Goal: Task Accomplishment & Management: Use online tool/utility

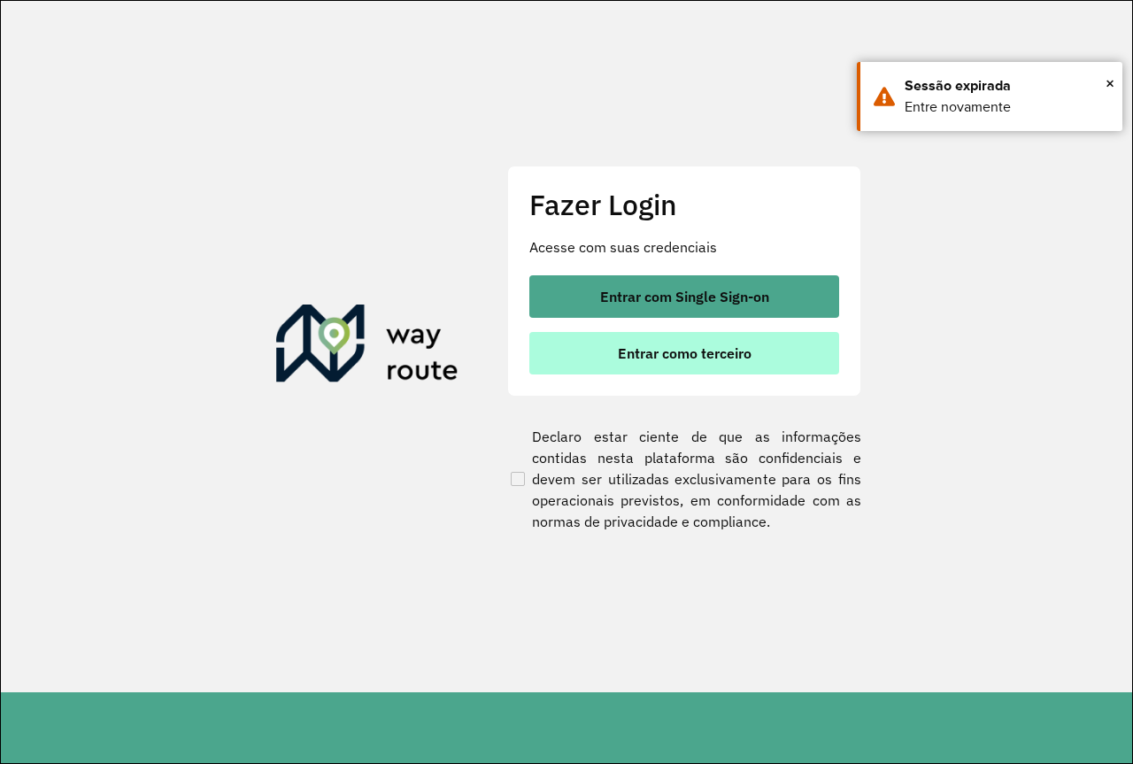
click at [668, 356] on span "Entrar como terceiro" at bounding box center [685, 353] width 134 height 14
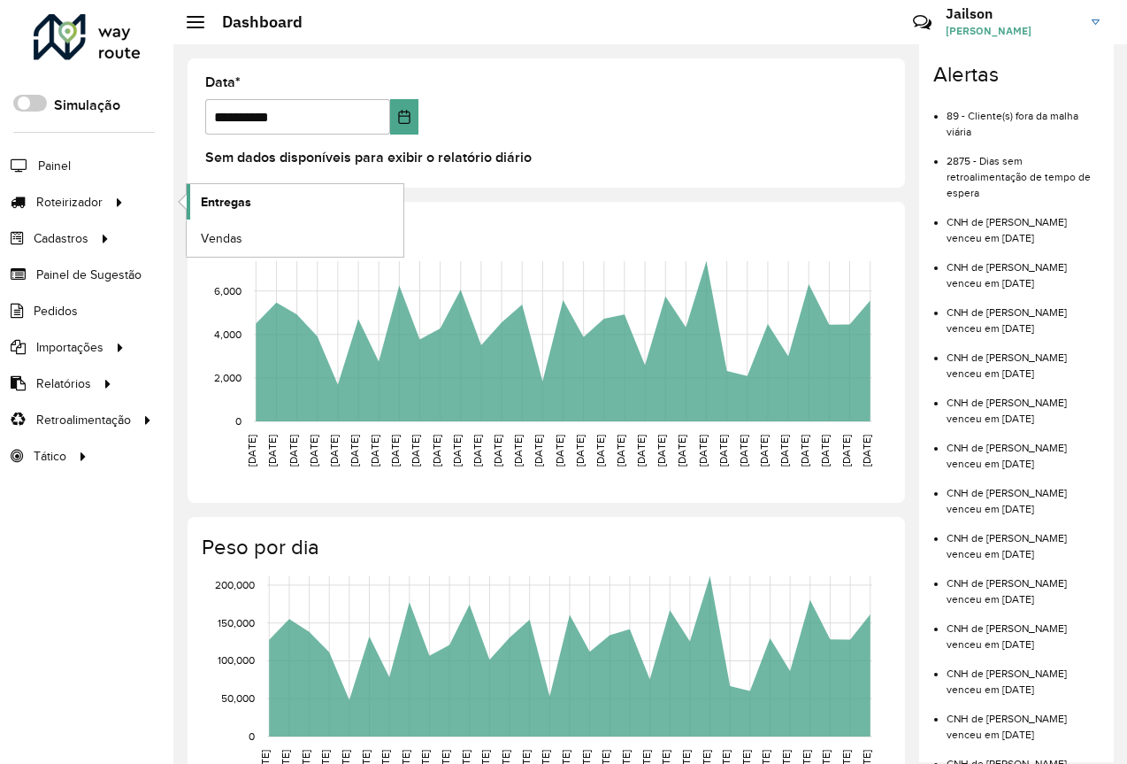
click at [224, 205] on span "Entregas" at bounding box center [226, 202] width 50 height 19
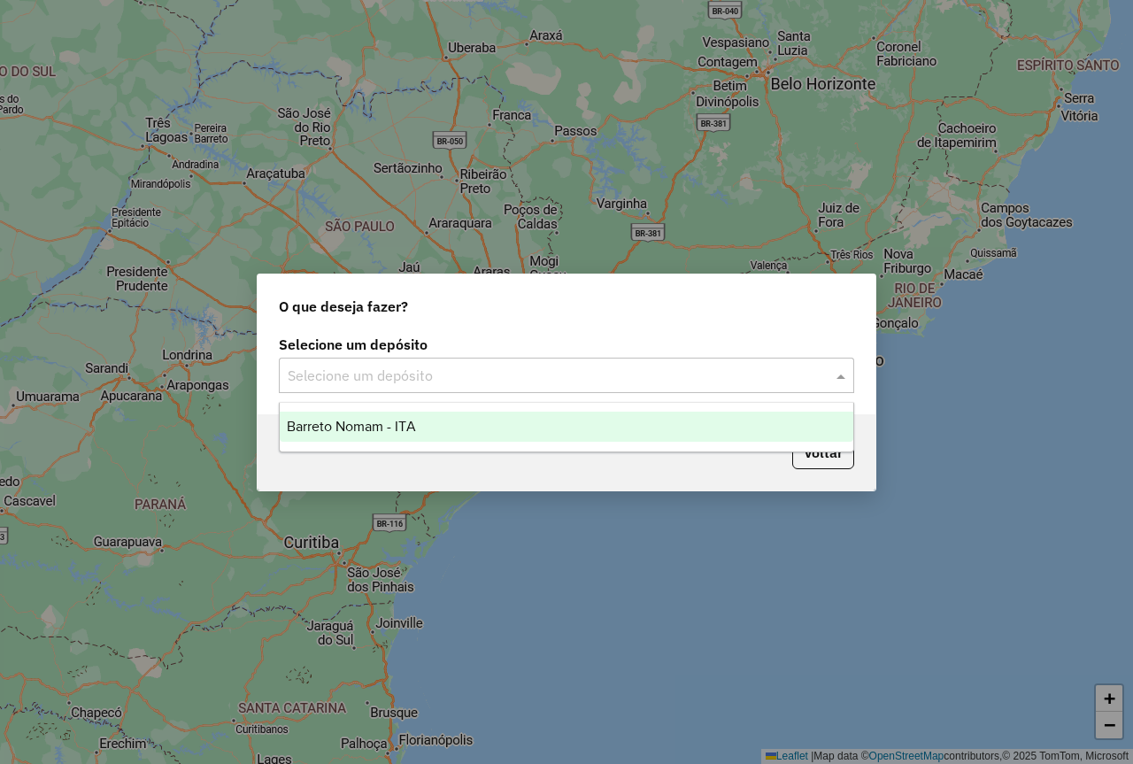
click at [490, 371] on input "text" at bounding box center [549, 375] width 522 height 21
click at [436, 428] on div "Barreto Nomam - ITA" at bounding box center [566, 427] width 573 height 30
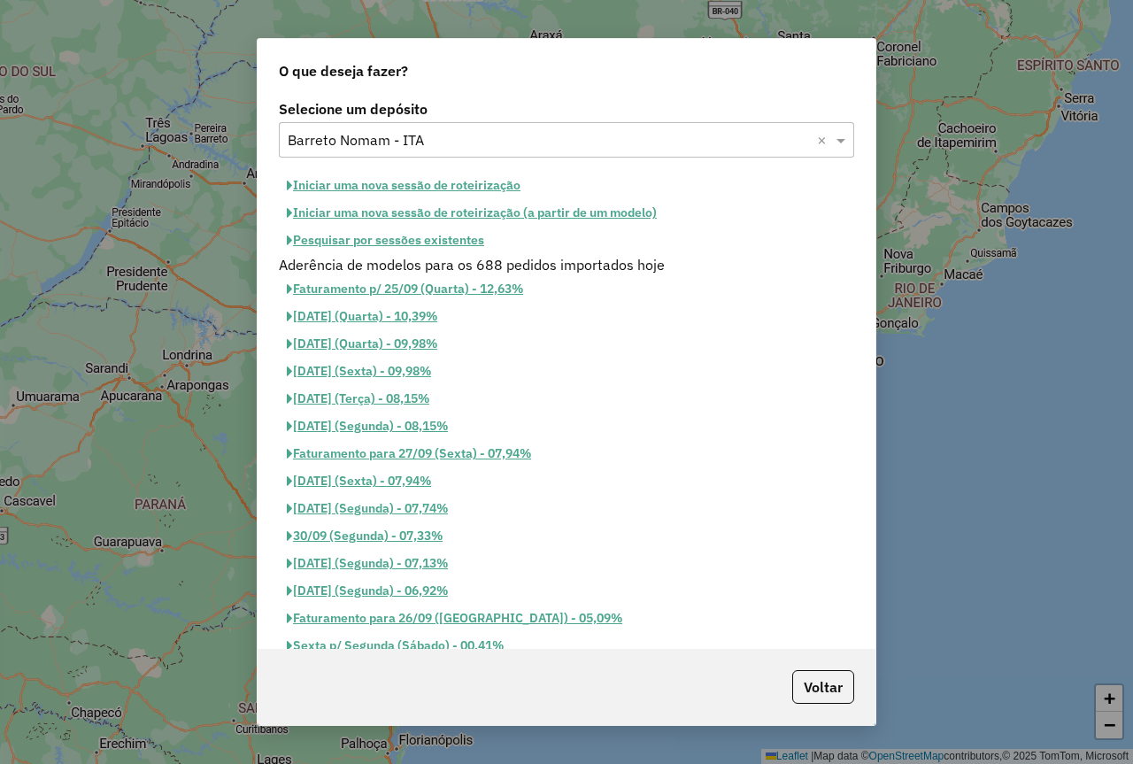
click at [442, 242] on button "Pesquisar por sessões existentes" at bounding box center [385, 240] width 213 height 27
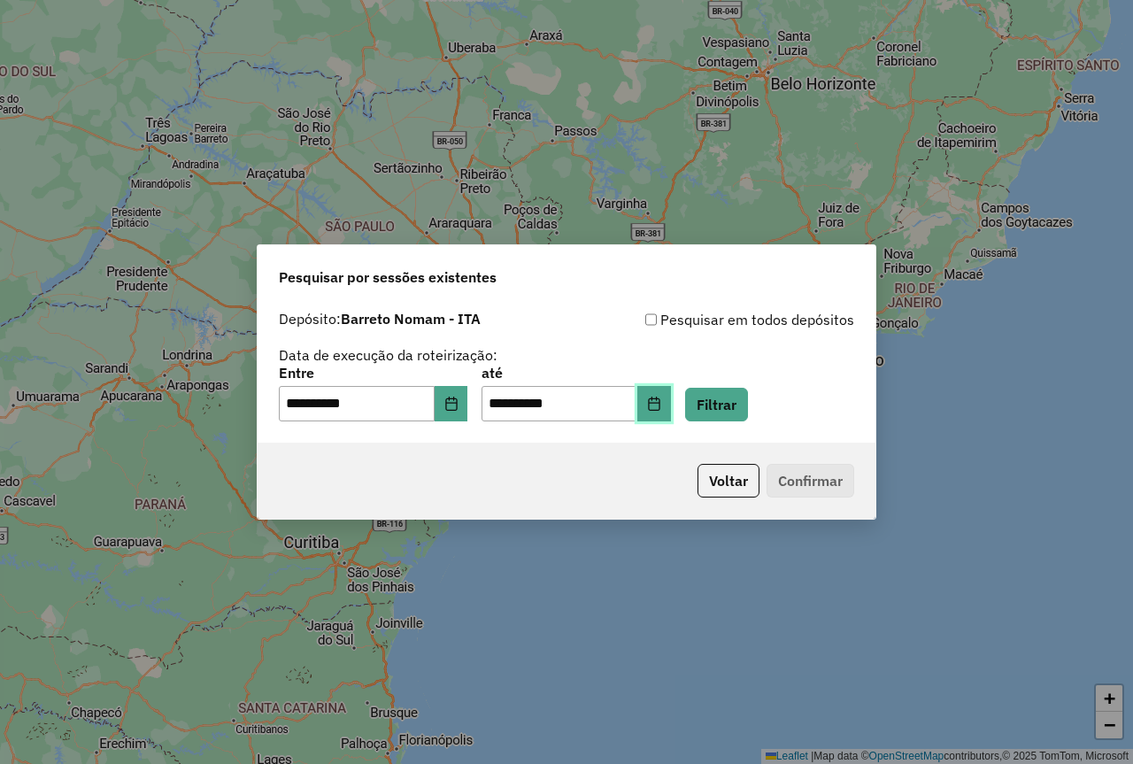
click at [661, 407] on icon "Choose Date" at bounding box center [654, 403] width 14 height 14
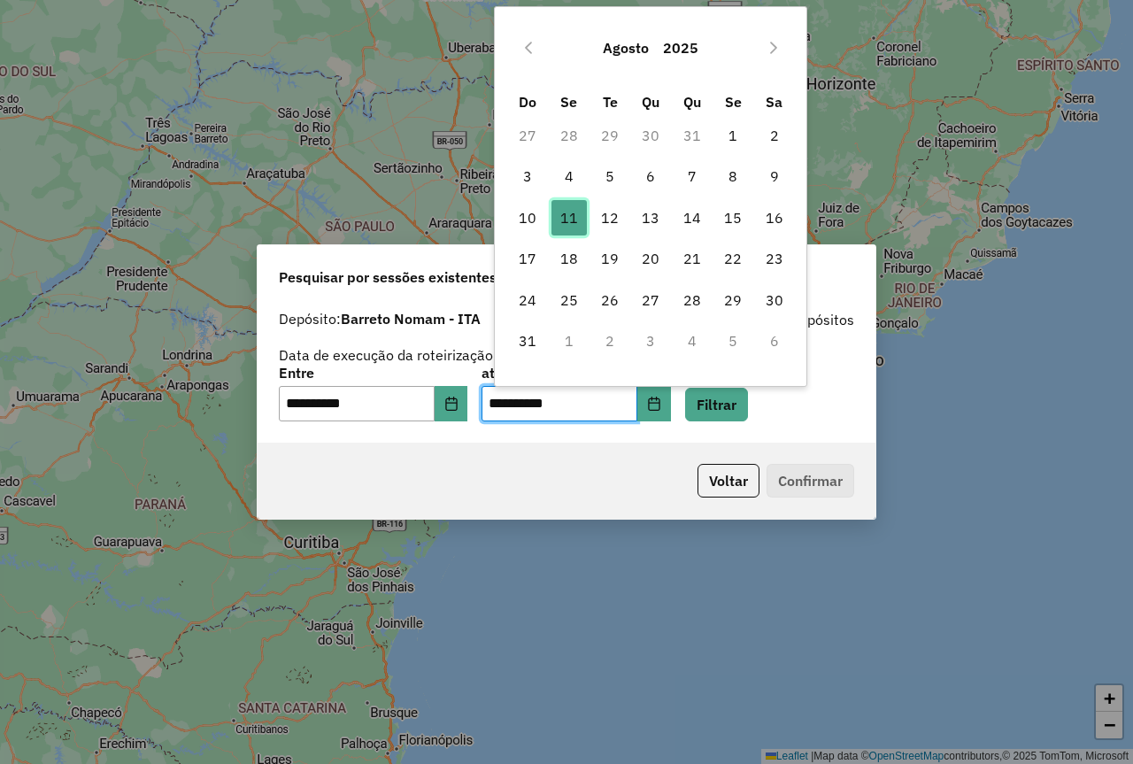
click at [564, 209] on span "11" at bounding box center [568, 217] width 35 height 35
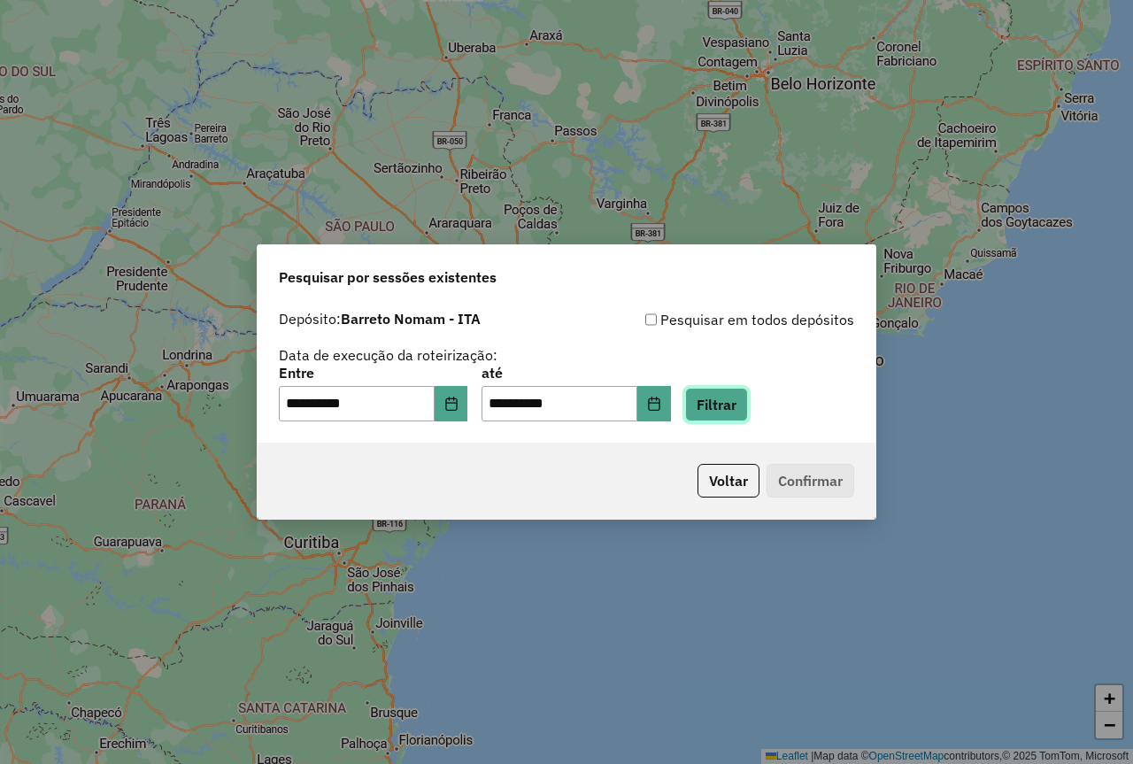
click at [743, 401] on button "Filtrar" at bounding box center [716, 405] width 63 height 34
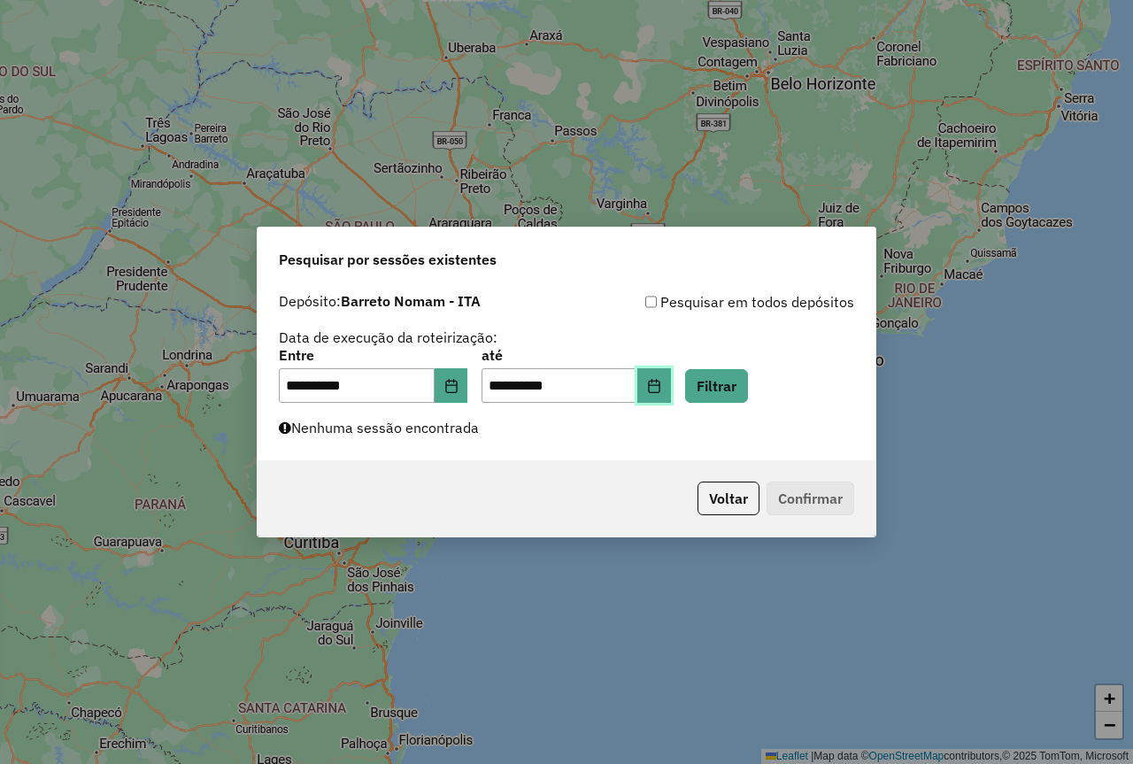
click at [659, 384] on icon "Choose Date" at bounding box center [654, 386] width 12 height 14
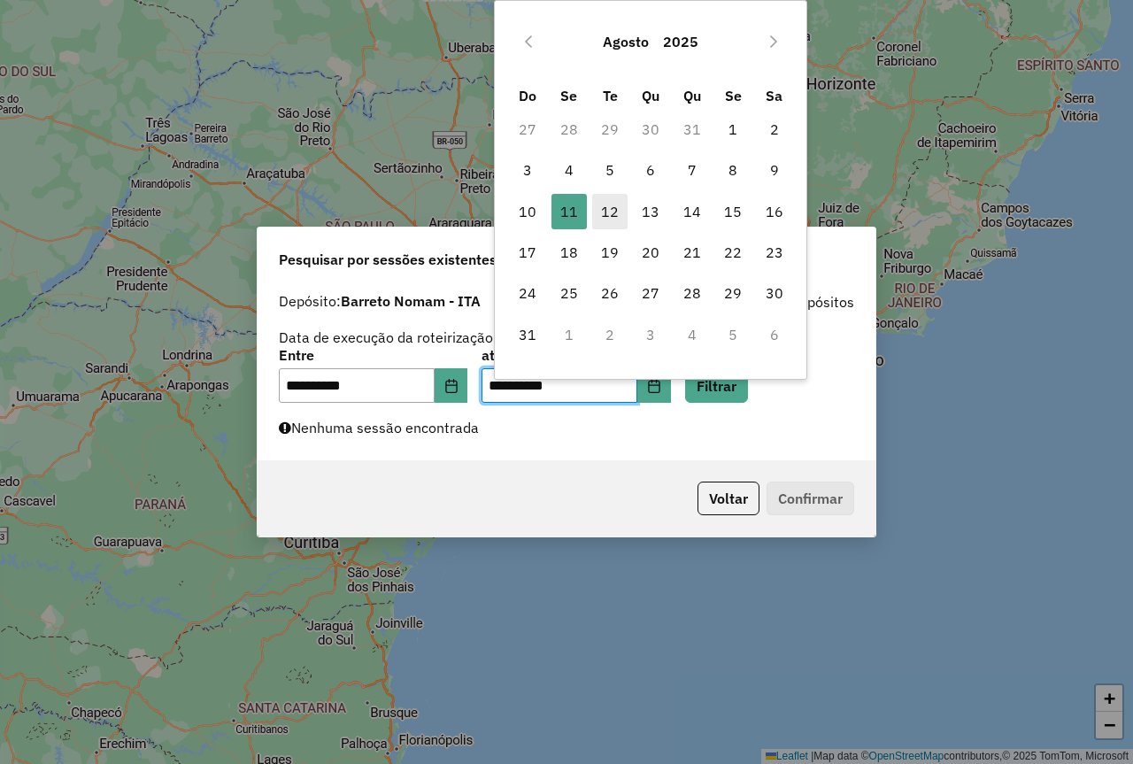
click at [612, 211] on span "12" at bounding box center [609, 211] width 35 height 35
type input "**********"
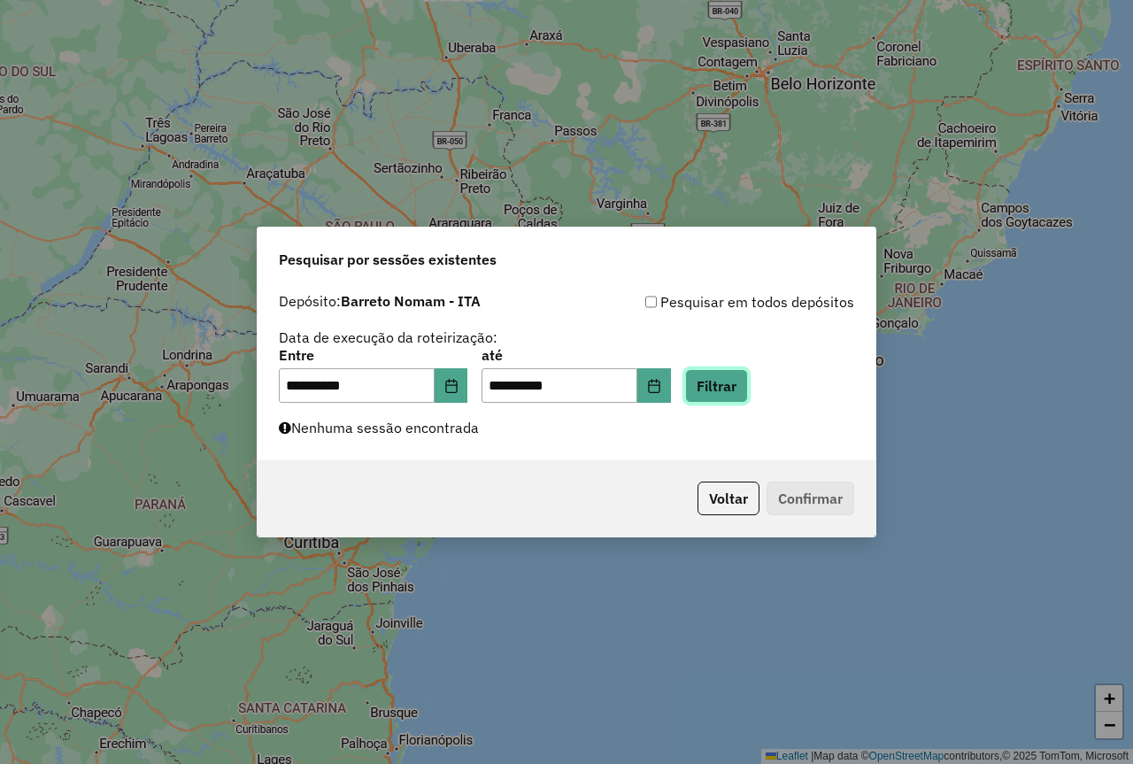
click at [741, 381] on button "Filtrar" at bounding box center [716, 386] width 63 height 34
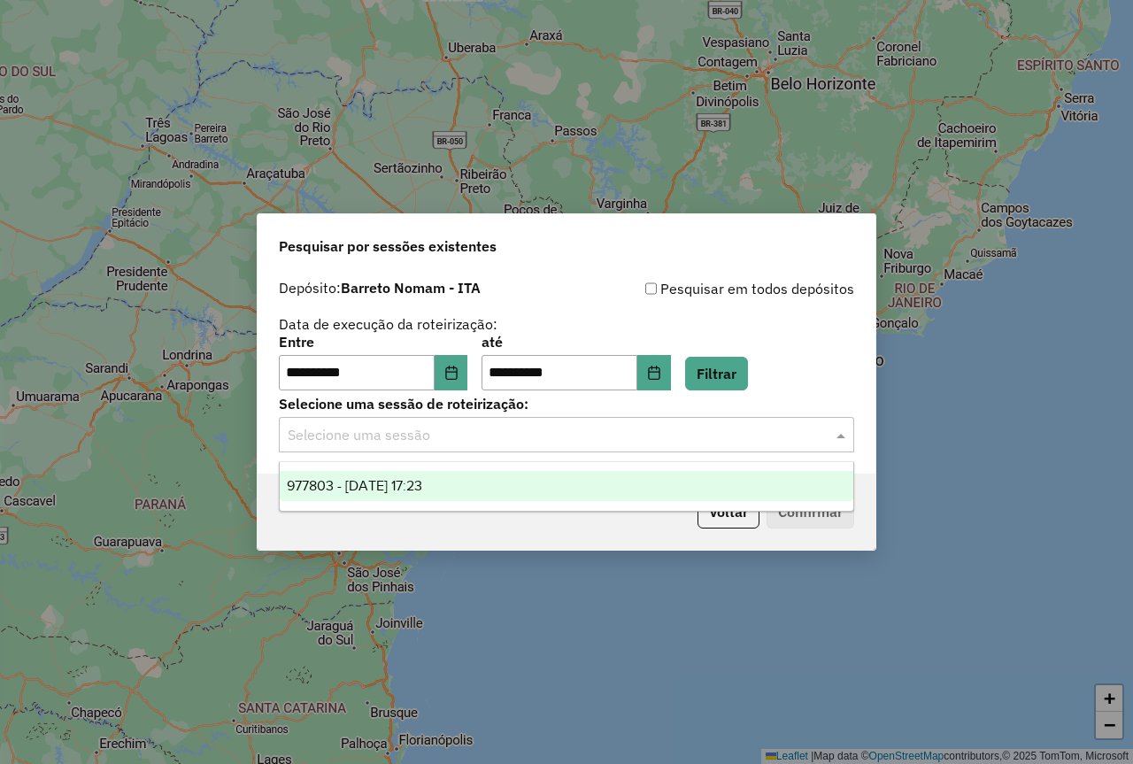
click at [596, 445] on div "Selecione uma sessão" at bounding box center [566, 434] width 575 height 35
click at [488, 492] on div "977803 - 12/08/2025 17:23" at bounding box center [566, 486] width 573 height 30
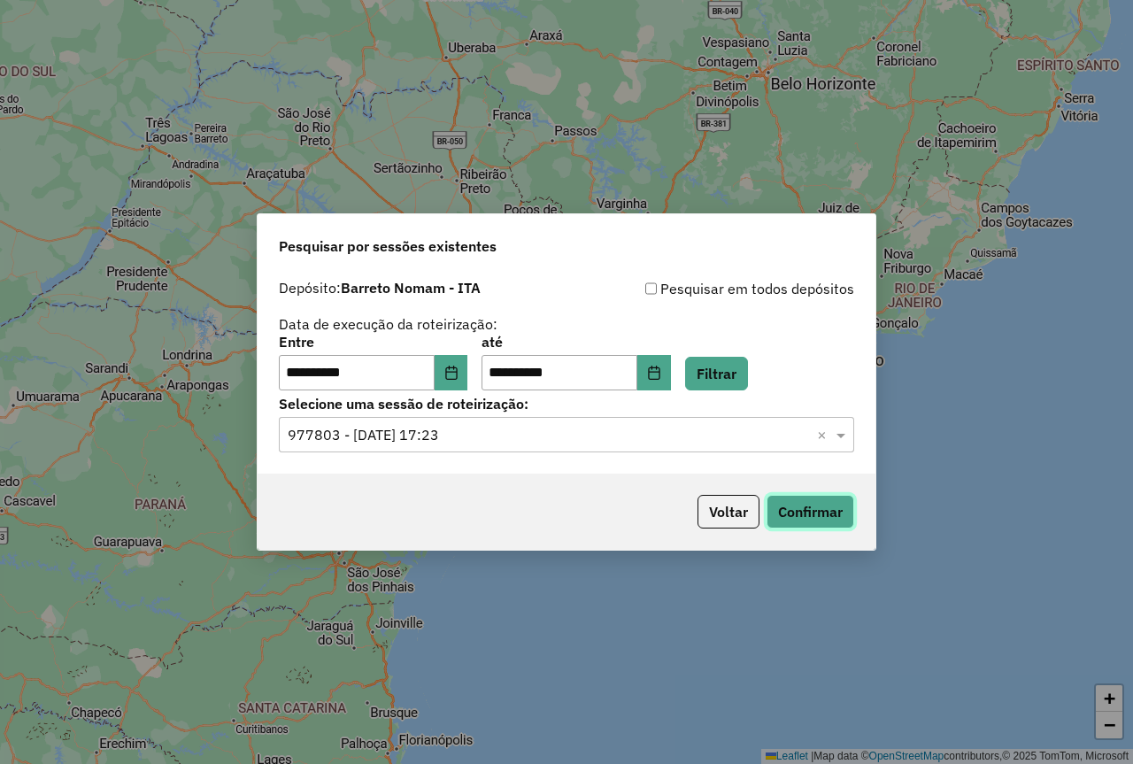
click at [808, 514] on button "Confirmar" at bounding box center [810, 512] width 88 height 34
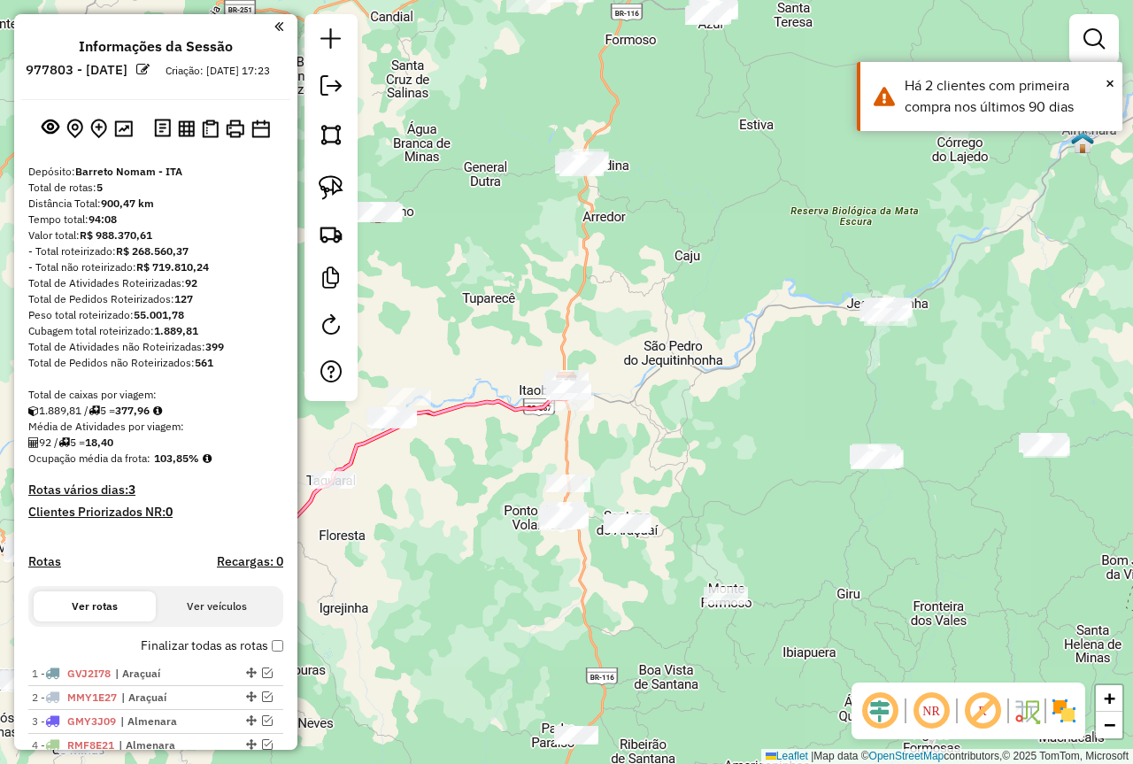
drag, startPoint x: 702, startPoint y: 486, endPoint x: 247, endPoint y: 477, distance: 455.0
click at [698, 486] on div "Janela de atendimento Grade de atendimento Capacidade Transportadoras Veículos …" at bounding box center [566, 382] width 1133 height 764
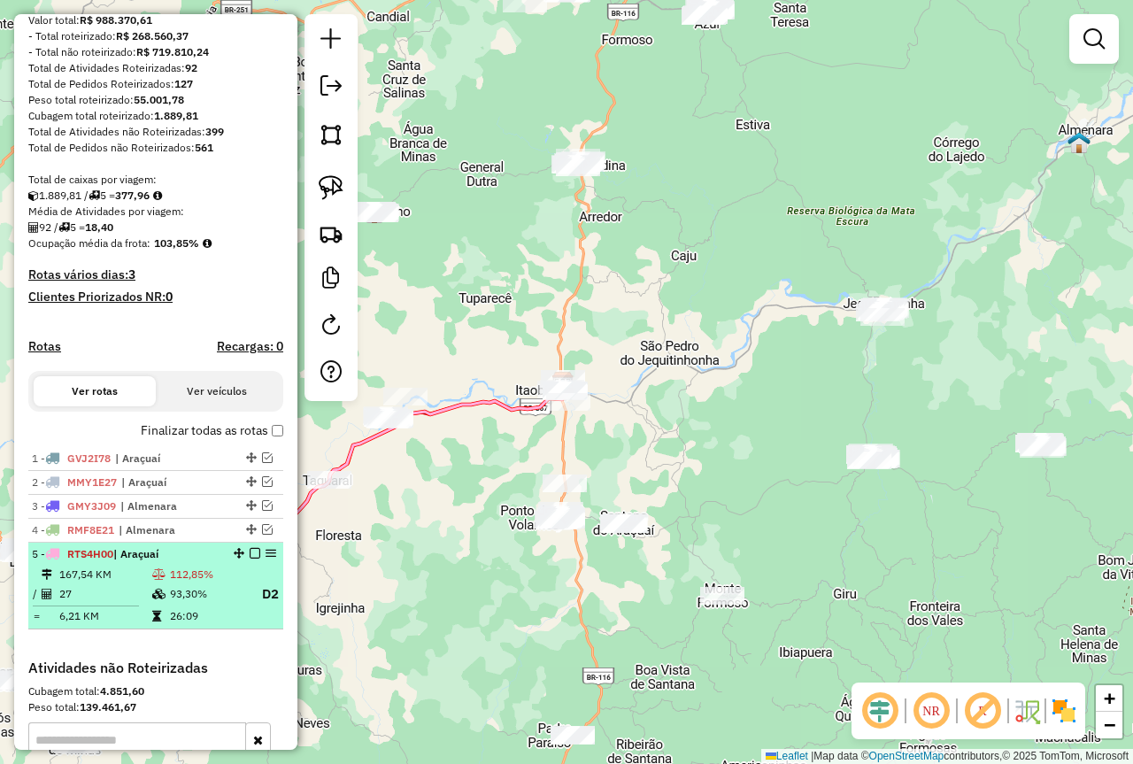
scroll to position [354, 0]
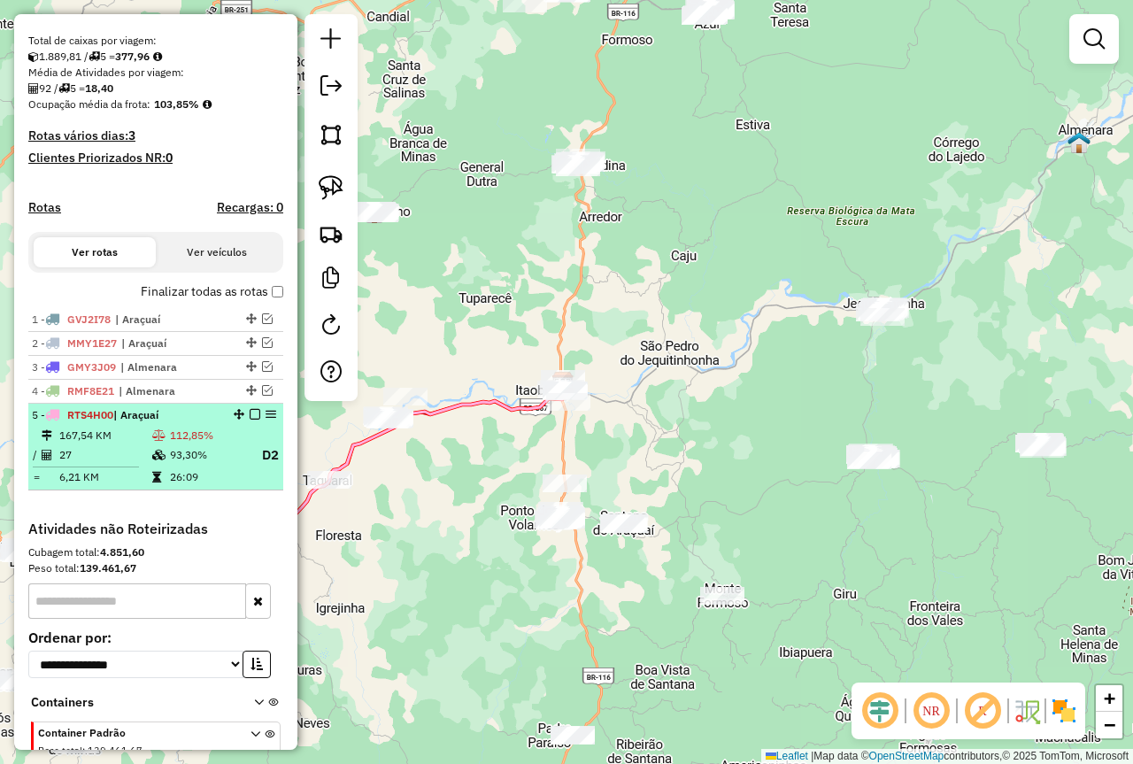
click at [163, 441] on icon at bounding box center [158, 435] width 13 height 11
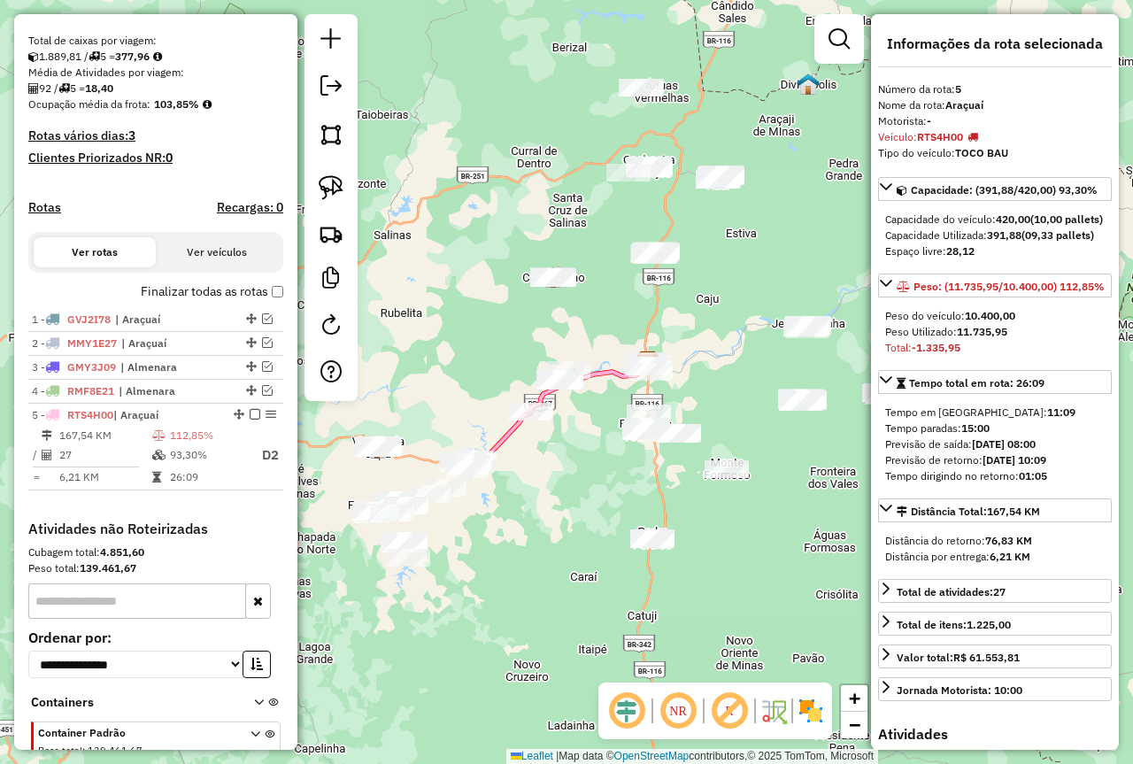
drag, startPoint x: 527, startPoint y: 579, endPoint x: 552, endPoint y: 563, distance: 30.2
click at [552, 563] on div "Janela de atendimento Grade de atendimento Capacidade Transportadoras Veículos …" at bounding box center [566, 382] width 1133 height 764
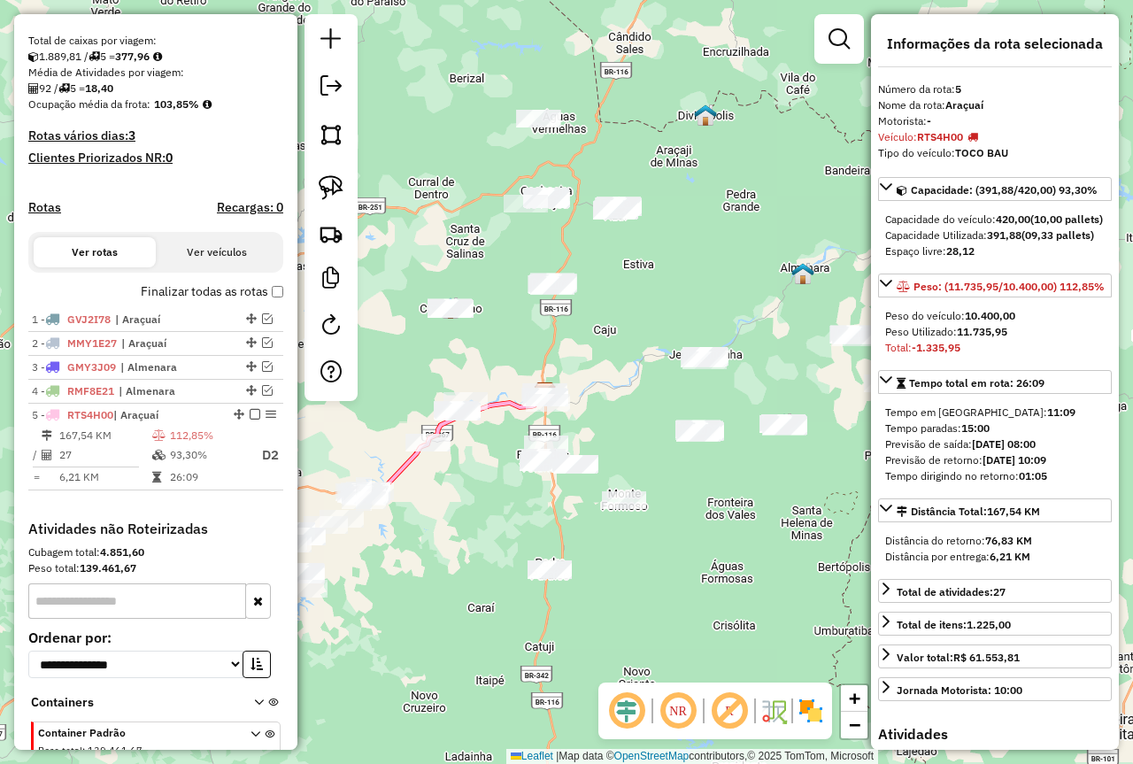
drag, startPoint x: 556, startPoint y: 519, endPoint x: 473, endPoint y: 532, distance: 83.2
click at [473, 532] on div "Janela de atendimento Grade de atendimento Capacidade Transportadoras Veículos …" at bounding box center [566, 382] width 1133 height 764
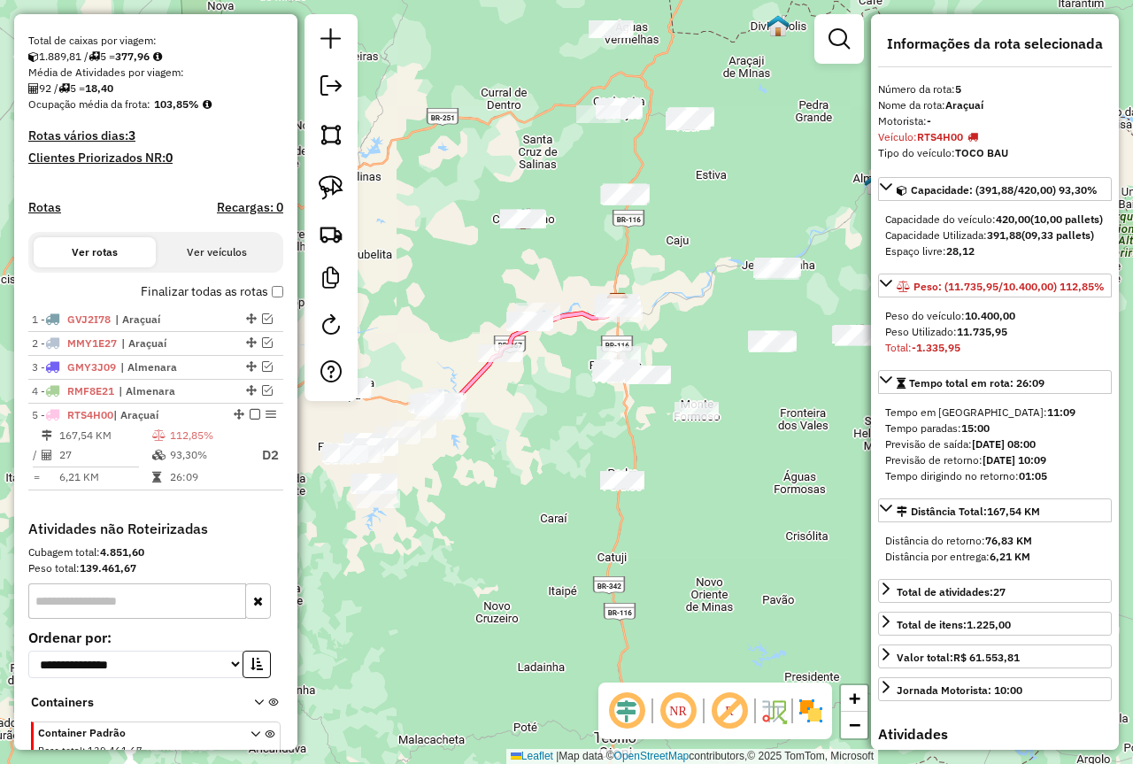
drag, startPoint x: 708, startPoint y: 564, endPoint x: 782, endPoint y: 473, distance: 116.9
click at [782, 473] on div "Janela de atendimento Grade de atendimento Capacidade Transportadoras Veículos …" at bounding box center [566, 382] width 1133 height 764
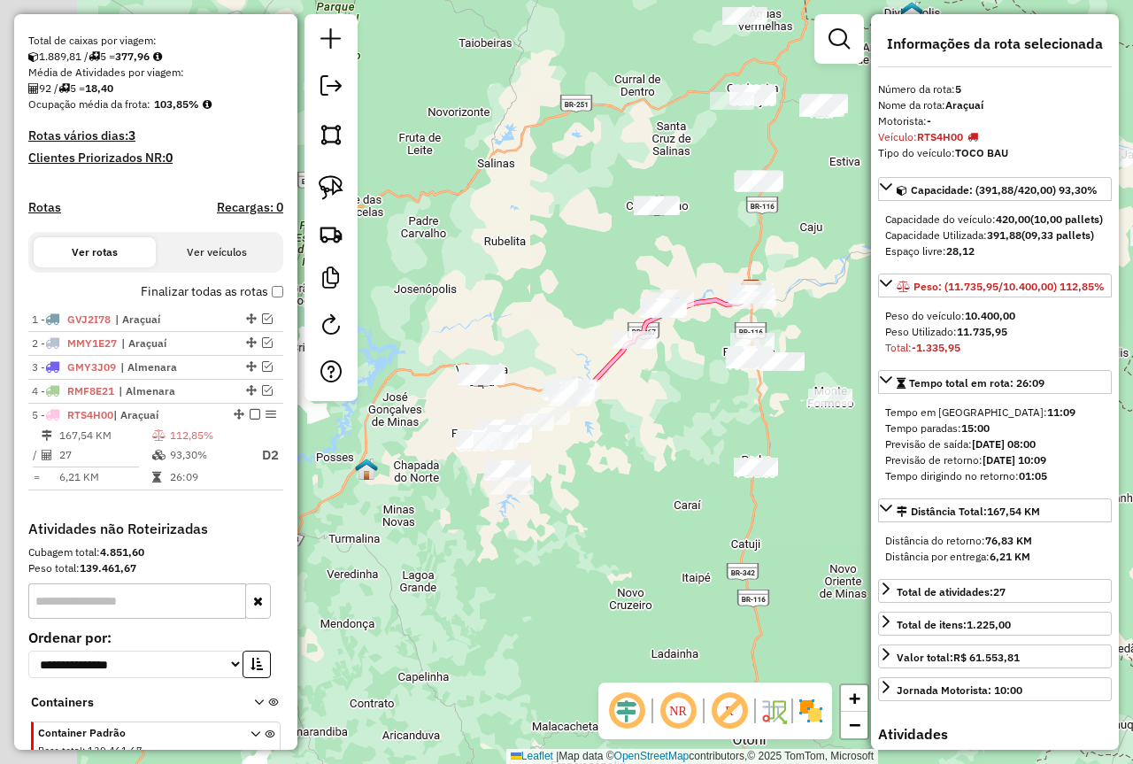
drag, startPoint x: 521, startPoint y: 556, endPoint x: 674, endPoint y: 542, distance: 153.7
click at [674, 542] on div "Janela de atendimento Grade de atendimento Capacidade Transportadoras Veículos …" at bounding box center [566, 382] width 1133 height 764
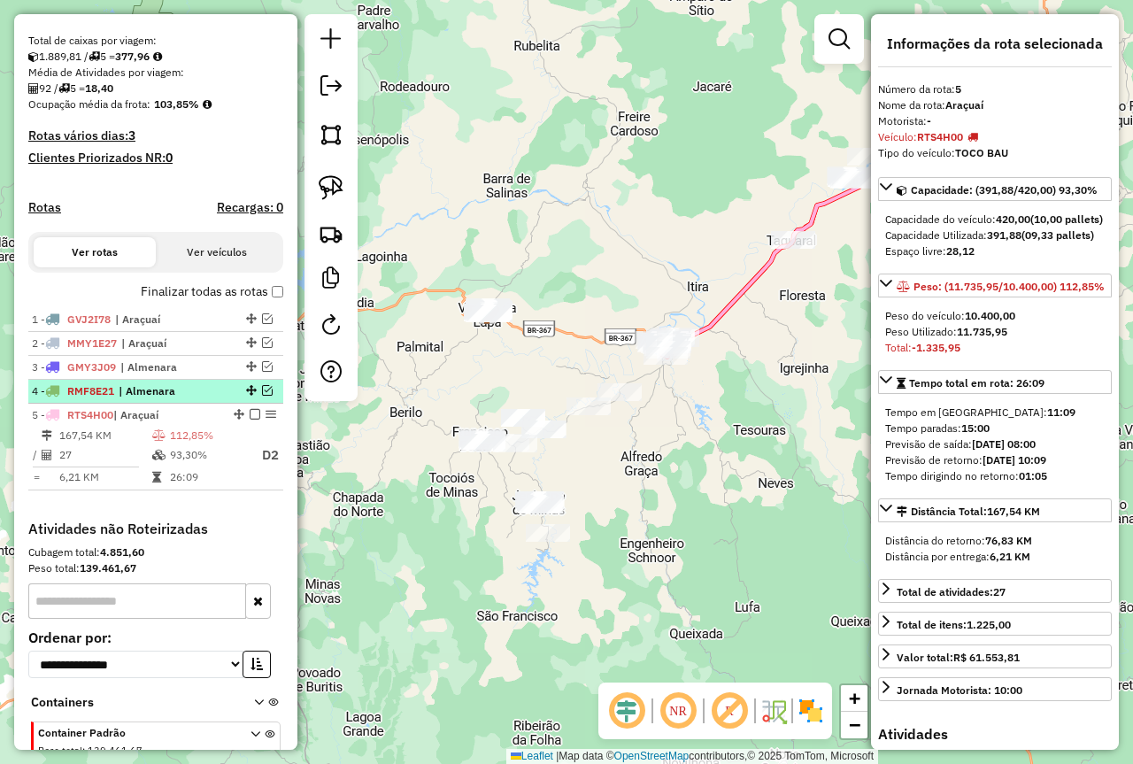
click at [262, 396] on em at bounding box center [267, 390] width 11 height 11
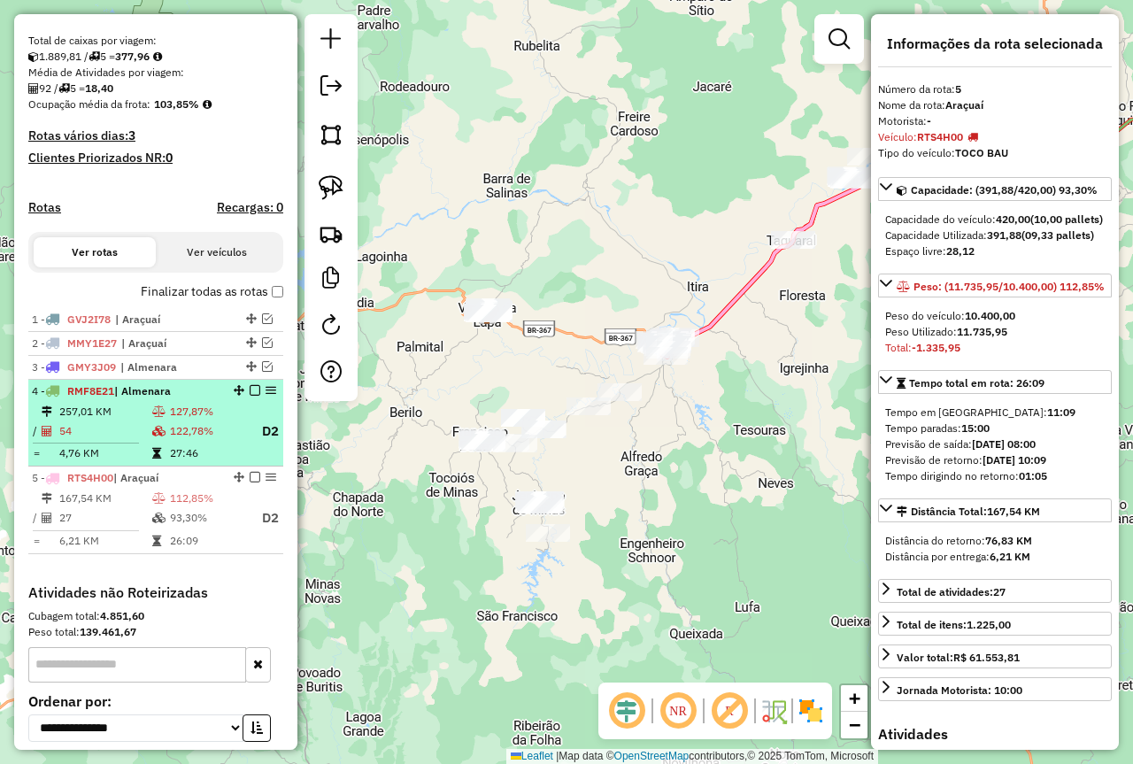
click at [202, 420] on td "127,87%" at bounding box center [208, 412] width 78 height 18
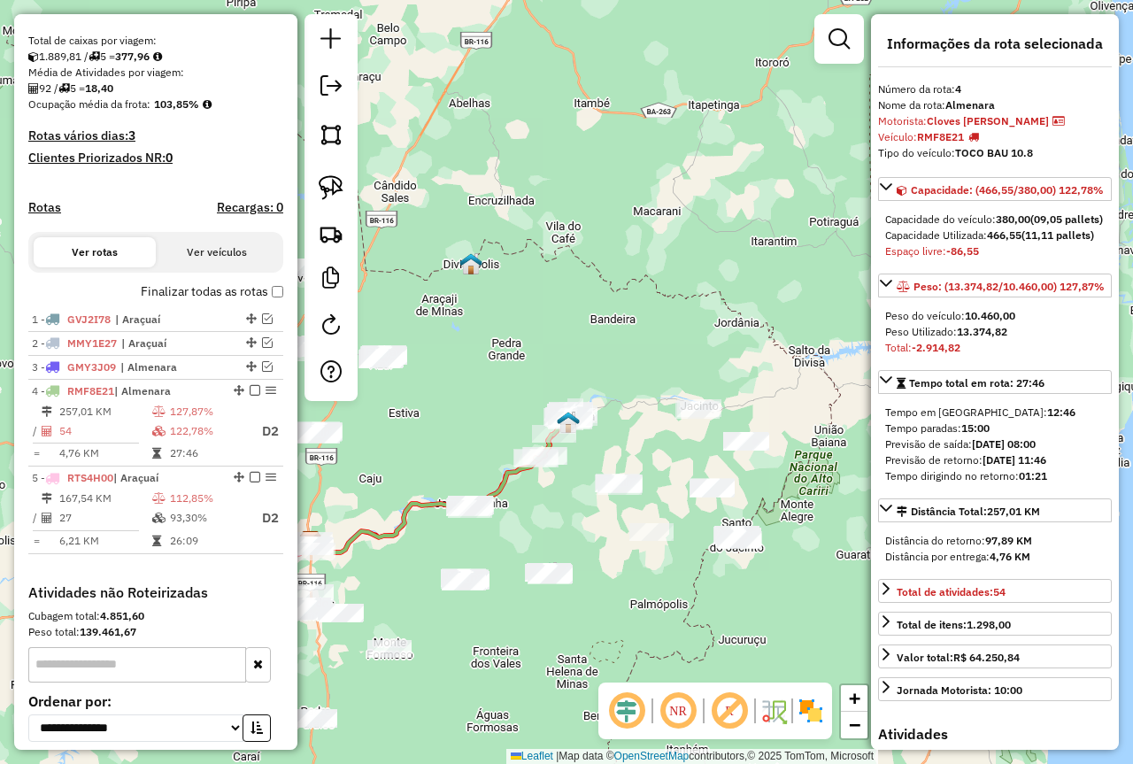
drag, startPoint x: 674, startPoint y: 590, endPoint x: 703, endPoint y: 431, distance: 161.8
click at [703, 431] on div "Janela de atendimento Grade de atendimento Capacidade Transportadoras Veículos …" at bounding box center [566, 382] width 1133 height 764
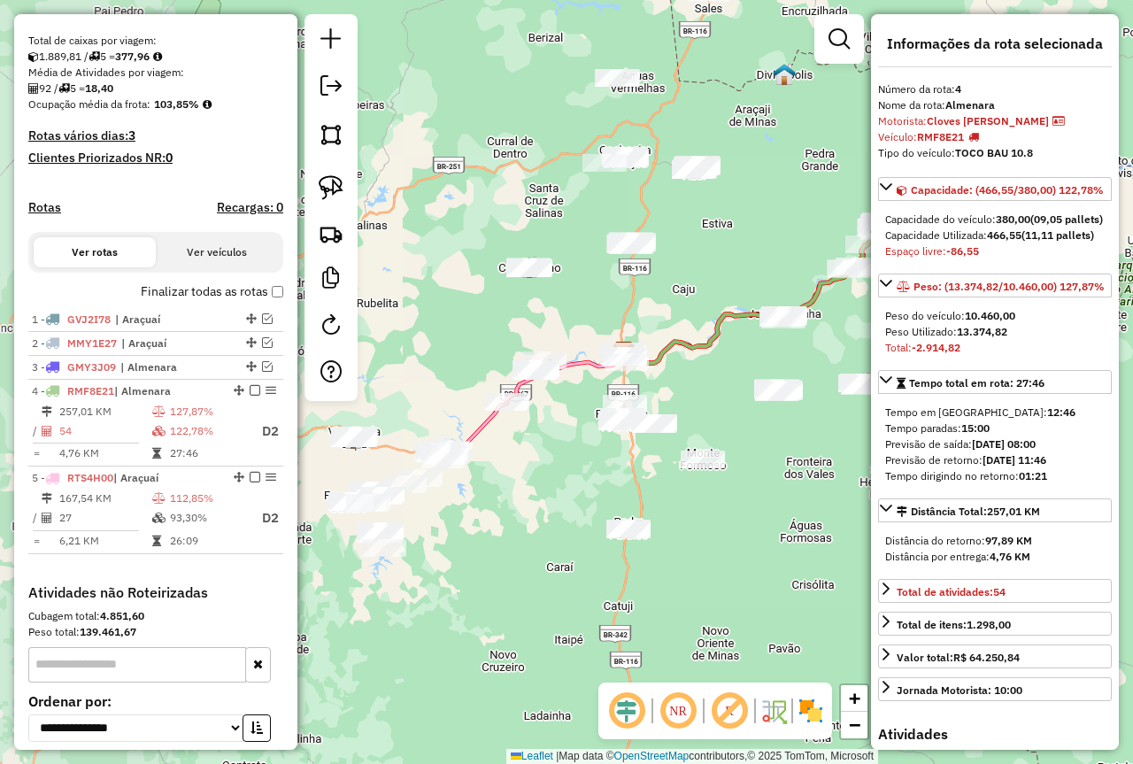
drag, startPoint x: 642, startPoint y: 488, endPoint x: 920, endPoint y: 412, distance: 288.1
click at [943, 411] on hb-router-mapa "Informações da Sessão 977803 - 12/08/2025 Criação: 11/08/2025 17:23 Depósito: B…" at bounding box center [566, 382] width 1133 height 764
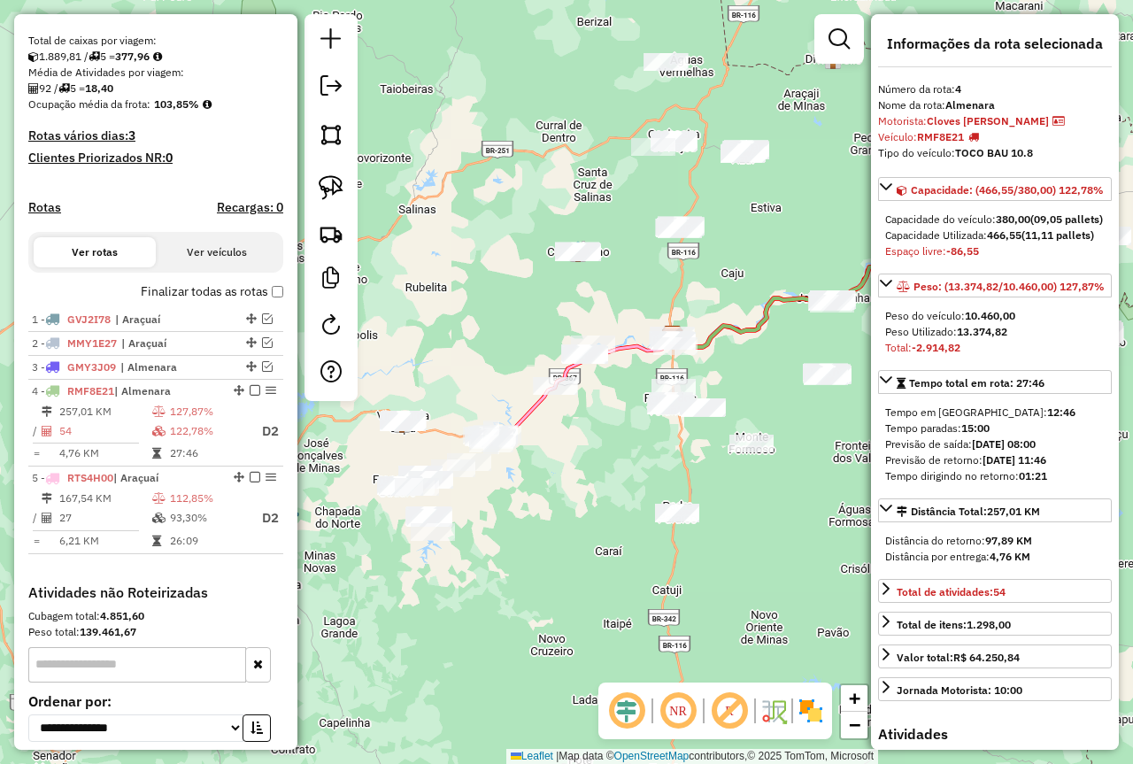
drag, startPoint x: 540, startPoint y: 505, endPoint x: 561, endPoint y: 500, distance: 21.9
click at [561, 500] on div "Janela de atendimento Grade de atendimento Capacidade Transportadoras Veículos …" at bounding box center [566, 382] width 1133 height 764
click at [262, 372] on em at bounding box center [267, 366] width 11 height 11
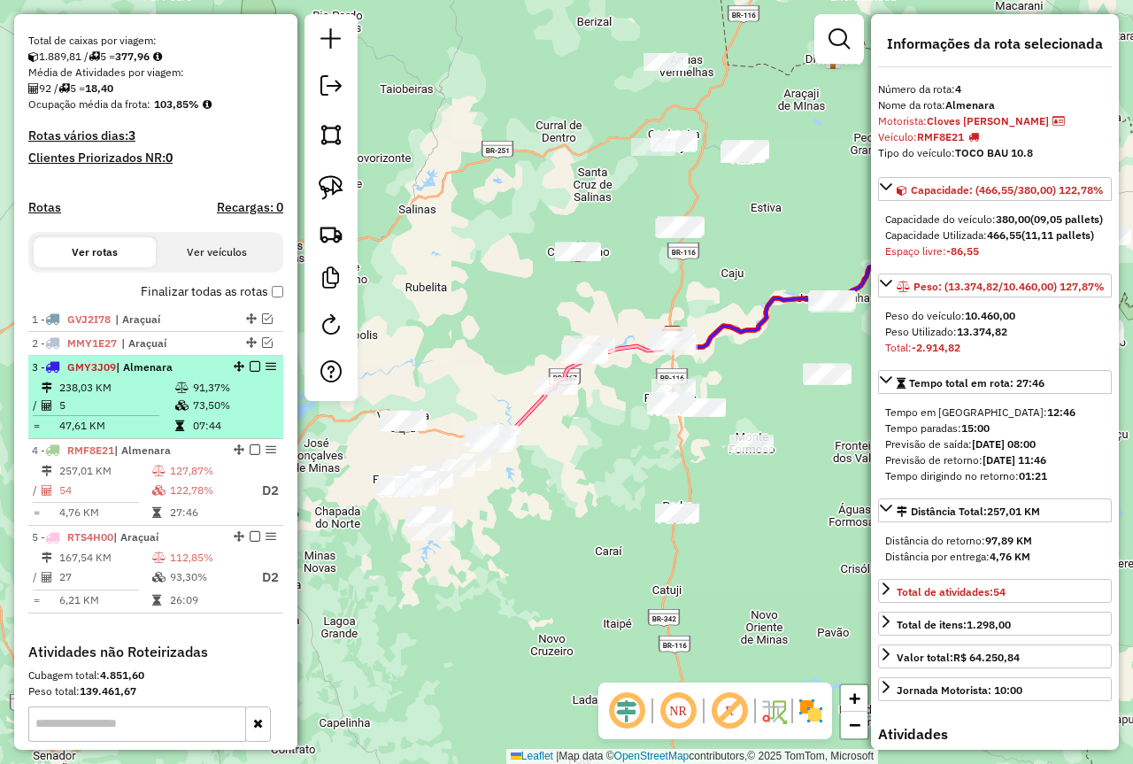
click at [204, 414] on td "73,50%" at bounding box center [234, 405] width 84 height 18
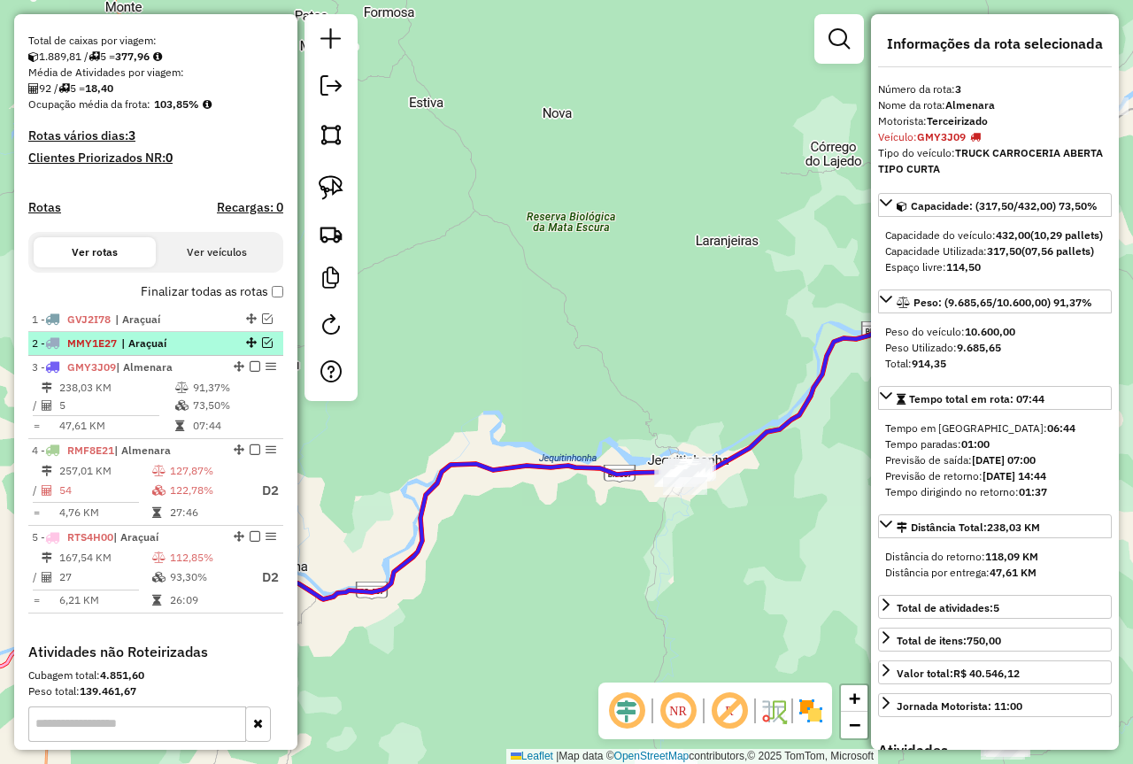
click at [262, 348] on em at bounding box center [267, 342] width 11 height 11
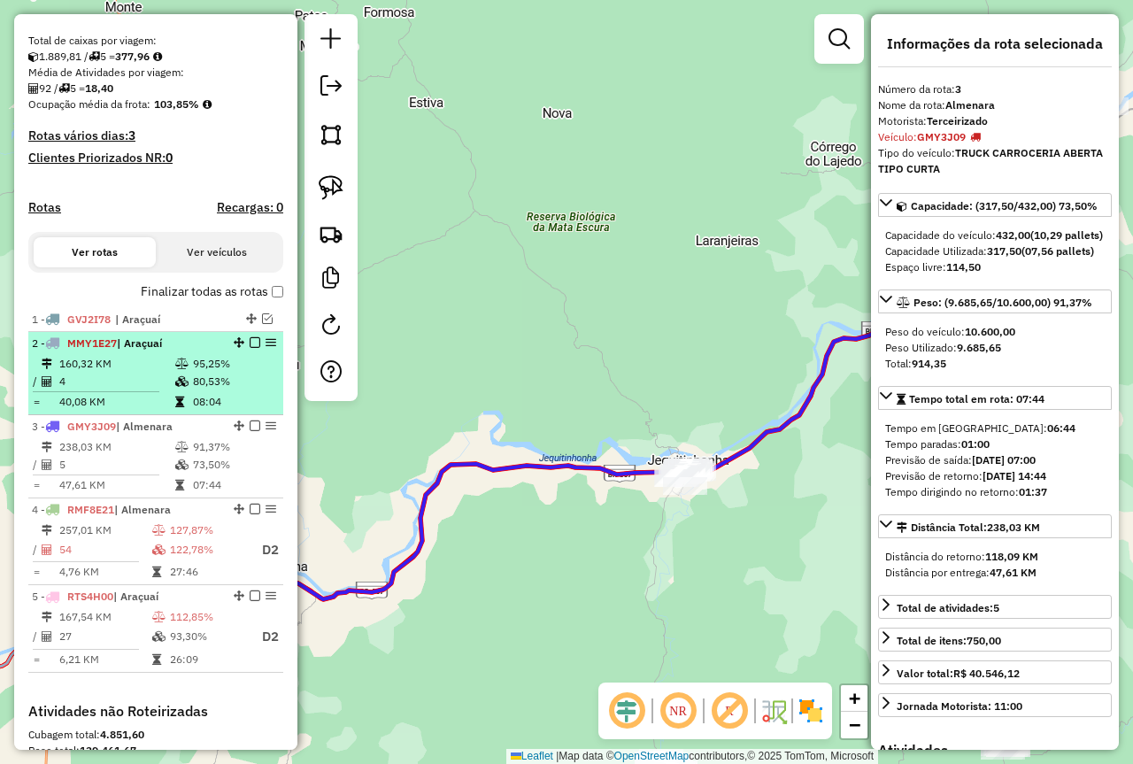
click at [197, 373] on td "95,25%" at bounding box center [234, 364] width 84 height 18
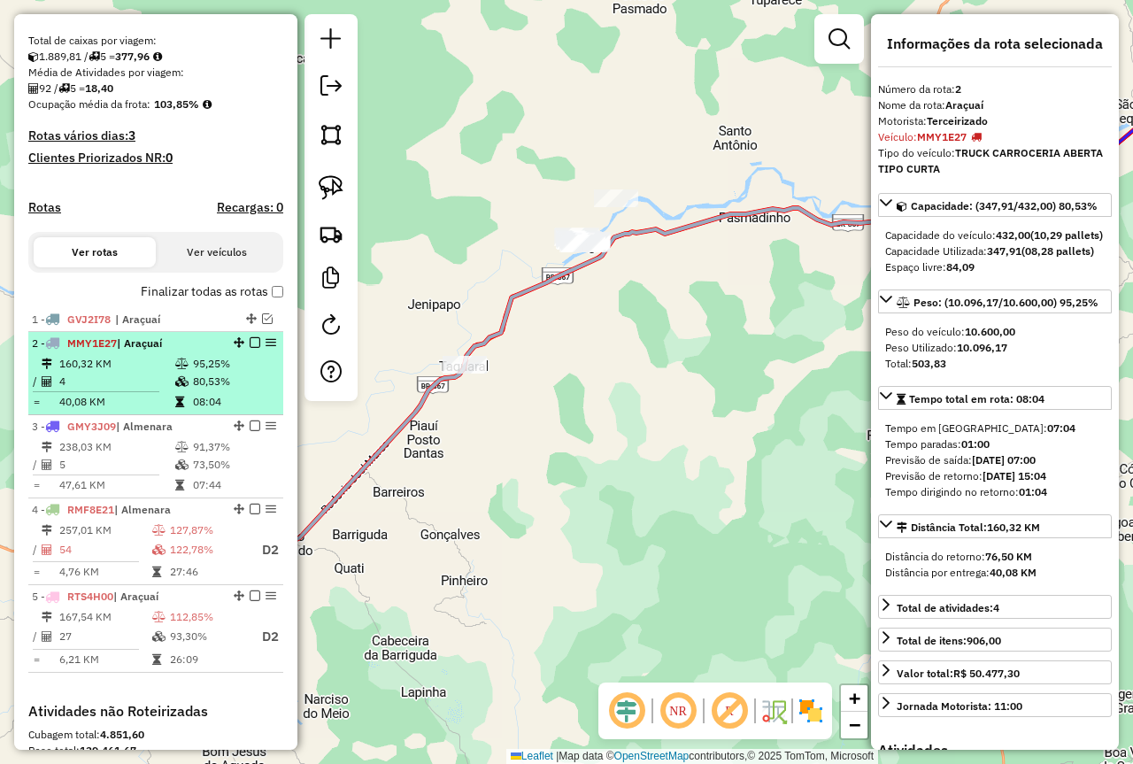
click at [251, 348] on em at bounding box center [255, 342] width 11 height 11
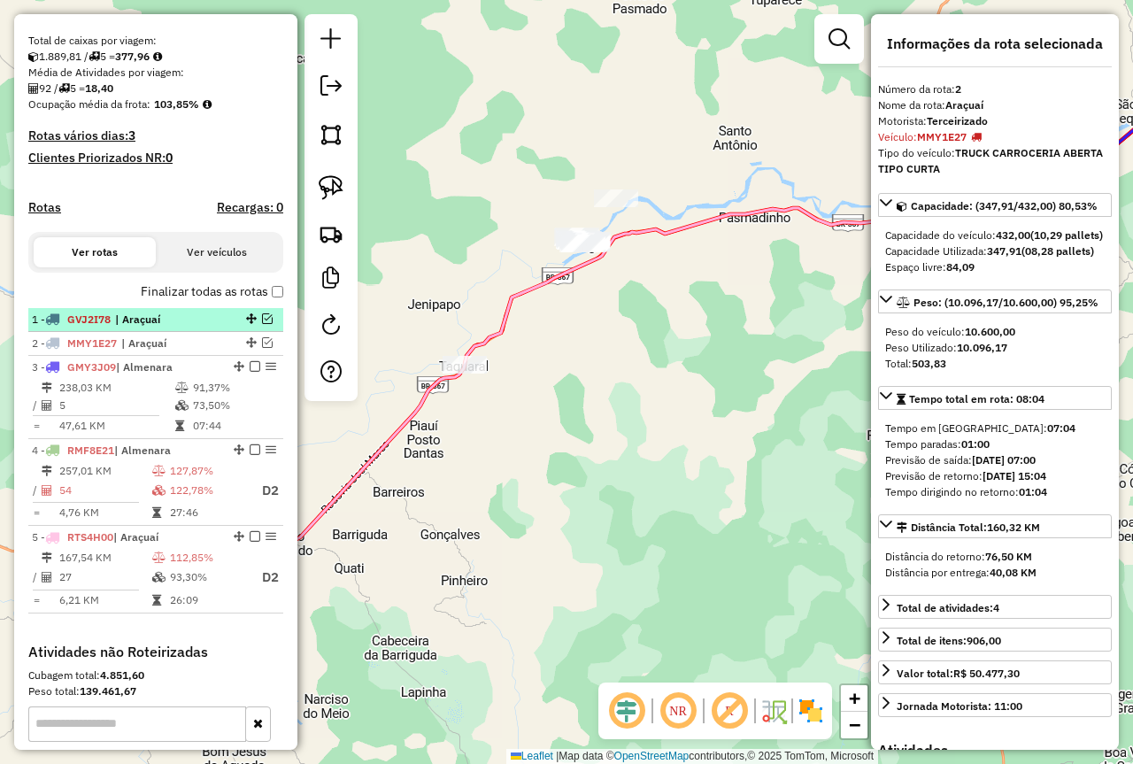
click at [256, 324] on div at bounding box center [249, 318] width 53 height 11
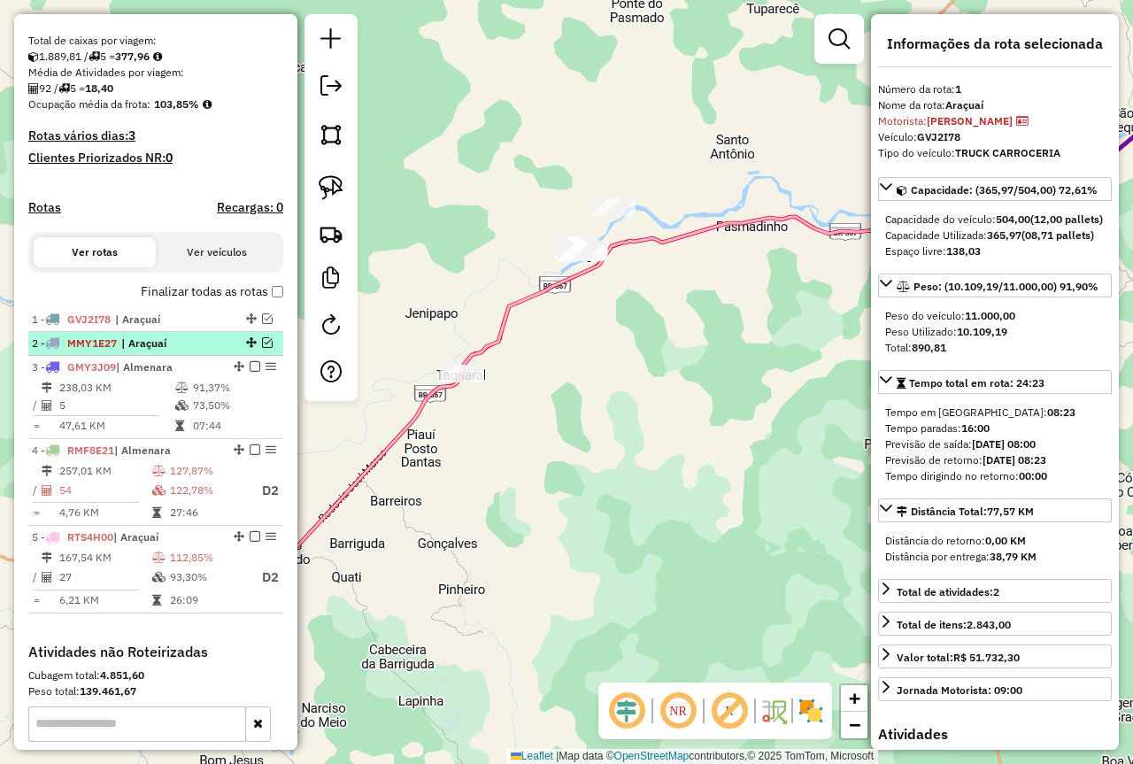
click at [223, 348] on div at bounding box center [249, 342] width 53 height 11
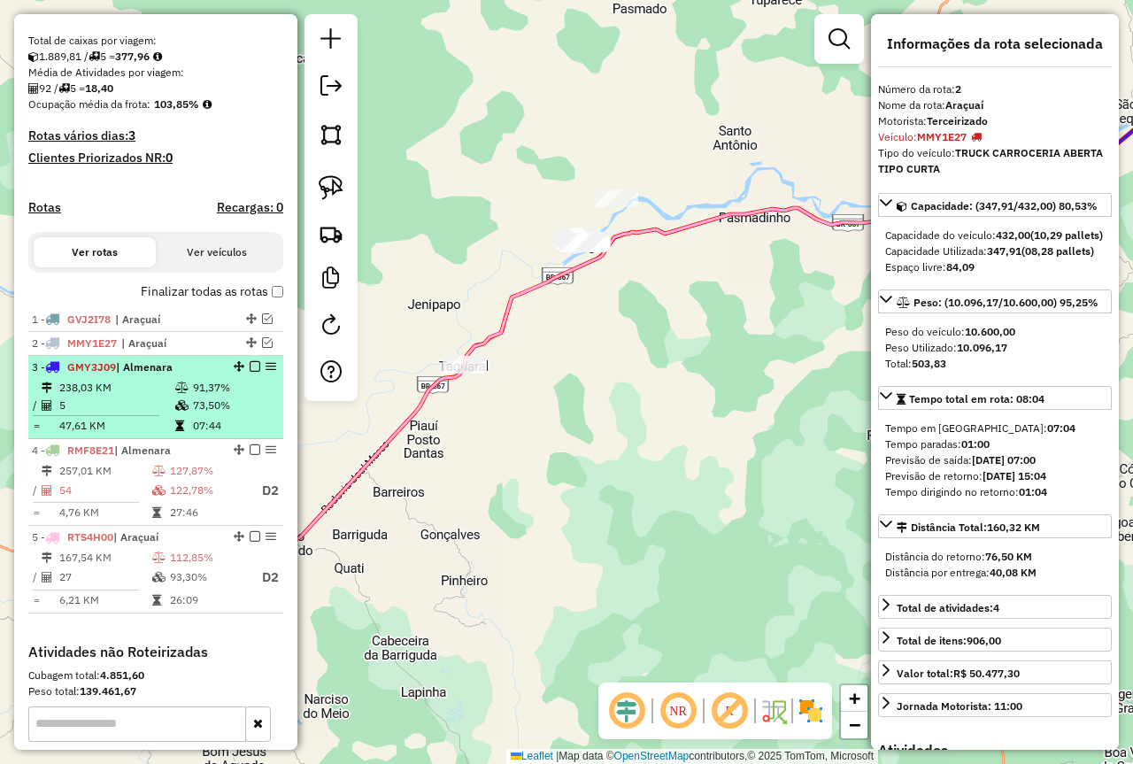
click at [192, 413] on td "73,50%" at bounding box center [234, 405] width 84 height 18
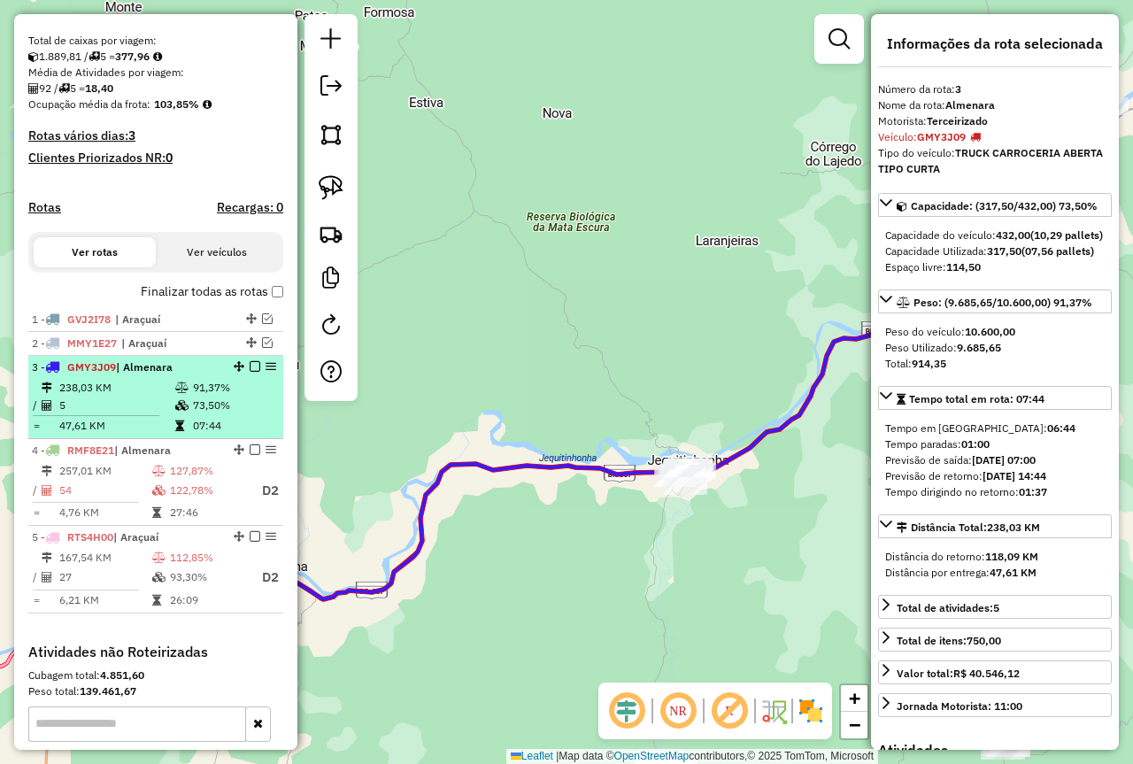
click at [250, 372] on em at bounding box center [255, 366] width 11 height 11
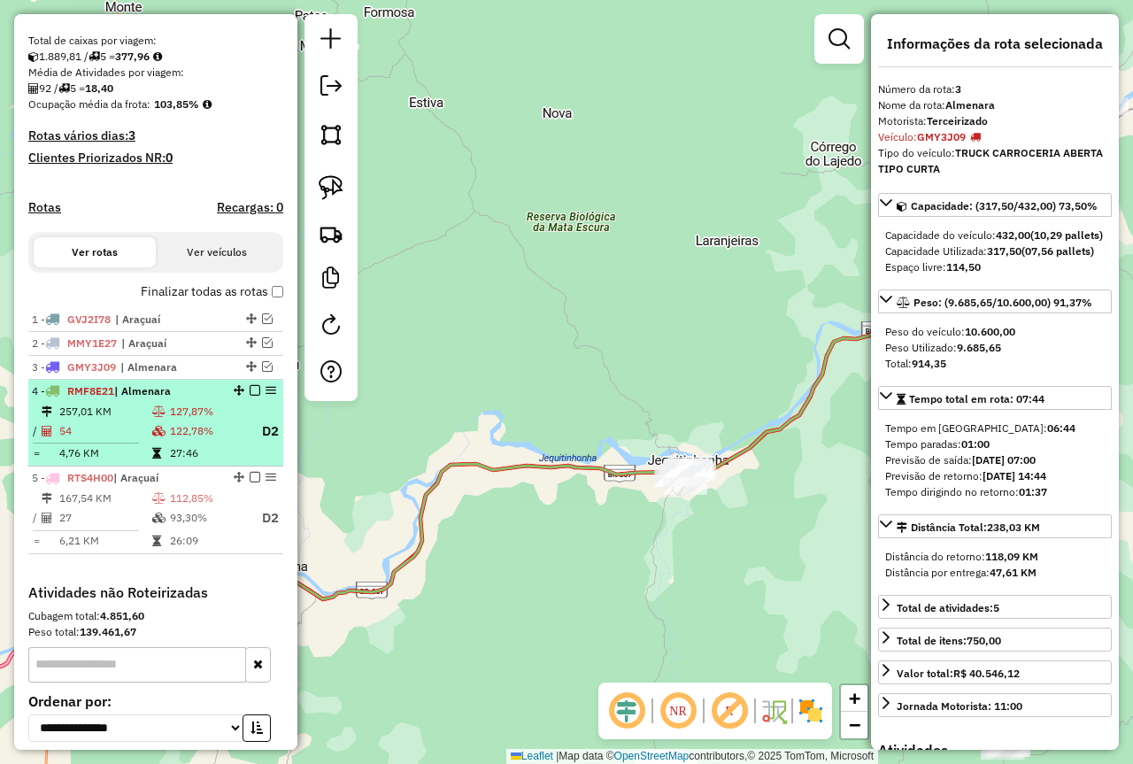
click at [153, 436] on icon at bounding box center [158, 431] width 13 height 11
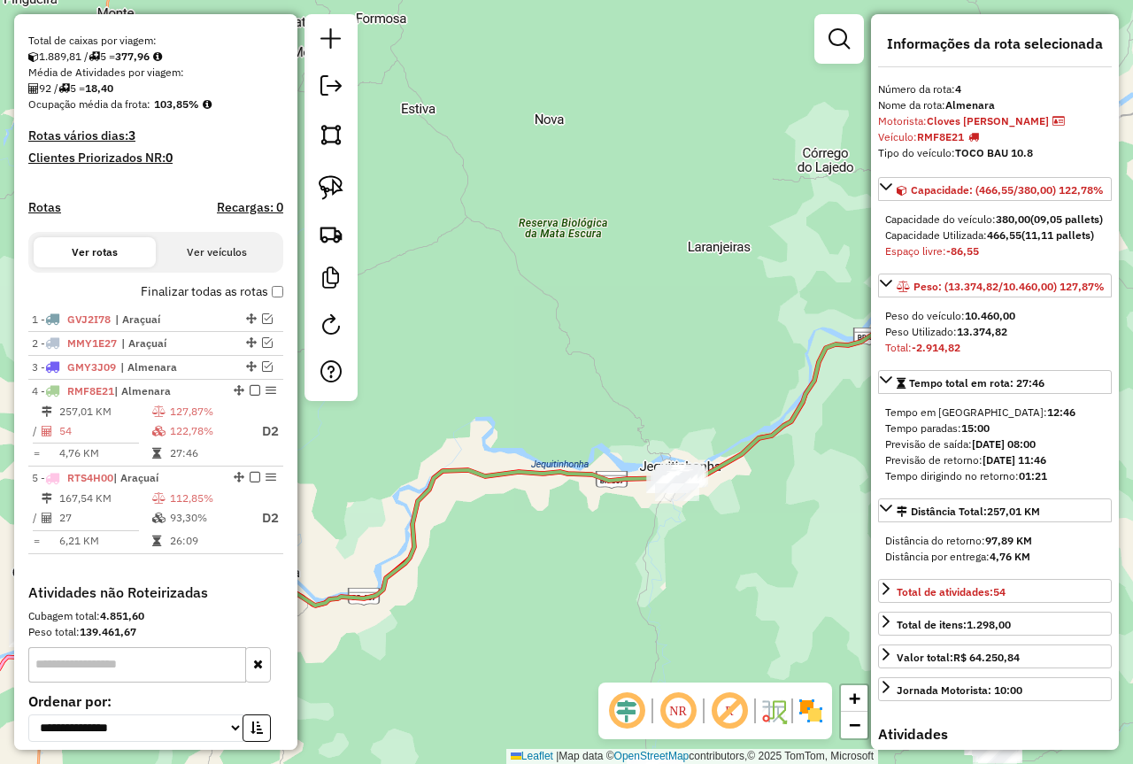
scroll to position [88, 0]
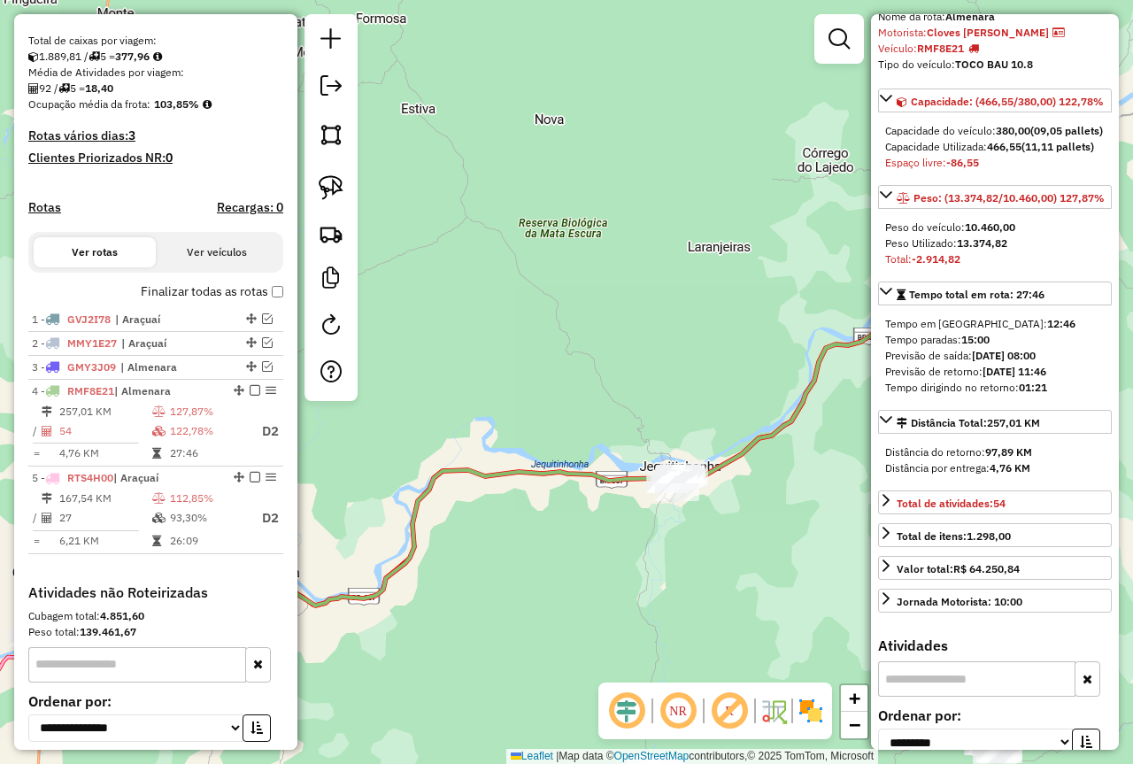
click at [847, 563] on div "Janela de atendimento Grade de atendimento Capacidade Transportadoras Veículos …" at bounding box center [566, 382] width 1133 height 764
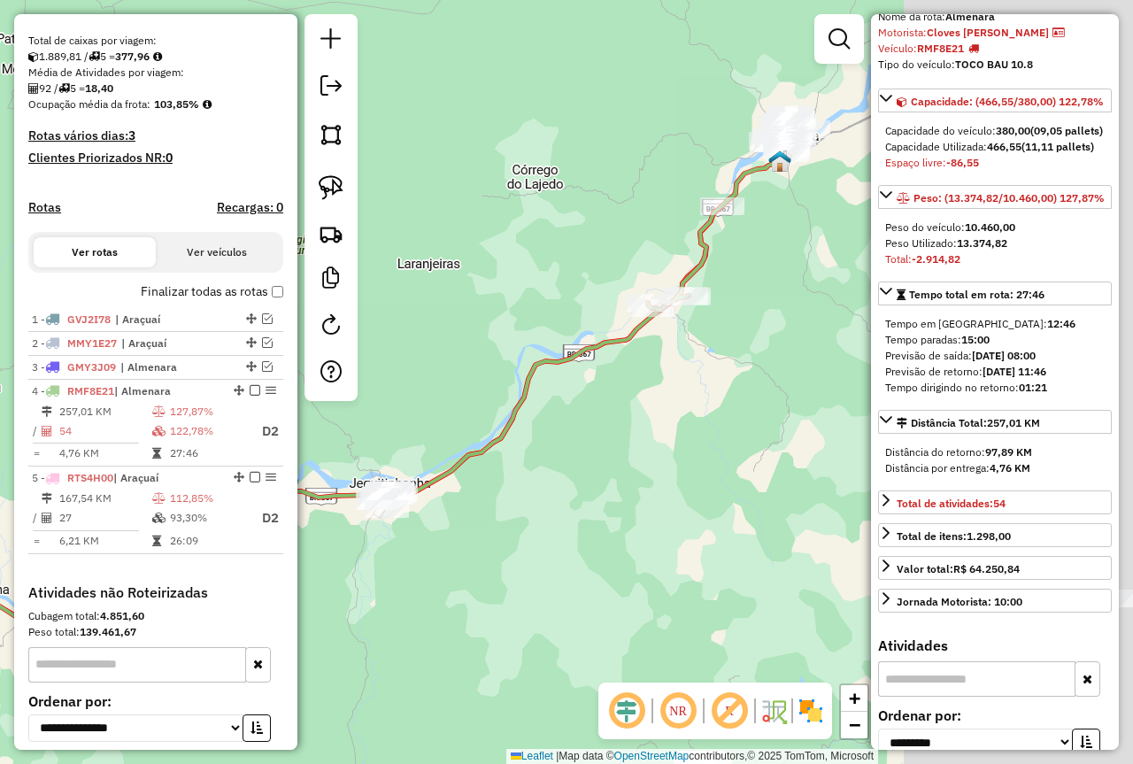
drag, startPoint x: 829, startPoint y: 557, endPoint x: 529, endPoint y: 541, distance: 300.4
click at [510, 556] on div "Janela de atendimento Grade de atendimento Capacidade Transportadoras Veículos …" at bounding box center [566, 382] width 1133 height 764
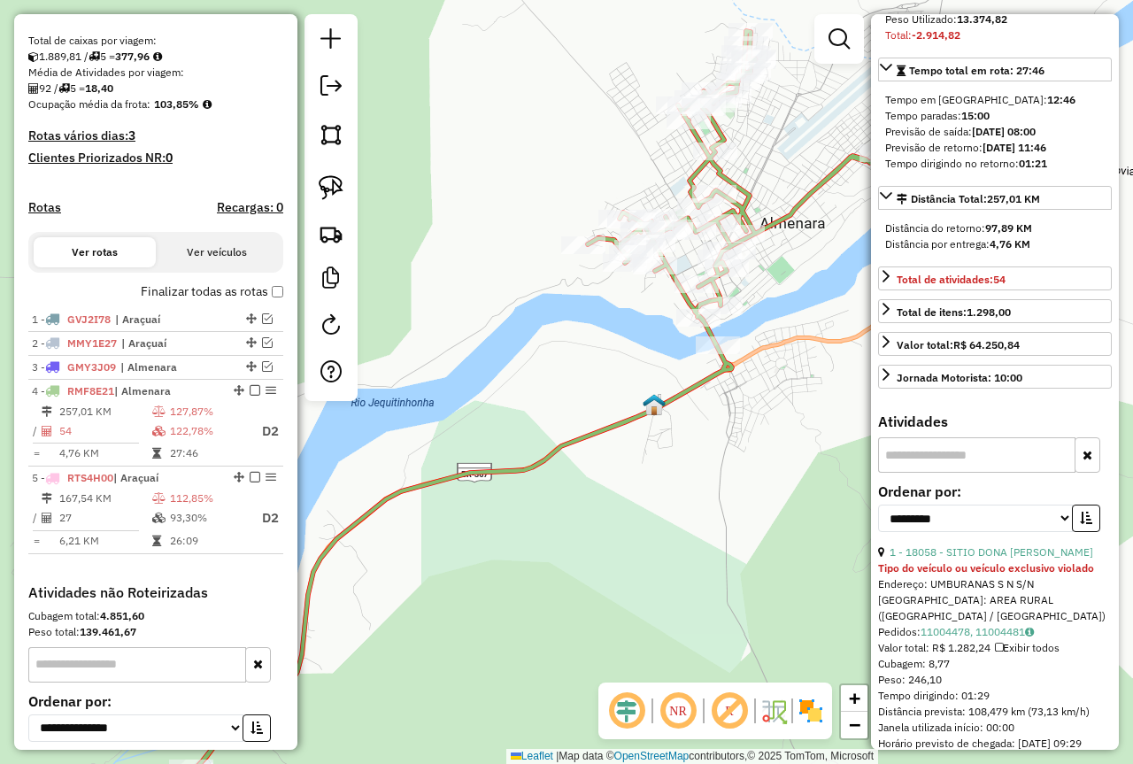
scroll to position [354, 0]
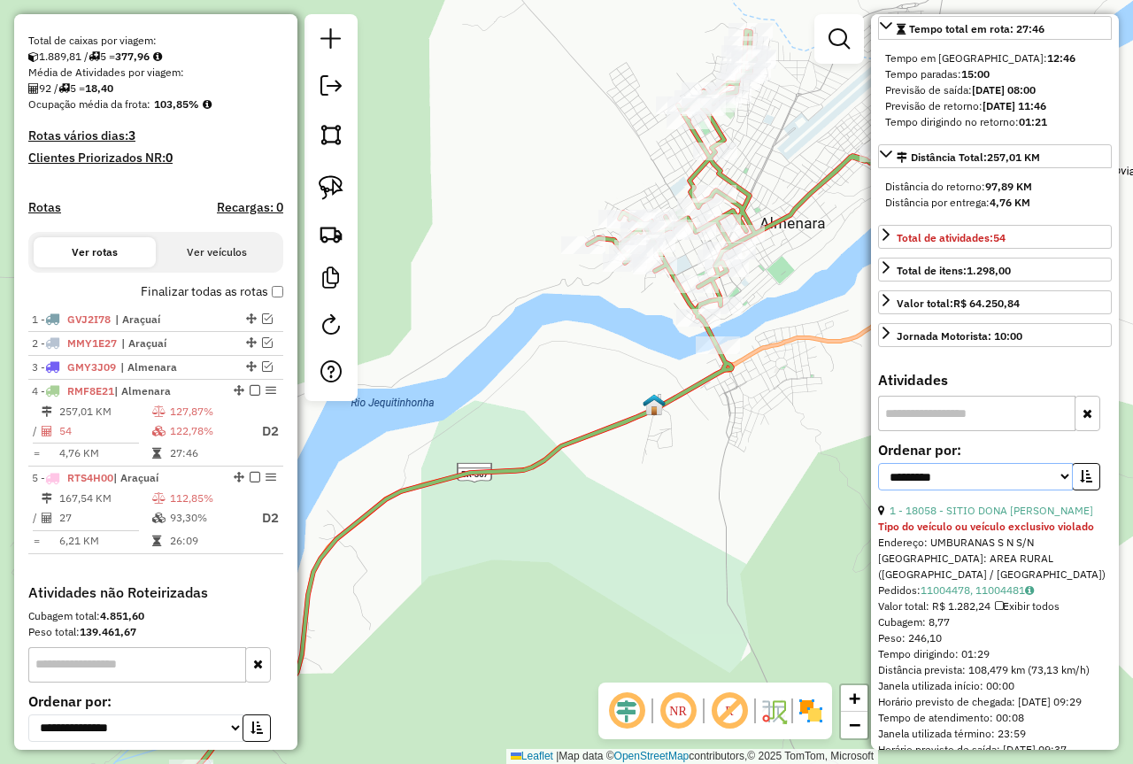
click at [979, 490] on select "**********" at bounding box center [975, 476] width 195 height 27
select select "*********"
click at [878, 490] on select "**********" at bounding box center [975, 476] width 195 height 27
click at [1088, 490] on button "button" at bounding box center [1086, 476] width 28 height 27
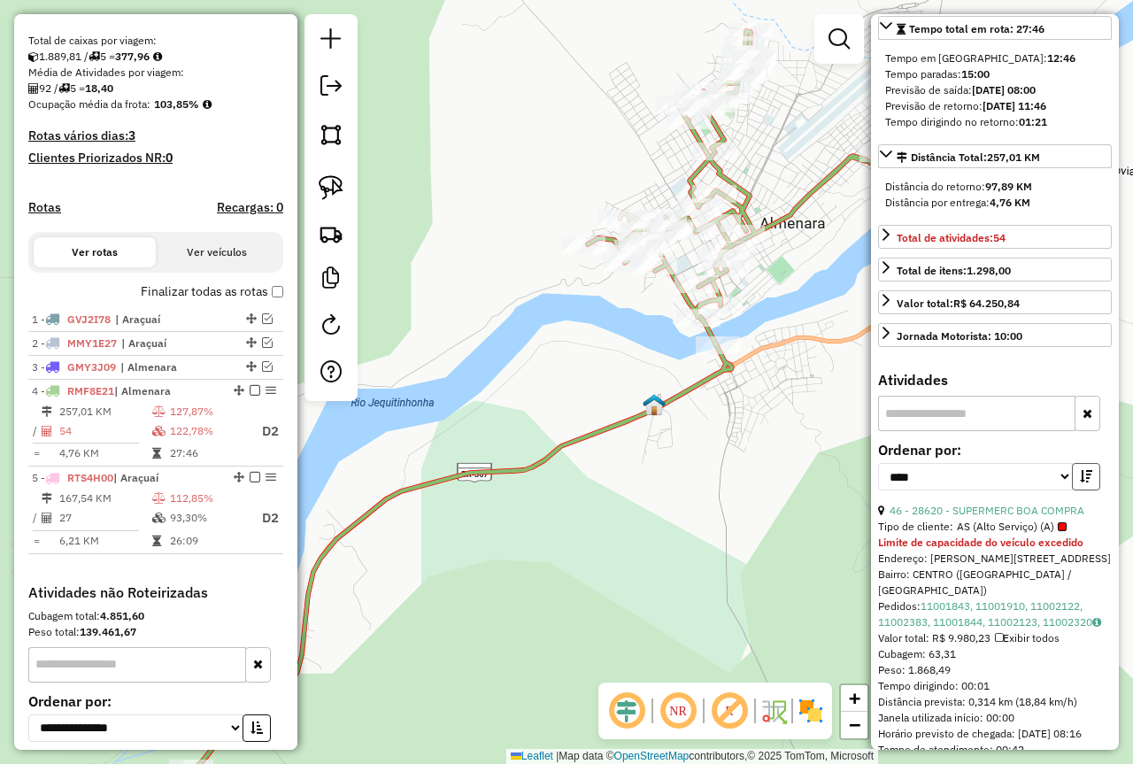
click at [1080, 482] on icon "button" at bounding box center [1086, 476] width 12 height 12
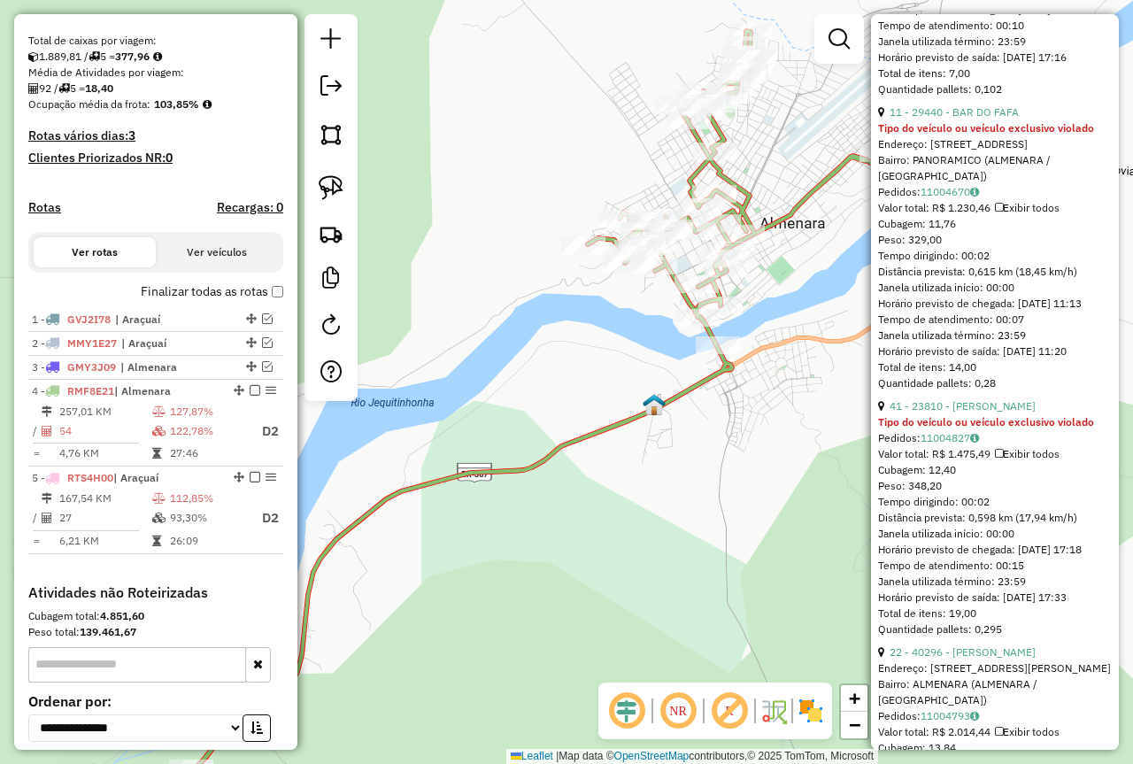
scroll to position [12390, 0]
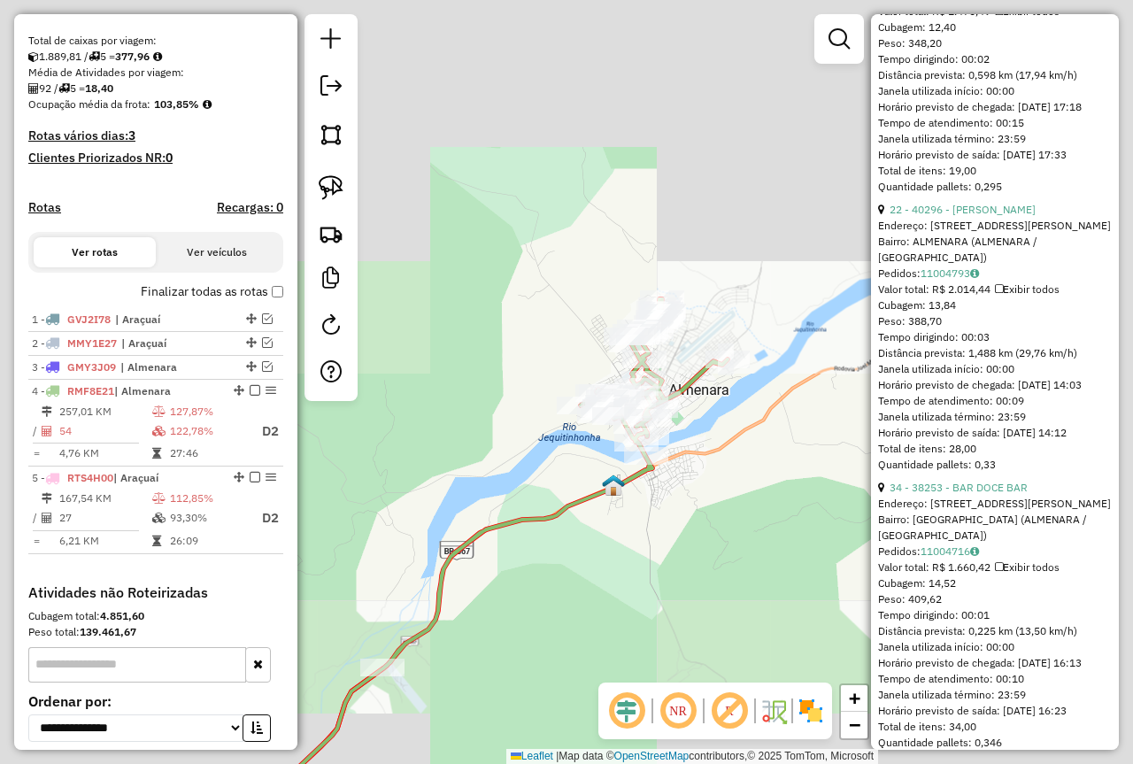
drag, startPoint x: 754, startPoint y: 550, endPoint x: 692, endPoint y: 447, distance: 120.7
click at [676, 574] on div "Janela de atendimento Grade de atendimento Capacidade Transportadoras Veículos …" at bounding box center [566, 382] width 1133 height 764
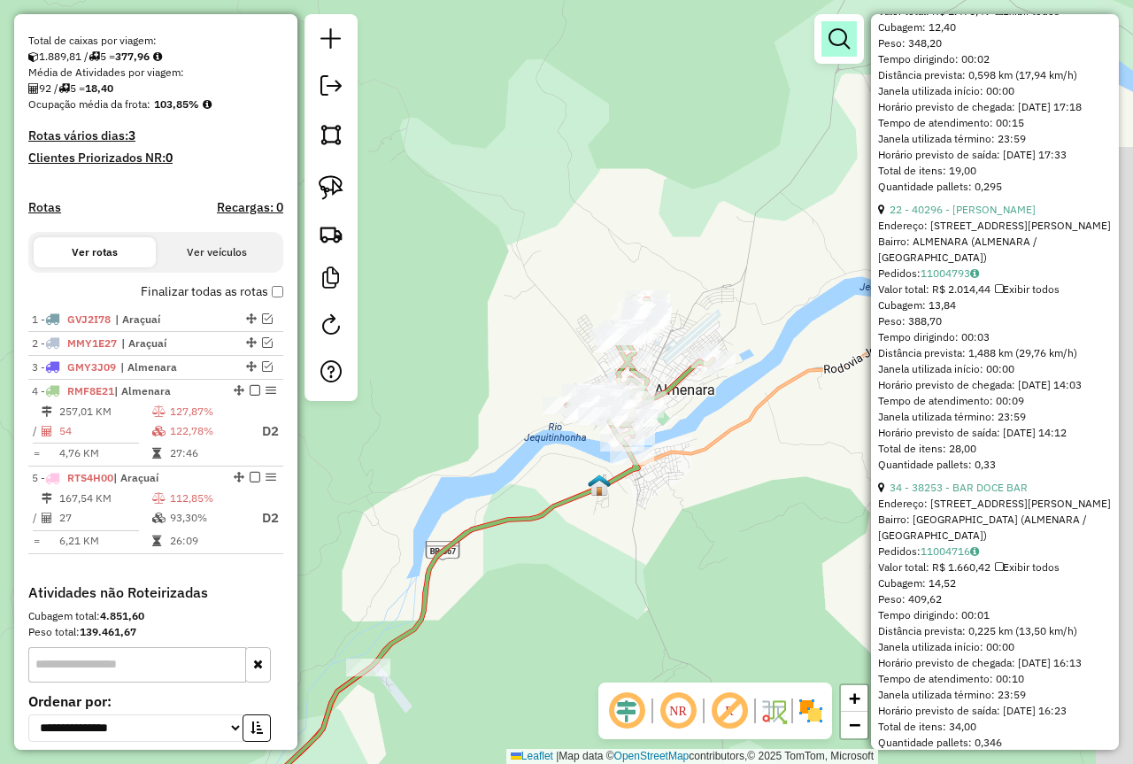
click at [835, 38] on em at bounding box center [838, 38] width 21 height 21
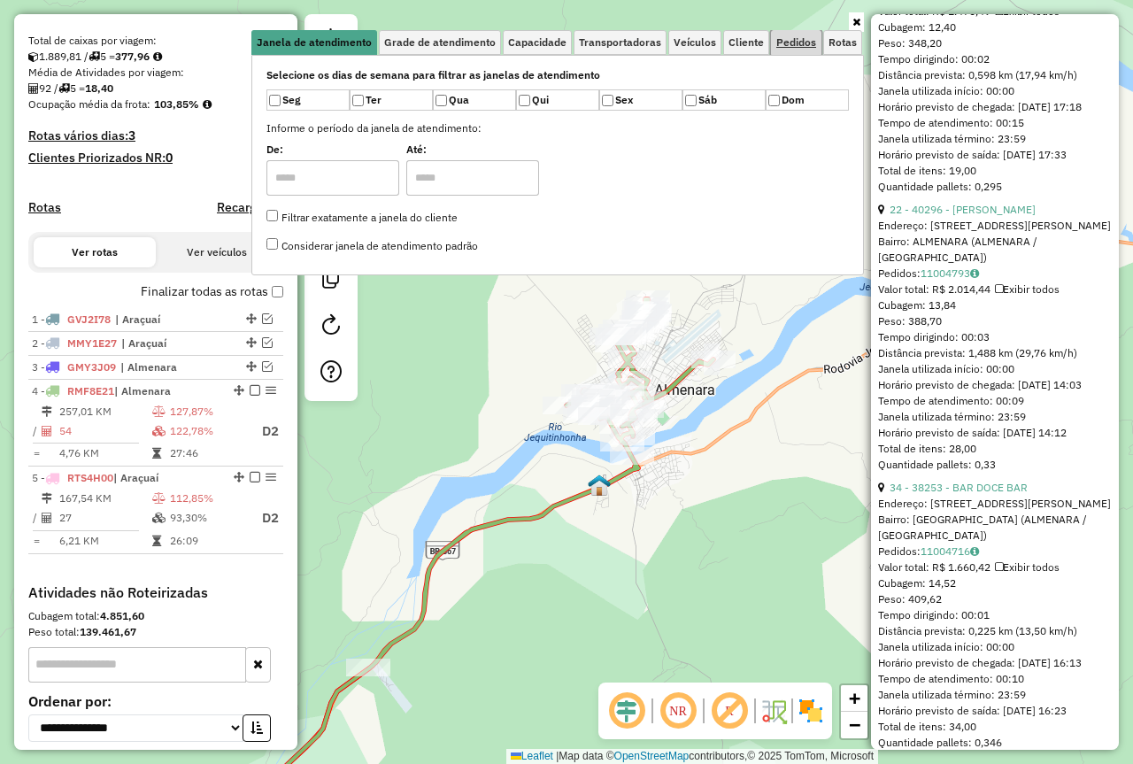
click at [797, 49] on link "Pedidos" at bounding box center [796, 42] width 50 height 25
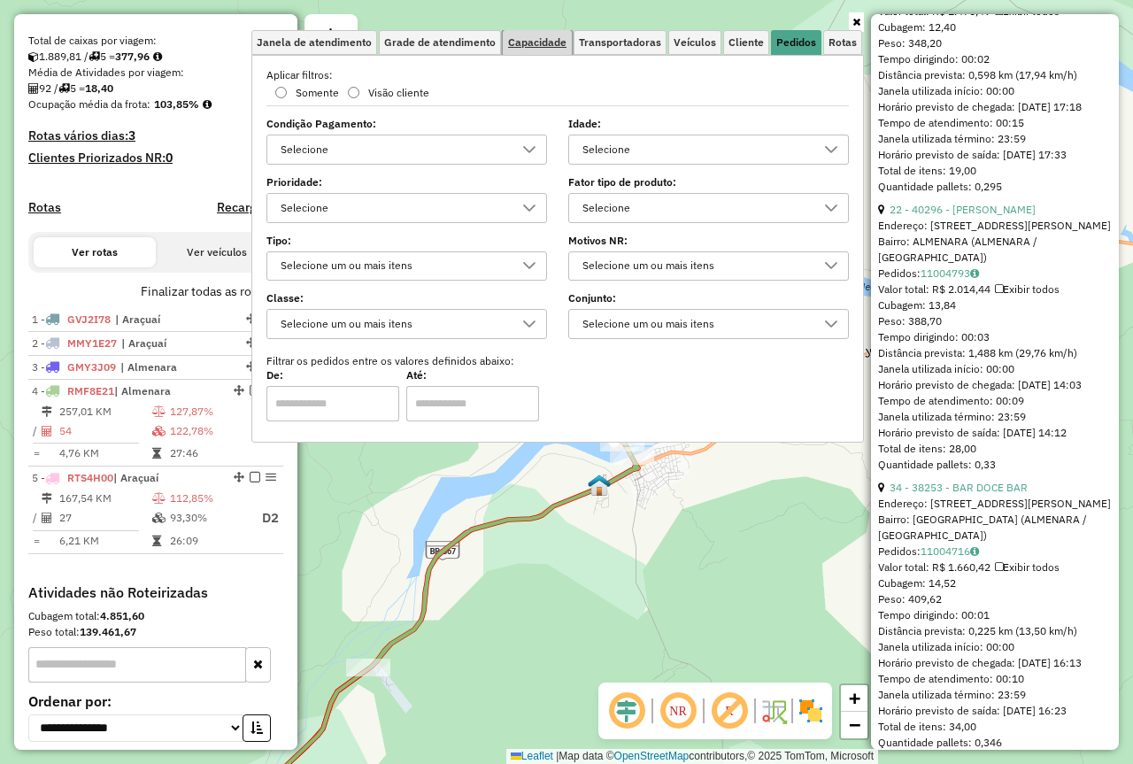
click at [556, 43] on span "Capacidade" at bounding box center [537, 42] width 58 height 11
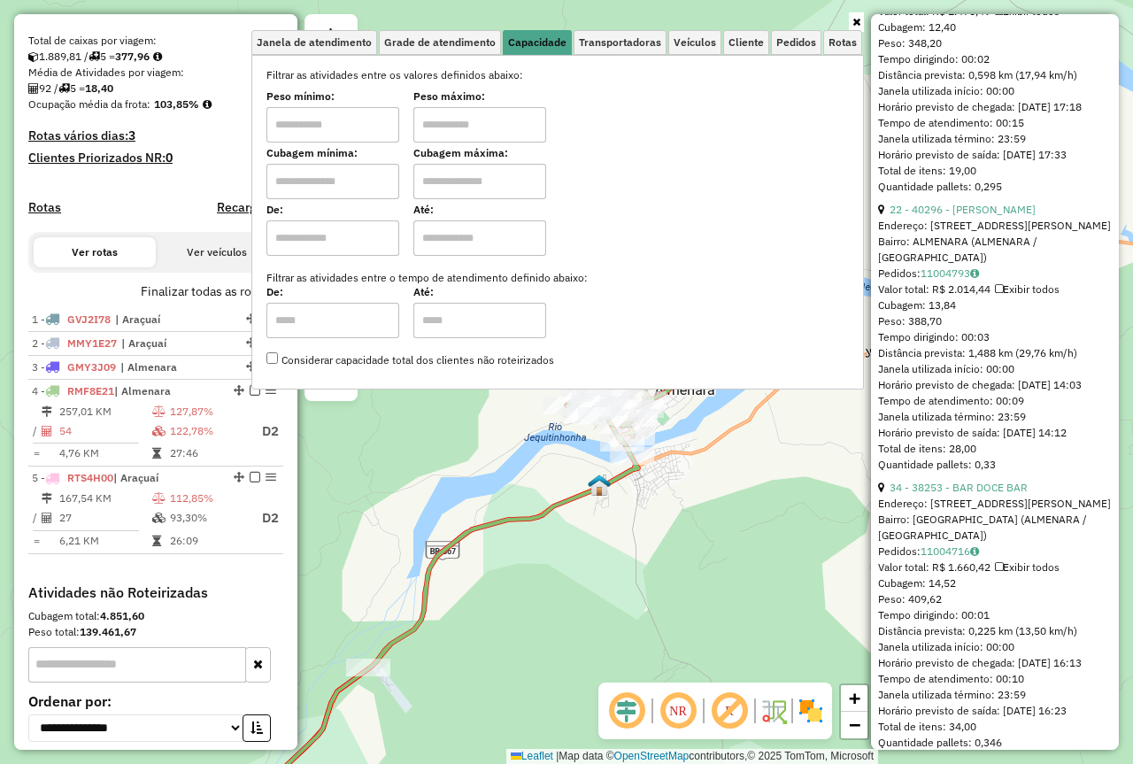
click at [321, 127] on input "text" at bounding box center [332, 124] width 133 height 35
type input "****"
click at [504, 112] on input "text" at bounding box center [479, 124] width 133 height 35
type input "******"
click at [655, 537] on div "Limpar filtros Janela de atendimento Grade de atendimento Capacidade Transporta…" at bounding box center [566, 382] width 1133 height 764
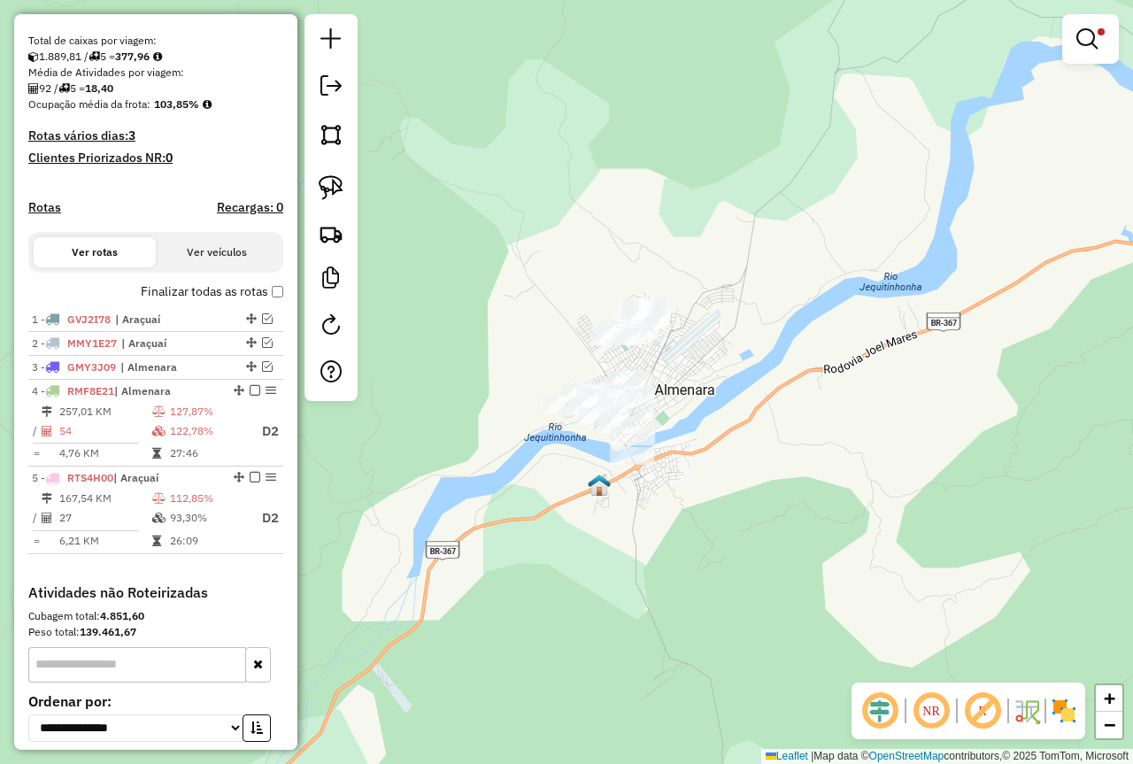
drag, startPoint x: 327, startPoint y: 175, endPoint x: 490, endPoint y: 227, distance: 171.6
click at [329, 176] on img at bounding box center [331, 187] width 25 height 25
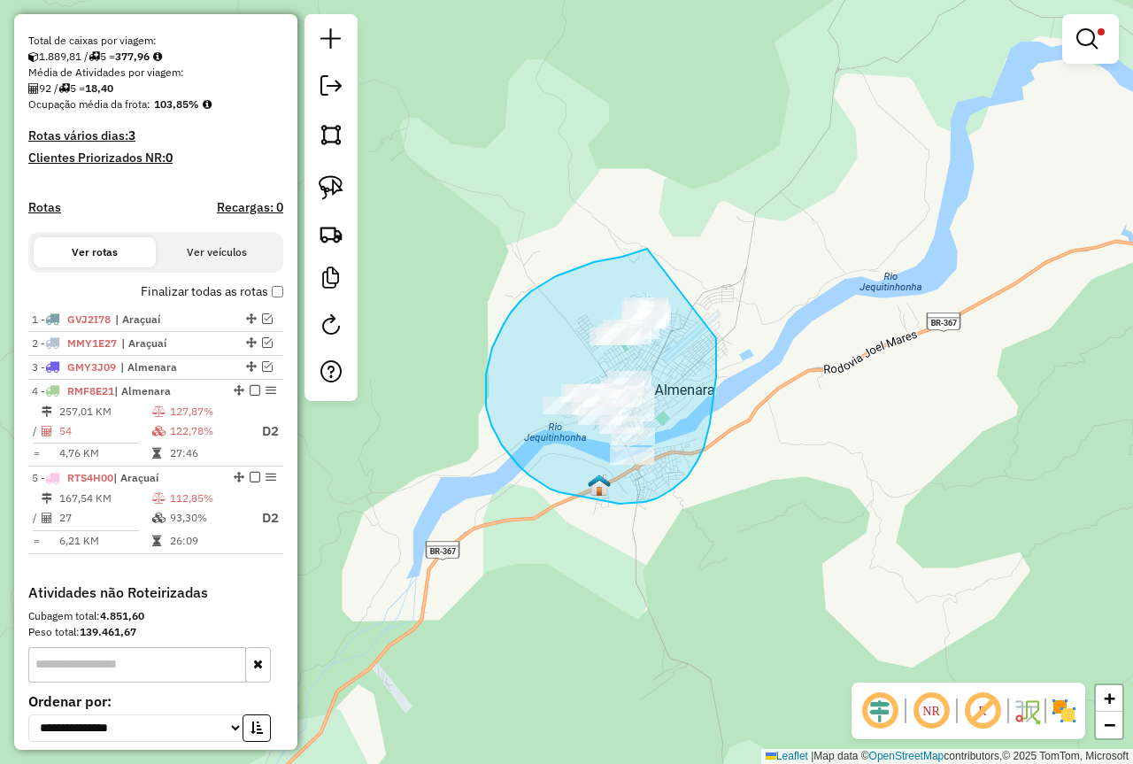
drag, startPoint x: 647, startPoint y: 249, endPoint x: 716, endPoint y: 337, distance: 112.2
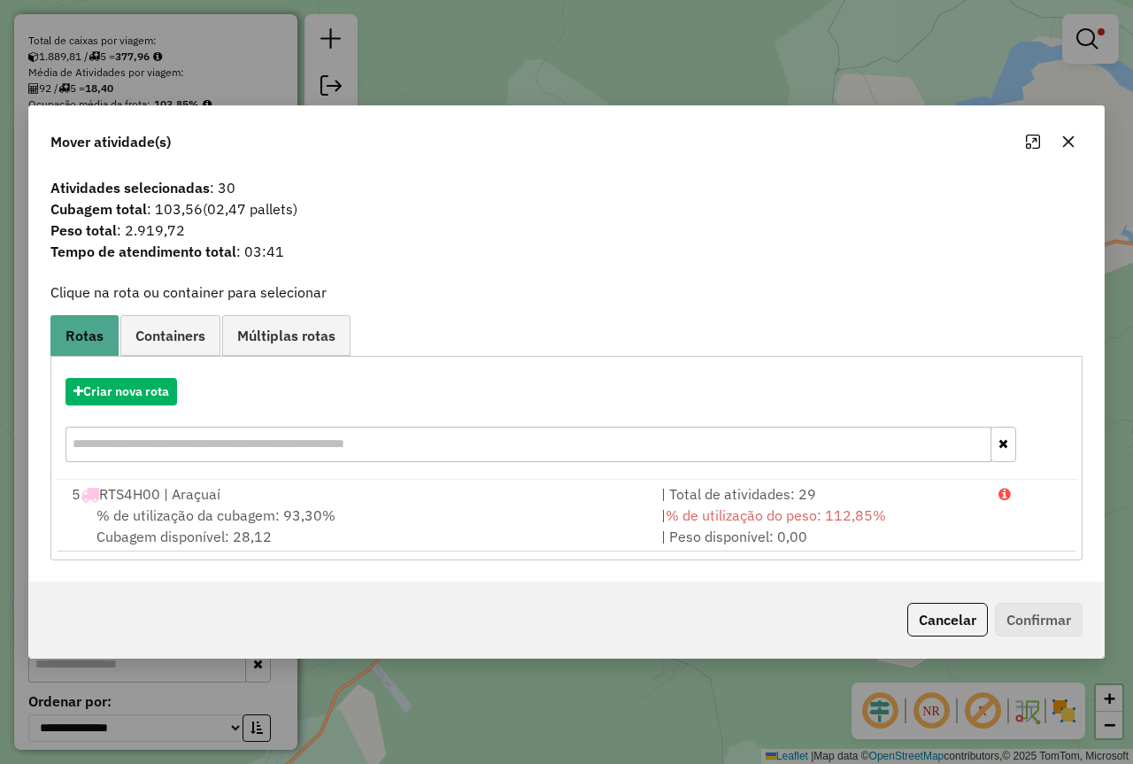
click at [1074, 142] on icon "button" at bounding box center [1068, 142] width 14 height 14
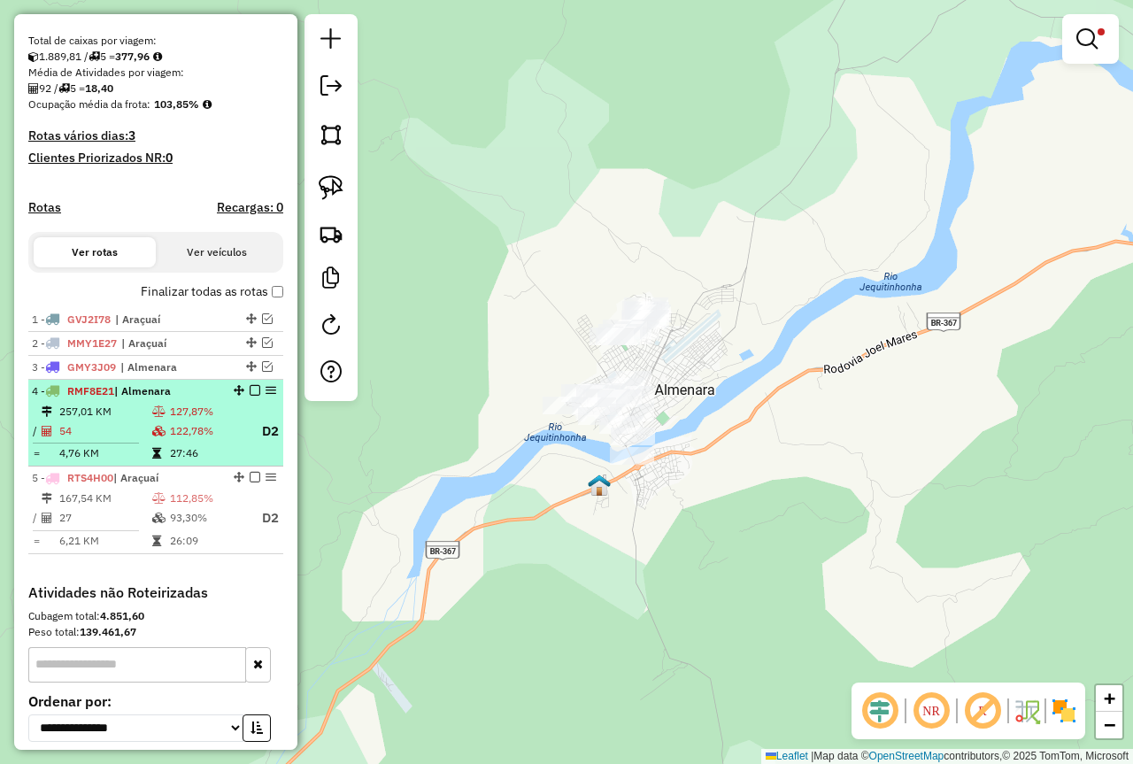
click at [183, 420] on td "127,87%" at bounding box center [208, 412] width 78 height 18
select select "*********"
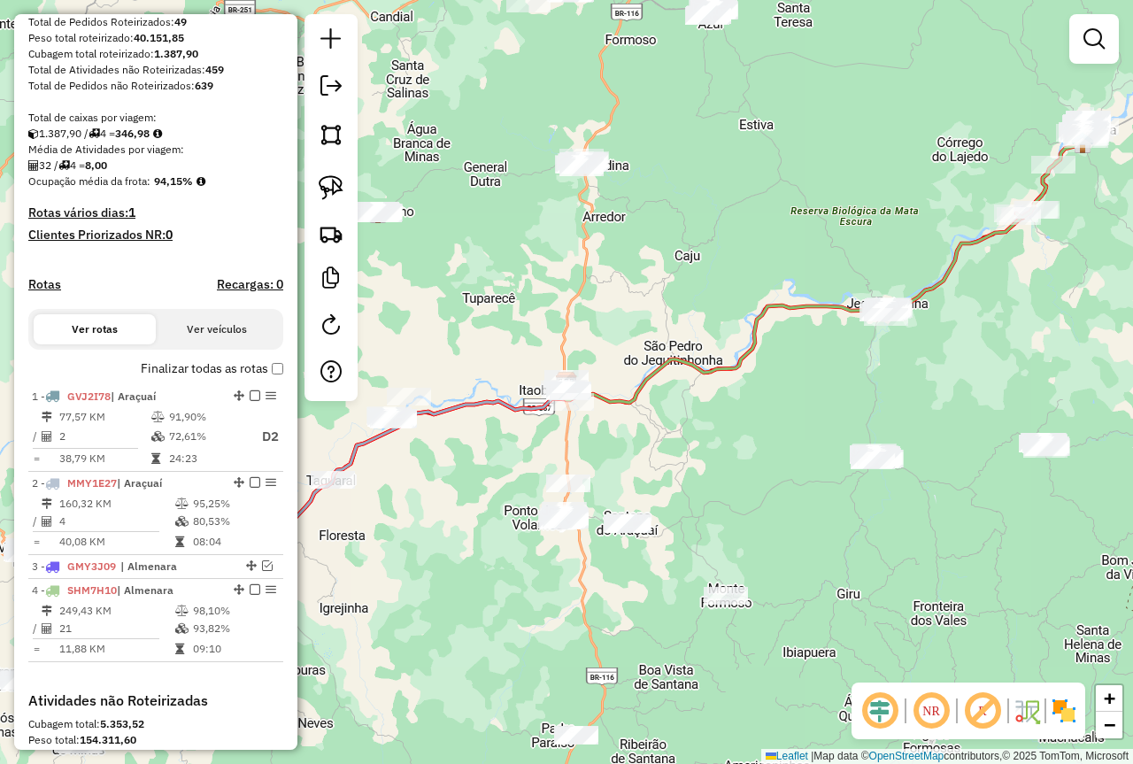
scroll to position [354, 0]
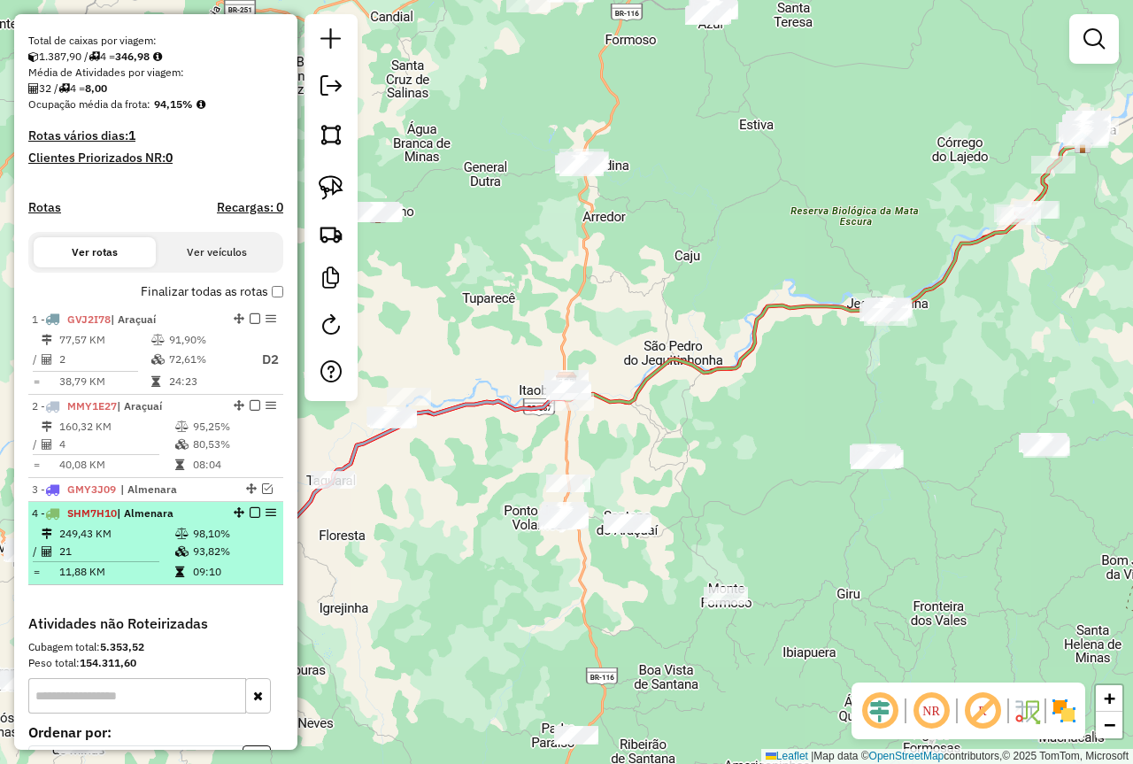
click at [250, 518] on em at bounding box center [255, 512] width 11 height 11
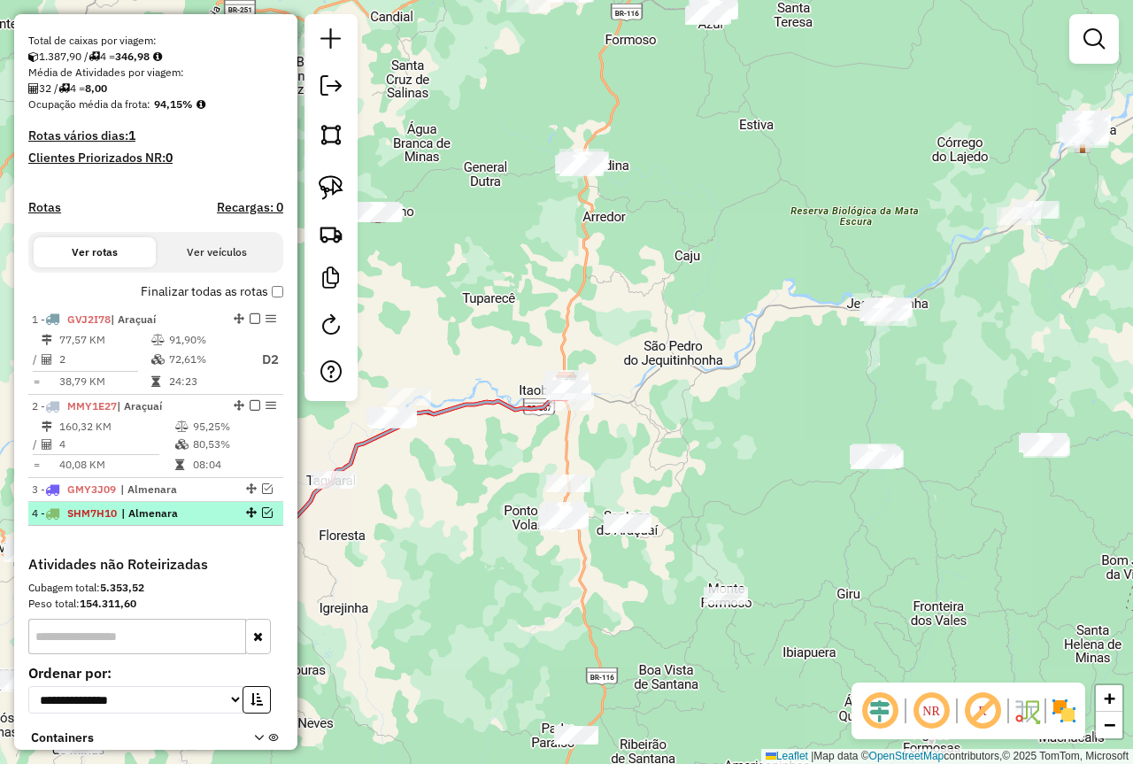
click at [247, 518] on em at bounding box center [251, 512] width 11 height 11
select select "**********"
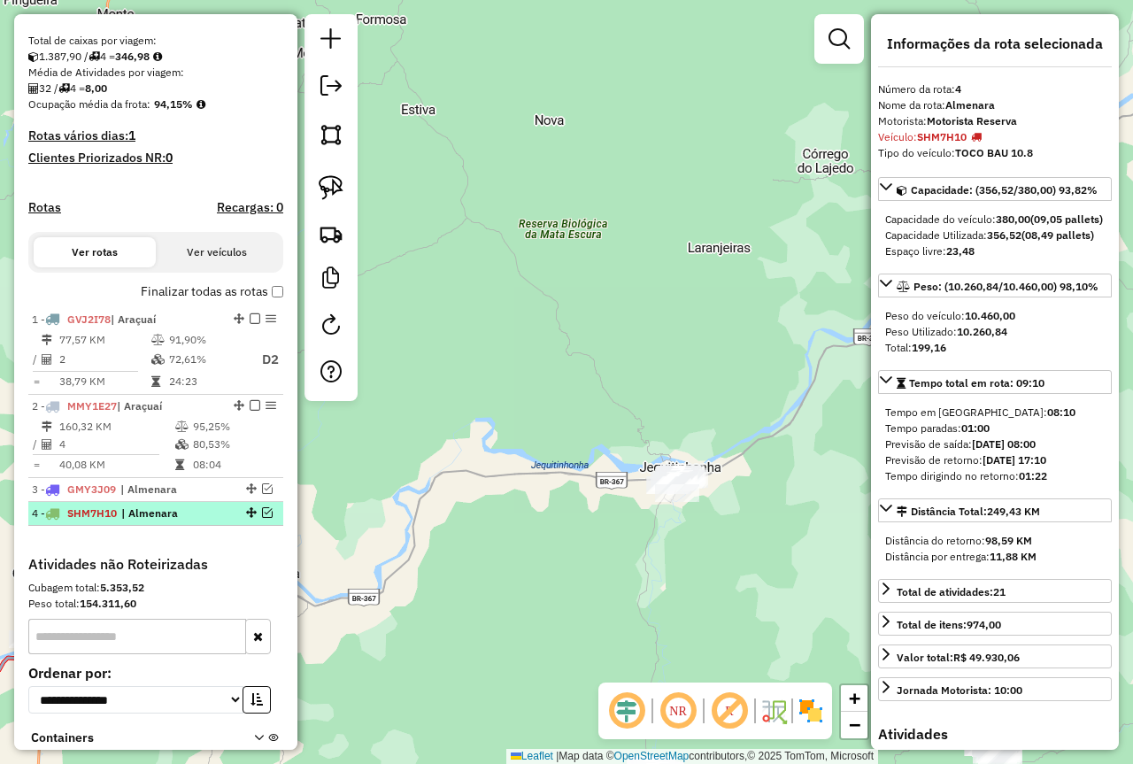
click at [263, 518] on em at bounding box center [267, 512] width 11 height 11
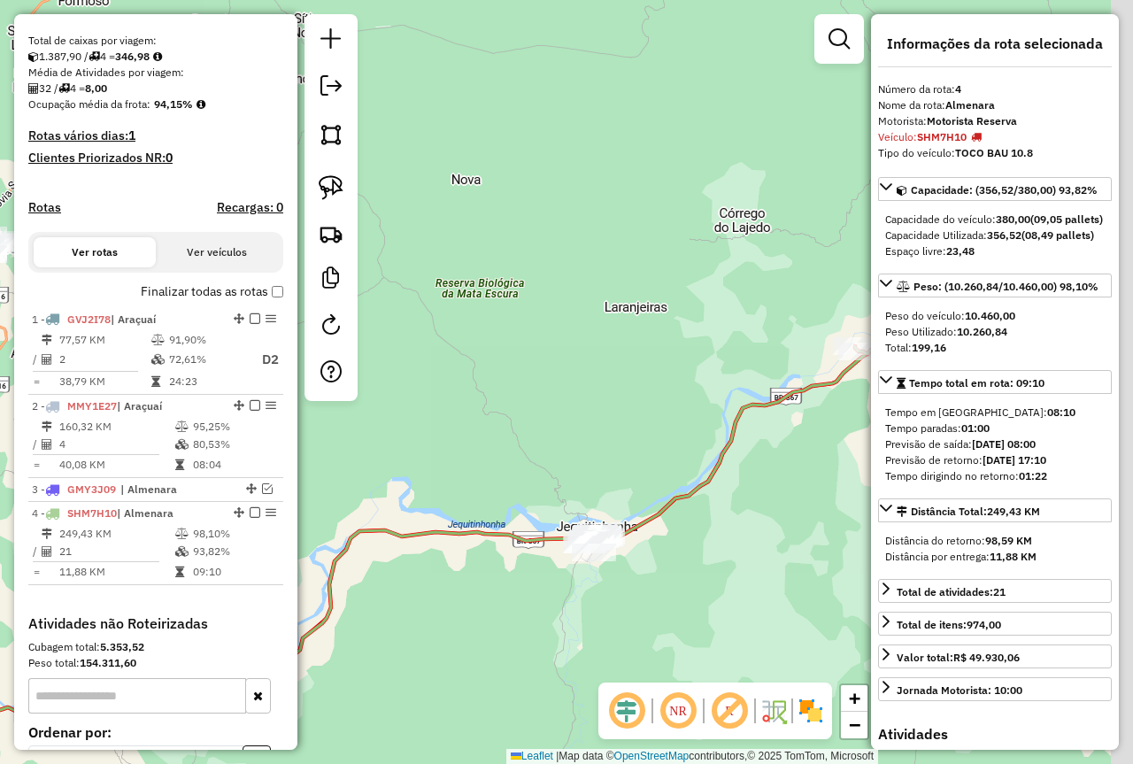
drag, startPoint x: 753, startPoint y: 346, endPoint x: 448, endPoint y: 399, distance: 309.9
click at [431, 467] on div "Janela de atendimento Grade de atendimento Capacidade Transportadoras Veículos …" at bounding box center [566, 382] width 1133 height 764
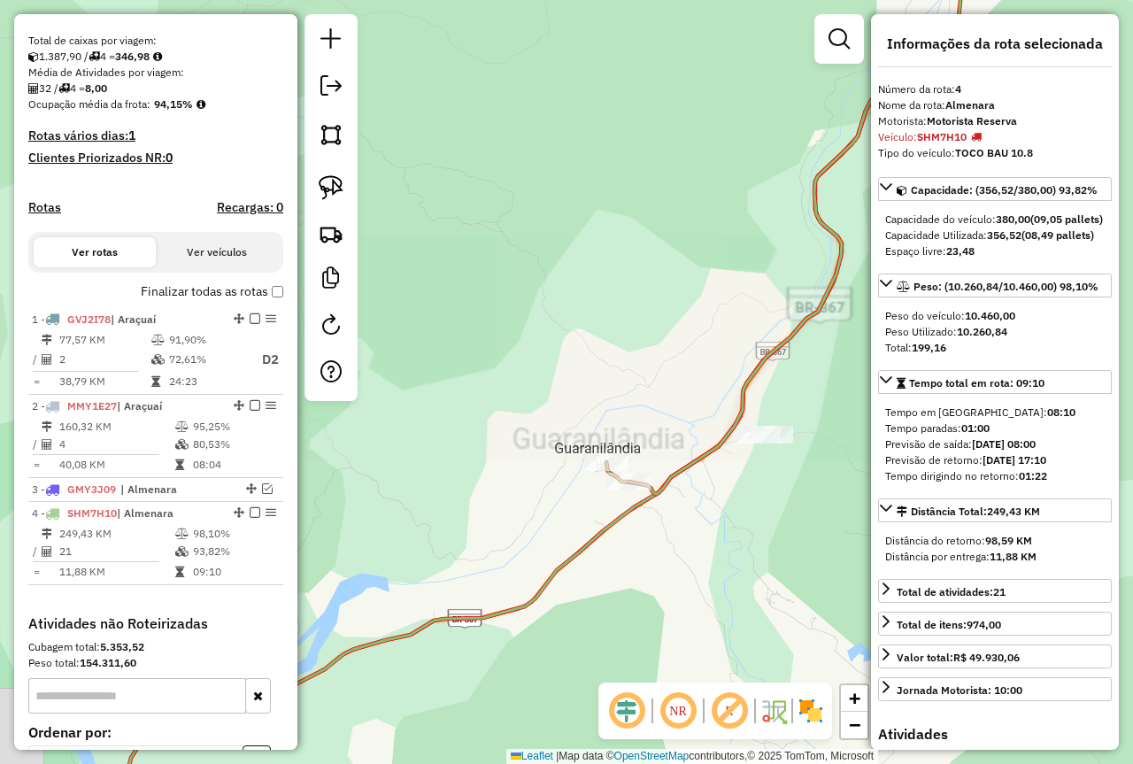
drag, startPoint x: 682, startPoint y: 565, endPoint x: 680, endPoint y: 511, distance: 54.9
click at [712, 523] on div "Janela de atendimento Grade de atendimento Capacidade Transportadoras Veículos …" at bounding box center [566, 382] width 1133 height 764
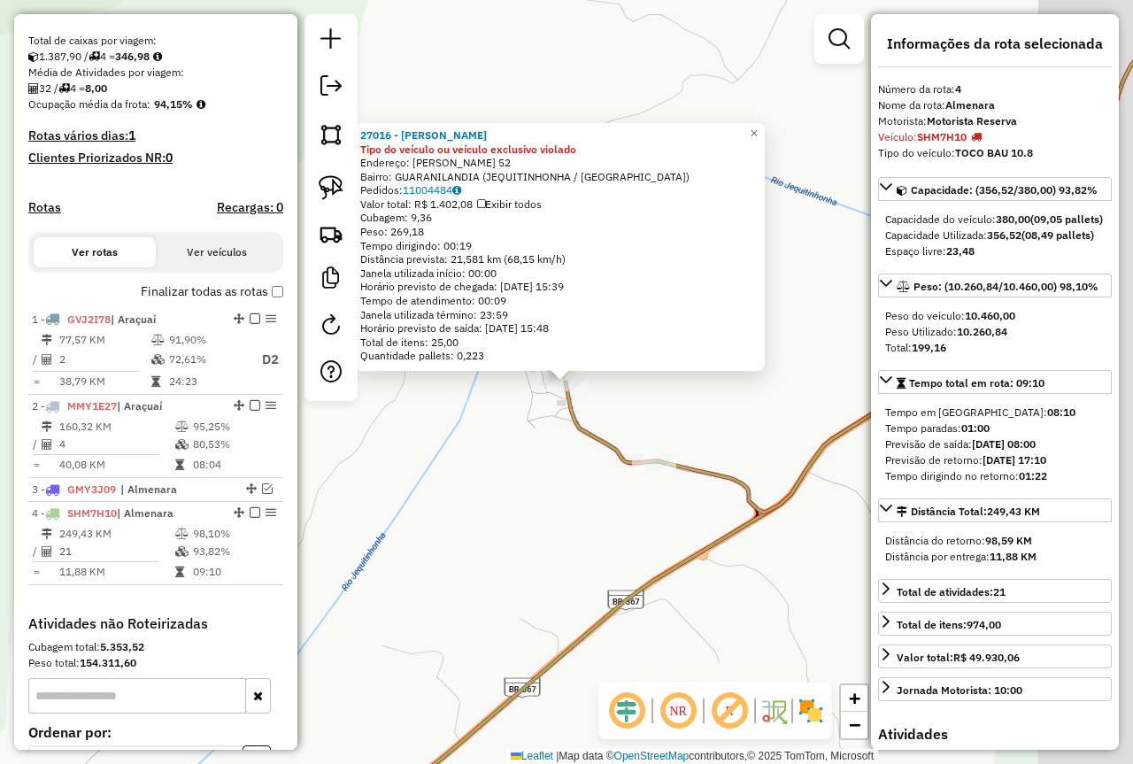
scroll to position [554, 0]
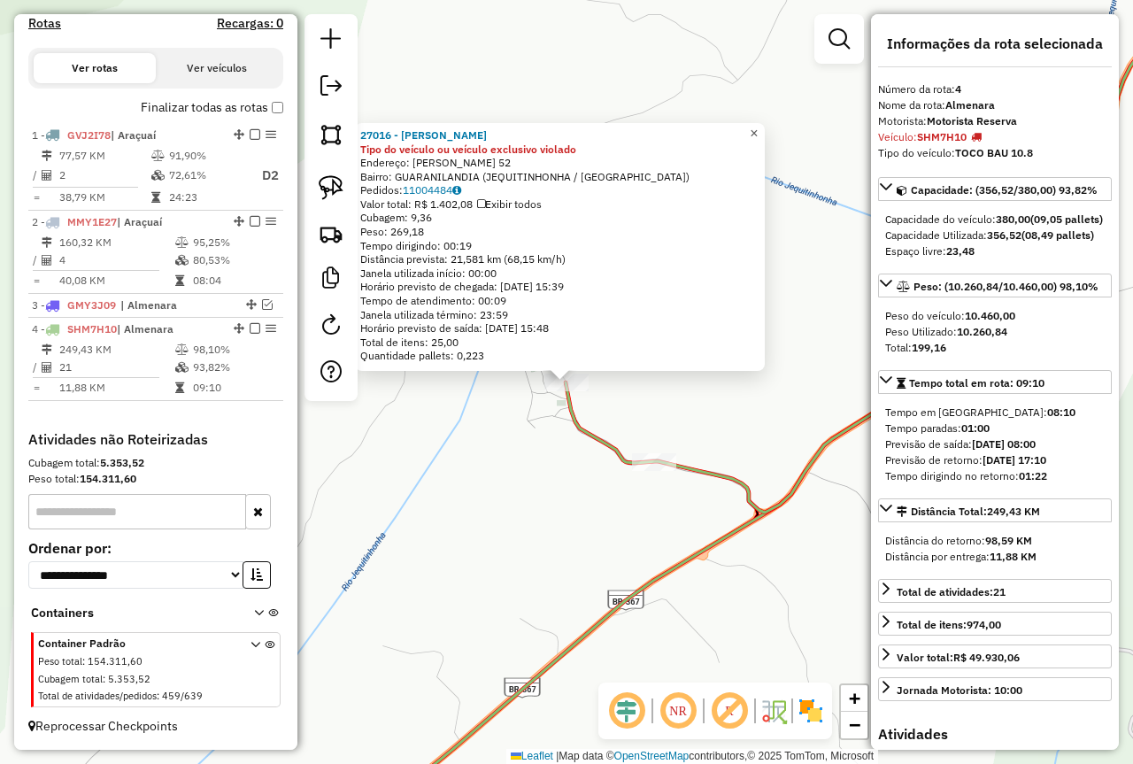
click at [758, 126] on span "×" at bounding box center [754, 133] width 8 height 15
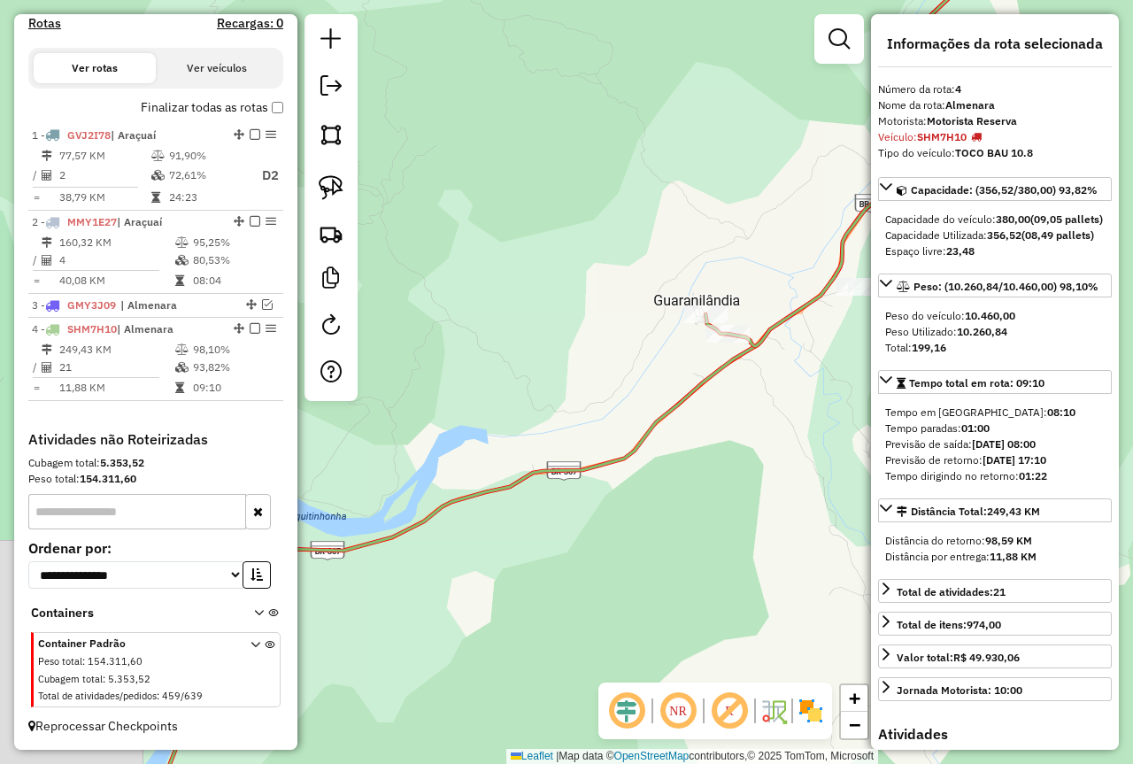
drag, startPoint x: 796, startPoint y: 427, endPoint x: 590, endPoint y: 436, distance: 205.5
click at [597, 439] on div "Janela de atendimento Grade de atendimento Capacidade Transportadoras Veículos …" at bounding box center [566, 382] width 1133 height 764
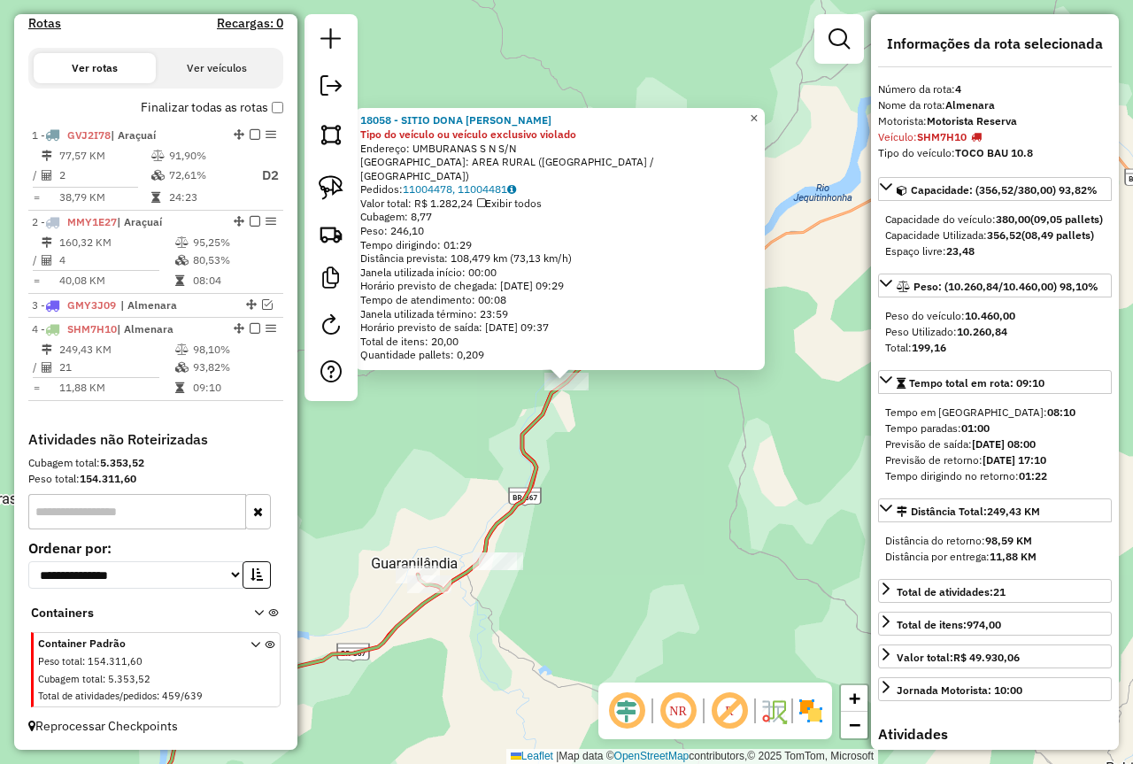
click at [765, 127] on link "×" at bounding box center [753, 118] width 21 height 21
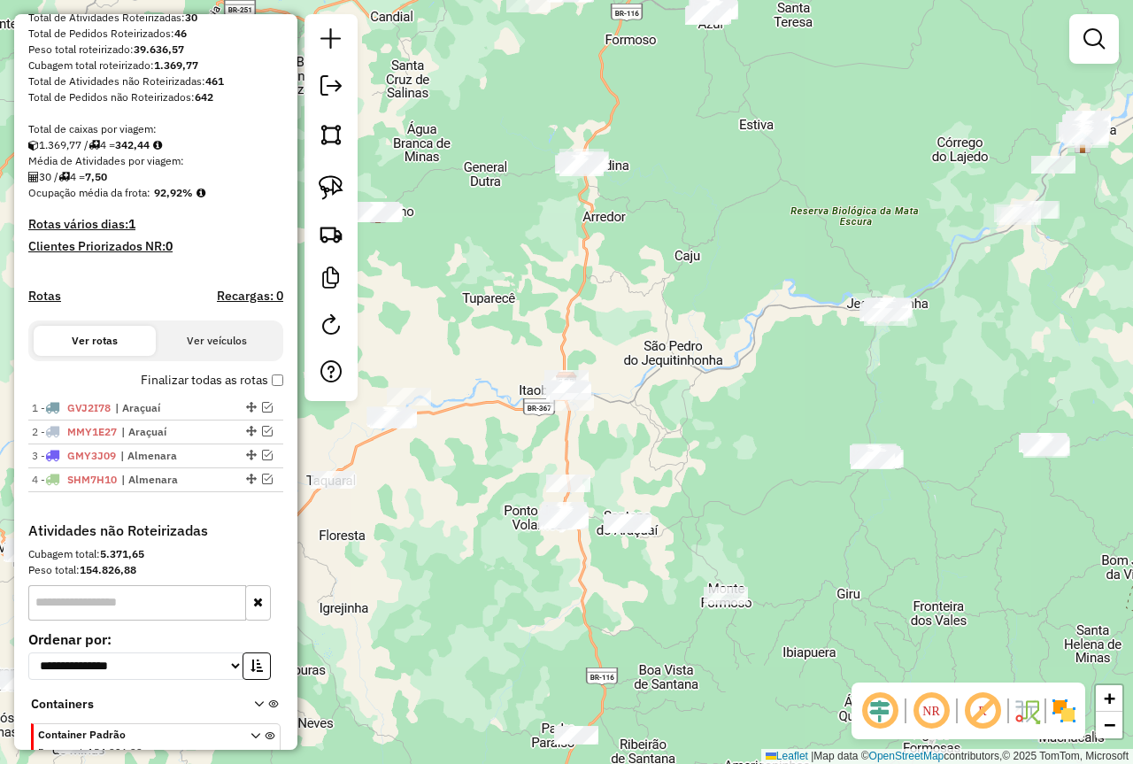
scroll to position [372, 0]
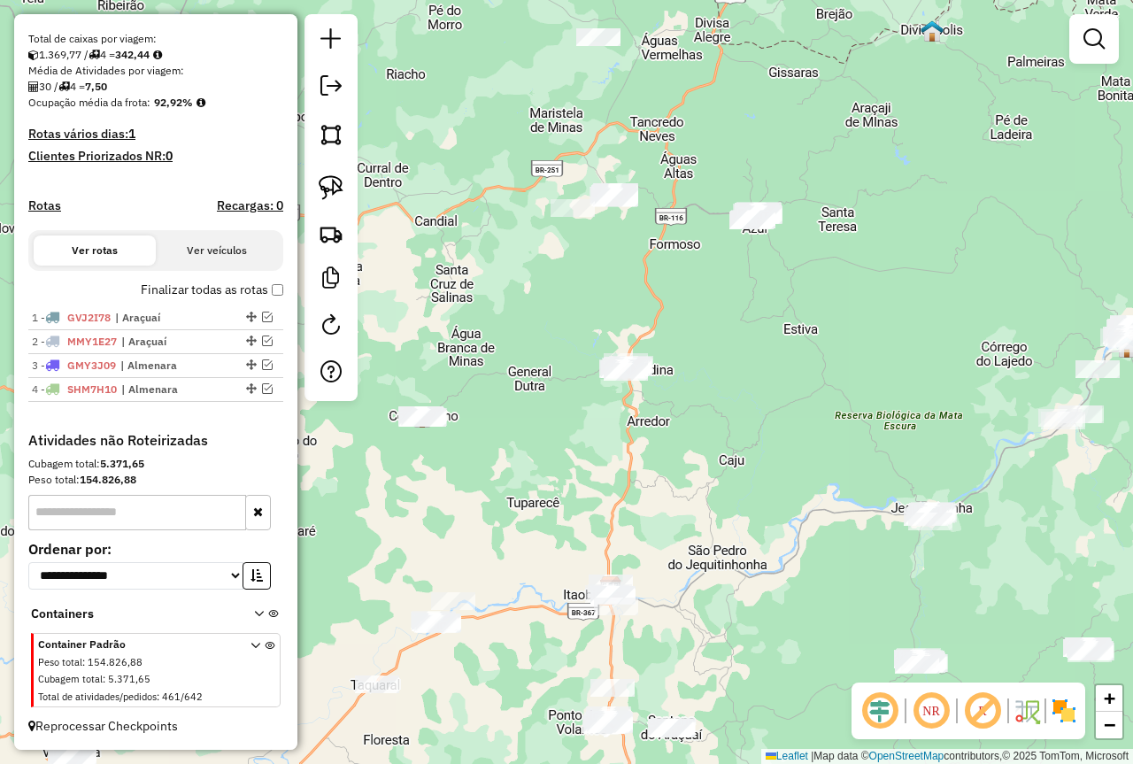
drag, startPoint x: 760, startPoint y: 469, endPoint x: 804, endPoint y: 676, distance: 211.8
click at [804, 676] on div "Janela de atendimento Grade de atendimento Capacidade Transportadoras Veículos …" at bounding box center [566, 382] width 1133 height 764
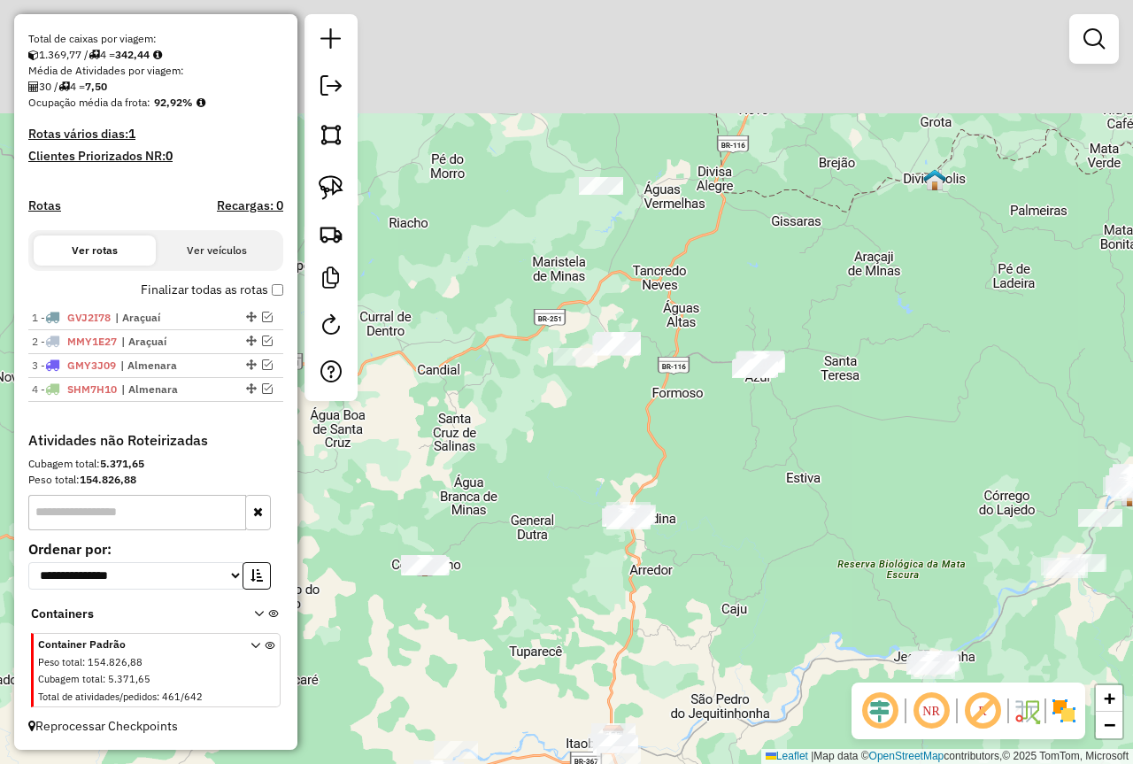
drag, startPoint x: 757, startPoint y: 581, endPoint x: 764, endPoint y: 659, distance: 78.2
click at [764, 659] on div "Janela de atendimento Grade de atendimento Capacidade Transportadoras Veículos …" at bounding box center [566, 382] width 1133 height 764
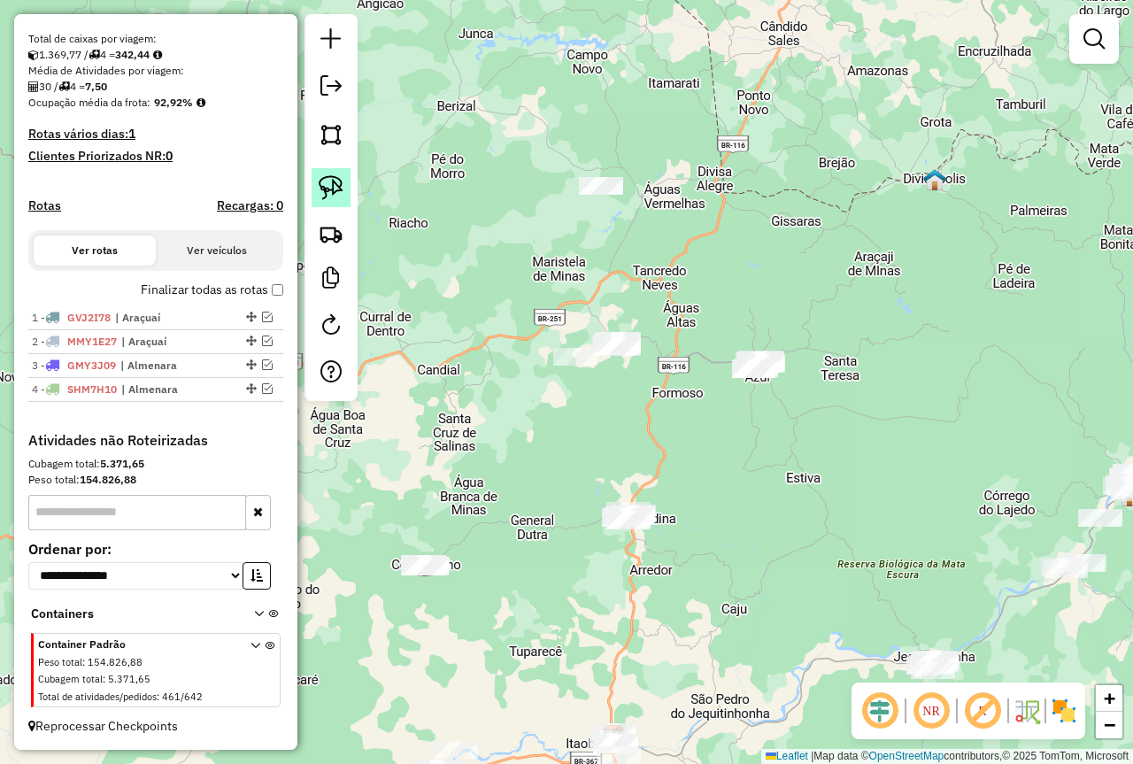
click at [330, 184] on img at bounding box center [331, 187] width 25 height 25
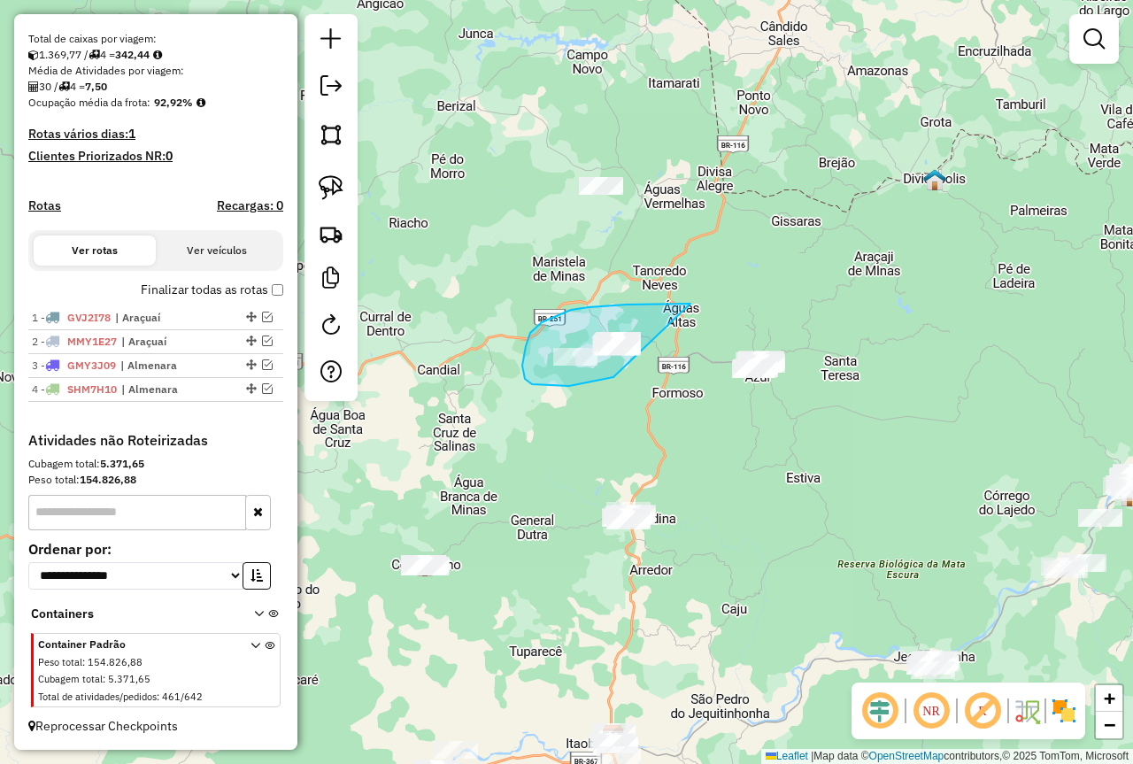
drag, startPoint x: 690, startPoint y: 304, endPoint x: 650, endPoint y: 363, distance: 71.4
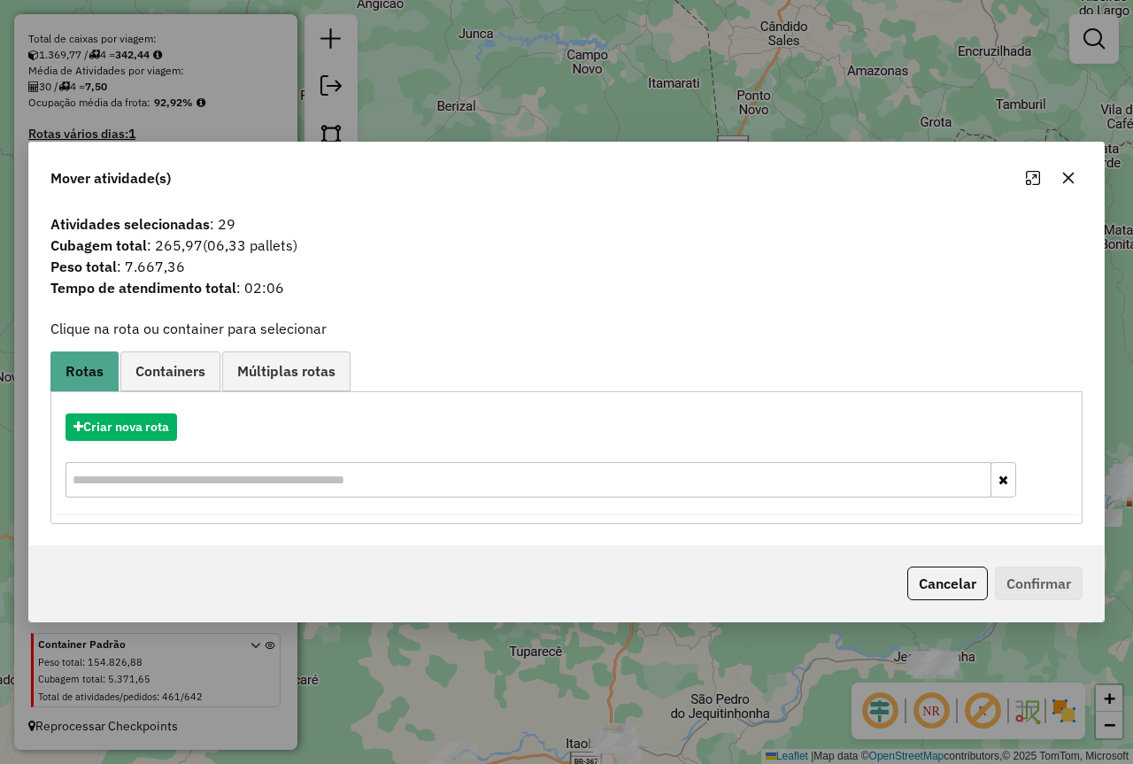
click at [1069, 179] on icon "button" at bounding box center [1069, 178] width 12 height 12
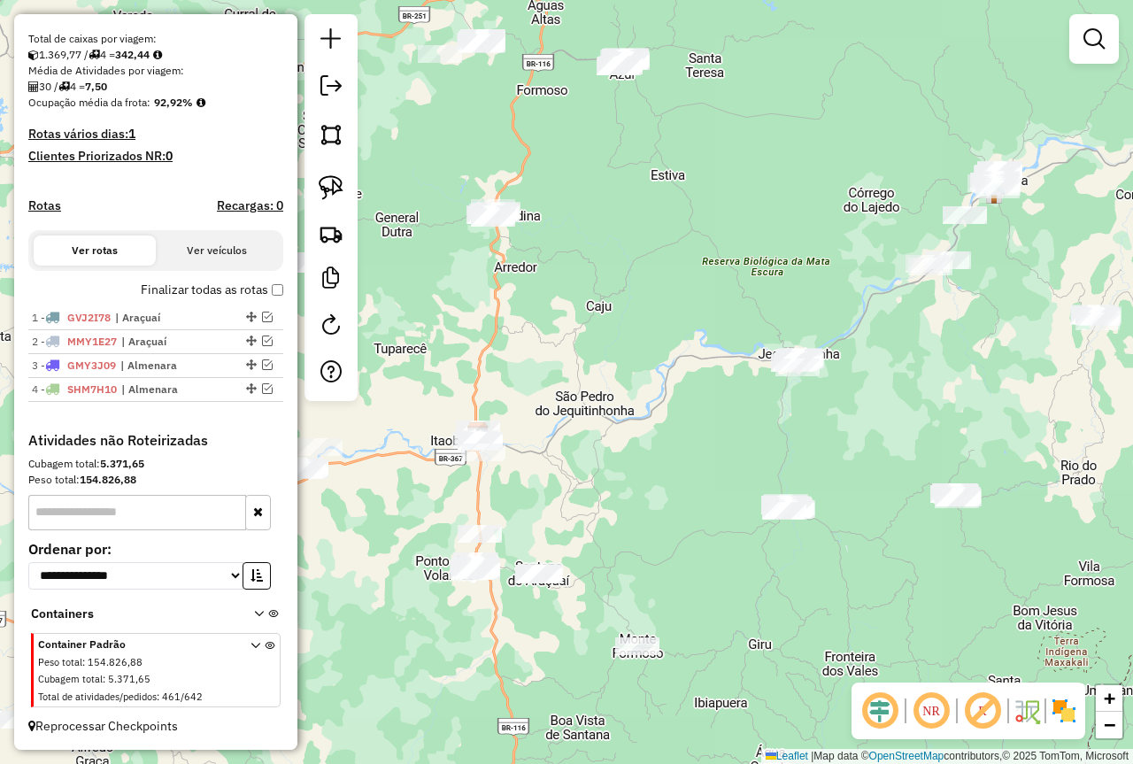
drag, startPoint x: 814, startPoint y: 583, endPoint x: 632, endPoint y: 169, distance: 452.5
click at [632, 169] on div "Janela de atendimento Grade de atendimento Capacidade Transportadoras Veículos …" at bounding box center [566, 382] width 1133 height 764
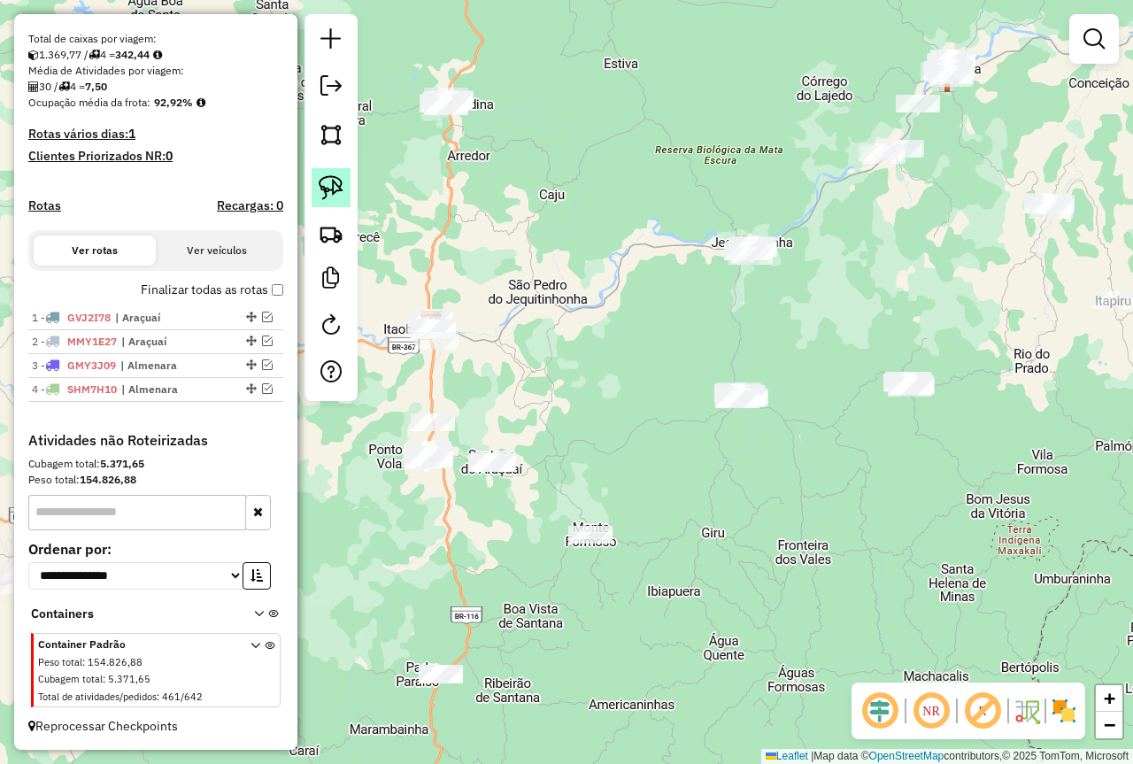
click at [336, 182] on img at bounding box center [331, 187] width 25 height 25
drag, startPoint x: 742, startPoint y: 352, endPoint x: 795, endPoint y: 393, distance: 66.9
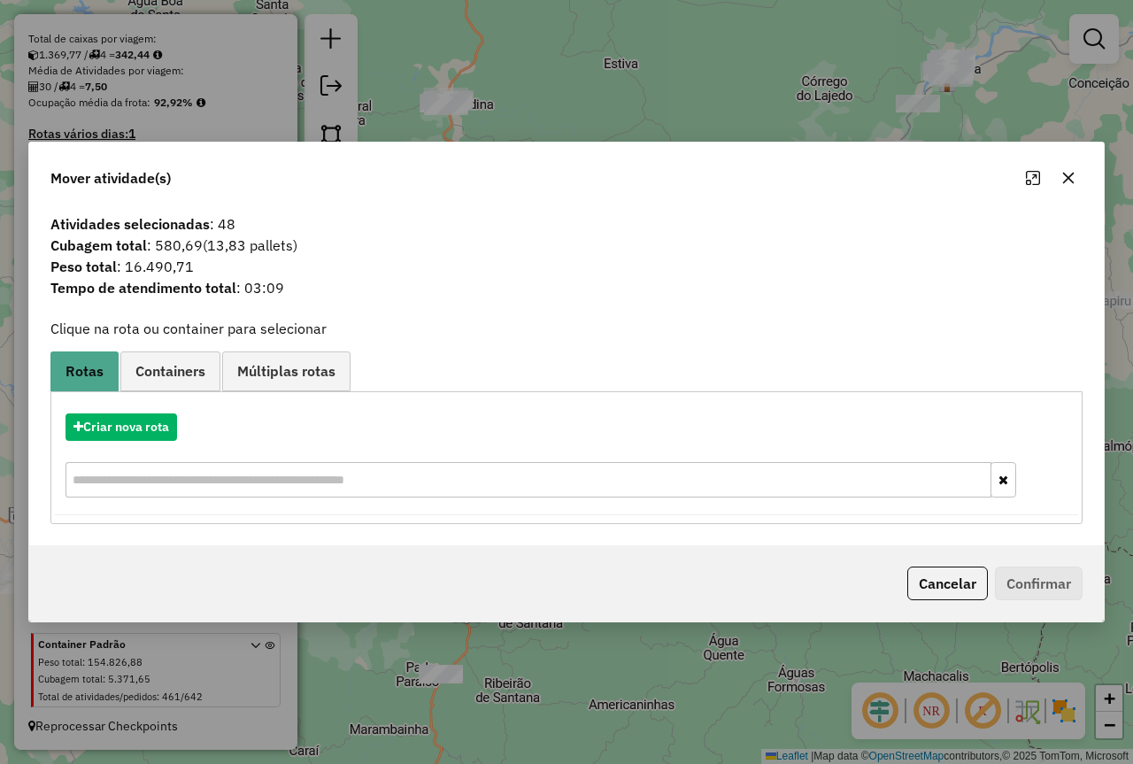
click at [1066, 174] on icon "button" at bounding box center [1069, 178] width 12 height 12
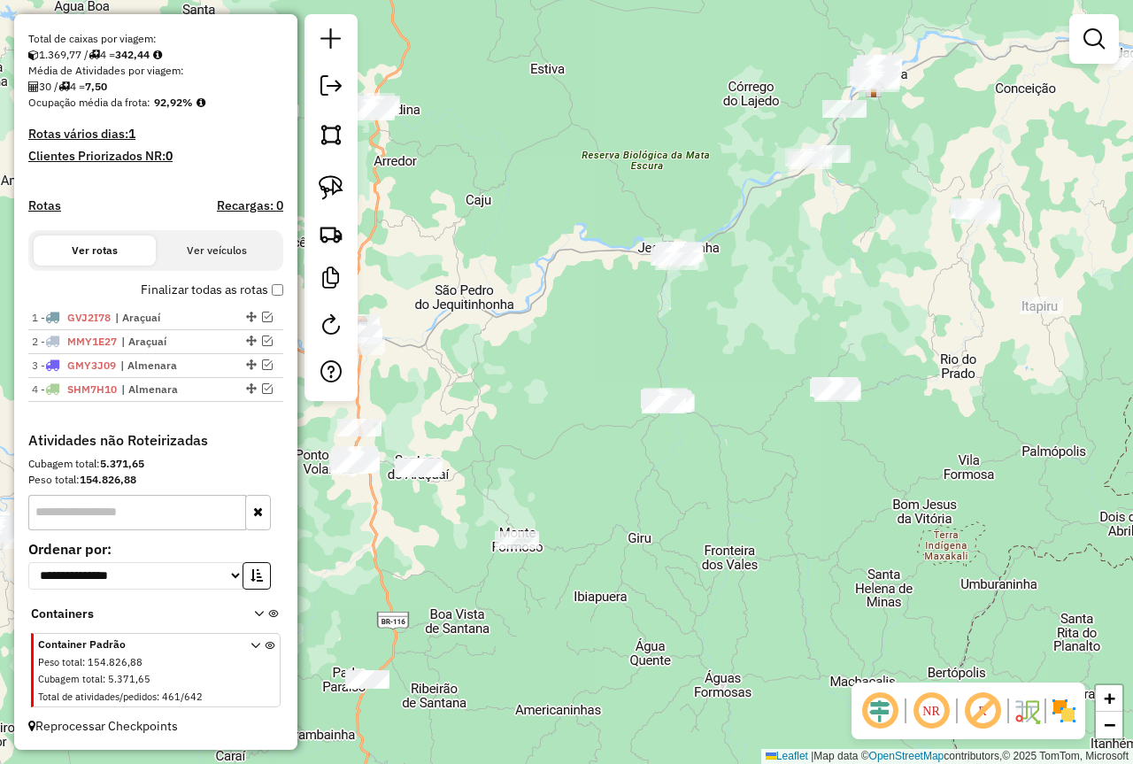
drag, startPoint x: 810, startPoint y: 542, endPoint x: 730, endPoint y: 545, distance: 79.7
click at [730, 545] on div "Janela de atendimento Grade de atendimento Capacidade Transportadoras Veículos …" at bounding box center [566, 382] width 1133 height 764
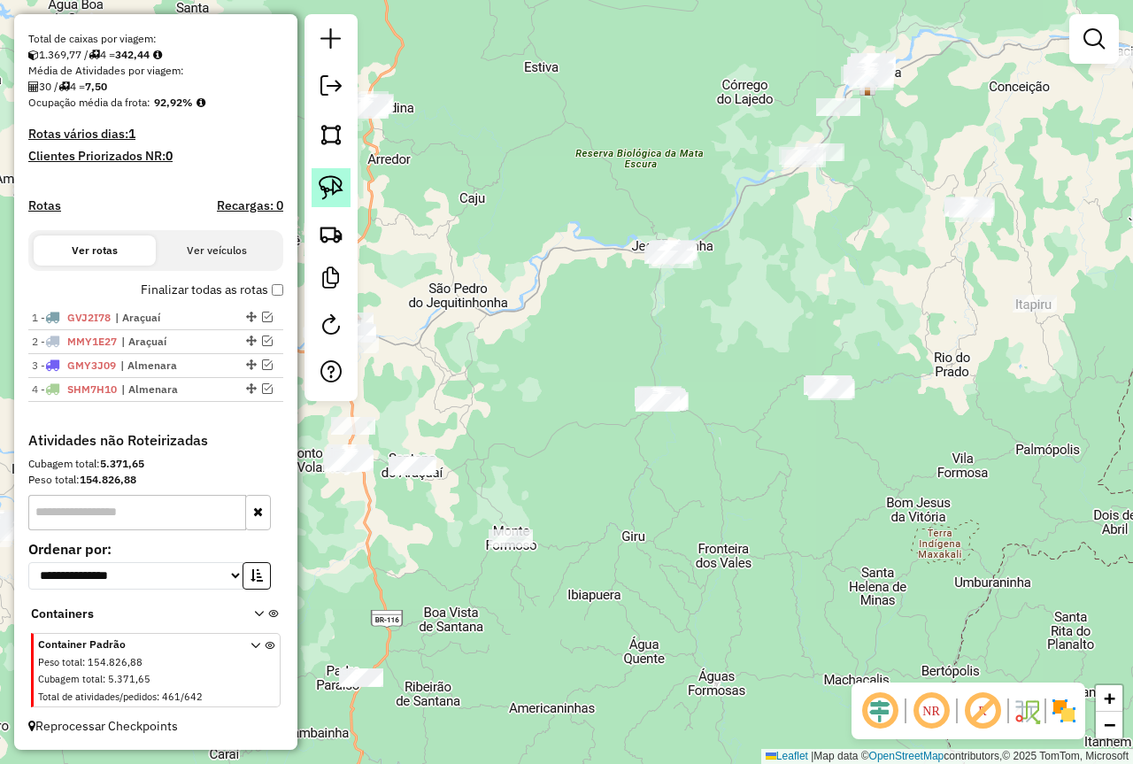
click at [324, 194] on img at bounding box center [331, 187] width 25 height 25
drag, startPoint x: 657, startPoint y: 341, endPoint x: 727, endPoint y: 384, distance: 82.3
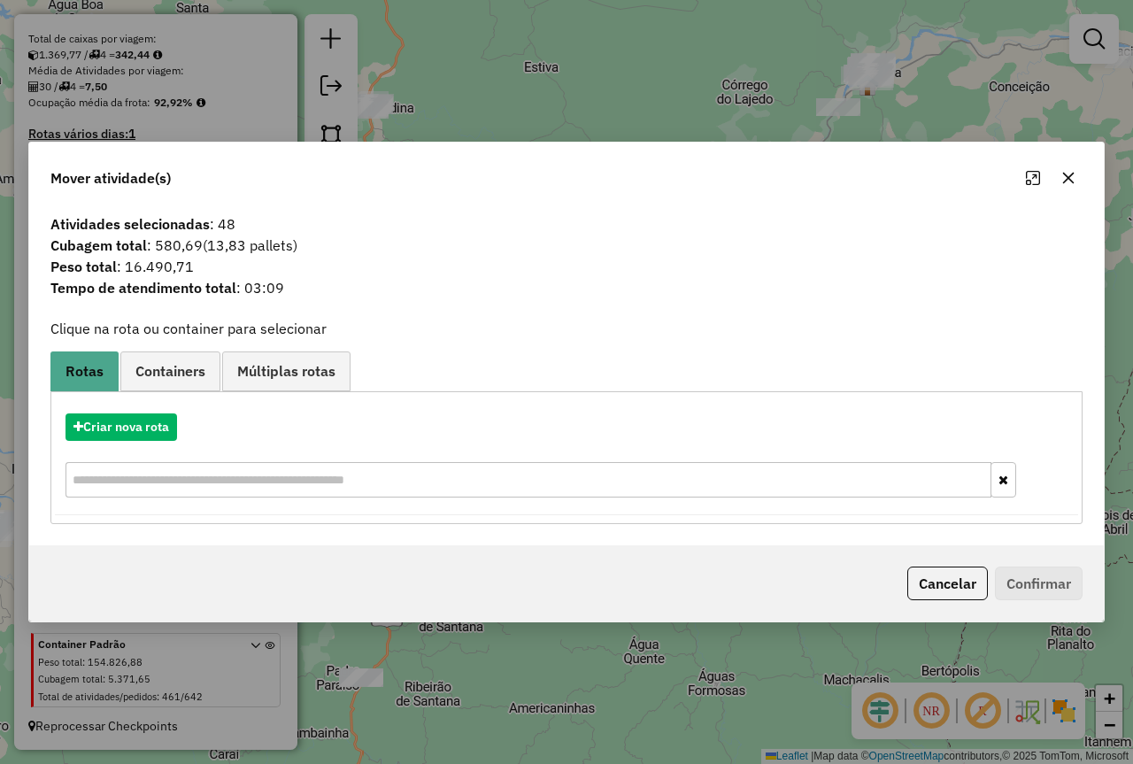
click at [1075, 173] on button "button" at bounding box center [1068, 178] width 28 height 28
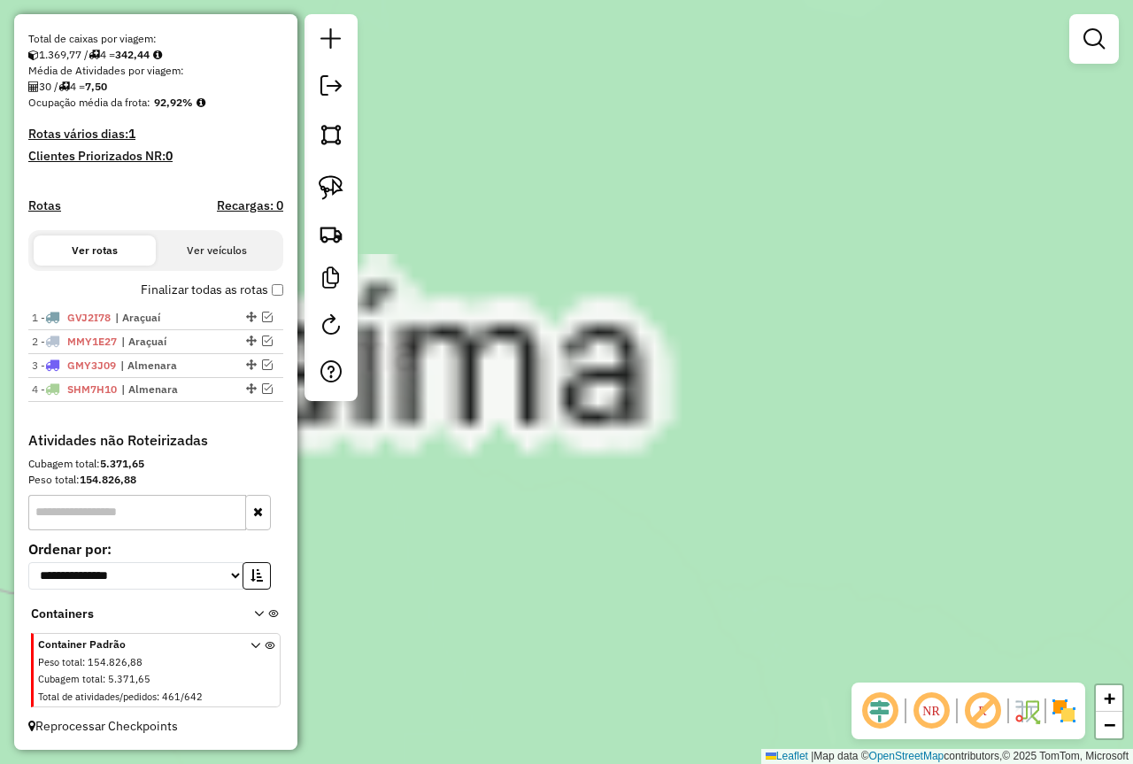
click at [739, 464] on div "Janela de atendimento Grade de atendimento Capacidade Transportadoras Veículos …" at bounding box center [566, 382] width 1133 height 764
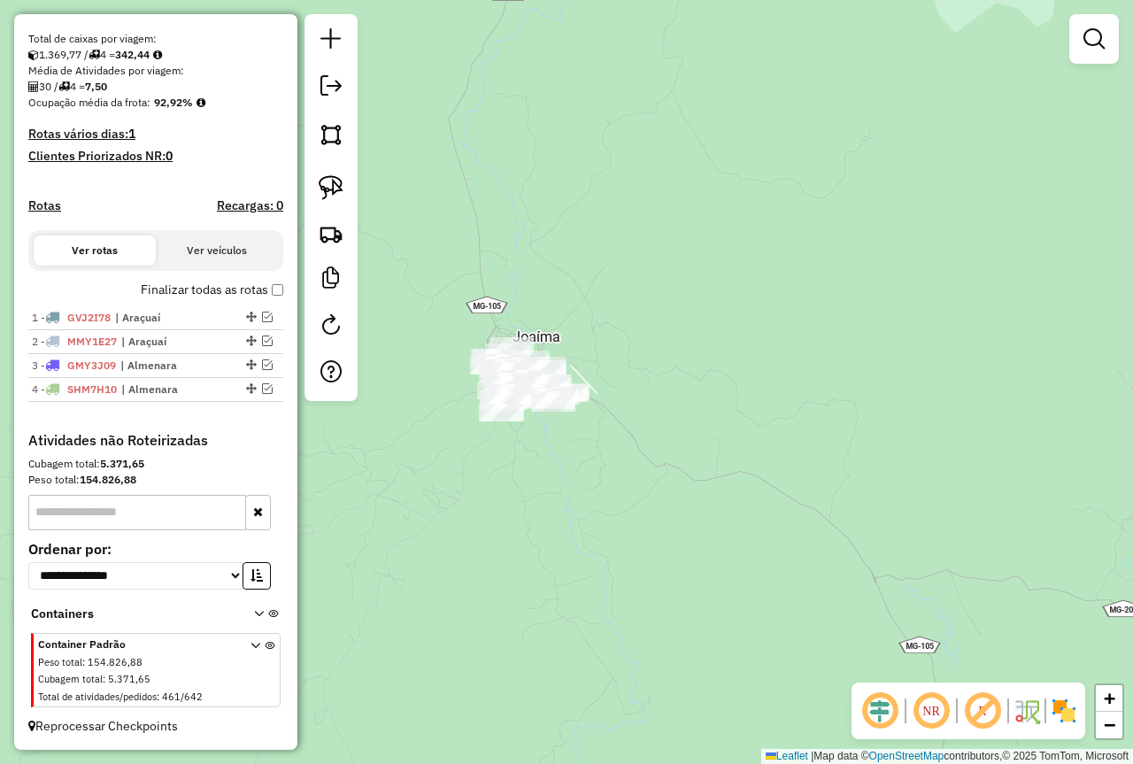
drag, startPoint x: 497, startPoint y: 415, endPoint x: 794, endPoint y: 383, distance: 298.2
click at [801, 381] on div "Janela de atendimento Grade de atendimento Capacidade Transportadoras Veículos …" at bounding box center [566, 382] width 1133 height 764
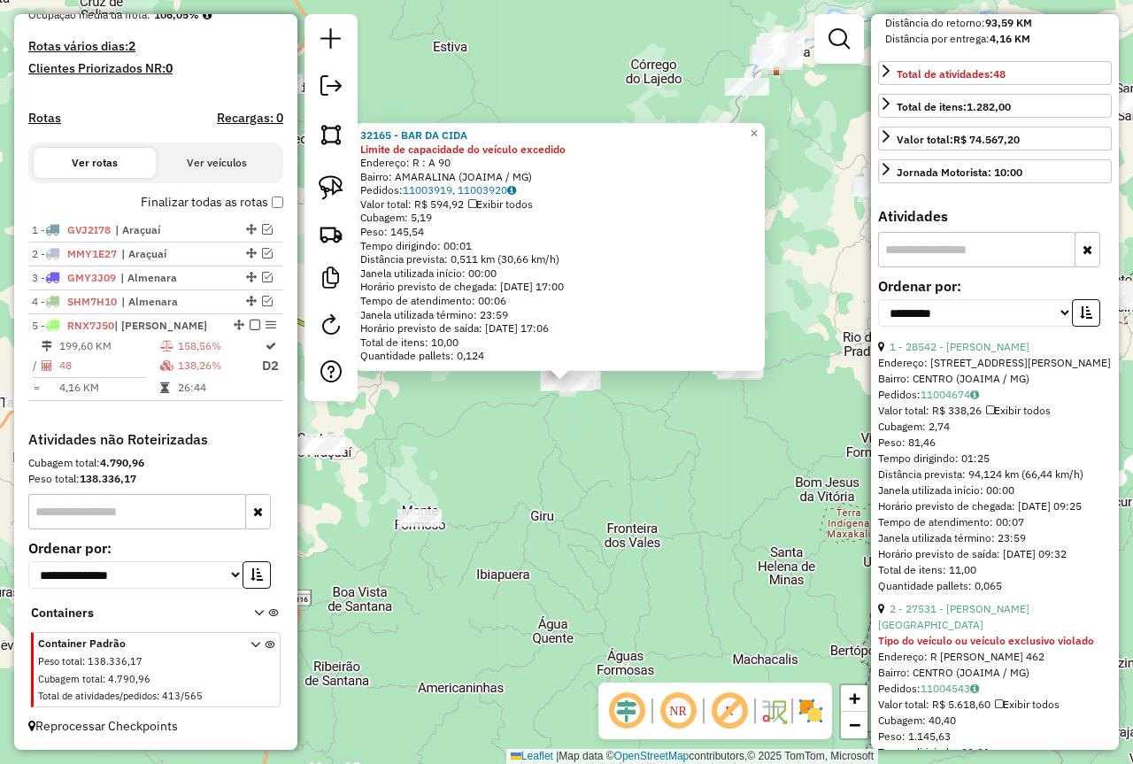
scroll to position [531, 0]
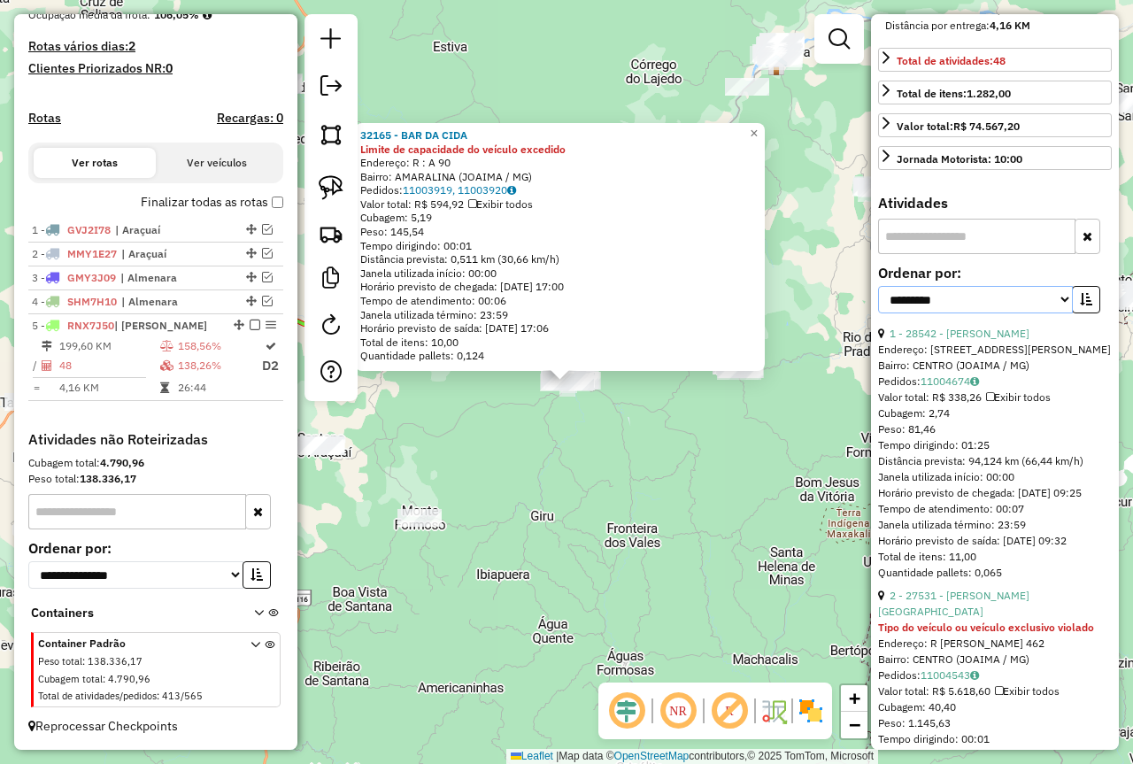
click at [978, 313] on select "**********" at bounding box center [975, 299] width 195 height 27
select select "*********"
click at [878, 313] on select "**********" at bounding box center [975, 299] width 195 height 27
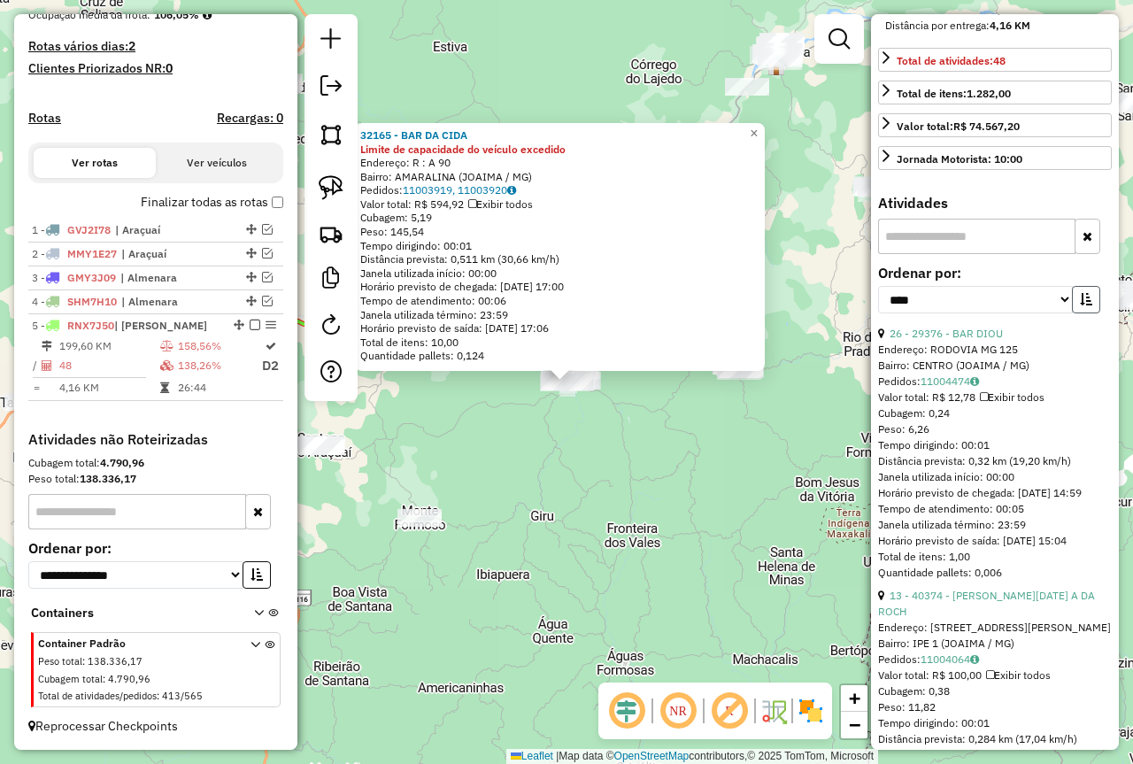
click at [1093, 313] on button "button" at bounding box center [1086, 299] width 28 height 27
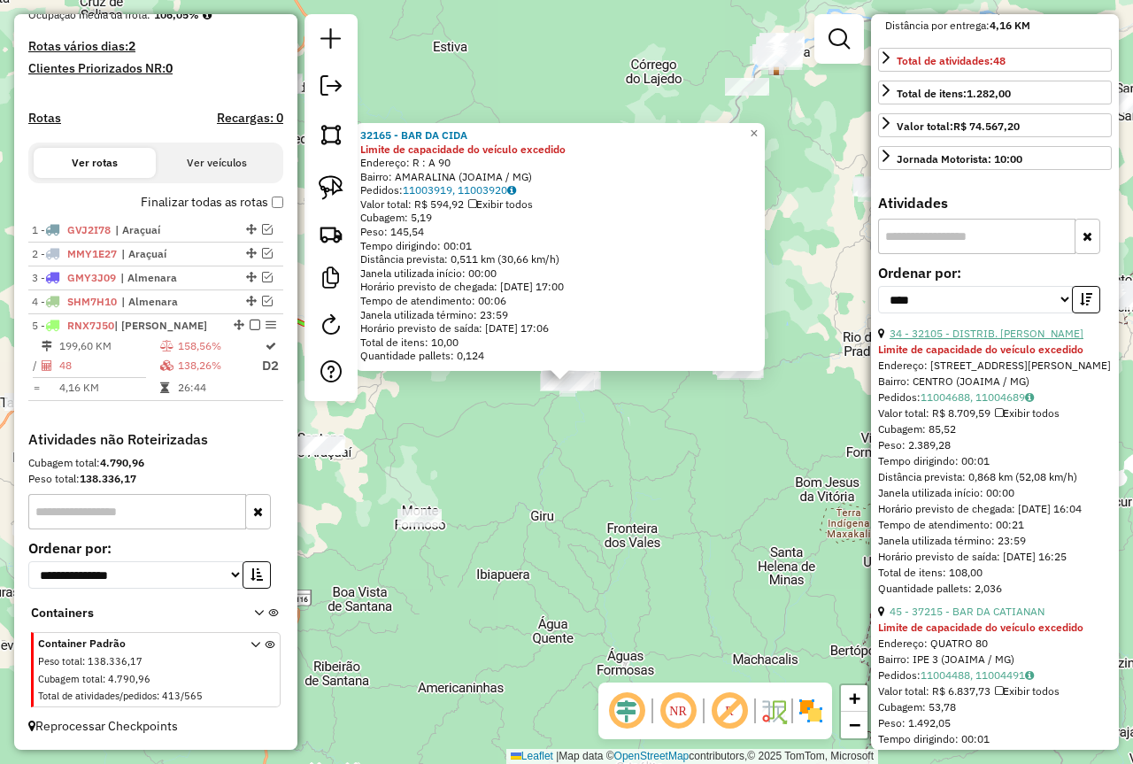
click at [1025, 340] on link "34 - 32105 - DISTRIB. [PERSON_NAME]" at bounding box center [986, 333] width 194 height 13
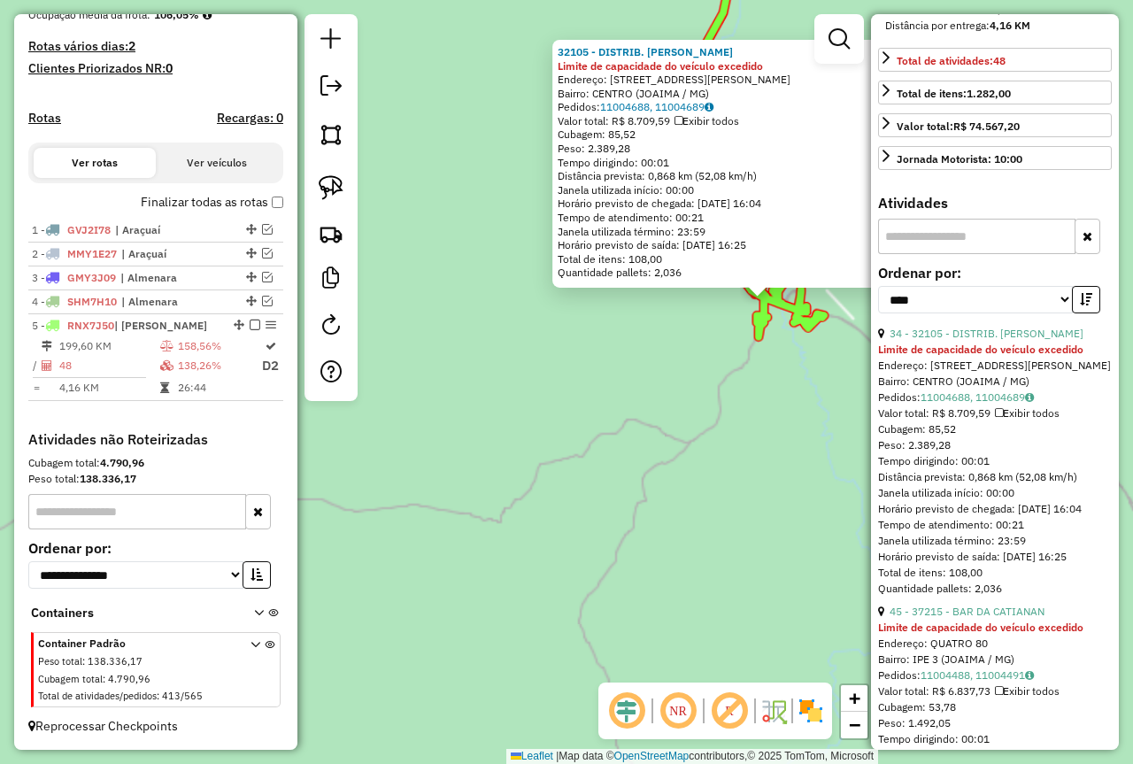
drag, startPoint x: 717, startPoint y: 541, endPoint x: 698, endPoint y: 398, distance: 143.7
click at [638, 585] on div "32105 - DISTRIB. MIGUEL Limite de capacidade do veículo excedido Endereço: RUA …" at bounding box center [566, 382] width 1133 height 764
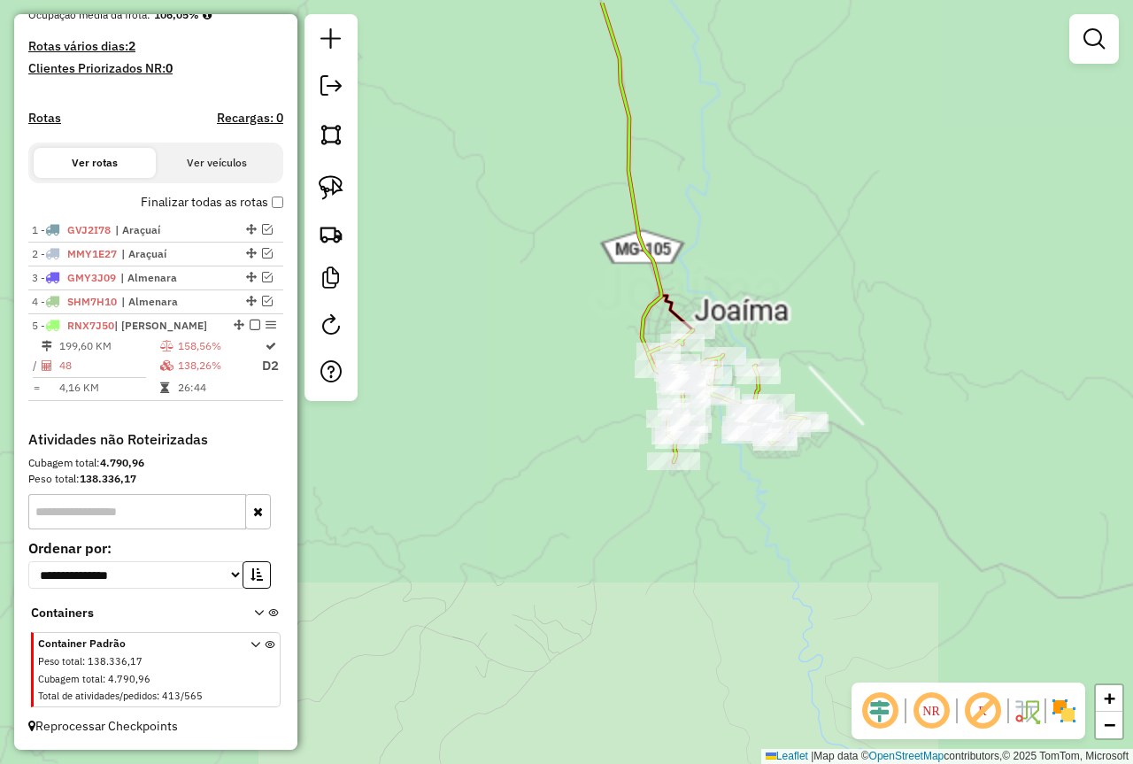
drag, startPoint x: 576, startPoint y: 473, endPoint x: 524, endPoint y: 474, distance: 52.2
click at [519, 491] on div "Janela de atendimento Grade de atendimento Capacidade Transportadoras Veículos …" at bounding box center [566, 382] width 1133 height 764
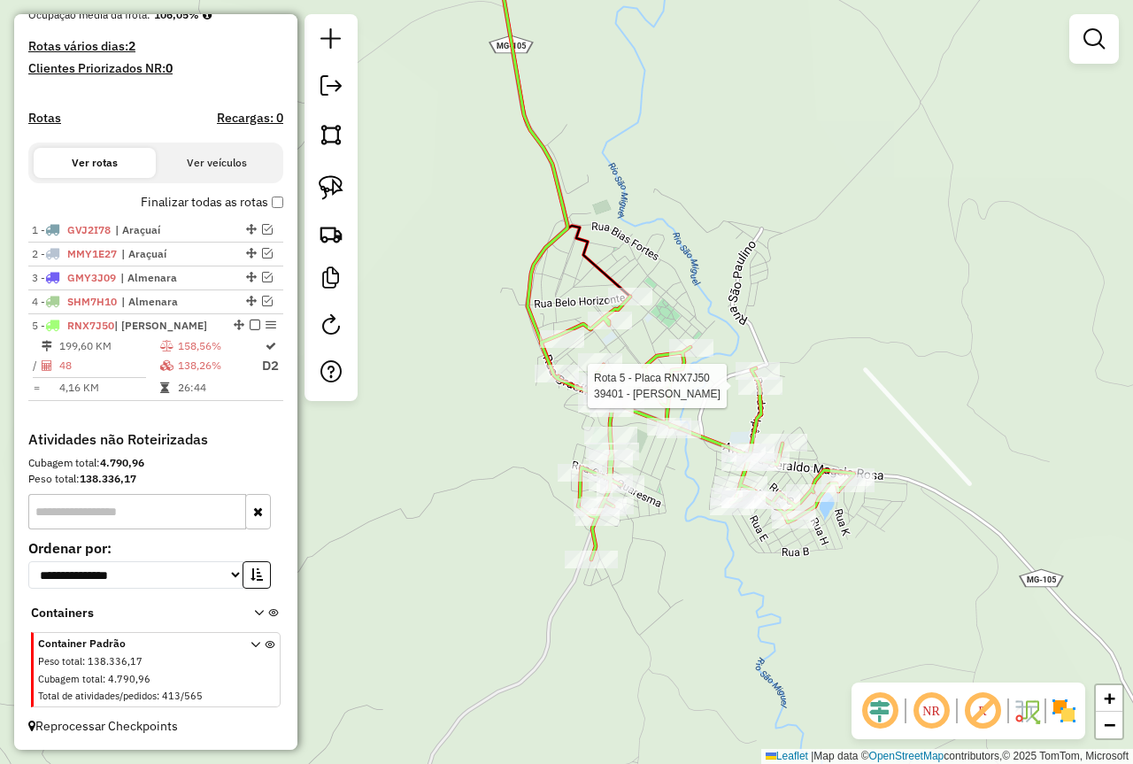
select select "*********"
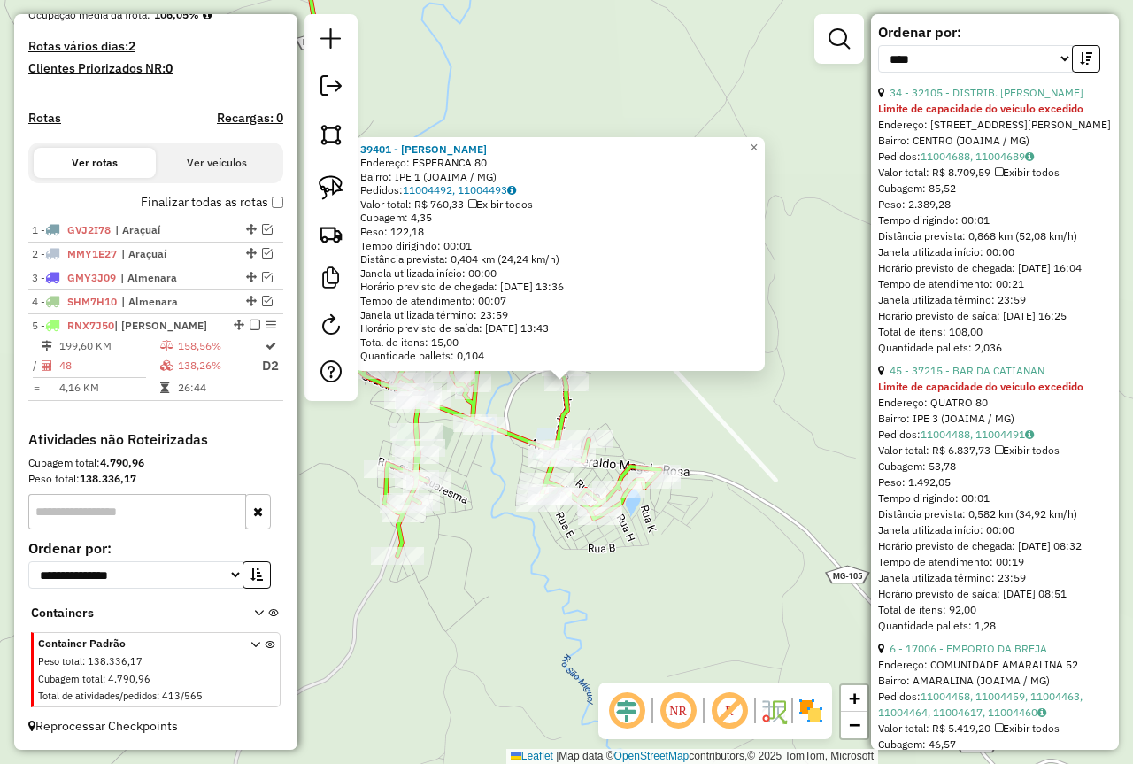
scroll to position [796, 0]
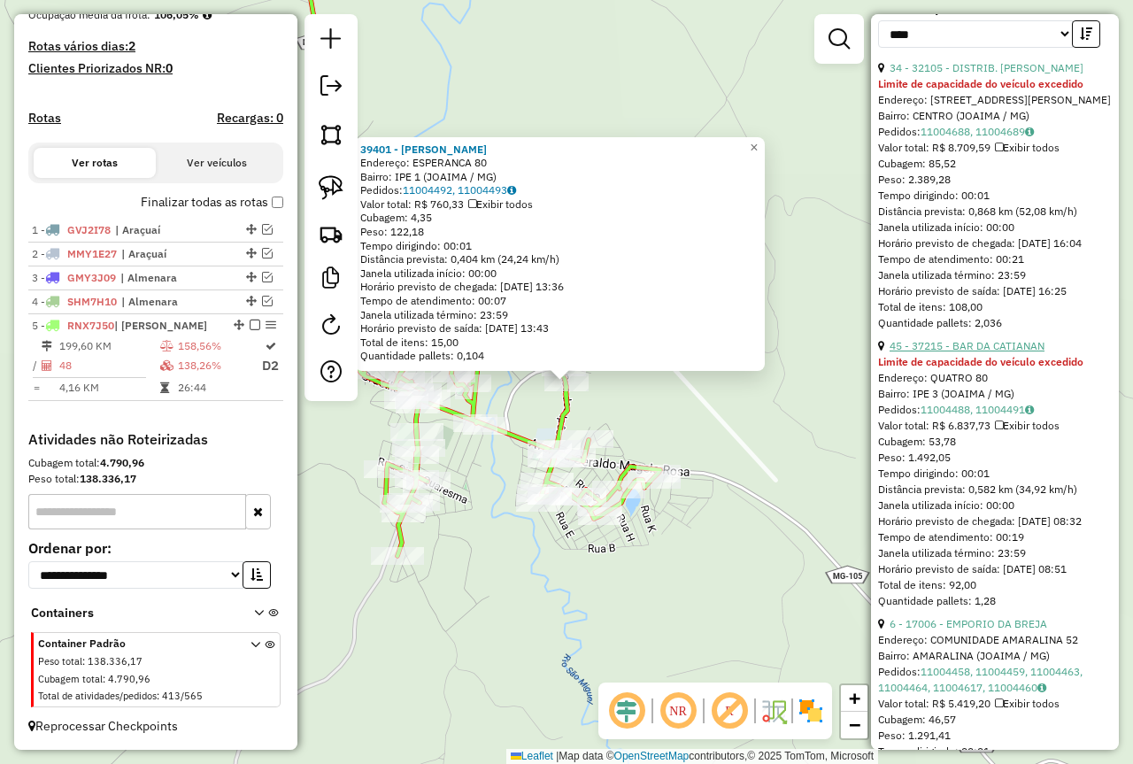
click at [989, 352] on link "45 - 37215 - BAR DA CATIANAN" at bounding box center [966, 345] width 155 height 13
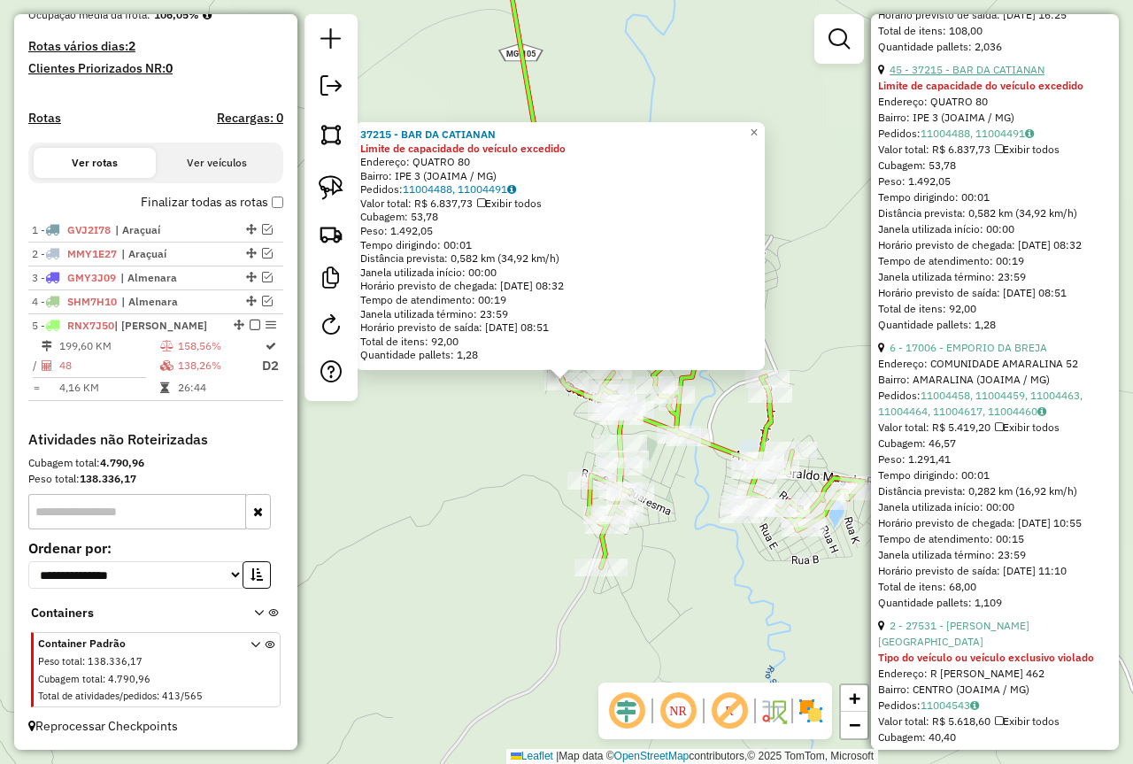
scroll to position [1150, 0]
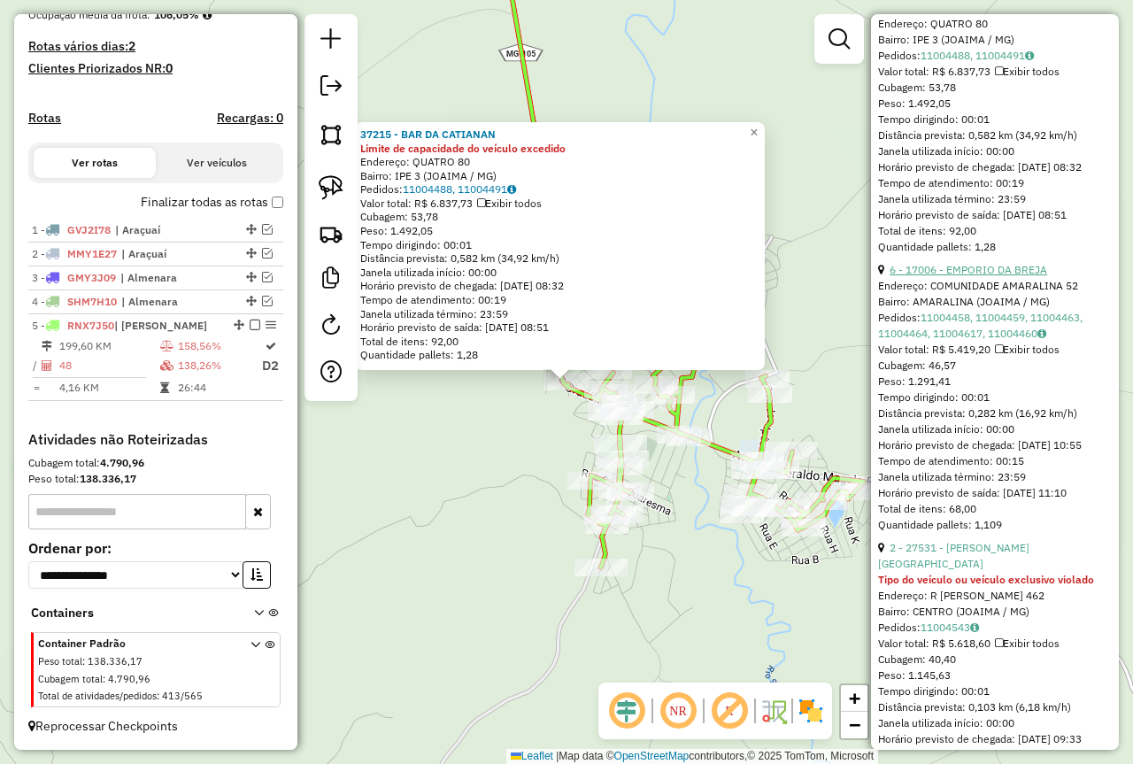
click at [1004, 276] on link "6 - 17006 - EMPORIO DA BREJA" at bounding box center [968, 269] width 158 height 13
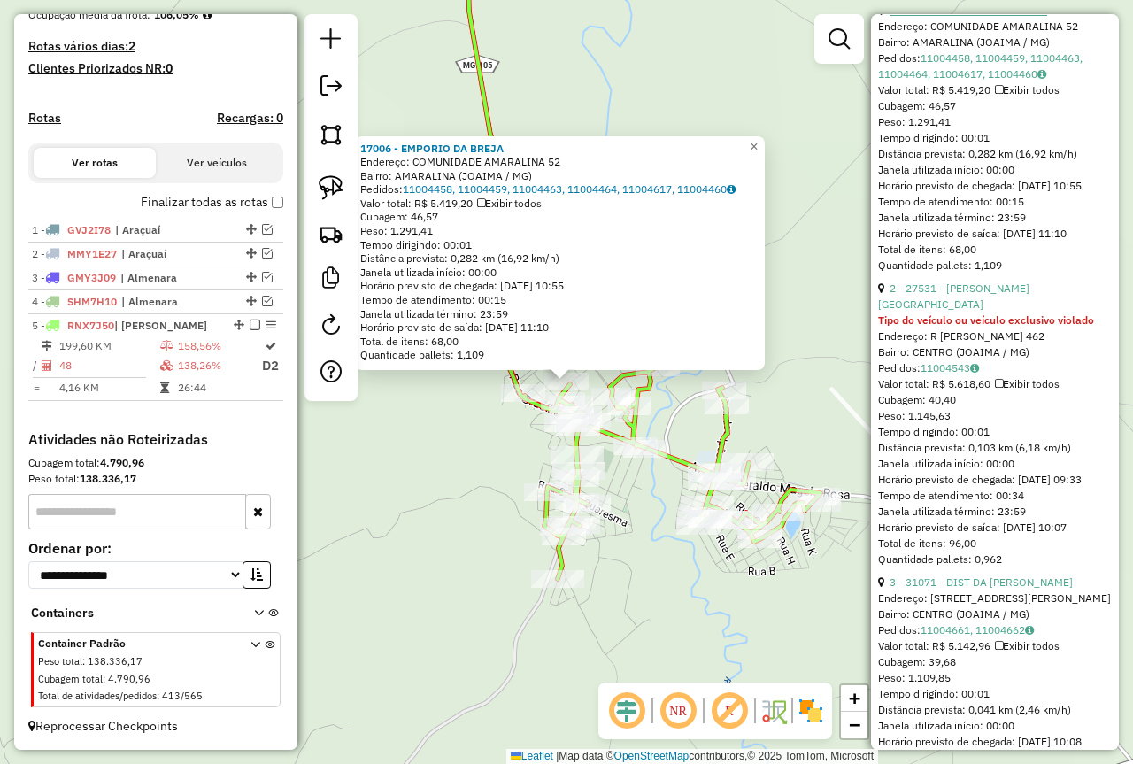
scroll to position [1416, 0]
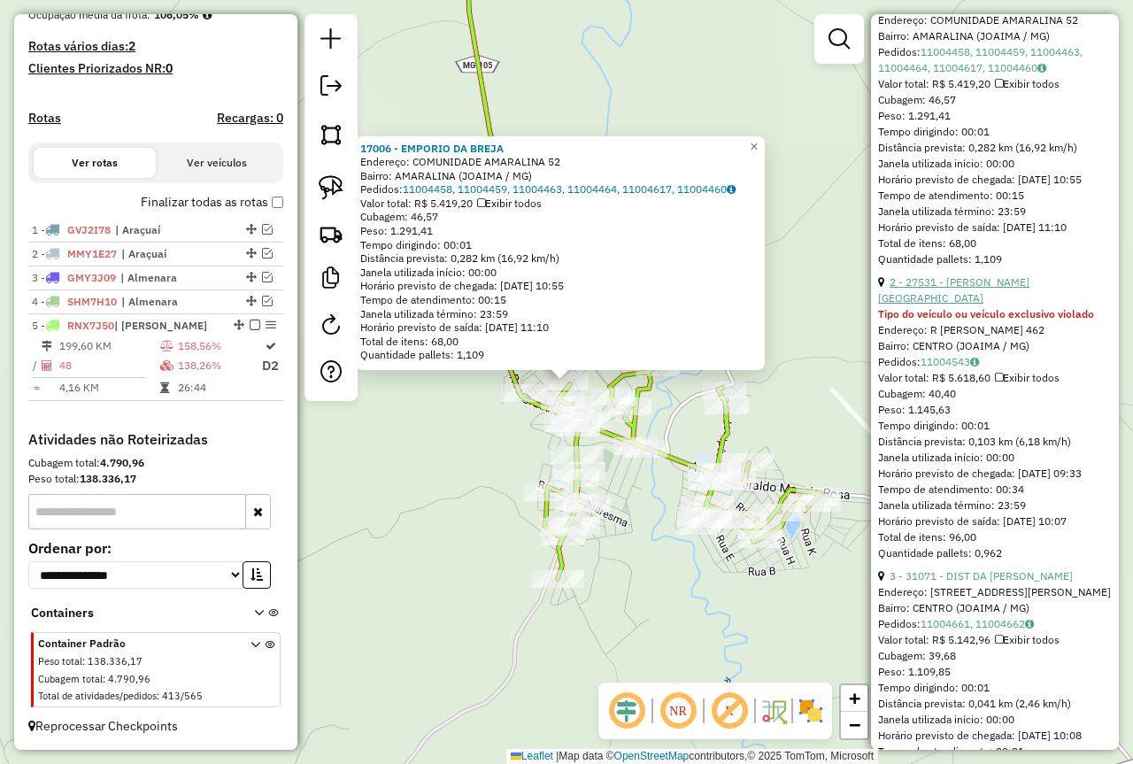
click at [999, 304] on link "2 - 27531 - NADIR PORTO CRUZ" at bounding box center [953, 289] width 151 height 29
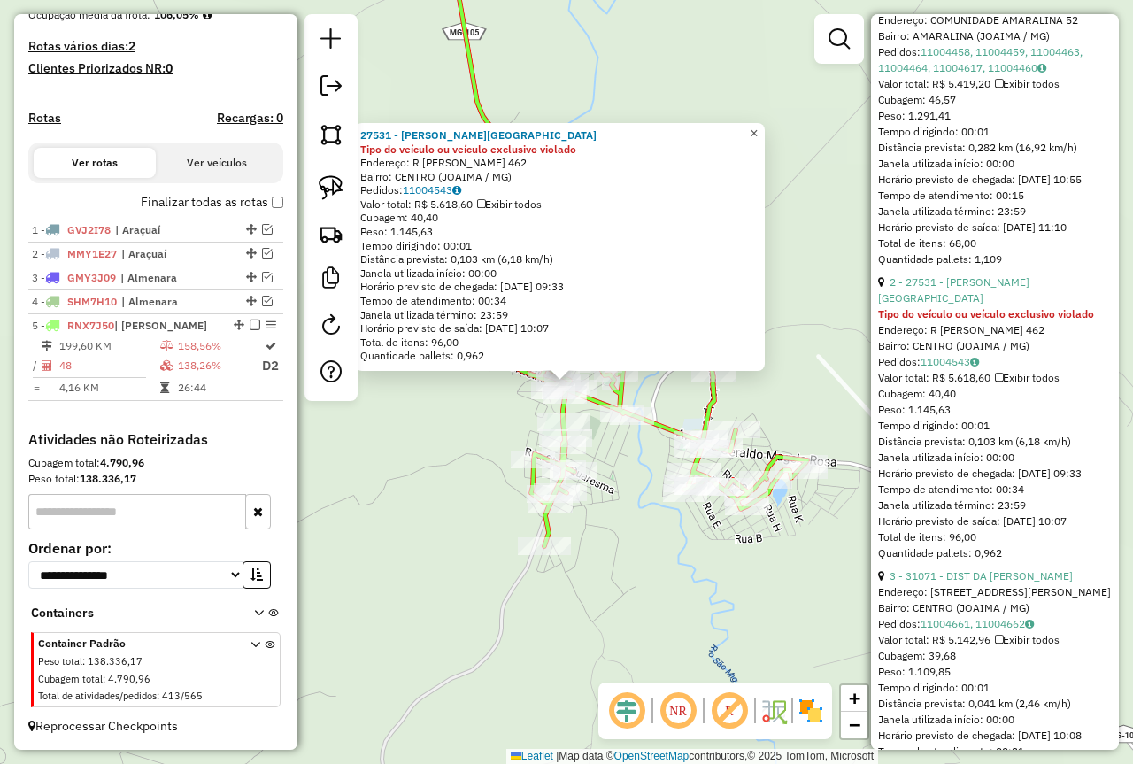
click at [758, 128] on span "×" at bounding box center [754, 133] width 8 height 15
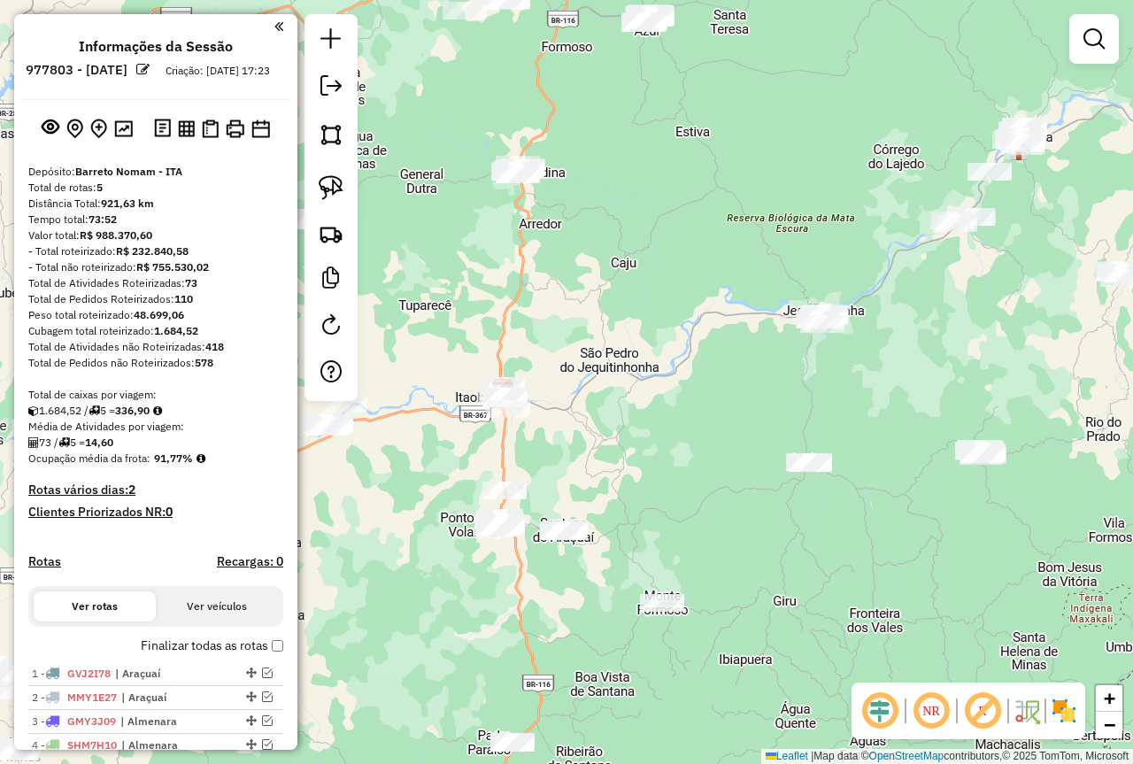
drag, startPoint x: 814, startPoint y: 476, endPoint x: 750, endPoint y: 483, distance: 64.1
click at [750, 483] on div "Janela de atendimento Grade de atendimento Capacidade Transportadoras Veículos …" at bounding box center [566, 382] width 1133 height 764
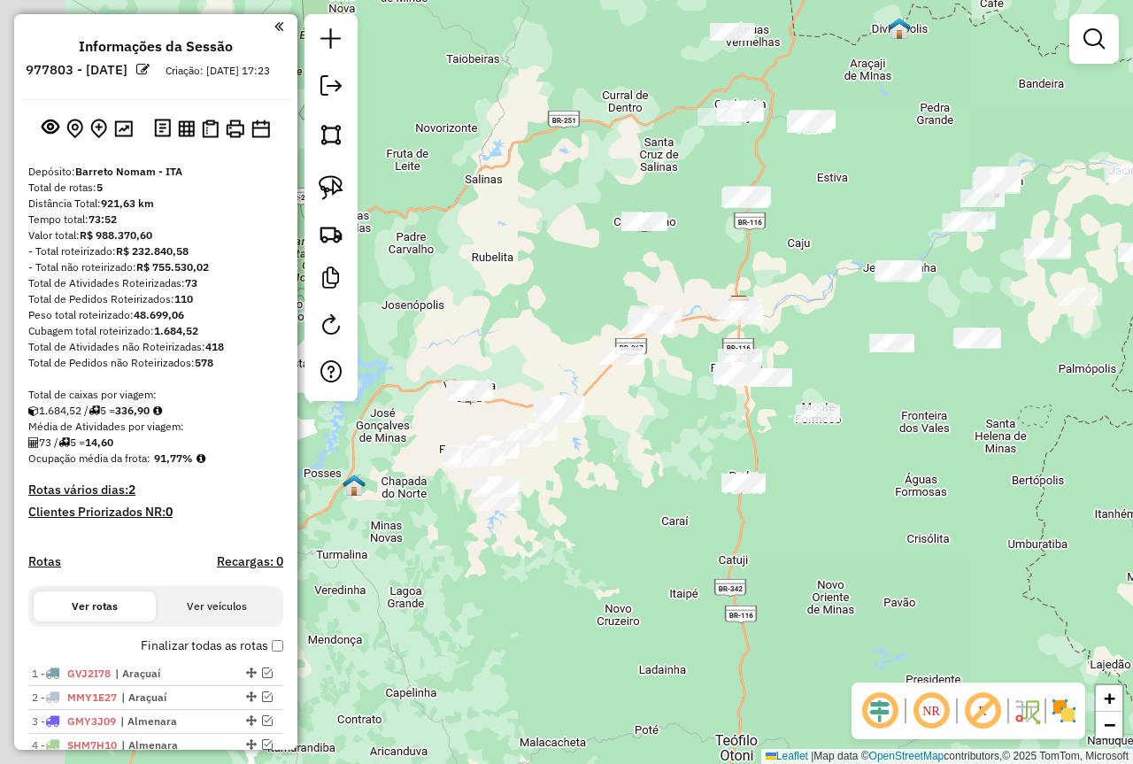
drag, startPoint x: 719, startPoint y: 565, endPoint x: 819, endPoint y: 480, distance: 130.5
click at [876, 481] on div "Janela de atendimento Grade de atendimento Capacidade Transportadoras Veículos …" at bounding box center [566, 382] width 1133 height 764
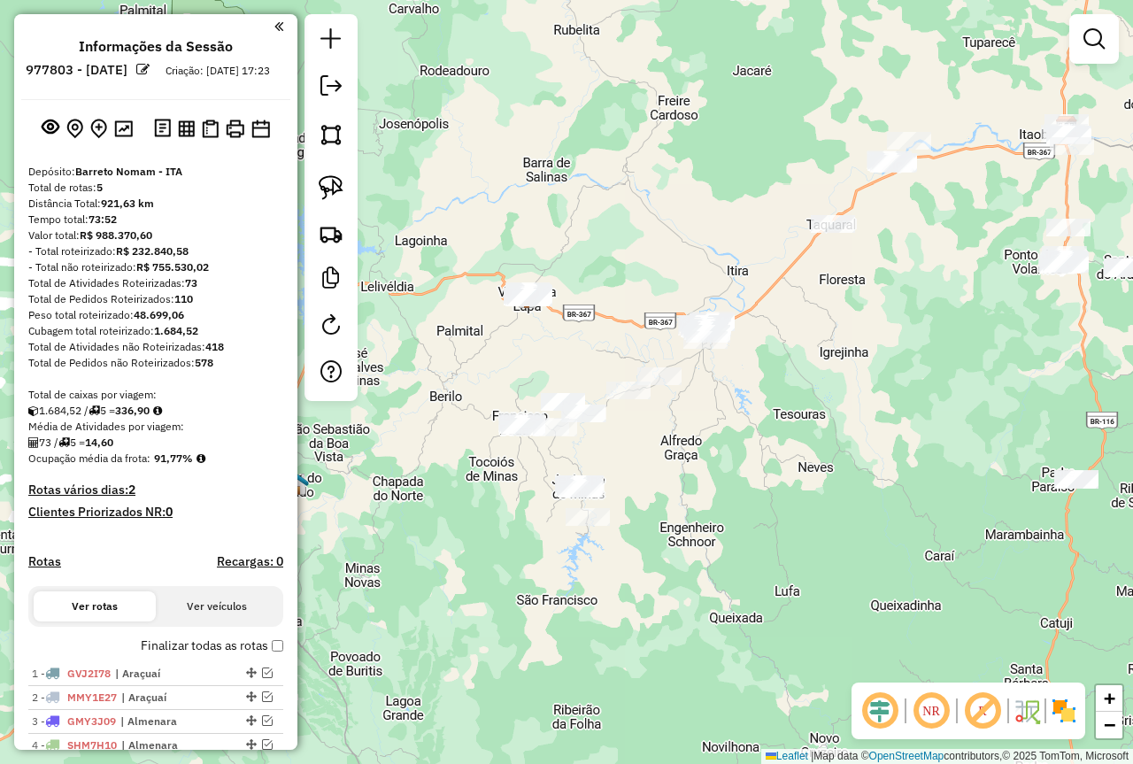
drag, startPoint x: 566, startPoint y: 532, endPoint x: 719, endPoint y: 468, distance: 165.8
click at [719, 468] on div "Janela de atendimento Grade de atendimento Capacidade Transportadoras Veículos …" at bounding box center [566, 382] width 1133 height 764
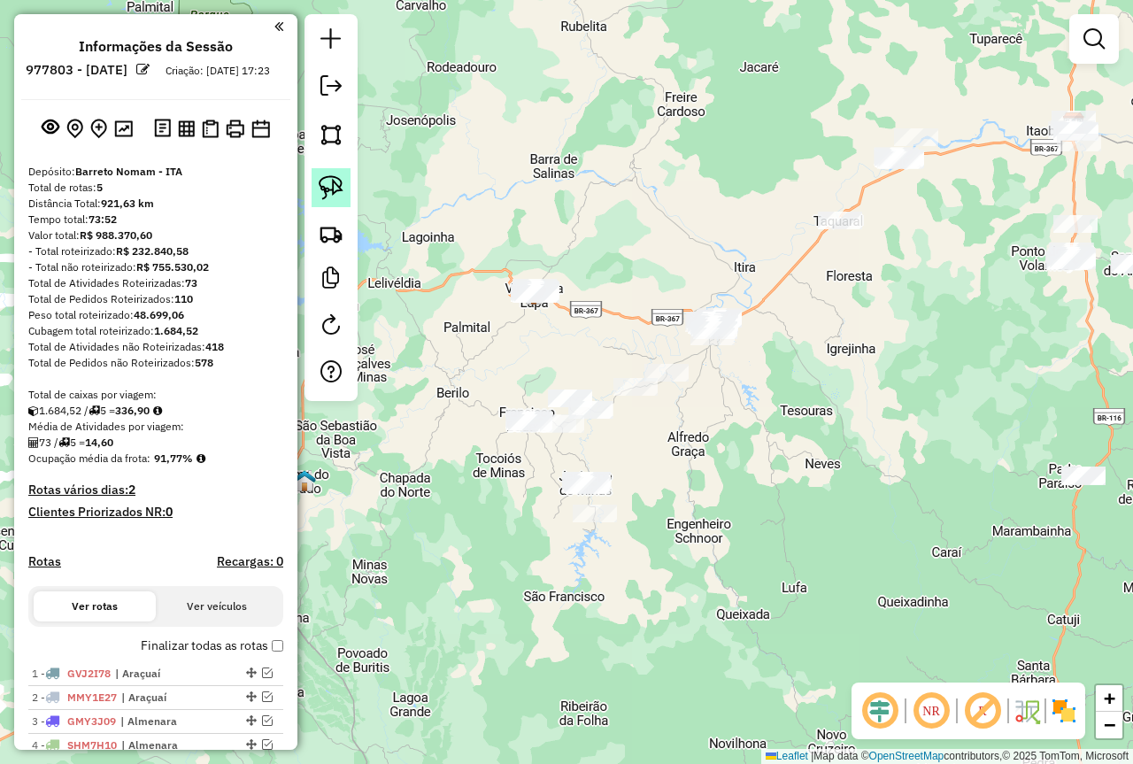
click at [320, 179] on img at bounding box center [331, 187] width 25 height 25
click at [316, 189] on link at bounding box center [331, 187] width 39 height 39
drag, startPoint x: 494, startPoint y: 227, endPoint x: 605, endPoint y: 283, distance: 125.1
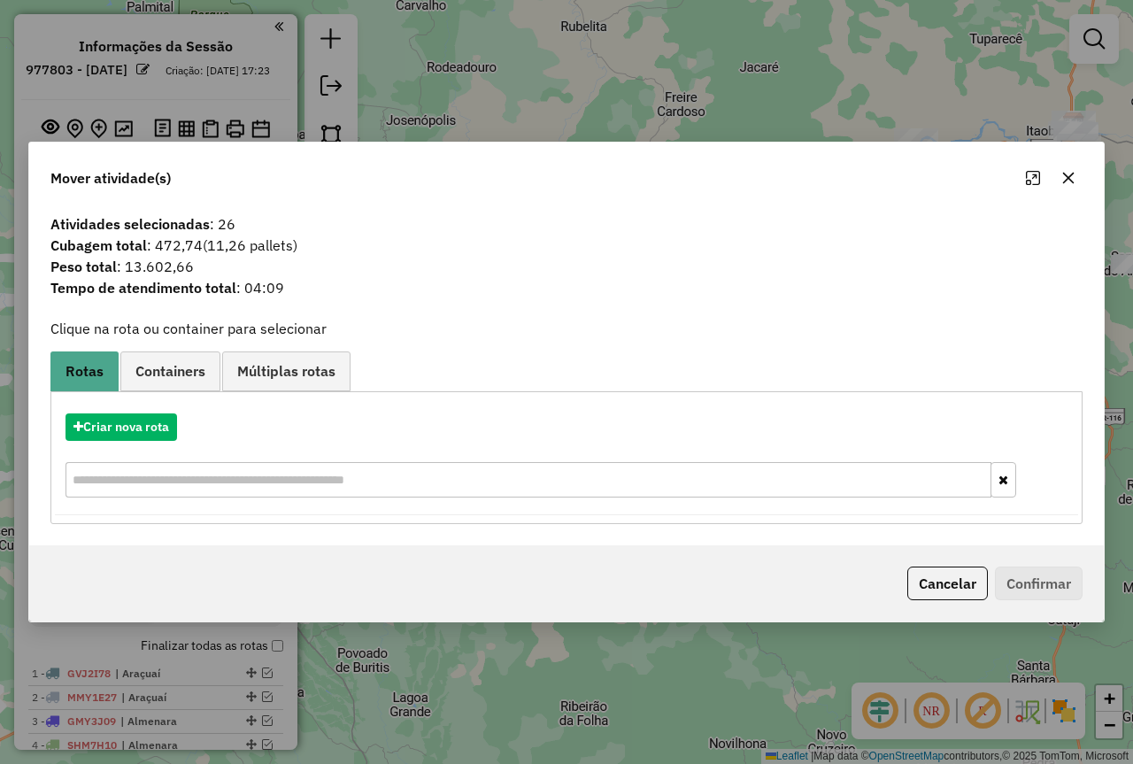
click at [1069, 177] on icon "button" at bounding box center [1069, 178] width 12 height 12
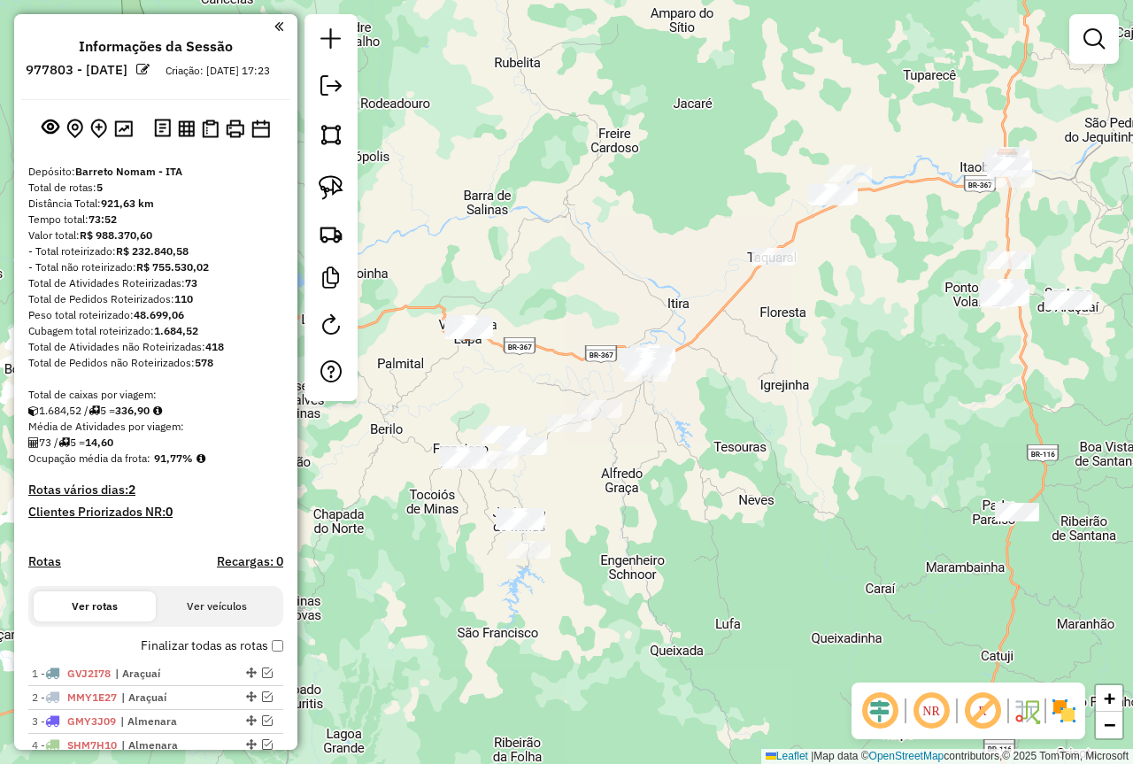
drag, startPoint x: 867, startPoint y: 429, endPoint x: 780, endPoint y: 465, distance: 94.8
click at [780, 465] on div "Janela de atendimento Grade de atendimento Capacidade Transportadoras Veículos …" at bounding box center [566, 382] width 1133 height 764
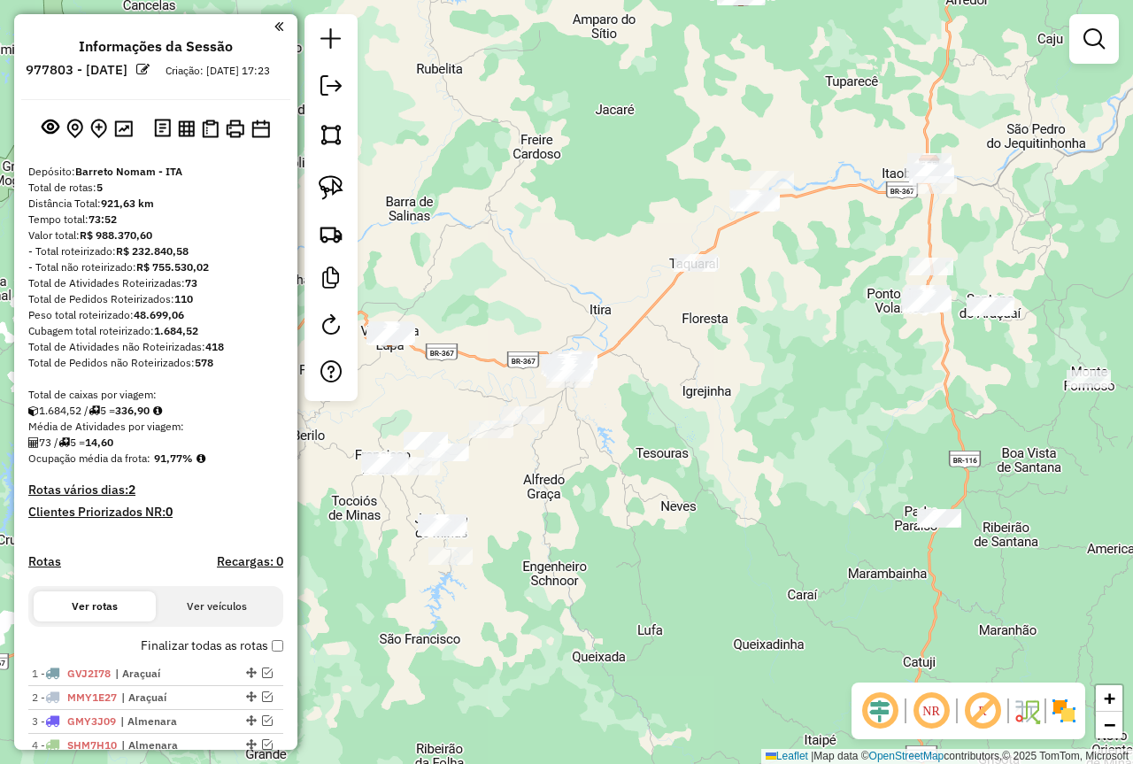
drag, startPoint x: 810, startPoint y: 489, endPoint x: 760, endPoint y: 478, distance: 50.7
click at [767, 481] on div "Janela de atendimento Grade de atendimento Capacidade Transportadoras Veículos …" at bounding box center [566, 382] width 1133 height 764
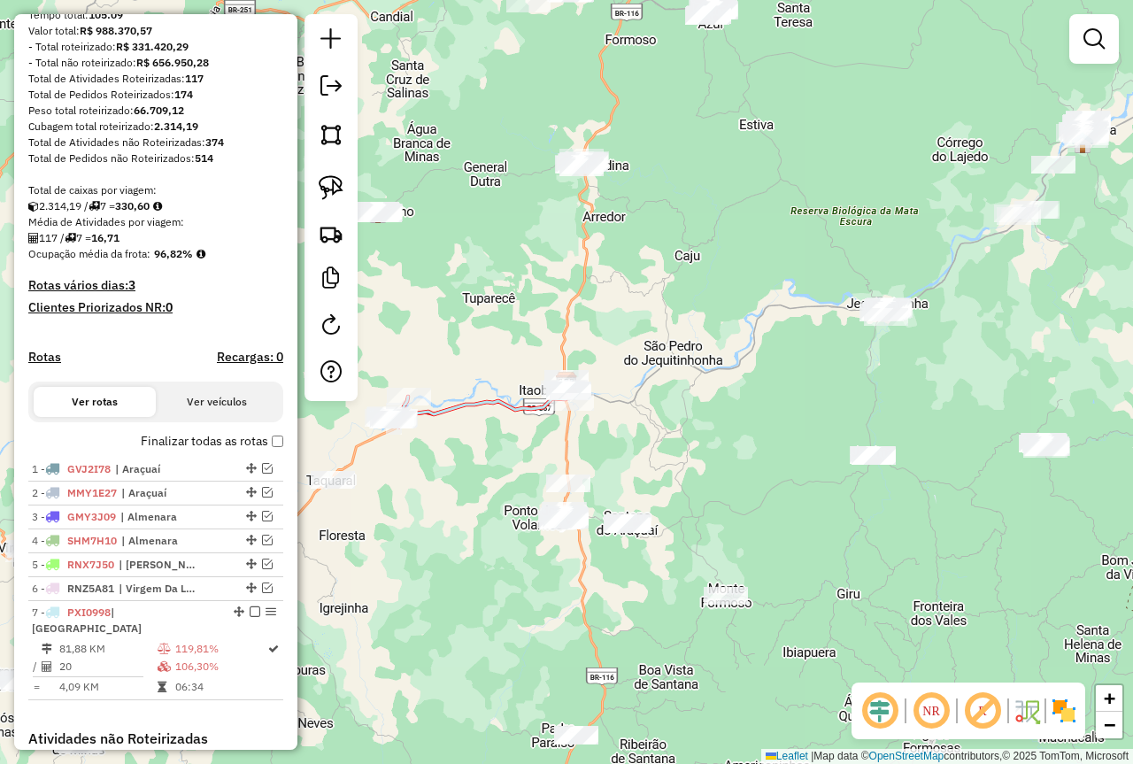
scroll to position [265, 0]
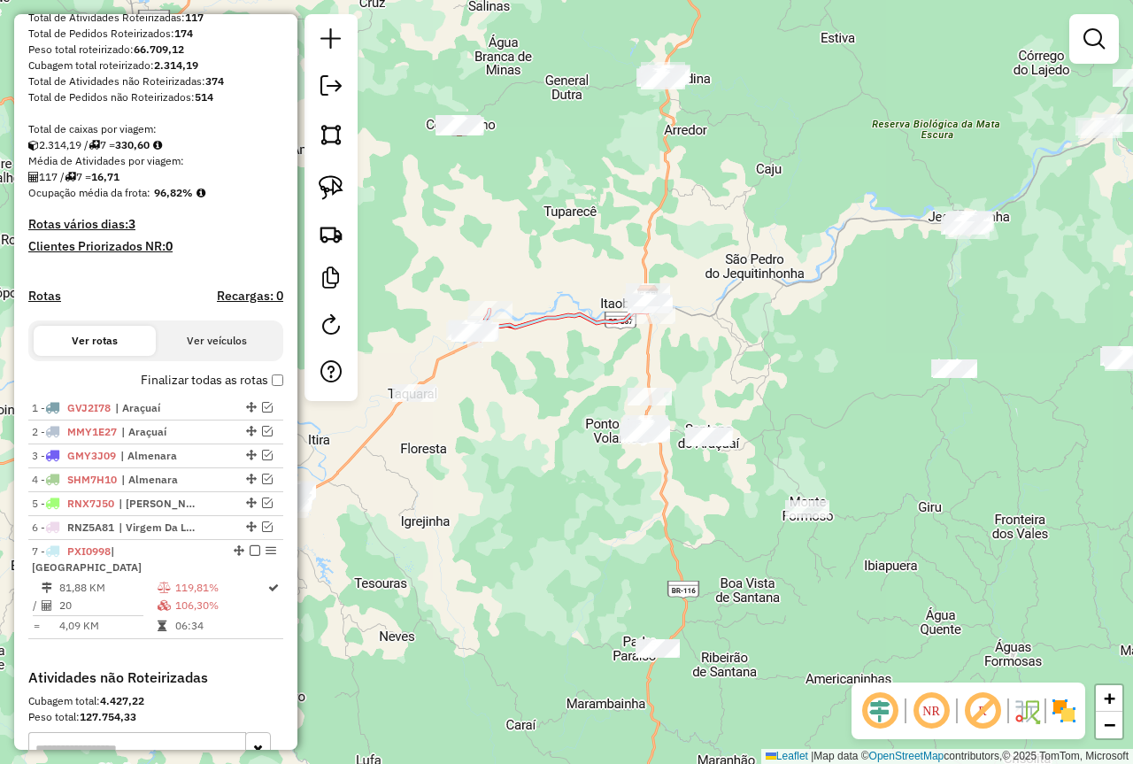
drag, startPoint x: 511, startPoint y: 581, endPoint x: 592, endPoint y: 489, distance: 123.5
click at [598, 501] on div "Janela de atendimento Grade de atendimento Capacidade Transportadoras Veículos …" at bounding box center [566, 382] width 1133 height 764
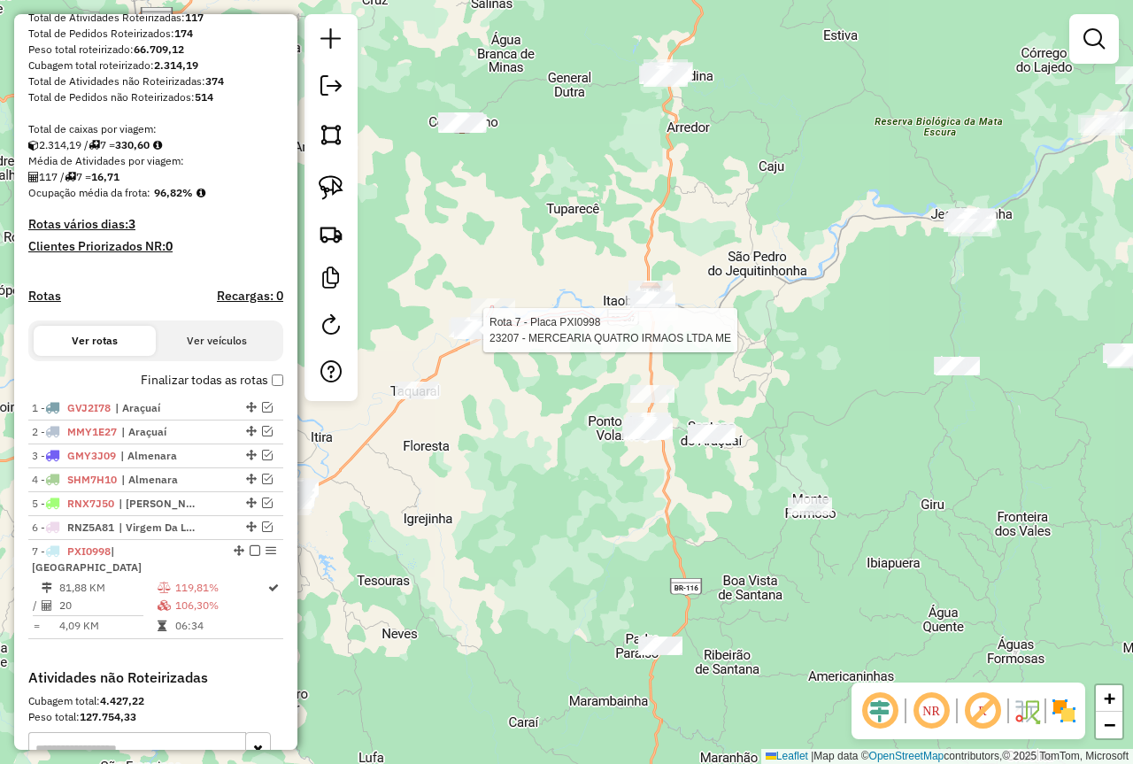
select select "**********"
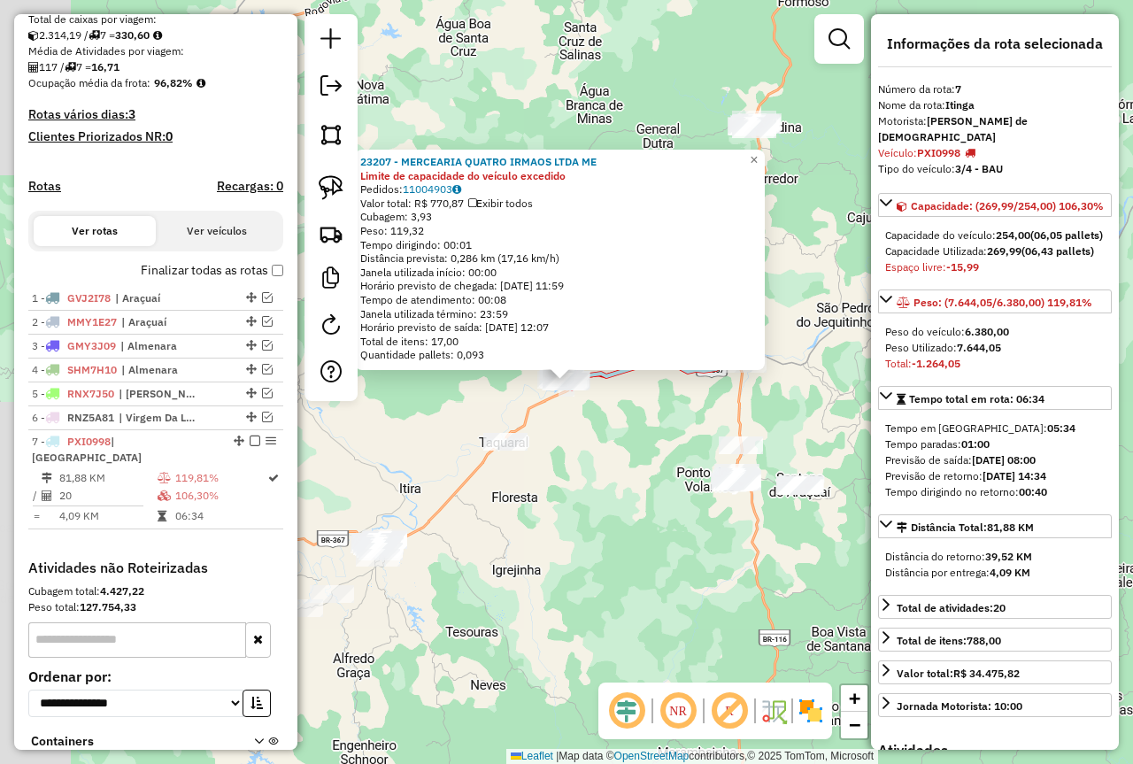
scroll to position [503, 0]
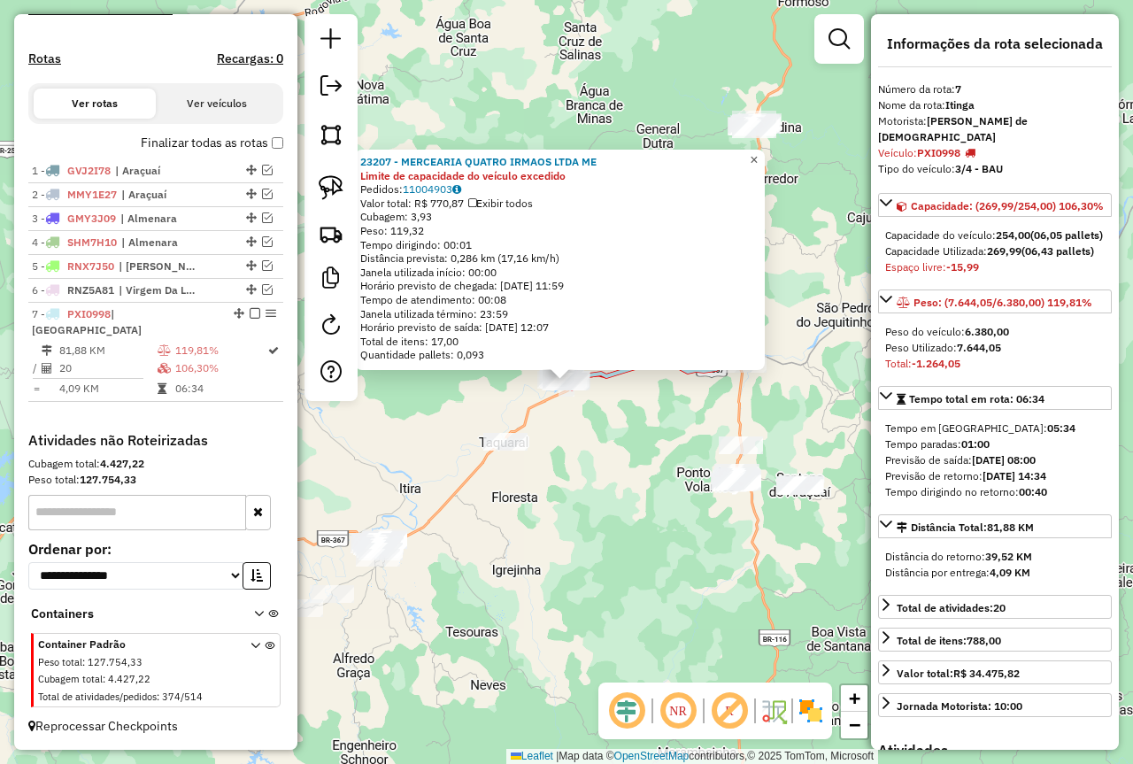
click at [758, 152] on span "×" at bounding box center [754, 159] width 8 height 15
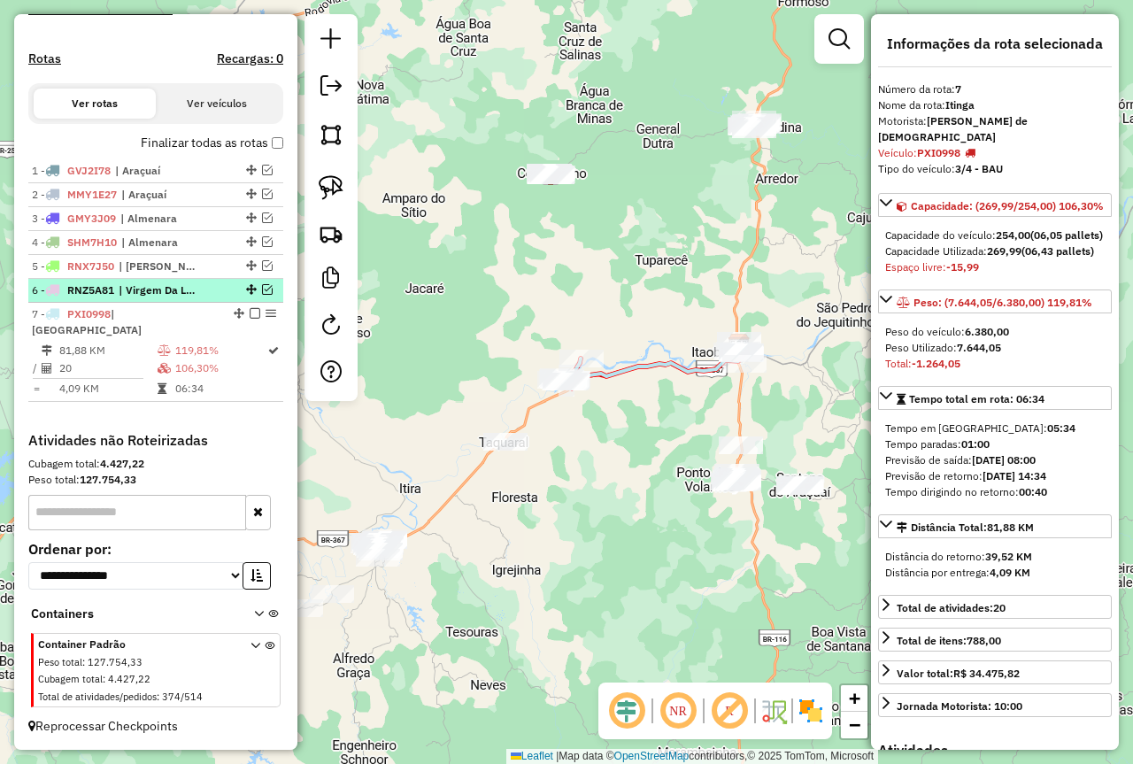
click at [265, 295] on em at bounding box center [267, 289] width 11 height 11
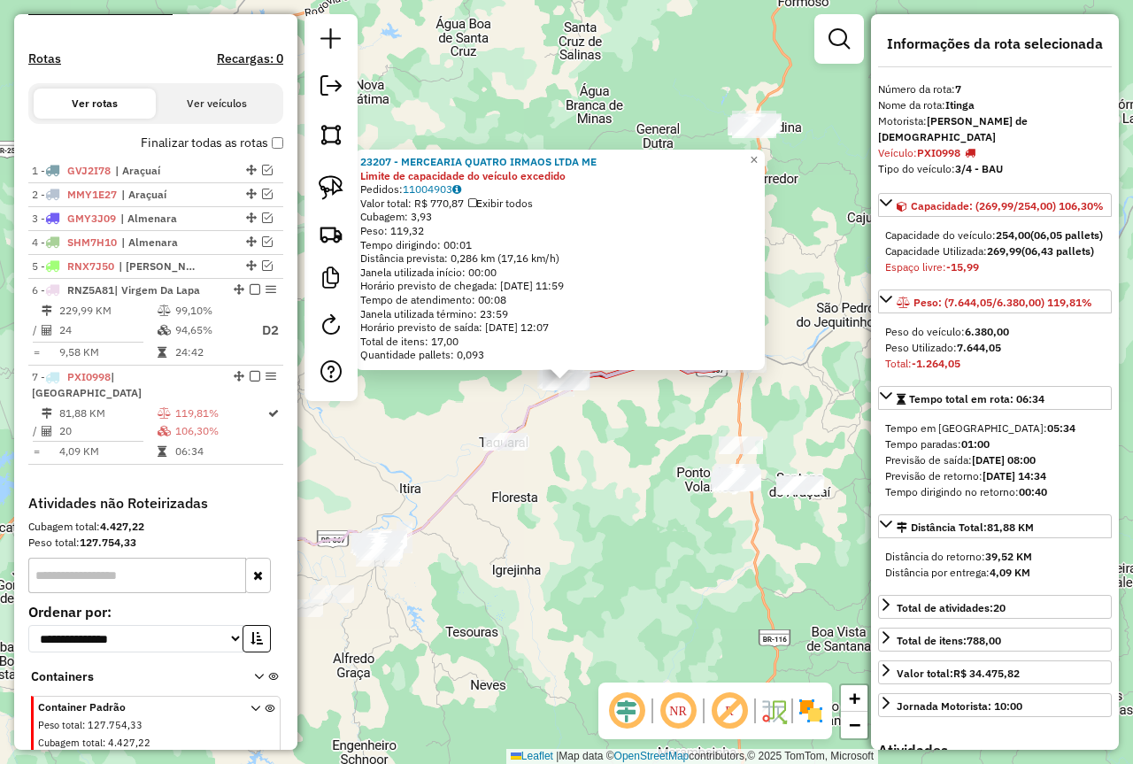
scroll to position [566, 0]
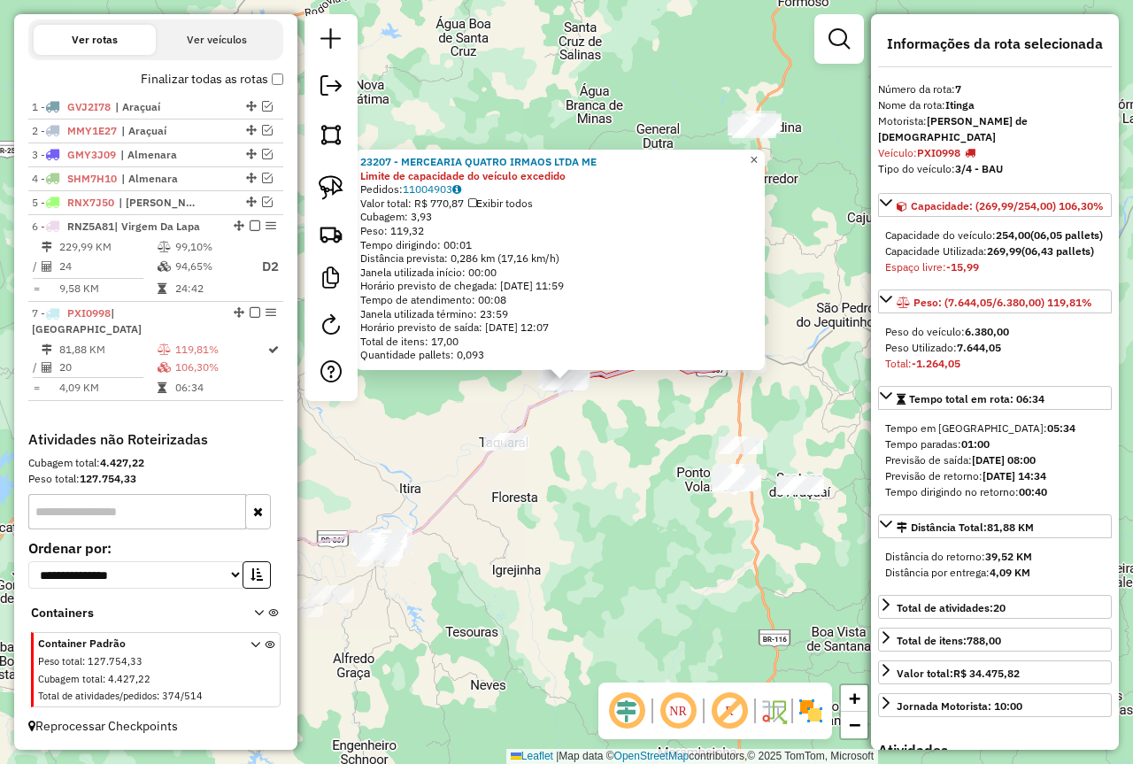
click at [758, 154] on span "×" at bounding box center [754, 159] width 8 height 15
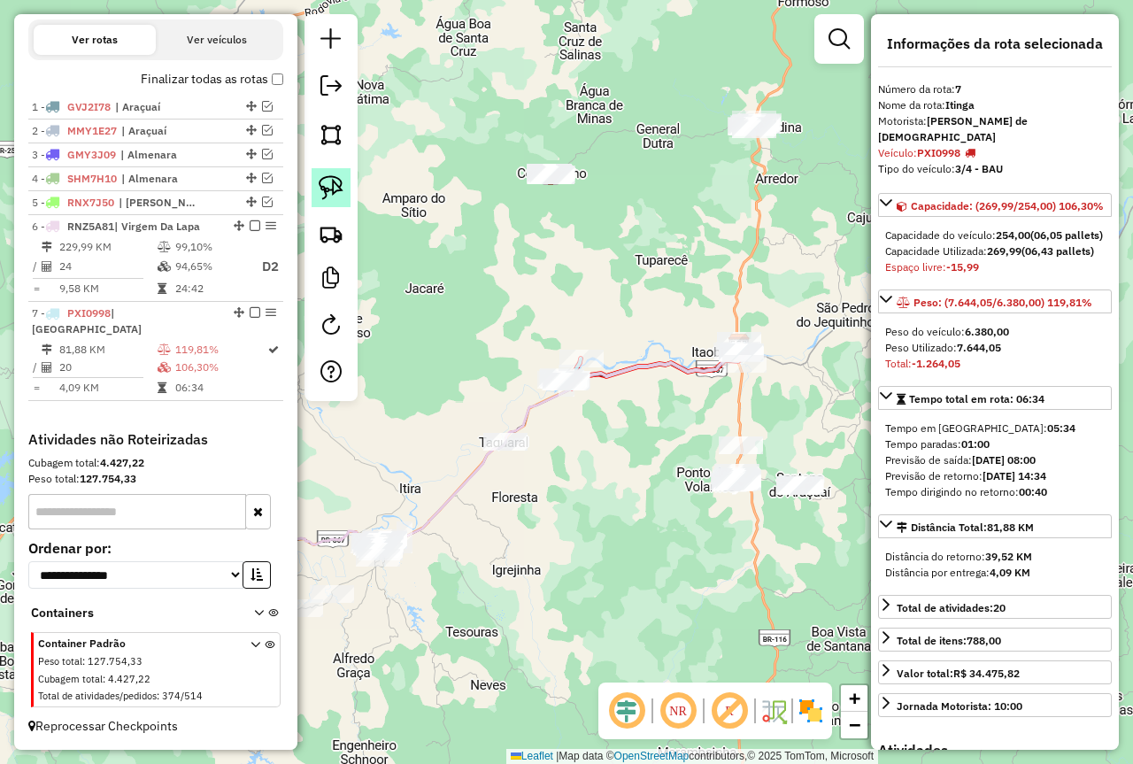
click at [321, 194] on img at bounding box center [331, 187] width 25 height 25
drag, startPoint x: 801, startPoint y: 100, endPoint x: 781, endPoint y: 142, distance: 47.1
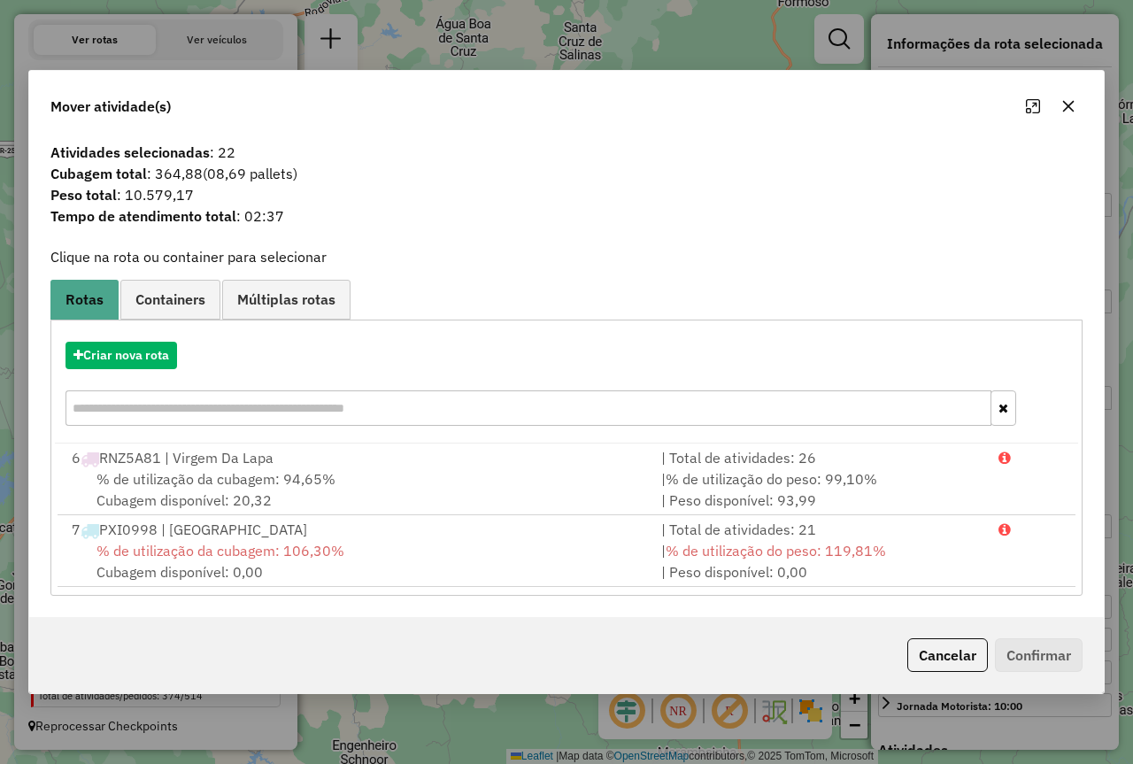
click at [1066, 105] on icon "button" at bounding box center [1068, 106] width 14 height 14
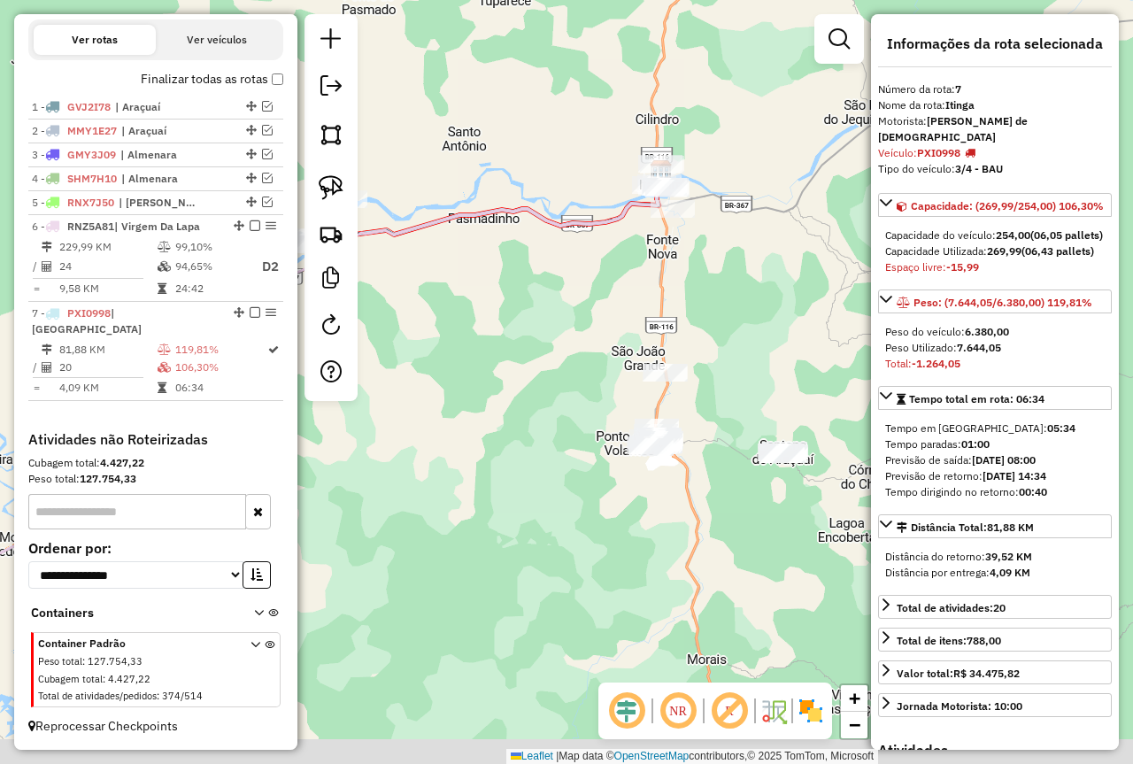
drag, startPoint x: 737, startPoint y: 567, endPoint x: 514, endPoint y: 440, distance: 256.9
click at [517, 442] on div "Janela de atendimento Grade de atendimento Capacidade Transportadoras Veículos …" at bounding box center [566, 382] width 1133 height 764
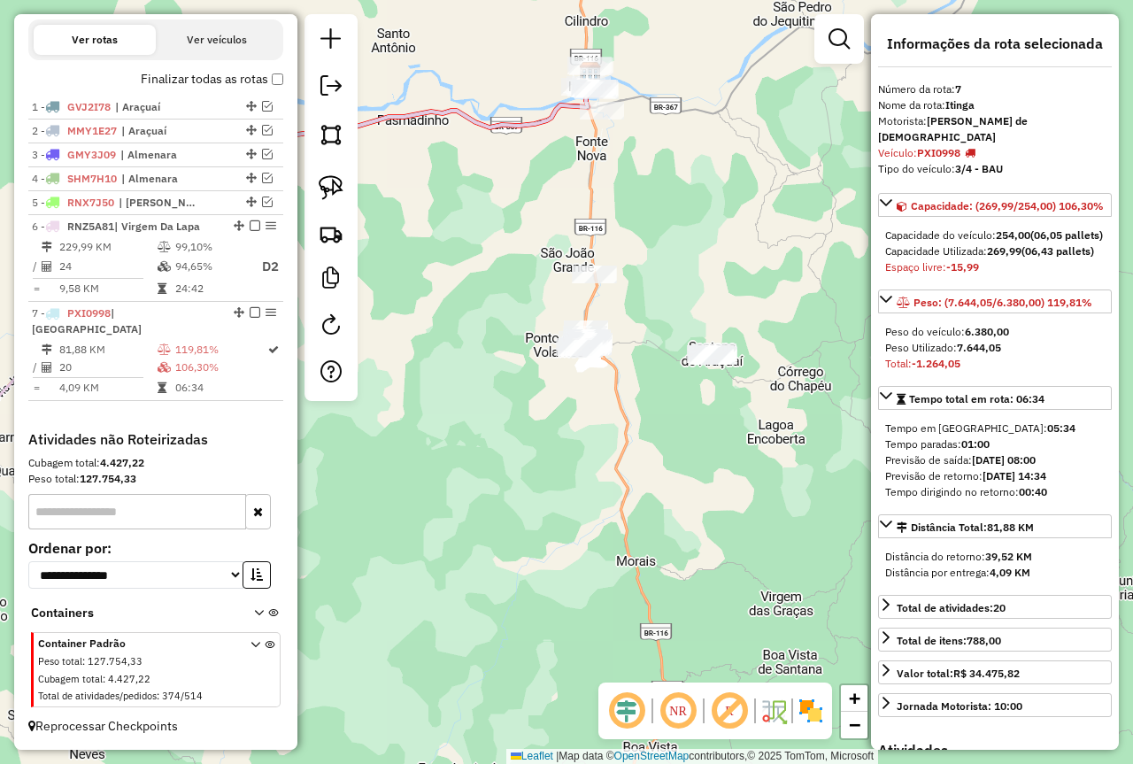
drag, startPoint x: 671, startPoint y: 310, endPoint x: 758, endPoint y: 273, distance: 95.2
click at [758, 273] on div "Janela de atendimento Grade de atendimento Capacidade Transportadoras Veículos …" at bounding box center [566, 382] width 1133 height 764
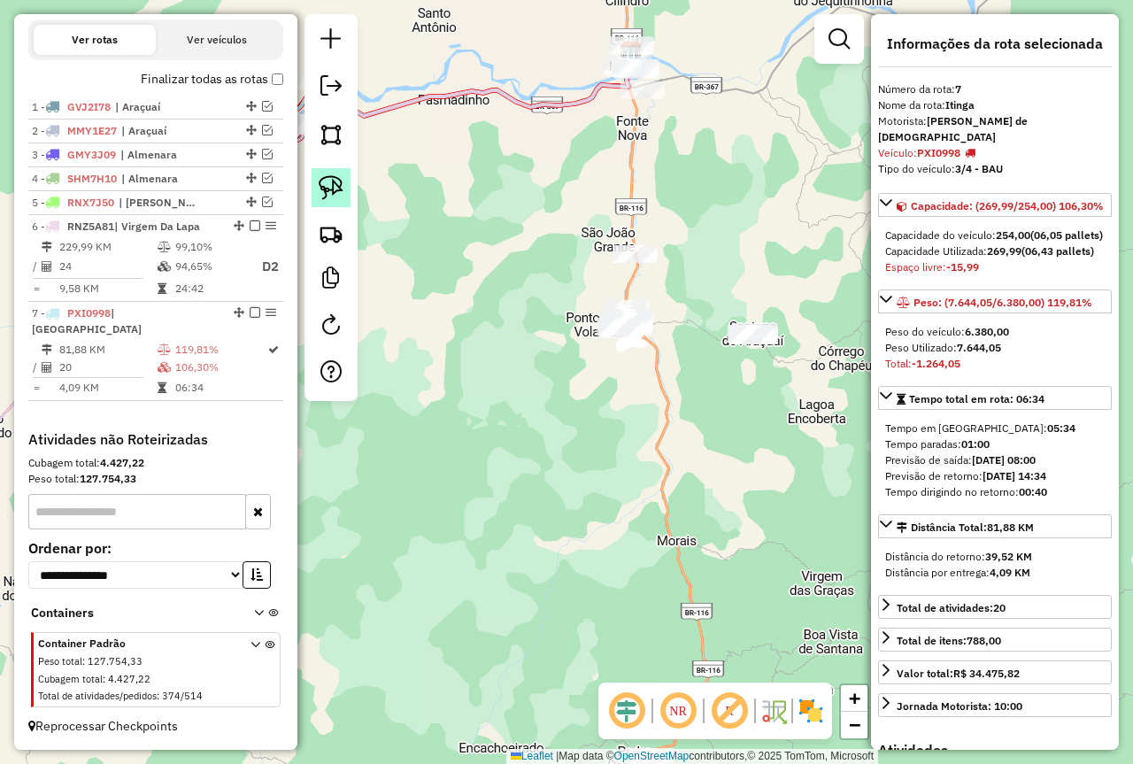
click at [332, 186] on img at bounding box center [331, 187] width 25 height 25
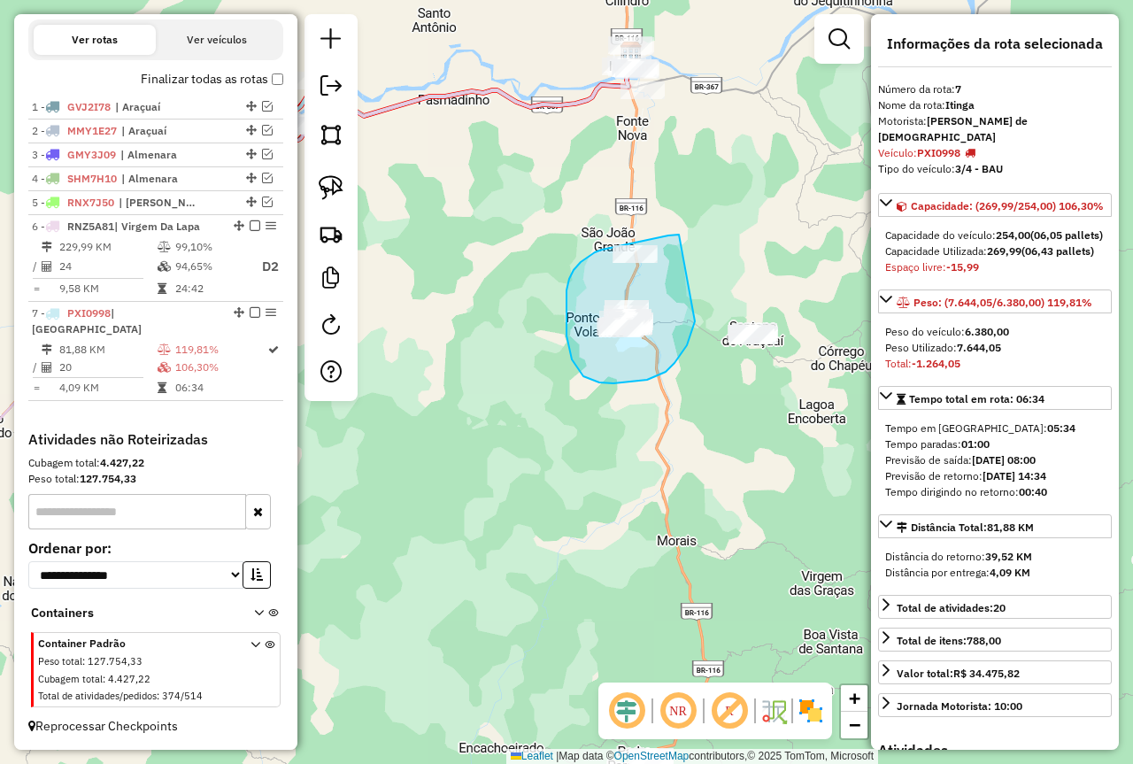
drag, startPoint x: 679, startPoint y: 235, endPoint x: 695, endPoint y: 321, distance: 88.2
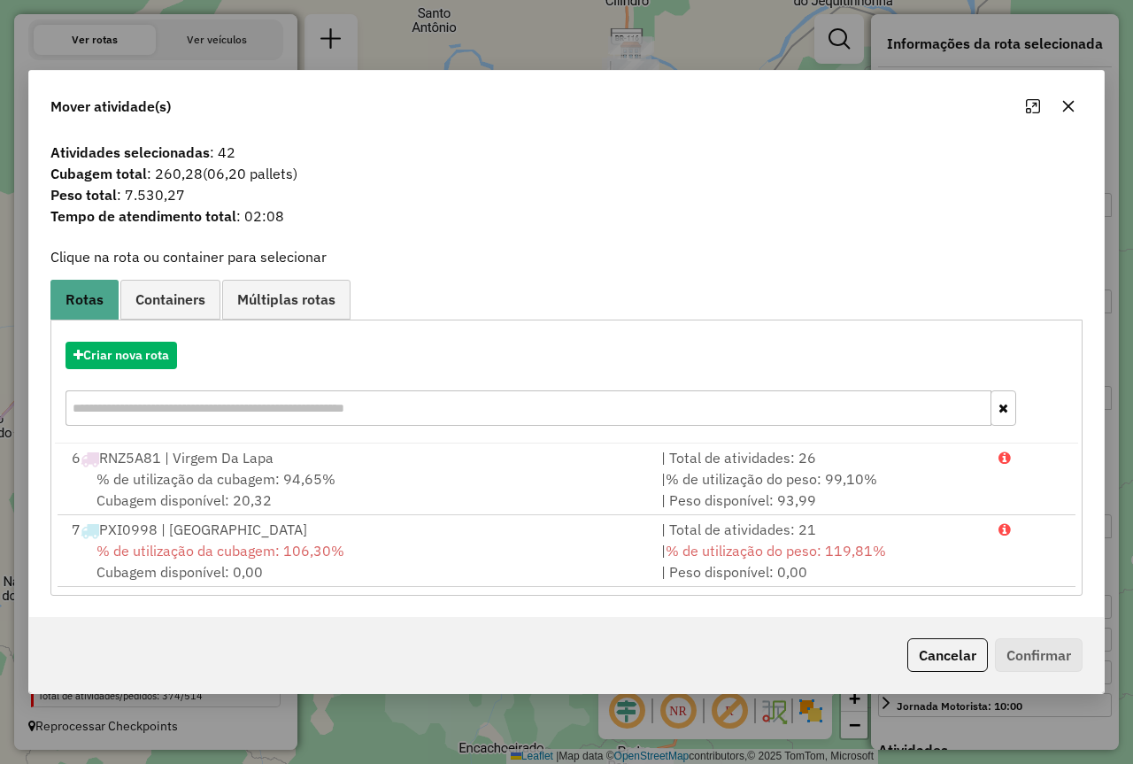
click at [1066, 108] on icon "button" at bounding box center [1069, 106] width 12 height 12
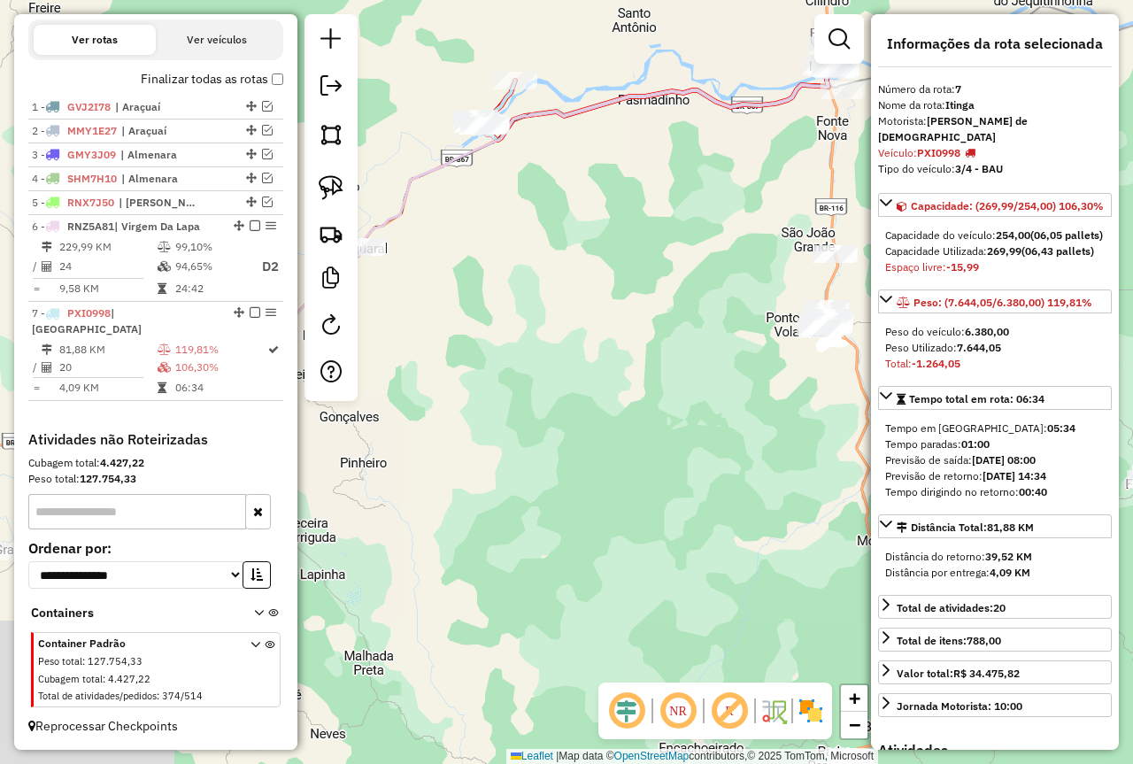
drag, startPoint x: 559, startPoint y: 402, endPoint x: 779, endPoint y: 392, distance: 219.7
click at [794, 401] on div "Janela de atendimento Grade de atendimento Capacidade Transportadoras Veículos …" at bounding box center [566, 382] width 1133 height 764
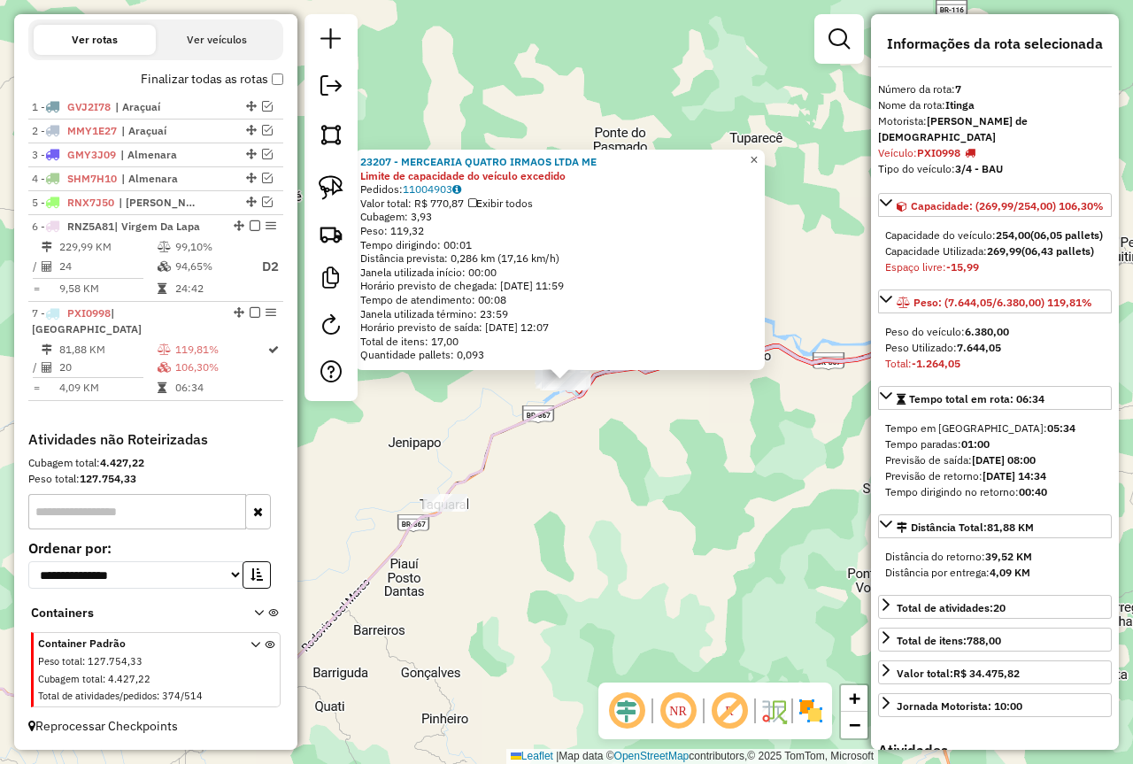
click at [758, 154] on span "×" at bounding box center [754, 159] width 8 height 15
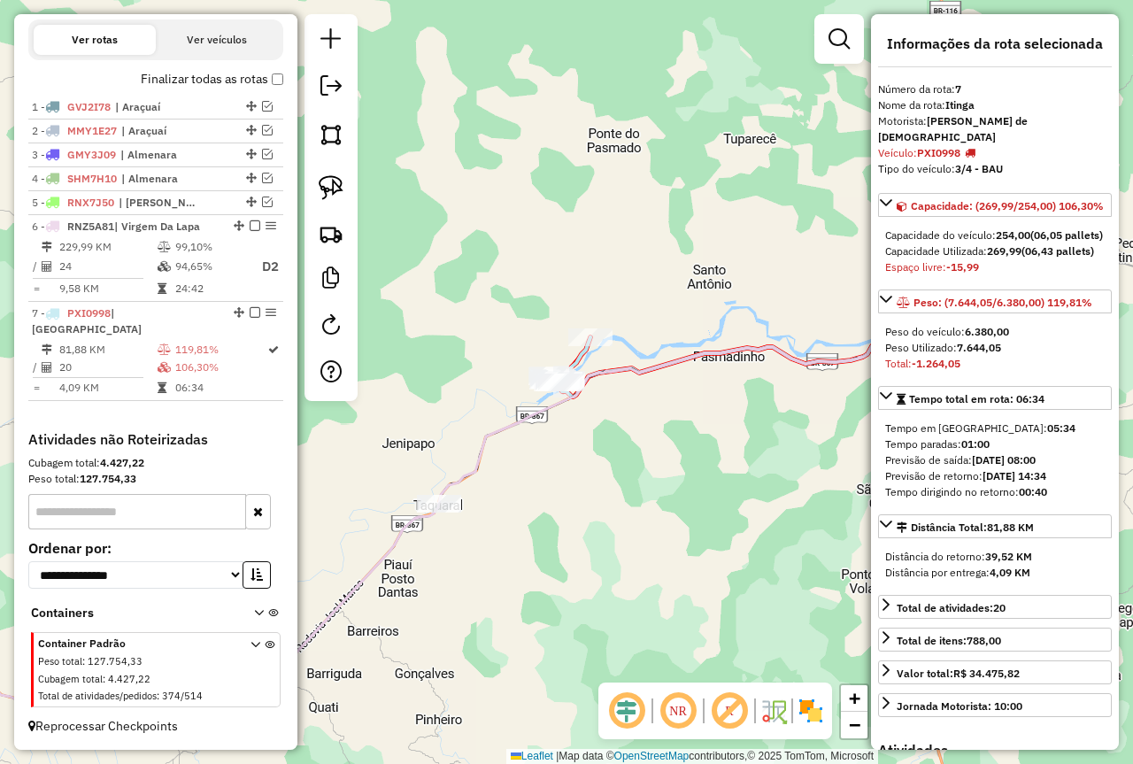
drag, startPoint x: 589, startPoint y: 533, endPoint x: 464, endPoint y: 500, distance: 129.0
click at [465, 504] on div "Janela de atendimento Grade de atendimento Capacidade Transportadoras Veículos …" at bounding box center [566, 382] width 1133 height 764
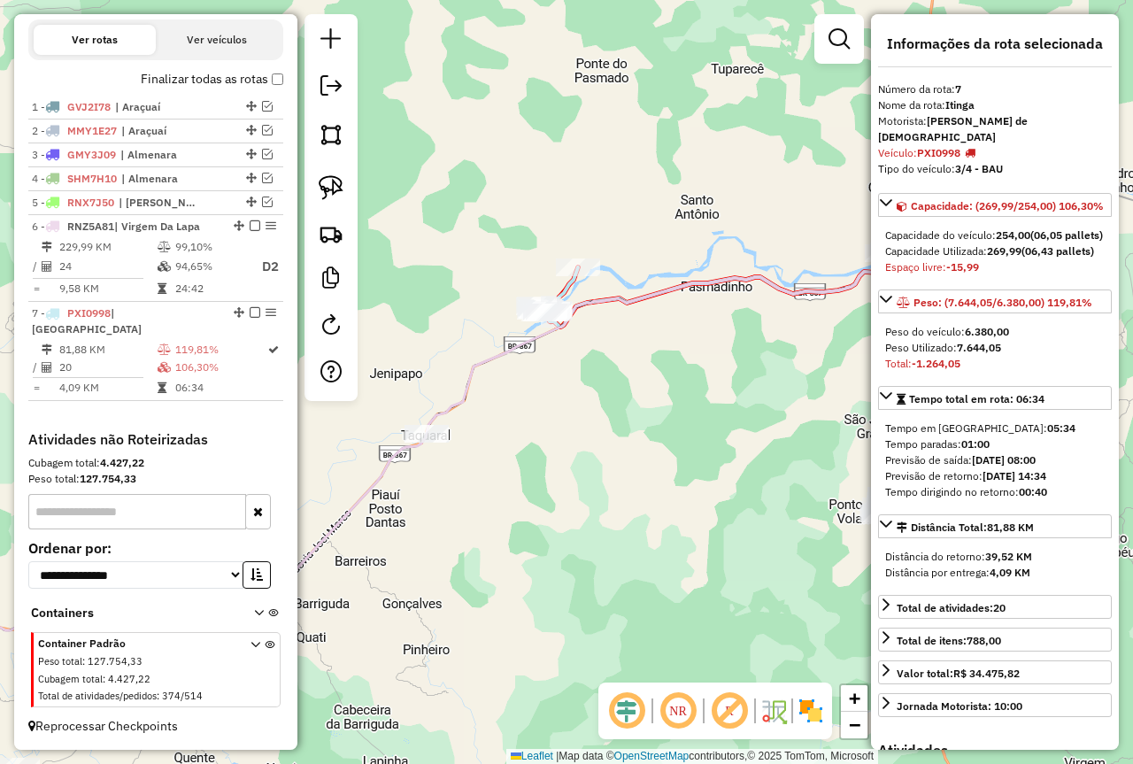
drag, startPoint x: 467, startPoint y: 494, endPoint x: 631, endPoint y: 430, distance: 175.7
click at [631, 430] on div "Janela de atendimento Grade de atendimento Capacidade Transportadoras Veículos …" at bounding box center [566, 382] width 1133 height 764
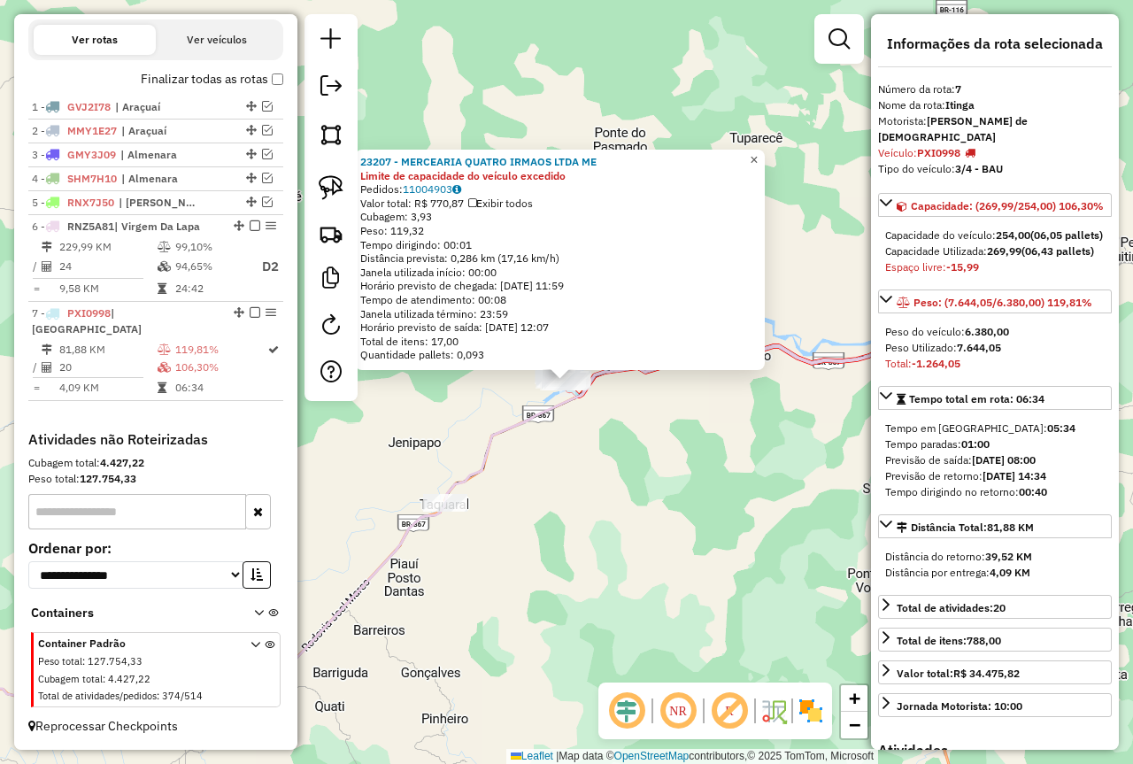
drag, startPoint x: 768, startPoint y: 158, endPoint x: 755, endPoint y: 216, distance: 59.0
click at [758, 158] on span "×" at bounding box center [754, 159] width 8 height 15
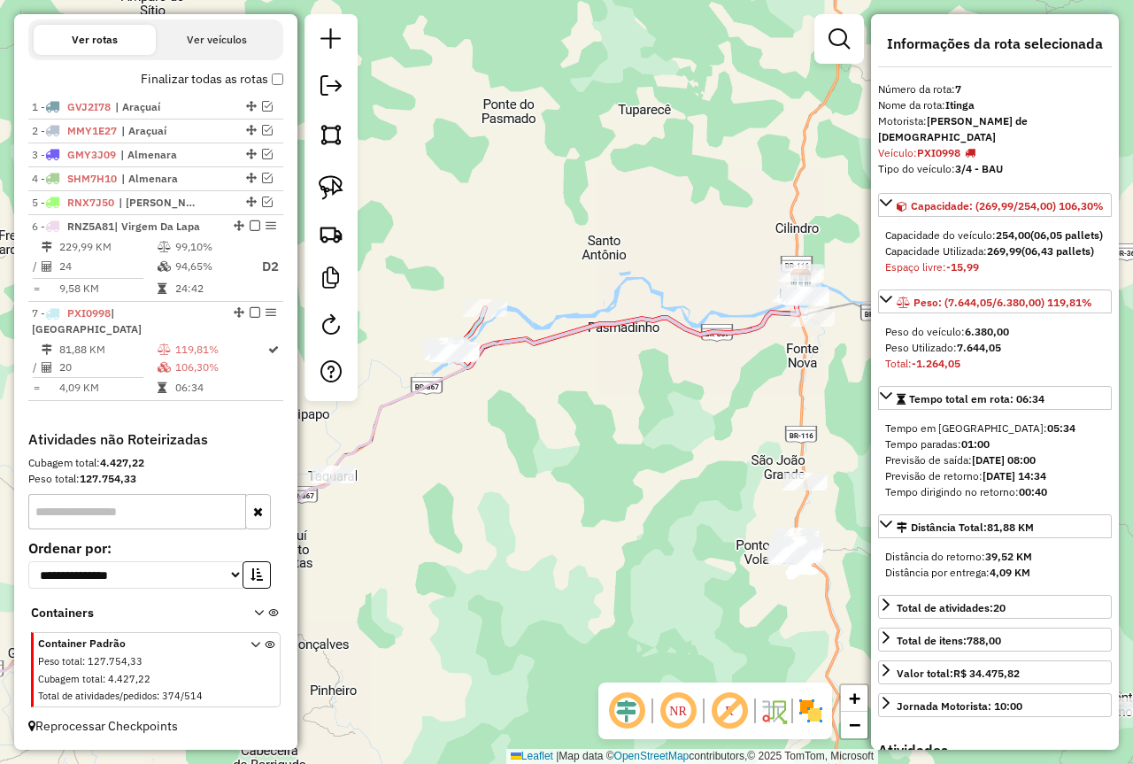
drag, startPoint x: 740, startPoint y: 456, endPoint x: 486, endPoint y: 339, distance: 279.6
click at [501, 344] on div "Janela de atendimento Grade de atendimento Capacidade Transportadoras Veículos …" at bounding box center [566, 382] width 1133 height 764
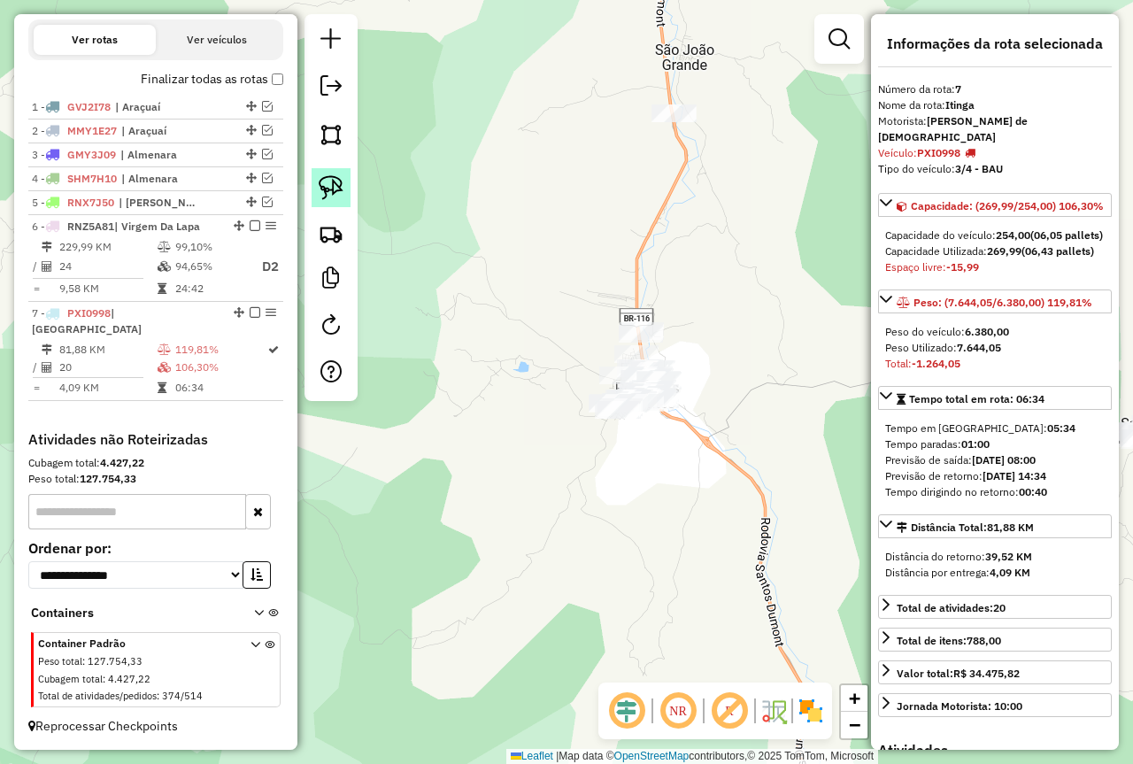
click at [327, 189] on img at bounding box center [331, 187] width 25 height 25
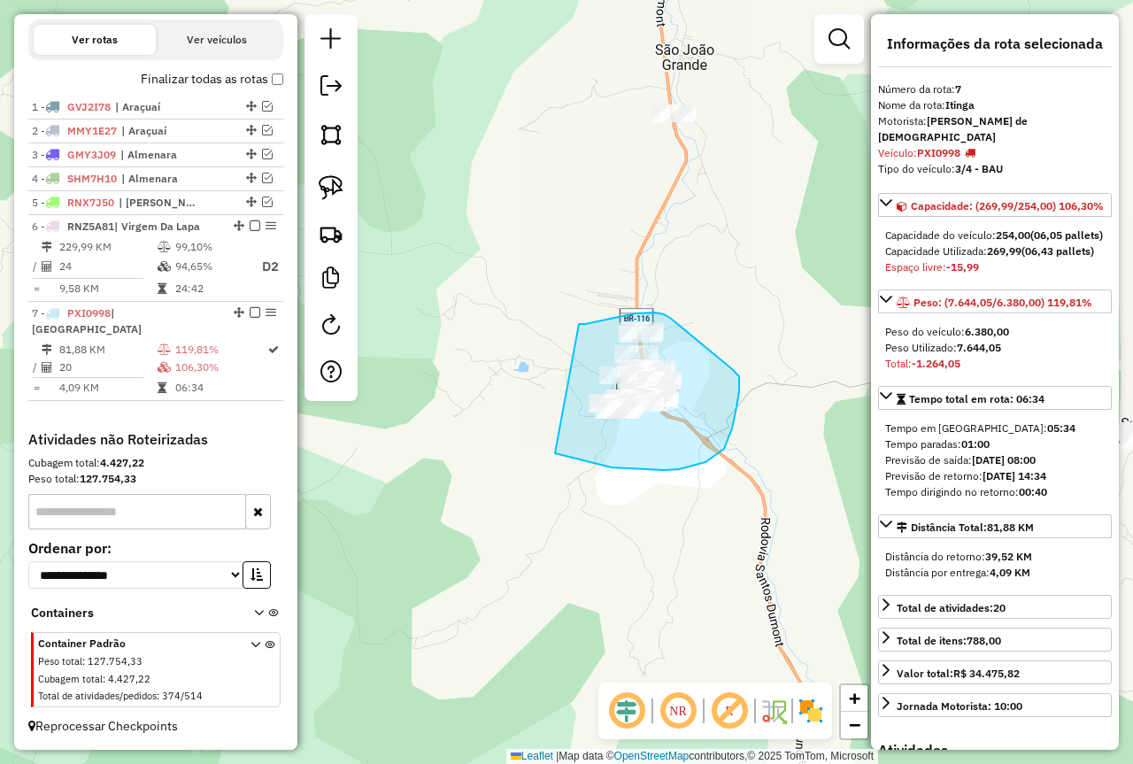
drag, startPoint x: 579, startPoint y: 324, endPoint x: 554, endPoint y: 452, distance: 130.7
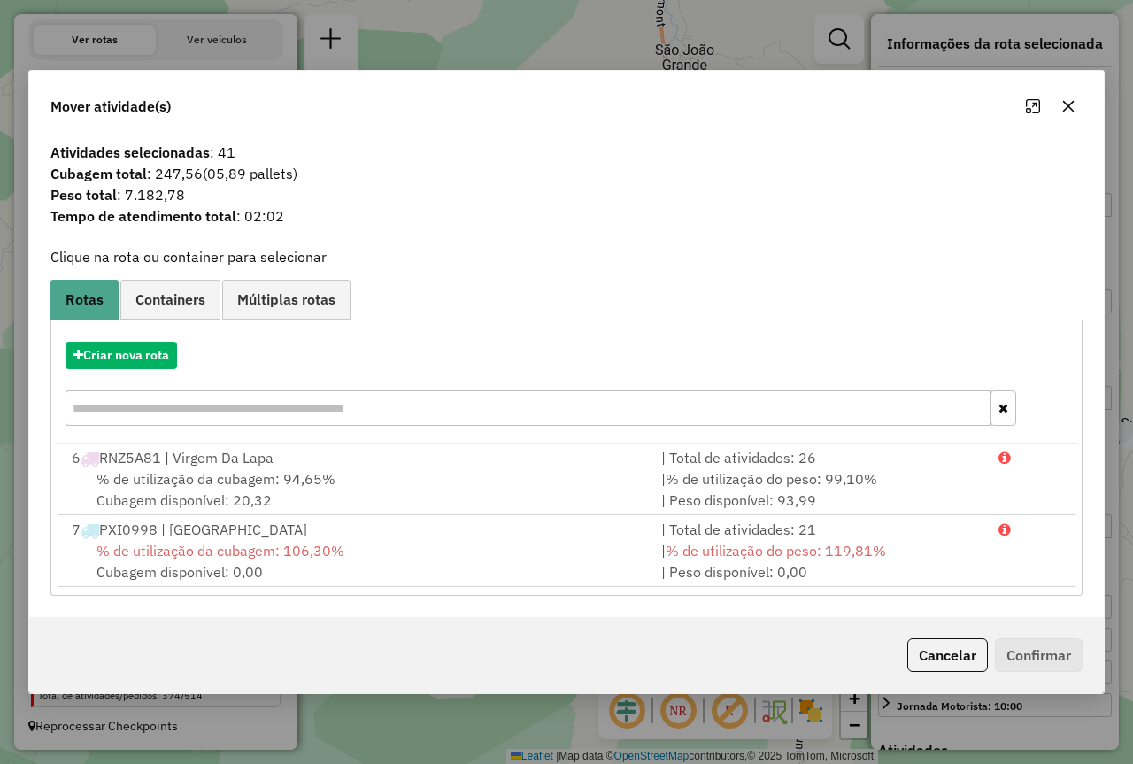
click at [1064, 104] on icon "button" at bounding box center [1068, 106] width 14 height 14
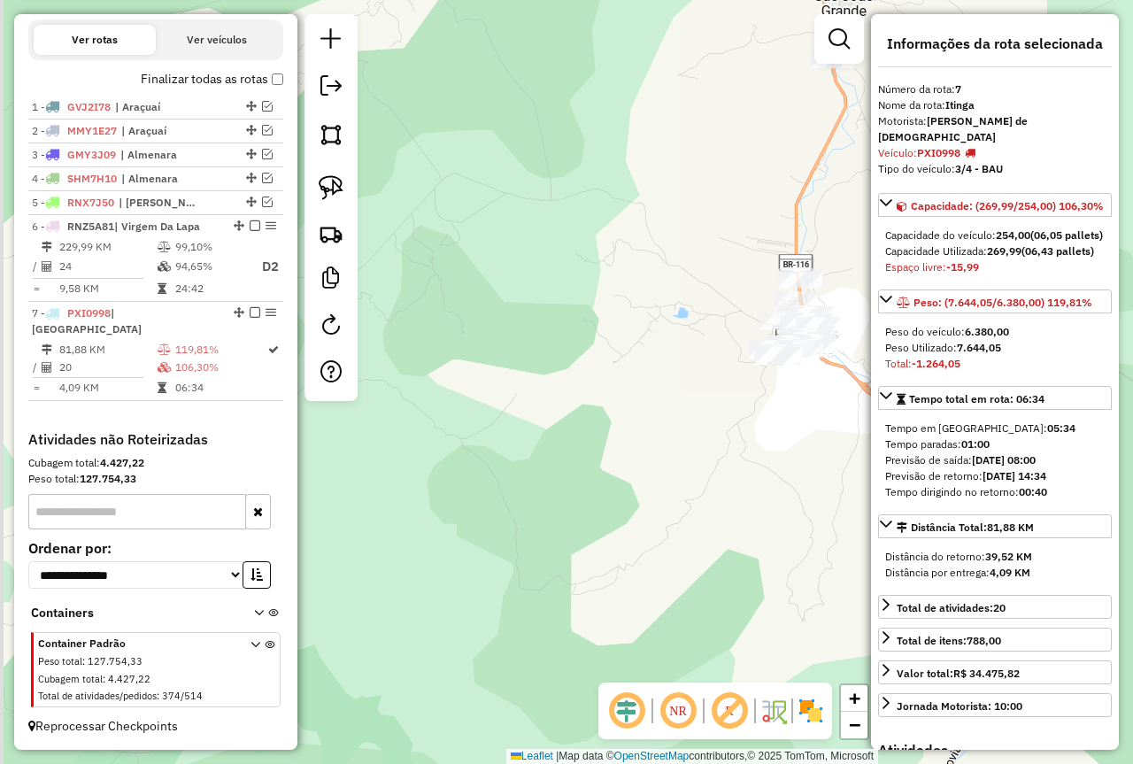
drag, startPoint x: 496, startPoint y: 515, endPoint x: 707, endPoint y: 442, distance: 223.6
click at [707, 442] on div "Janela de atendimento Grade de atendimento Capacidade Transportadoras Veículos …" at bounding box center [566, 382] width 1133 height 764
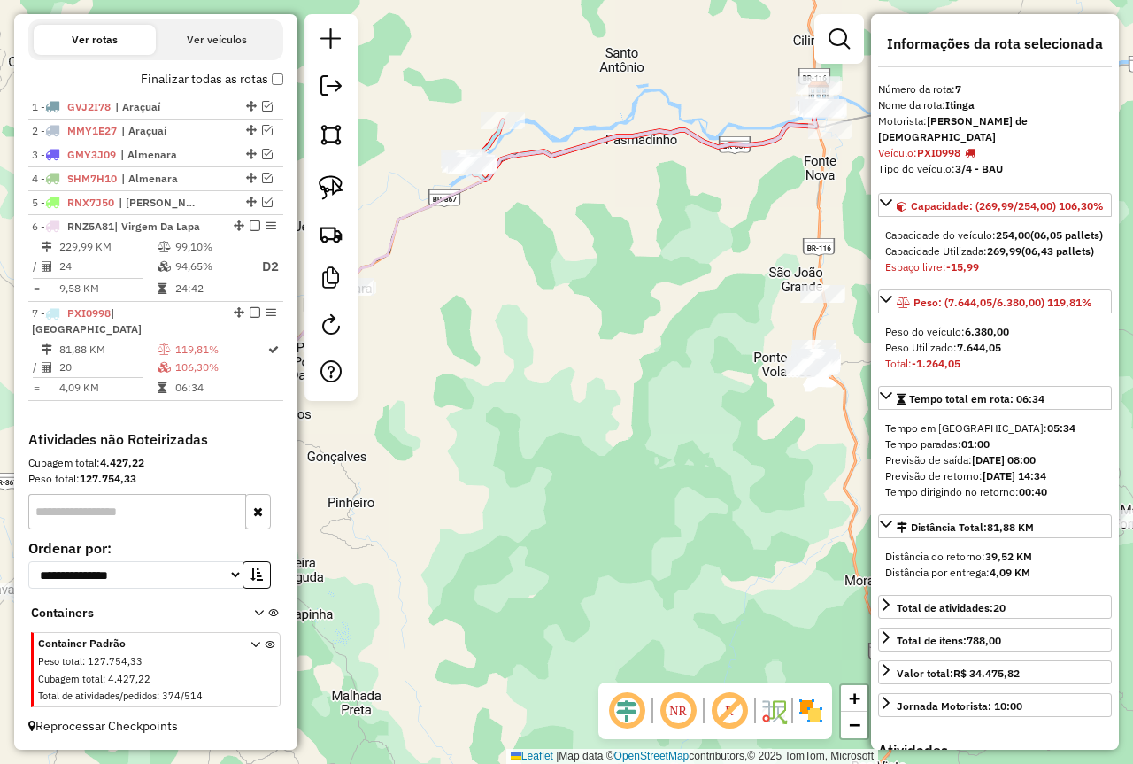
drag, startPoint x: 506, startPoint y: 503, endPoint x: 670, endPoint y: 482, distance: 165.0
click at [670, 482] on div "Janela de atendimento Grade de atendimento Capacidade Transportadoras Veículos …" at bounding box center [566, 382] width 1133 height 764
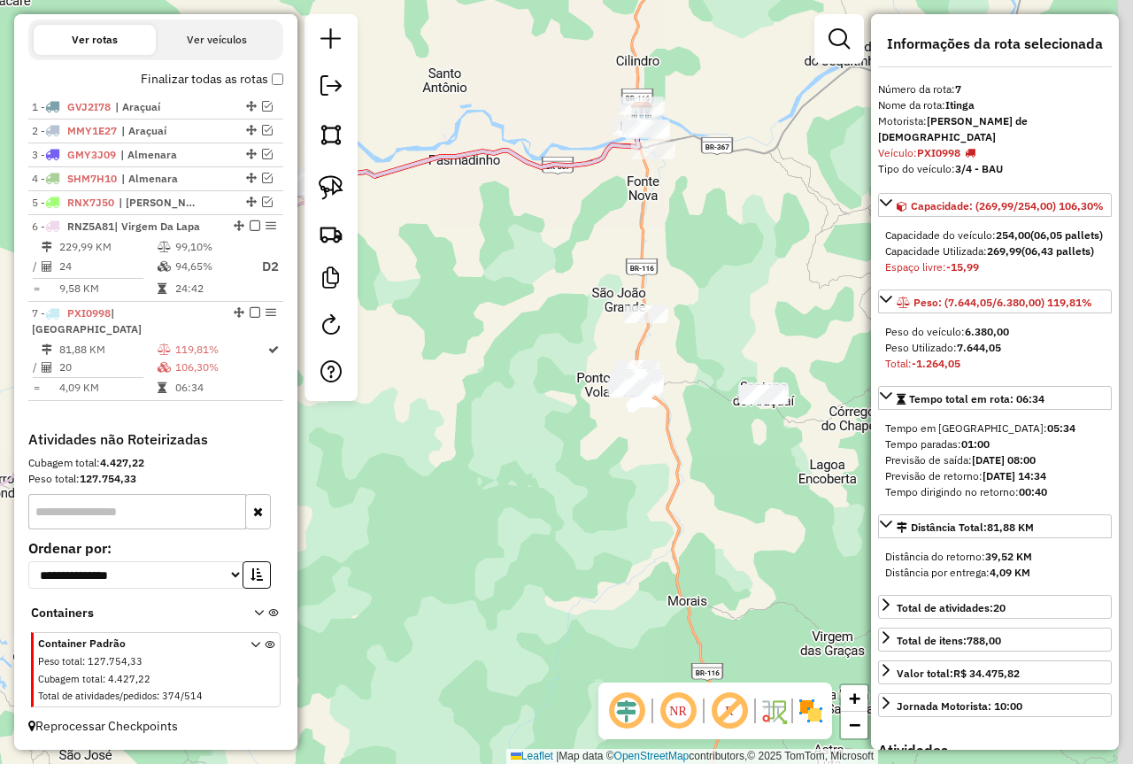
drag, startPoint x: 642, startPoint y: 354, endPoint x: 491, endPoint y: 357, distance: 150.5
click at [499, 367] on div "Janela de atendimento Grade de atendimento Capacidade Transportadoras Veículos …" at bounding box center [566, 382] width 1133 height 764
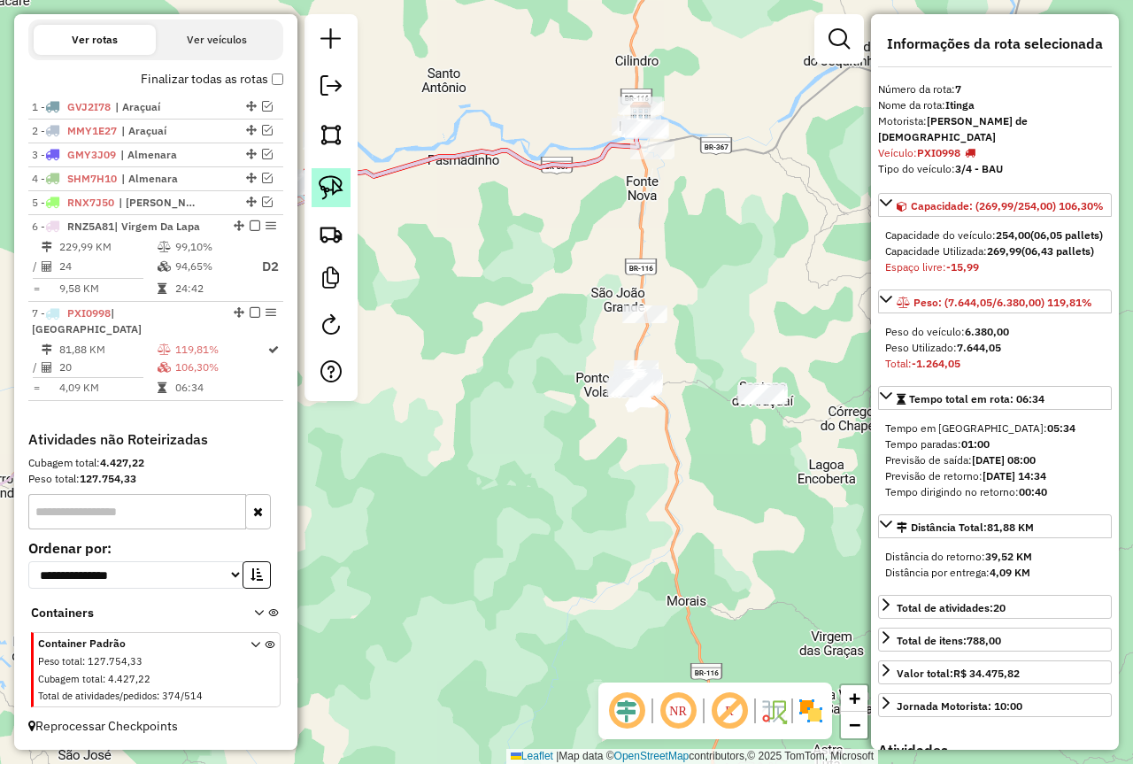
click at [330, 182] on img at bounding box center [331, 187] width 25 height 25
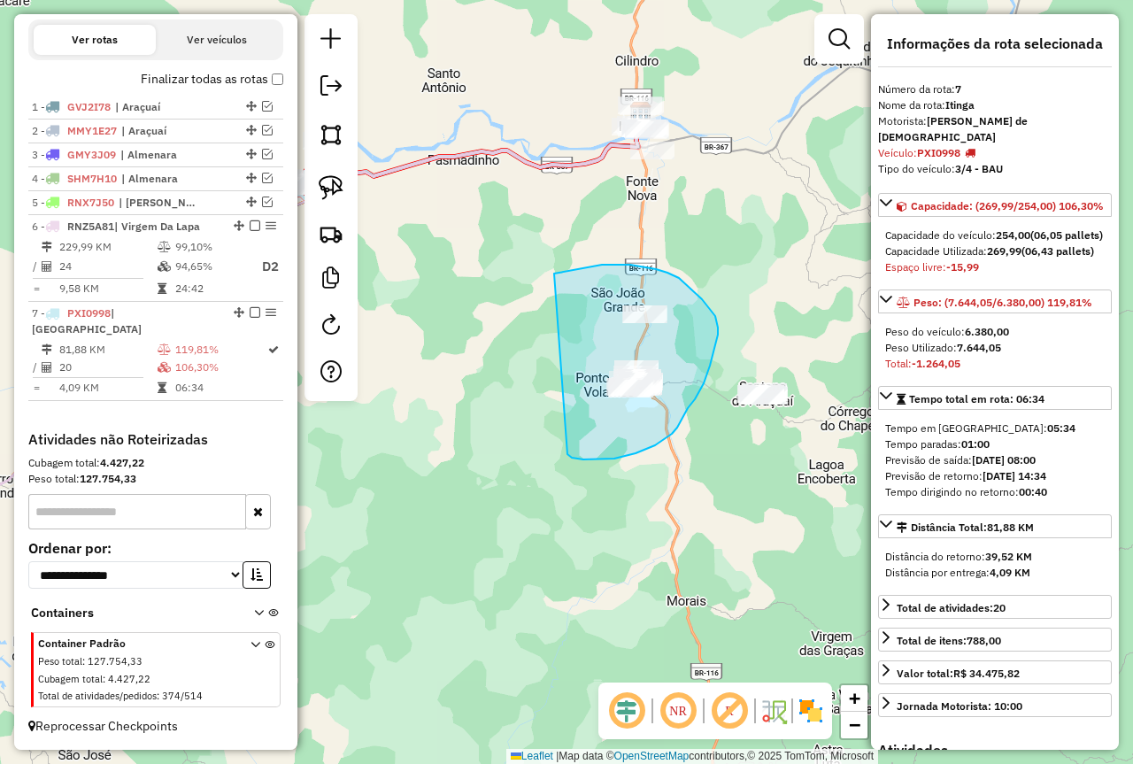
drag, startPoint x: 554, startPoint y: 273, endPoint x: 554, endPoint y: 444, distance: 170.8
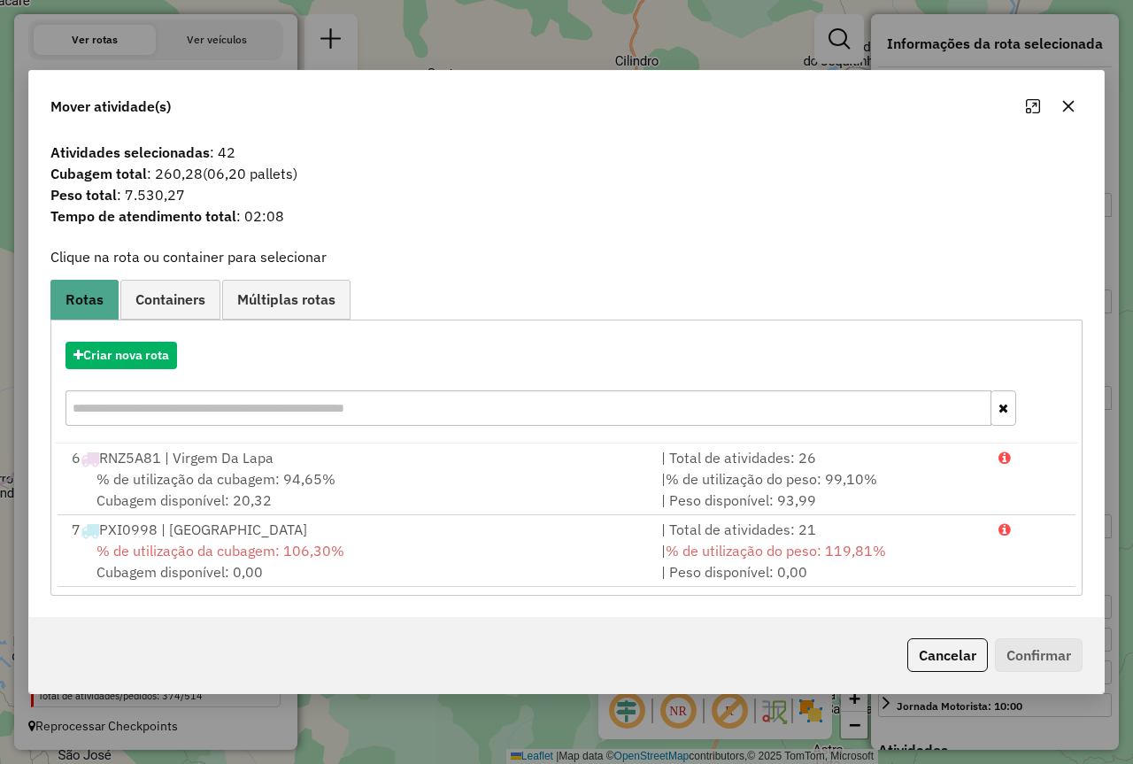
click at [1079, 104] on button "button" at bounding box center [1068, 106] width 28 height 28
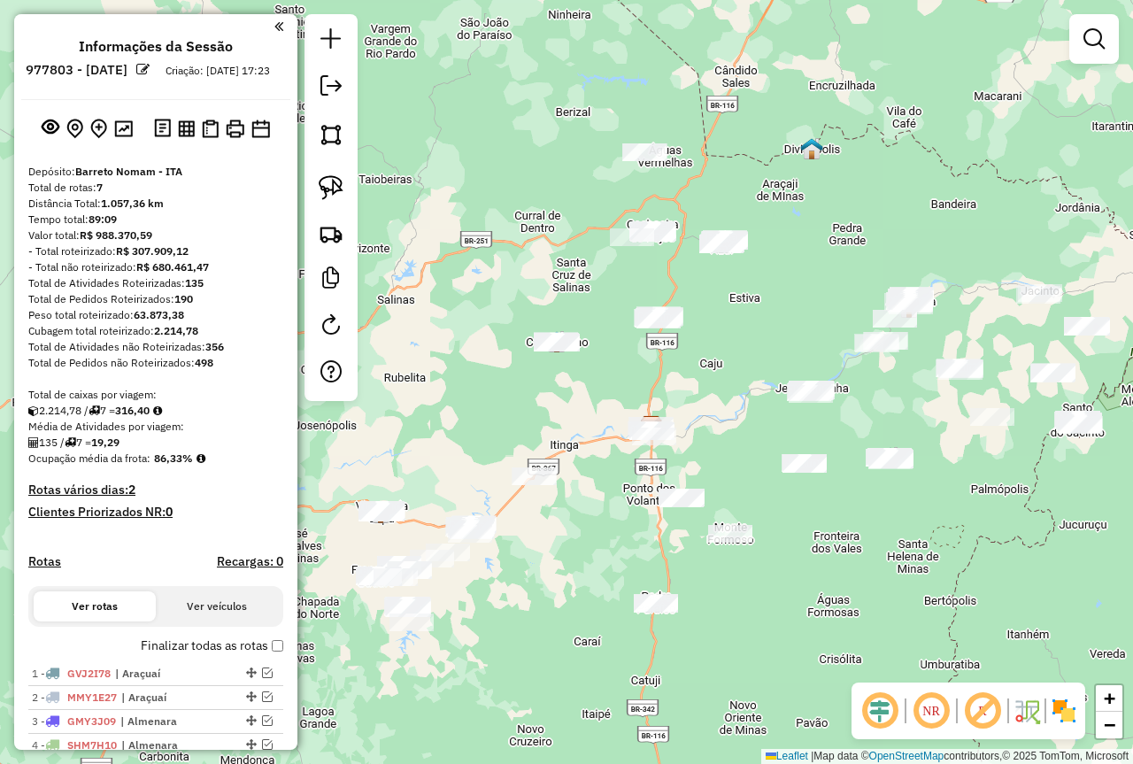
drag, startPoint x: 764, startPoint y: 605, endPoint x: 876, endPoint y: 555, distance: 123.2
click at [876, 555] on div "Janela de atendimento Grade de atendimento Capacidade Transportadoras Veículos …" at bounding box center [566, 382] width 1133 height 764
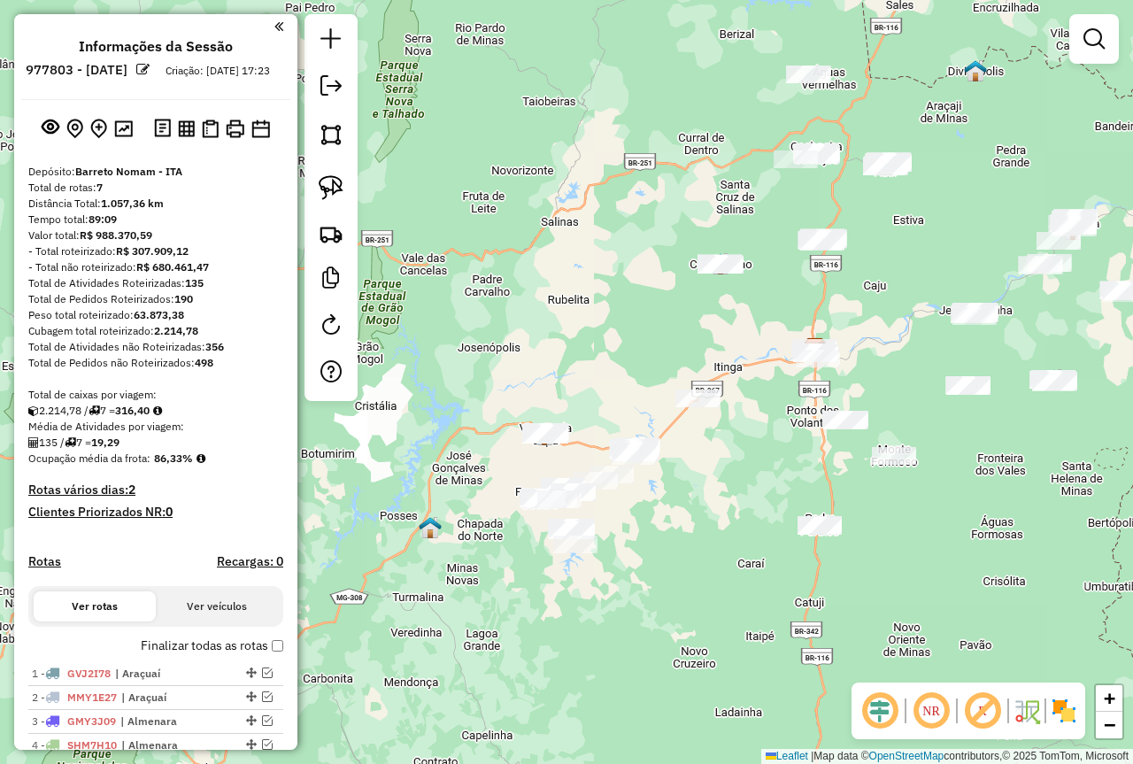
drag, startPoint x: 630, startPoint y: 339, endPoint x: 689, endPoint y: 310, distance: 66.1
click at [689, 310] on div "Janela de atendimento Grade de atendimento Capacidade Transportadoras Veículos …" at bounding box center [566, 382] width 1133 height 764
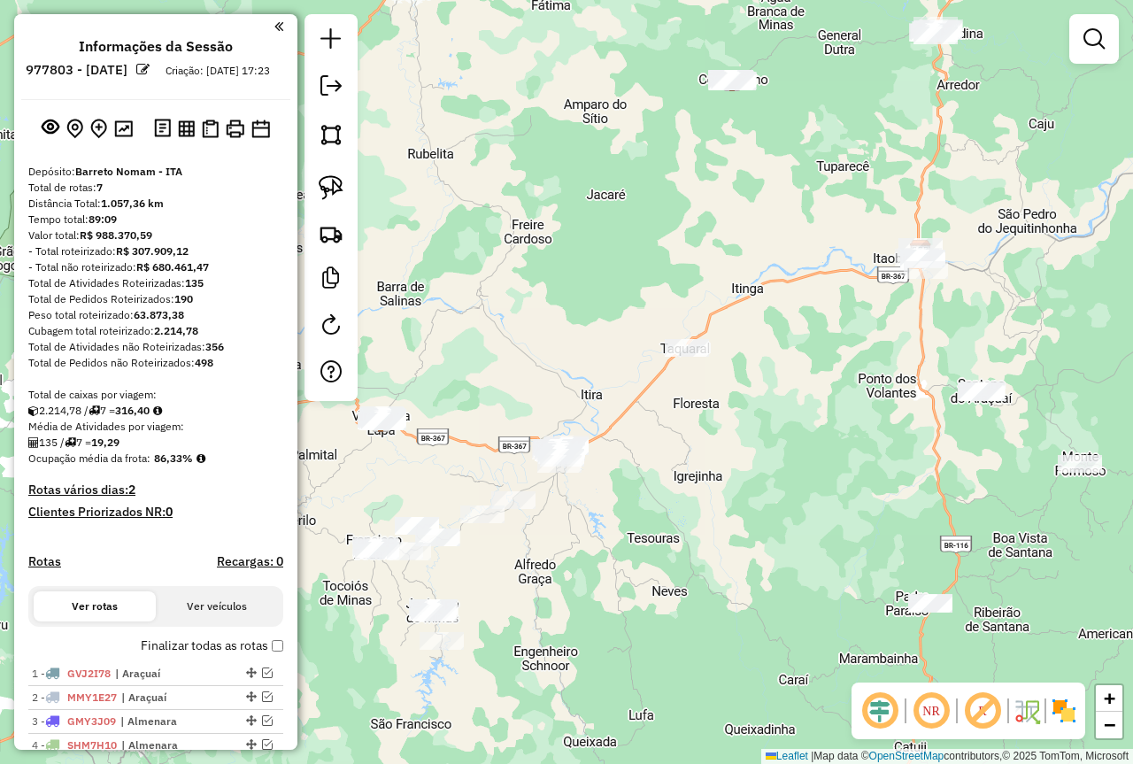
drag, startPoint x: 801, startPoint y: 442, endPoint x: 673, endPoint y: 532, distance: 156.4
click at [673, 532] on div "Janela de atendimento Grade de atendimento Capacidade Transportadoras Veículos …" at bounding box center [566, 382] width 1133 height 764
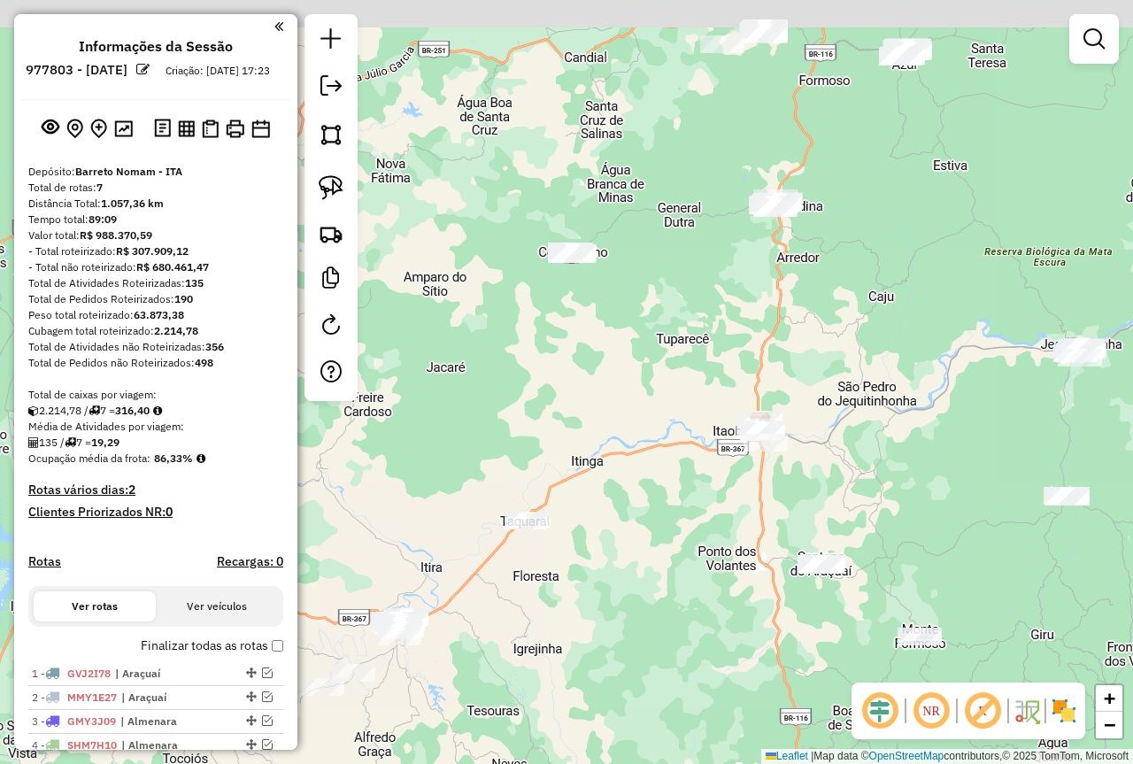
drag, startPoint x: 843, startPoint y: 255, endPoint x: 791, endPoint y: 375, distance: 131.2
click at [792, 372] on div "Janela de atendimento Grade de atendimento Capacidade Transportadoras Veículos …" at bounding box center [566, 382] width 1133 height 764
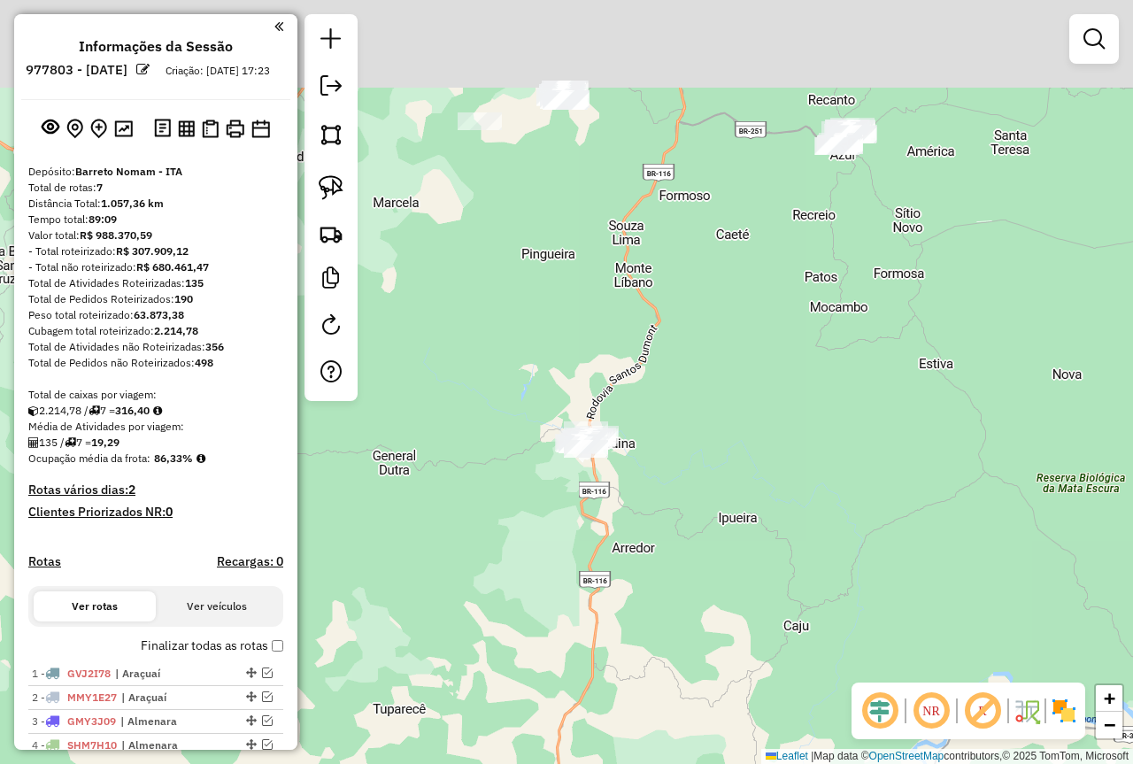
drag, startPoint x: 845, startPoint y: 209, endPoint x: 798, endPoint y: 292, distance: 95.5
click at [798, 292] on div "Janela de atendimento Grade de atendimento Capacidade Transportadoras Veículos …" at bounding box center [566, 382] width 1133 height 764
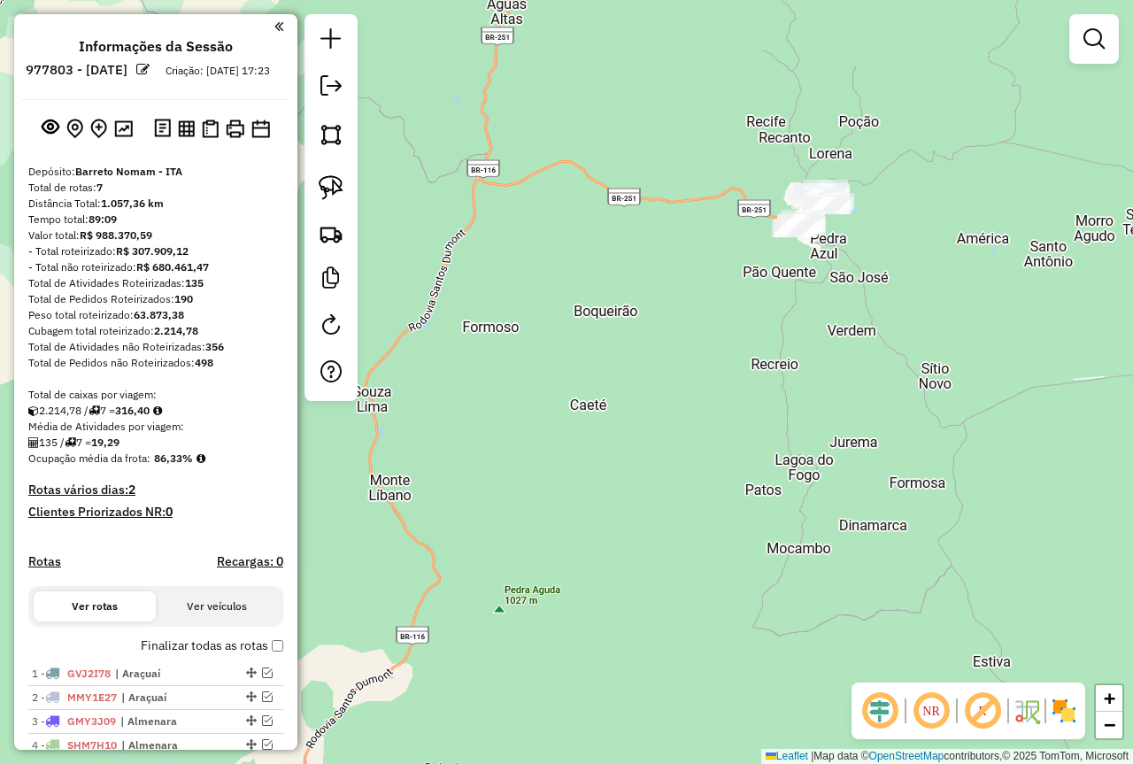
drag, startPoint x: 334, startPoint y: 181, endPoint x: 392, endPoint y: 167, distance: 59.9
click at [334, 180] on img at bounding box center [331, 187] width 25 height 25
drag, startPoint x: 842, startPoint y: 128, endPoint x: 896, endPoint y: 195, distance: 85.6
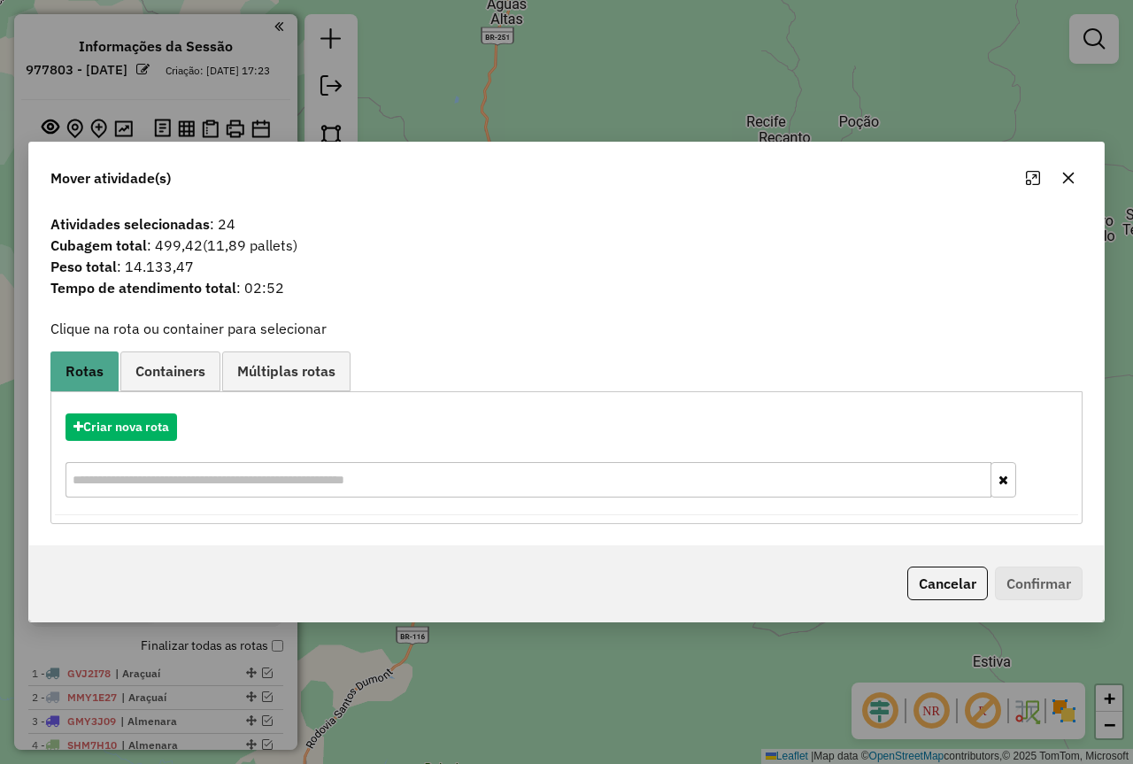
click at [1073, 177] on icon "button" at bounding box center [1068, 178] width 14 height 14
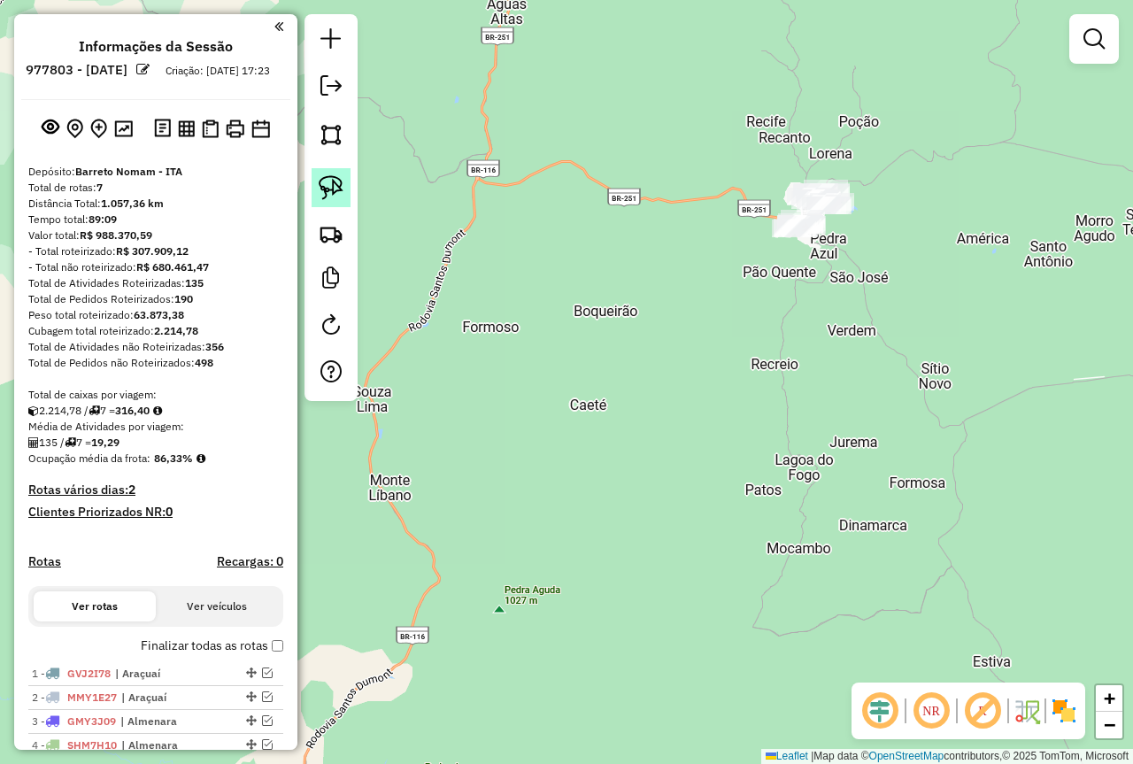
click at [315, 182] on link at bounding box center [331, 187] width 39 height 39
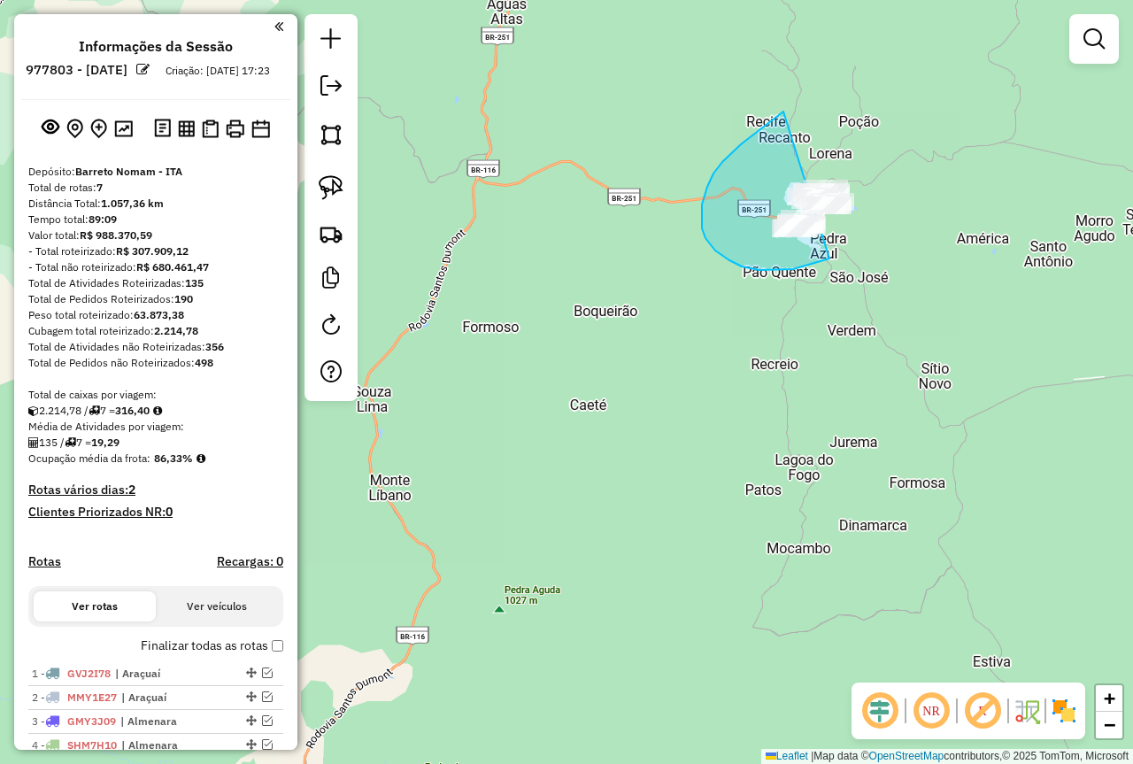
drag, startPoint x: 741, startPoint y: 144, endPoint x: 926, endPoint y: 153, distance: 185.2
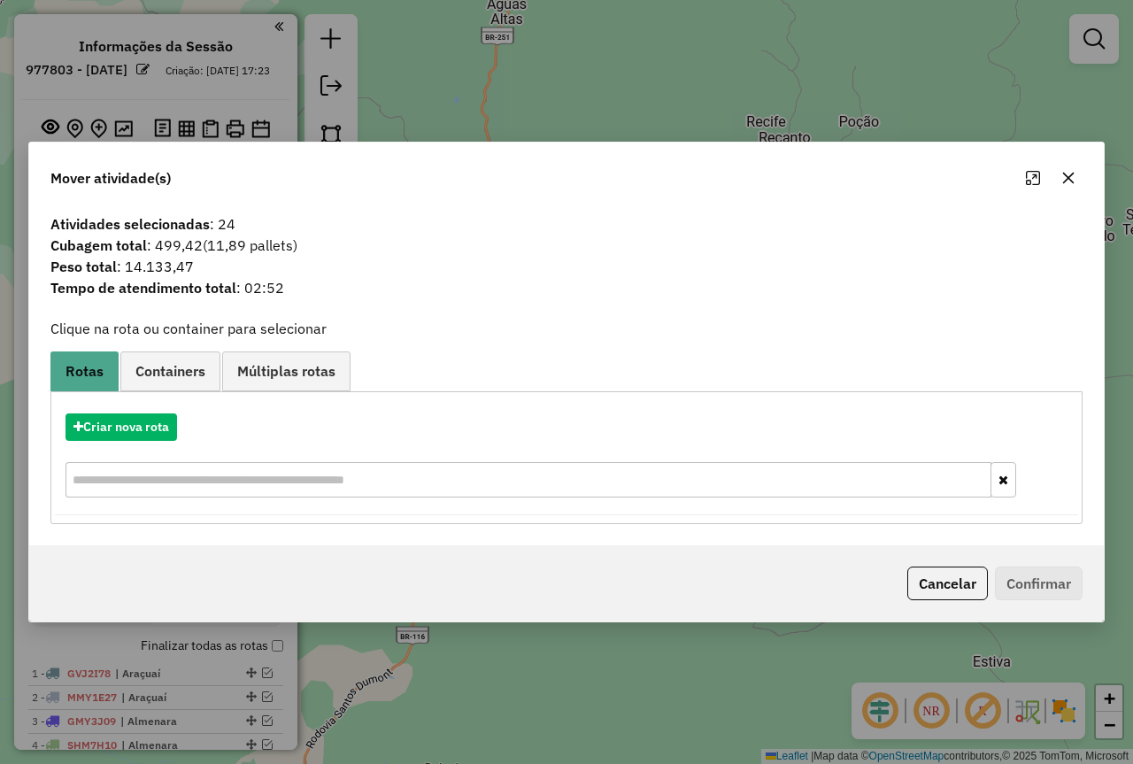
click at [1062, 177] on icon "button" at bounding box center [1068, 178] width 14 height 14
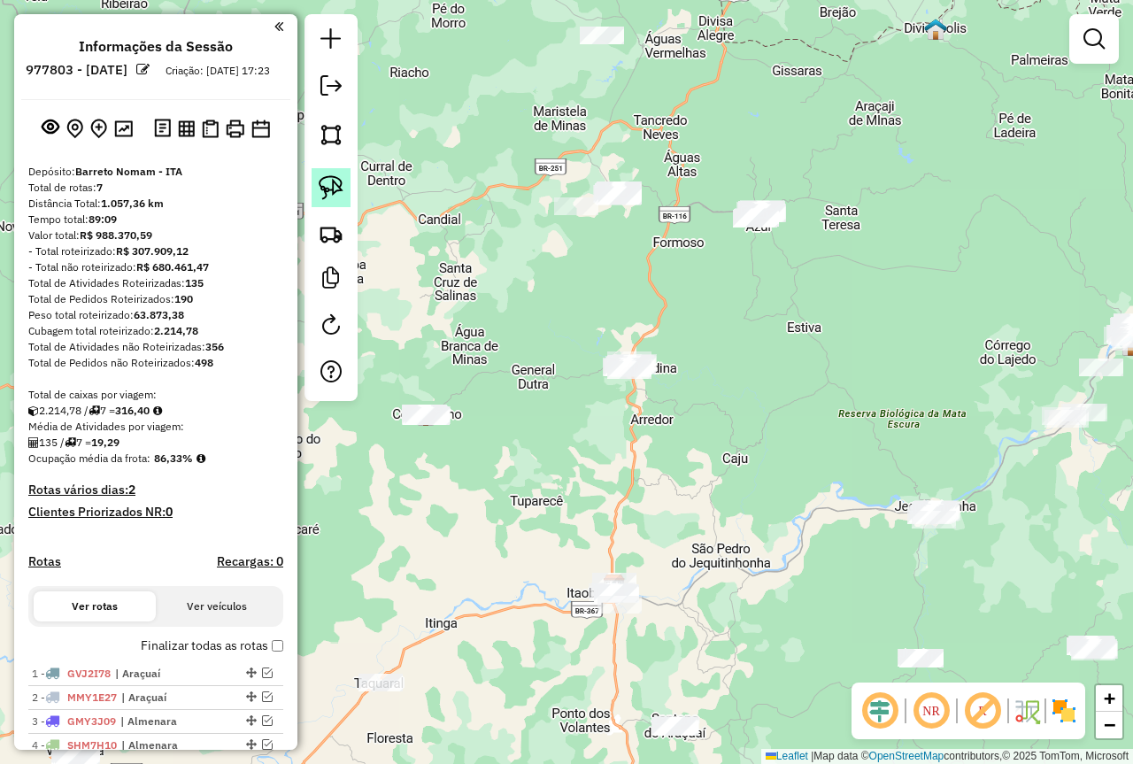
click at [325, 181] on img at bounding box center [331, 187] width 25 height 25
drag, startPoint x: 642, startPoint y: 160, endPoint x: 681, endPoint y: 177, distance: 42.4
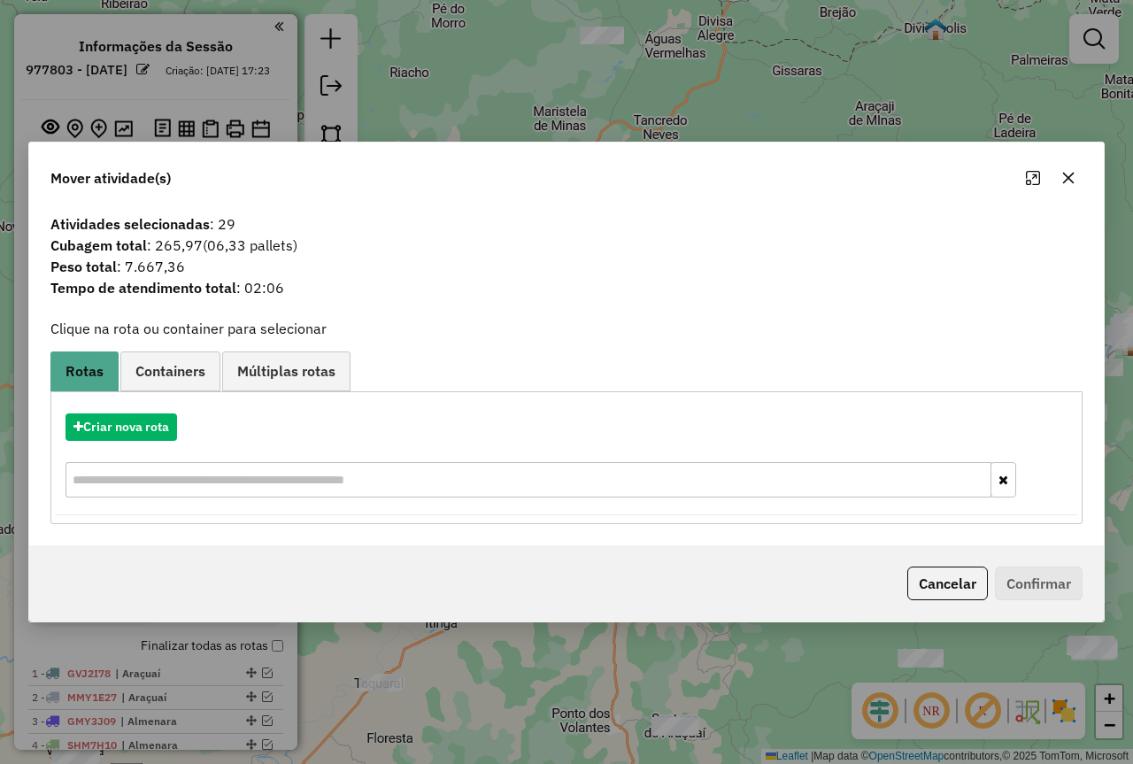
click at [1068, 174] on icon "button" at bounding box center [1068, 178] width 14 height 14
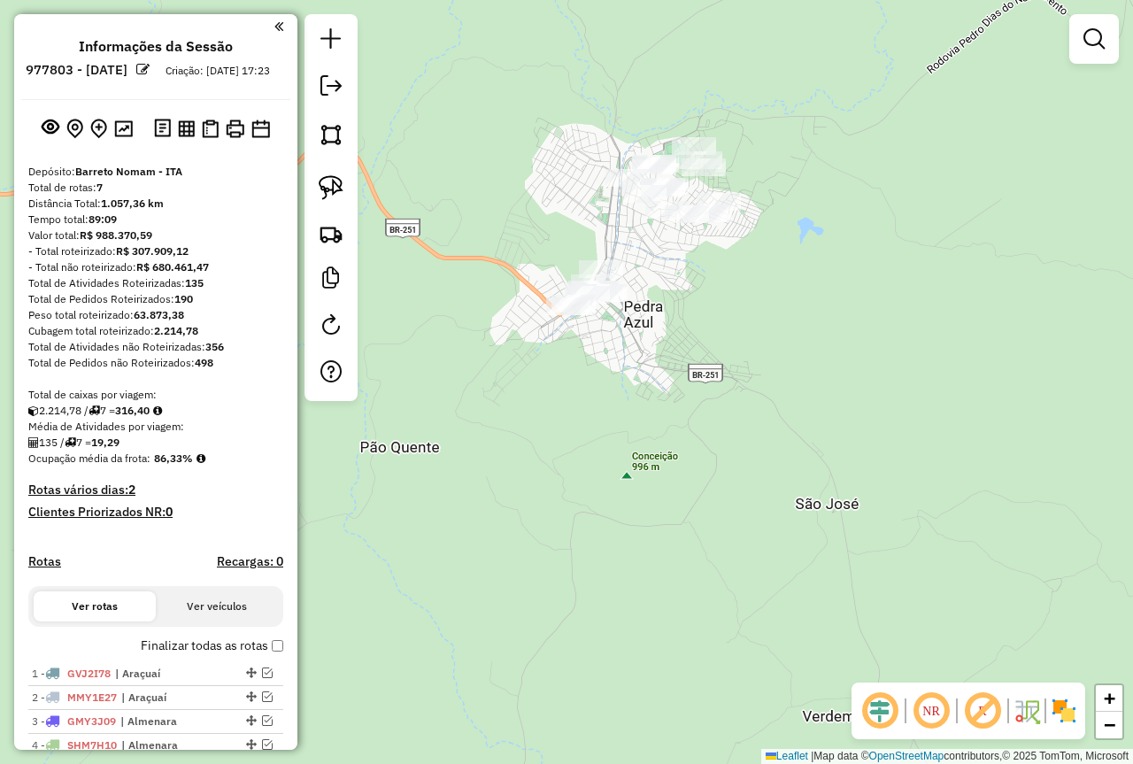
drag, startPoint x: 327, startPoint y: 177, endPoint x: 445, endPoint y: 201, distance: 121.0
click at [328, 177] on img at bounding box center [331, 187] width 25 height 25
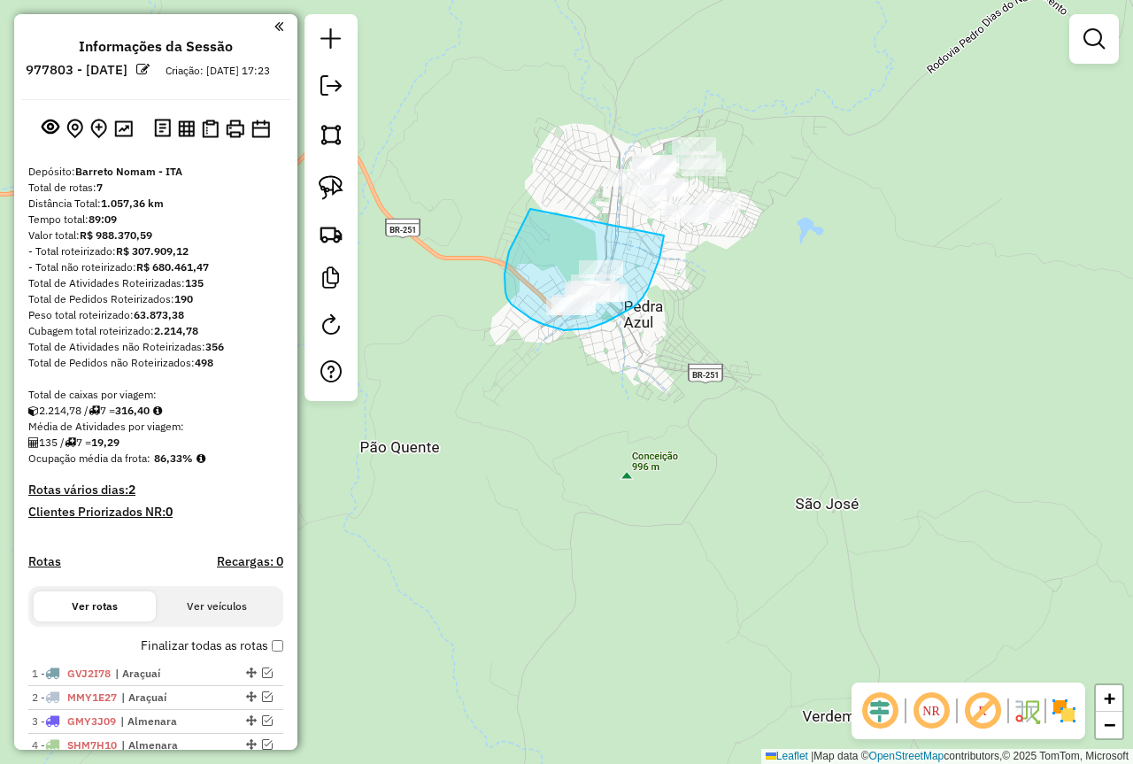
drag, startPoint x: 527, startPoint y: 215, endPoint x: 663, endPoint y: 228, distance: 136.1
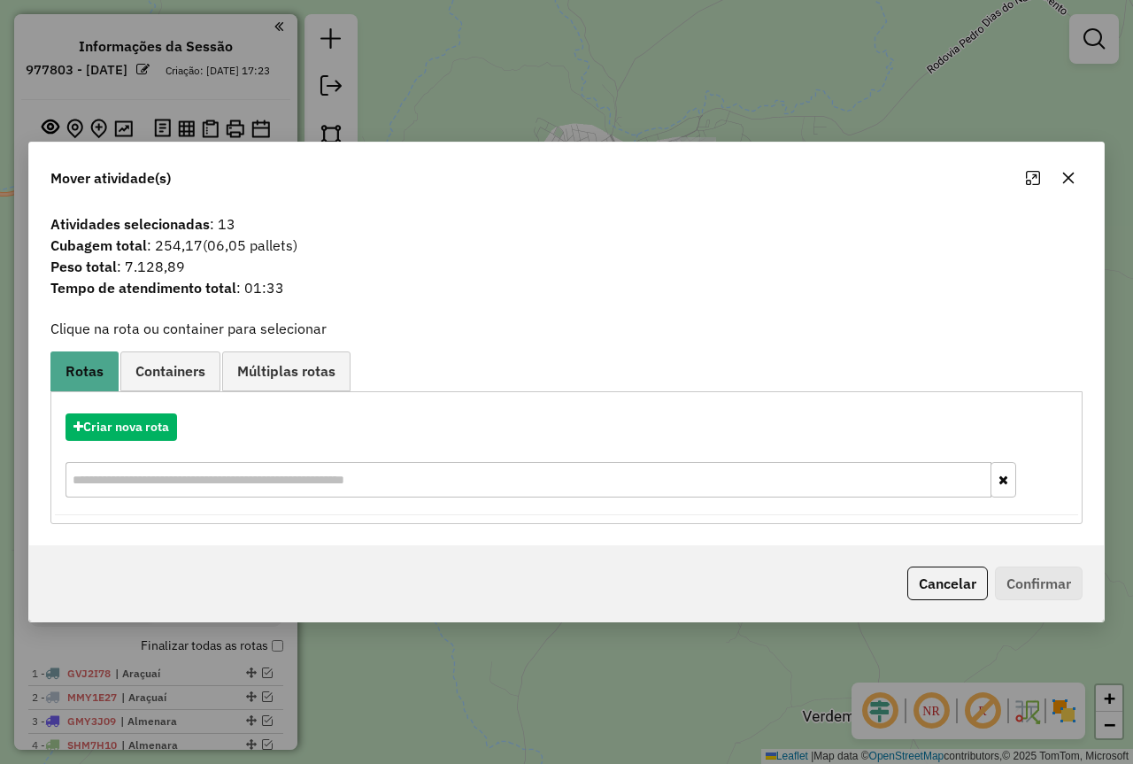
click at [1063, 178] on icon "button" at bounding box center [1068, 178] width 14 height 14
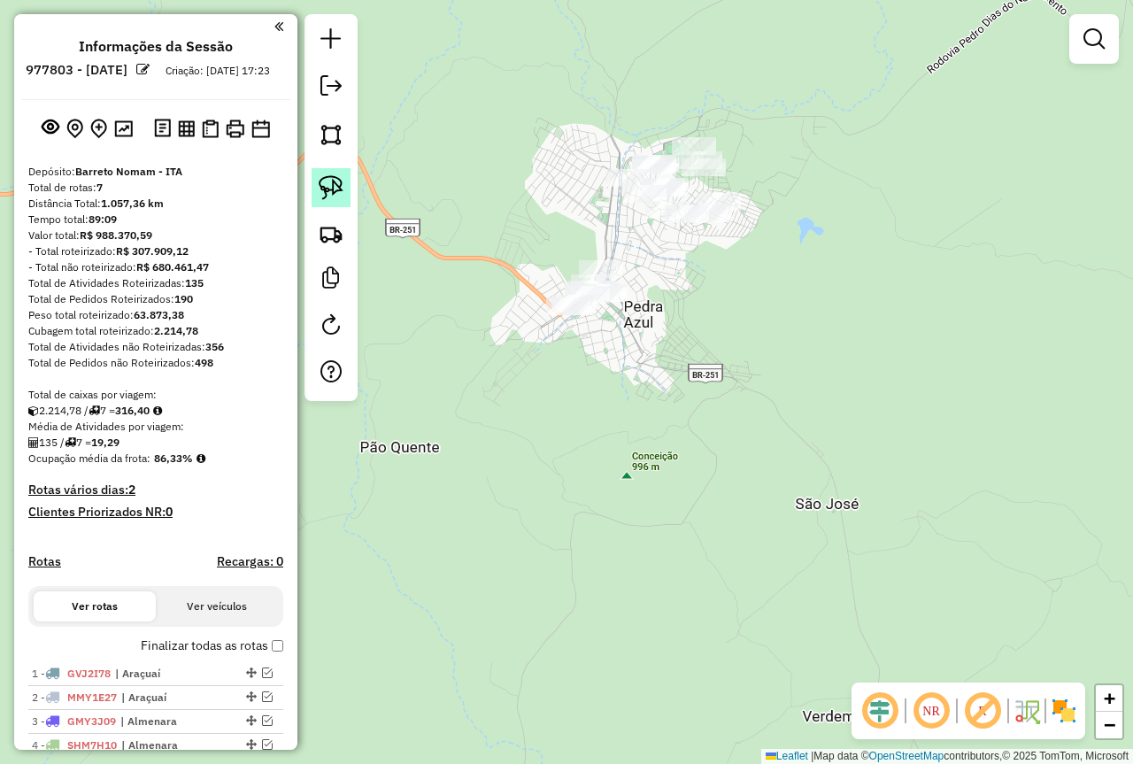
click at [335, 193] on img at bounding box center [331, 187] width 25 height 25
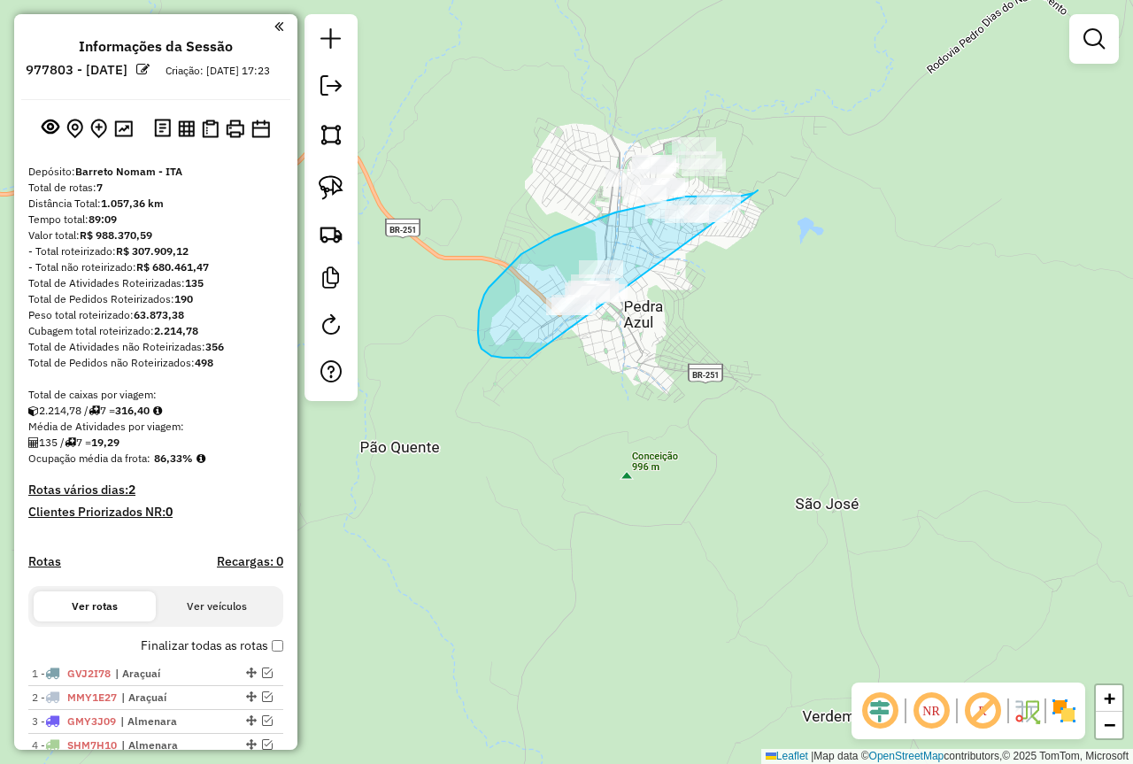
drag, startPoint x: 758, startPoint y: 190, endPoint x: 638, endPoint y: 308, distance: 167.7
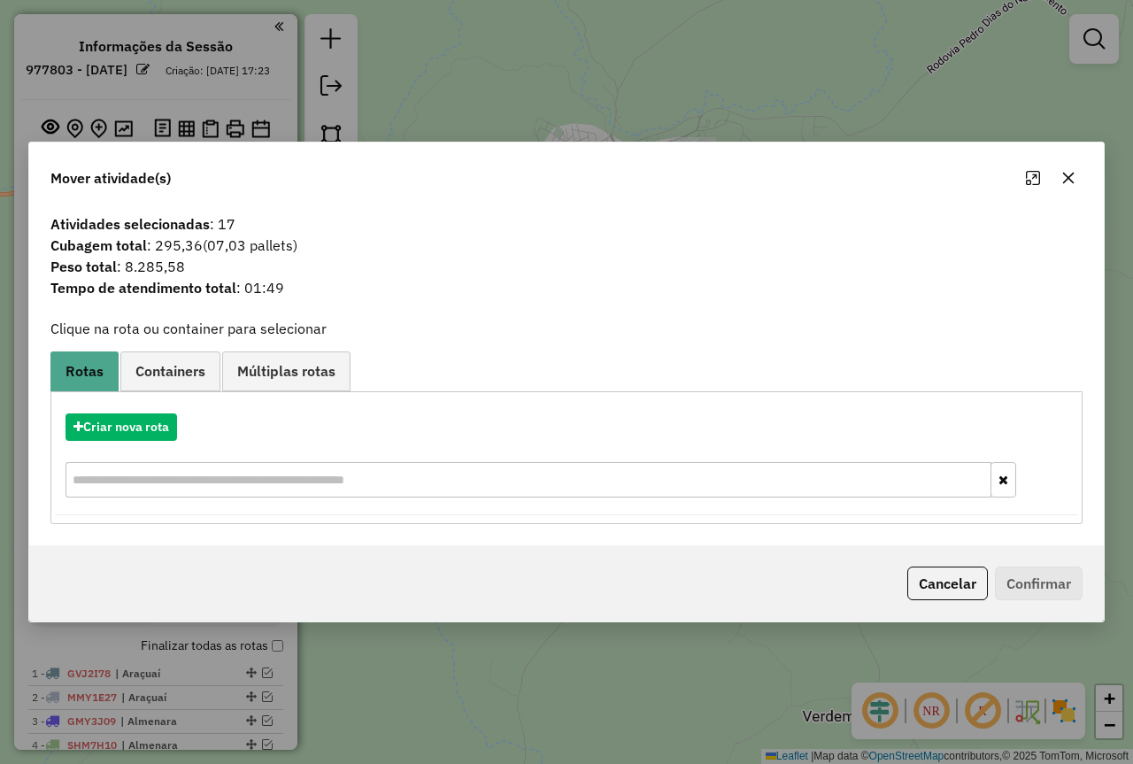
click at [1067, 173] on icon "button" at bounding box center [1068, 178] width 14 height 14
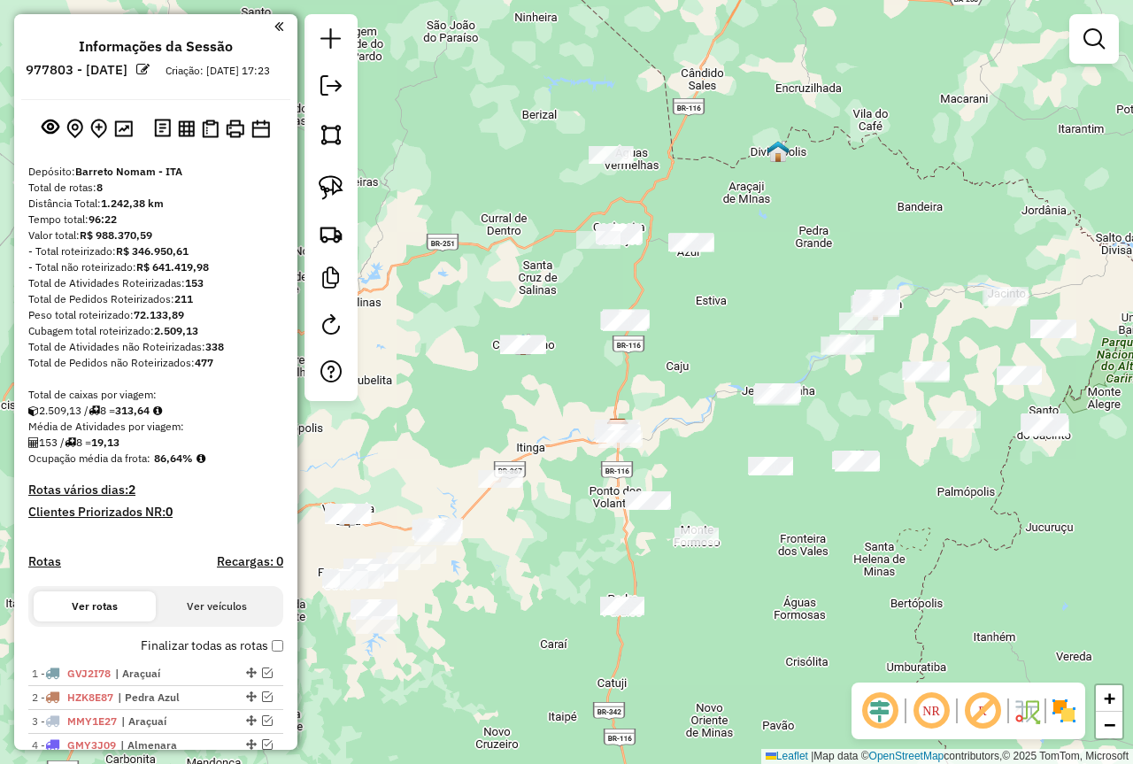
drag, startPoint x: 573, startPoint y: 627, endPoint x: 710, endPoint y: 604, distance: 138.2
click at [710, 604] on div "Janela de atendimento Grade de atendimento Capacidade Transportadoras Veículos …" at bounding box center [566, 382] width 1133 height 764
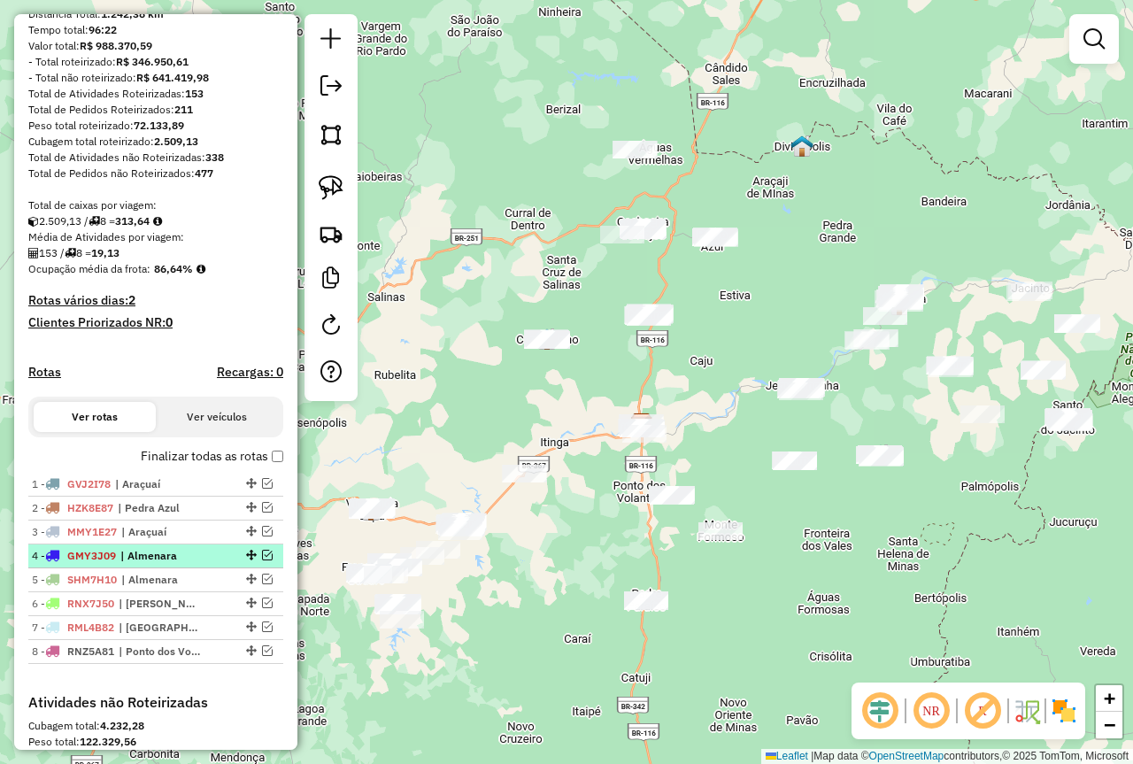
scroll to position [265, 0]
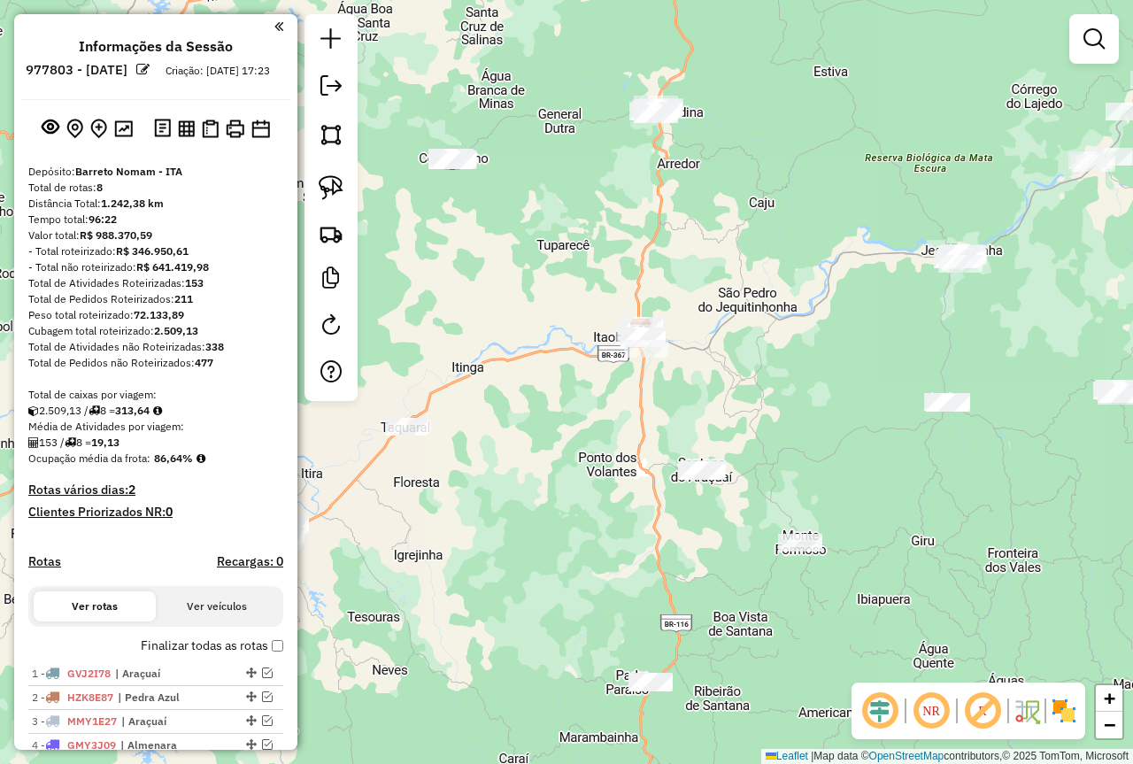
drag, startPoint x: 444, startPoint y: 596, endPoint x: 615, endPoint y: 486, distance: 203.0
click at [605, 491] on div "Janela de atendimento Grade de atendimento Capacidade Transportadoras Veículos …" at bounding box center [566, 382] width 1133 height 764
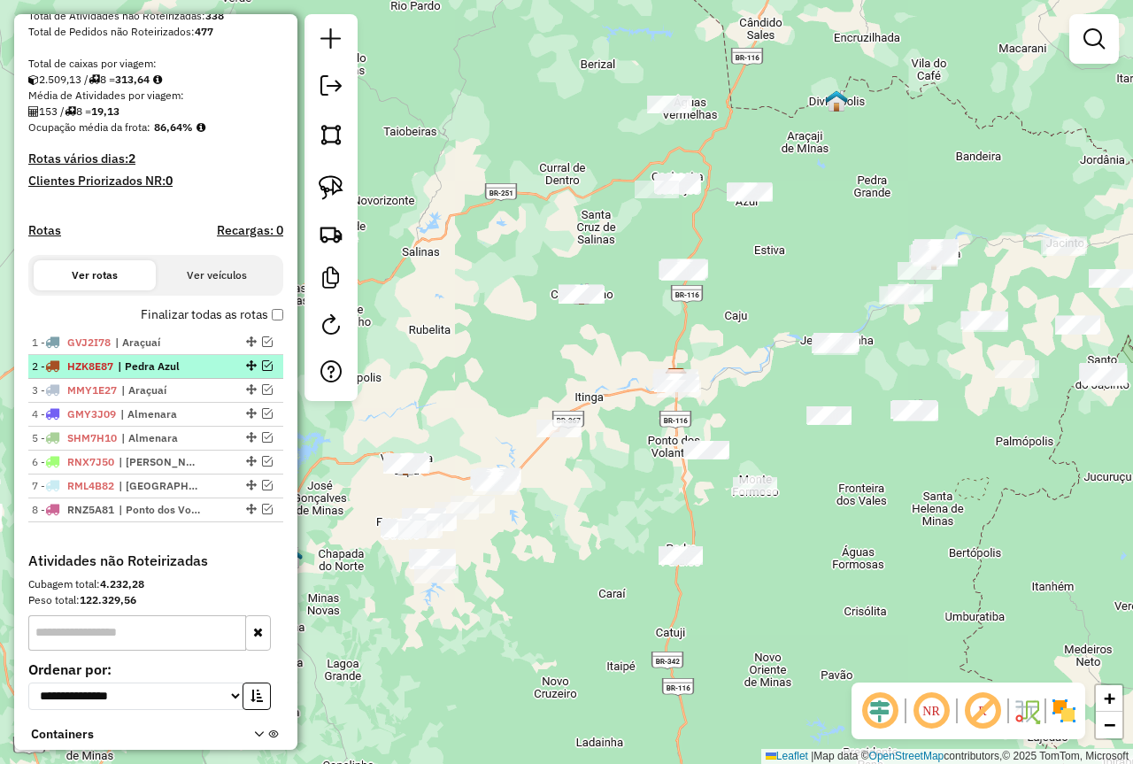
scroll to position [354, 0]
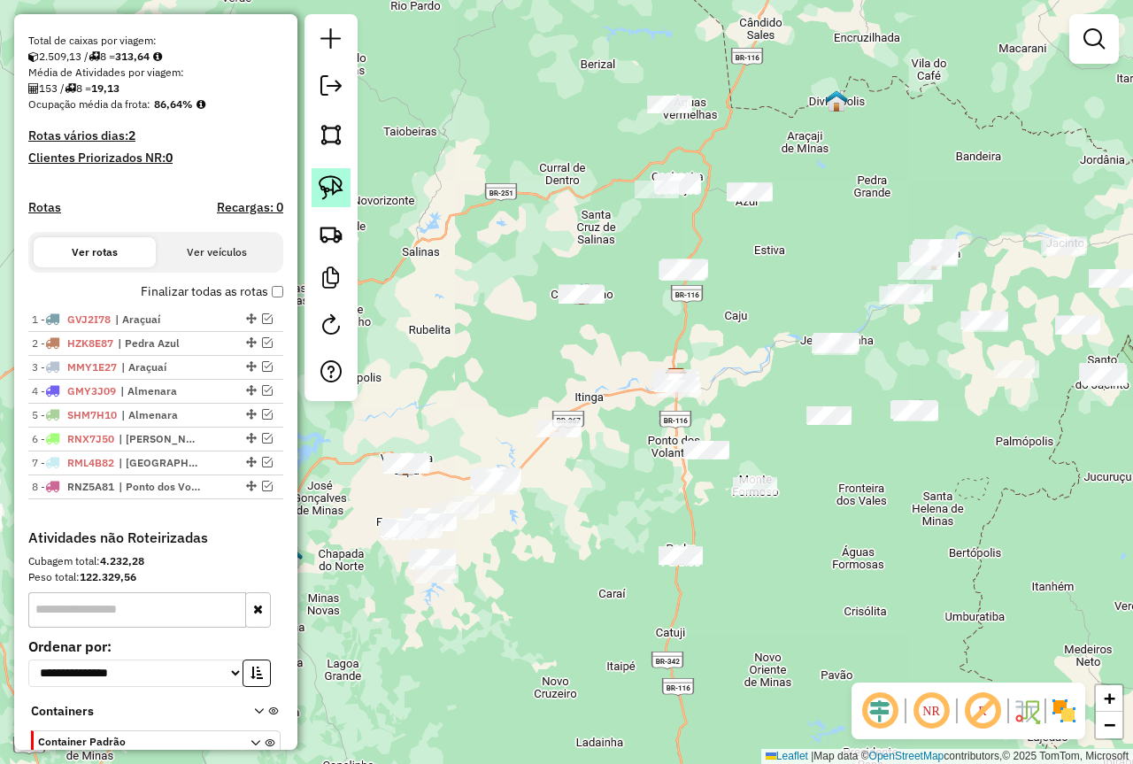
click at [342, 186] on img at bounding box center [331, 187] width 25 height 25
drag, startPoint x: 736, startPoint y: 352, endPoint x: 694, endPoint y: 403, distance: 65.9
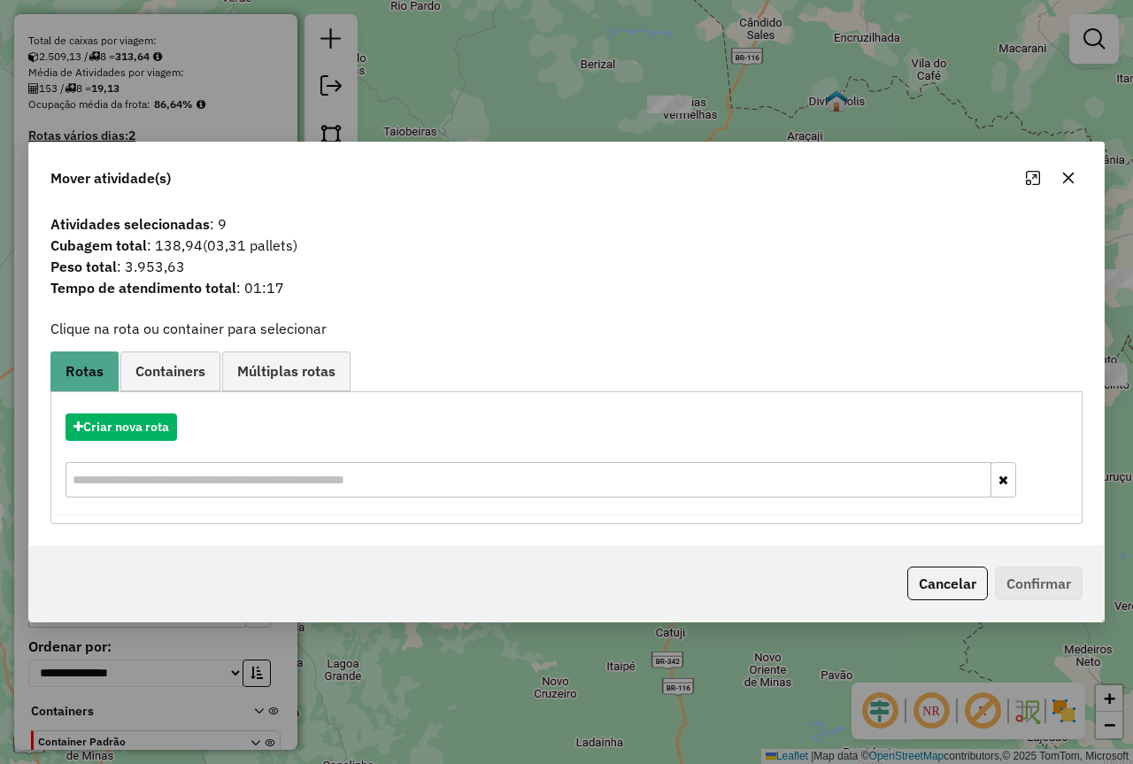
drag, startPoint x: 1071, startPoint y: 170, endPoint x: 1043, endPoint y: 167, distance: 27.6
click at [1070, 171] on icon "button" at bounding box center [1068, 178] width 14 height 14
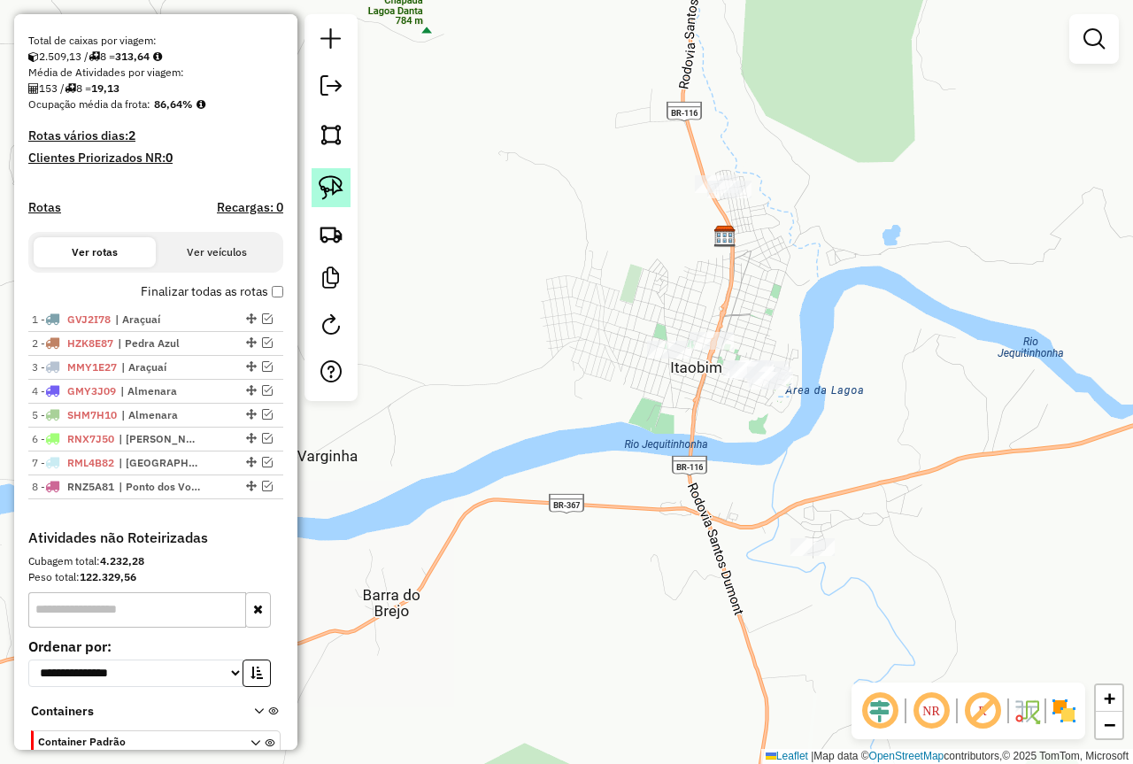
click at [317, 184] on link at bounding box center [331, 187] width 39 height 39
drag, startPoint x: 689, startPoint y: 312, endPoint x: 736, endPoint y: 333, distance: 52.3
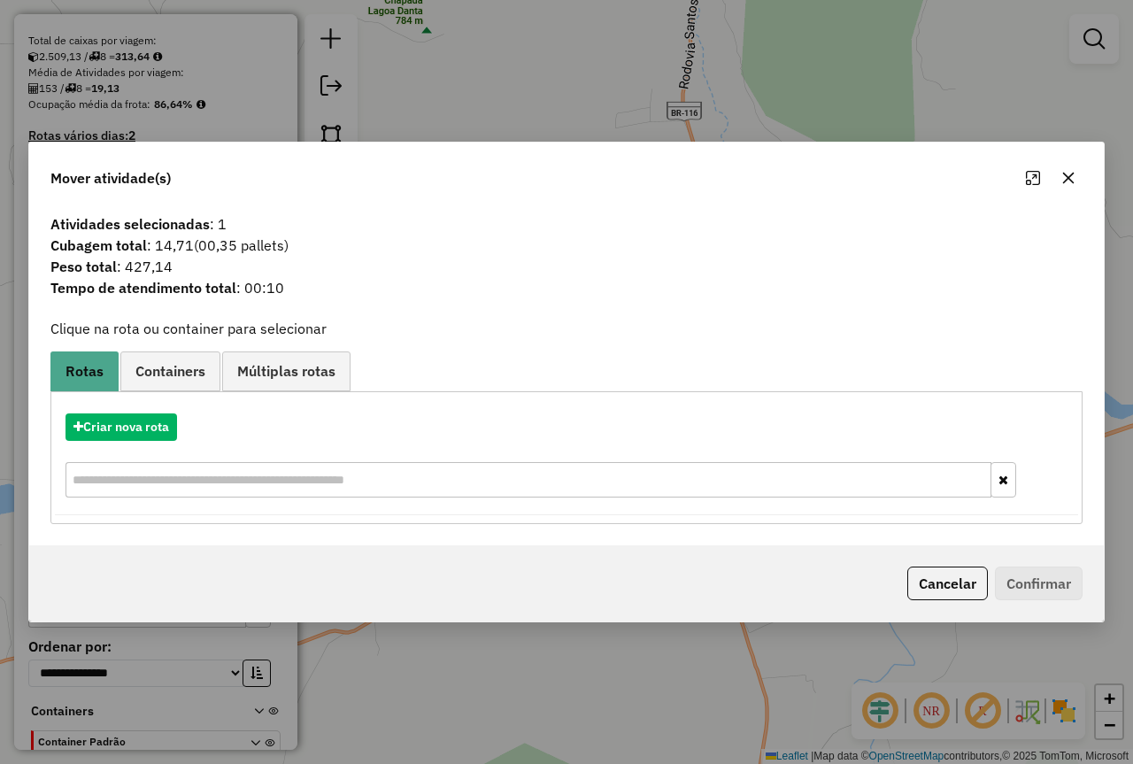
click at [1072, 183] on icon "button" at bounding box center [1068, 178] width 14 height 14
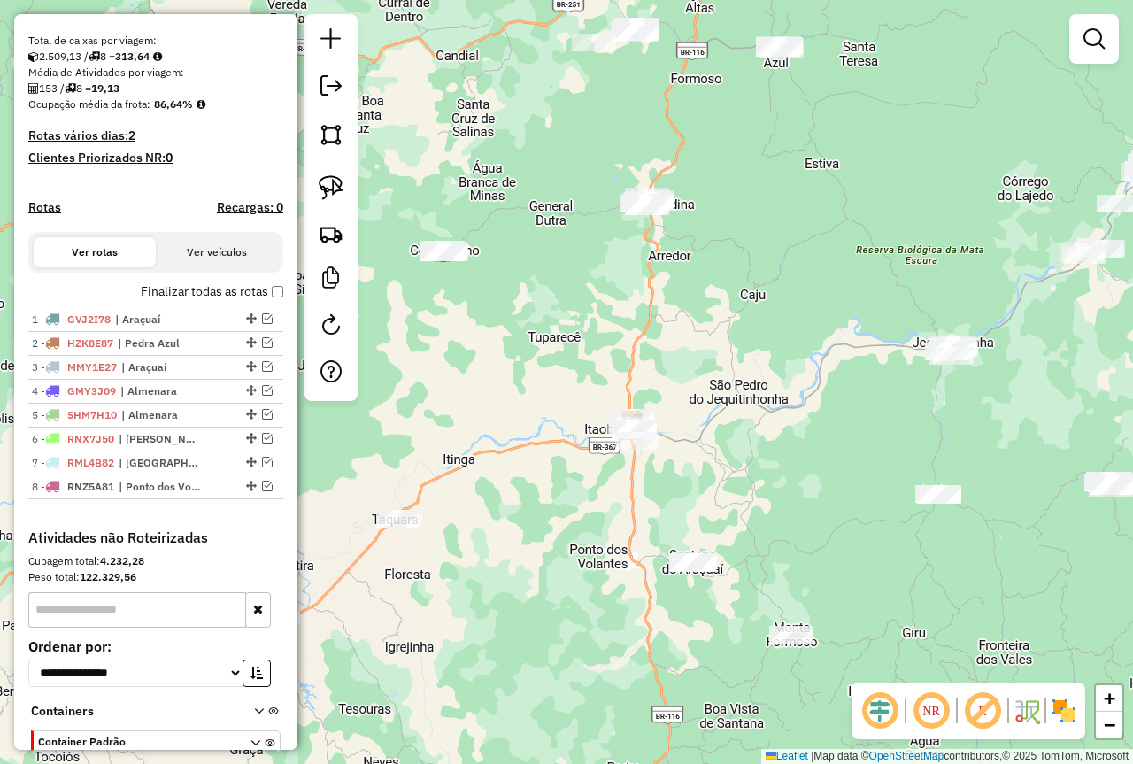
drag, startPoint x: 807, startPoint y: 435, endPoint x: 776, endPoint y: 449, distance: 33.7
click at [776, 449] on div "Janela de atendimento Grade de atendimento Capacidade Transportadoras Veículos …" at bounding box center [566, 382] width 1133 height 764
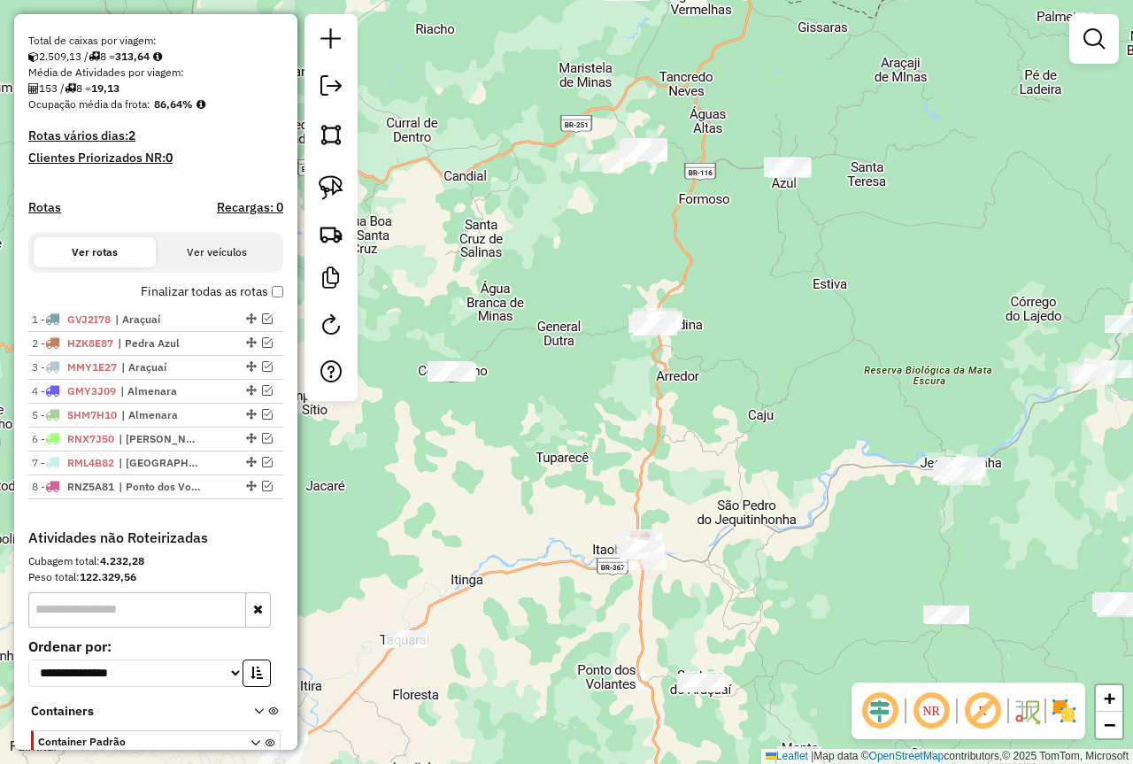
drag, startPoint x: 810, startPoint y: 465, endPoint x: 827, endPoint y: 536, distance: 73.0
click at [827, 536] on div "Janela de atendimento Grade de atendimento Capacidade Transportadoras Veículos …" at bounding box center [566, 382] width 1133 height 764
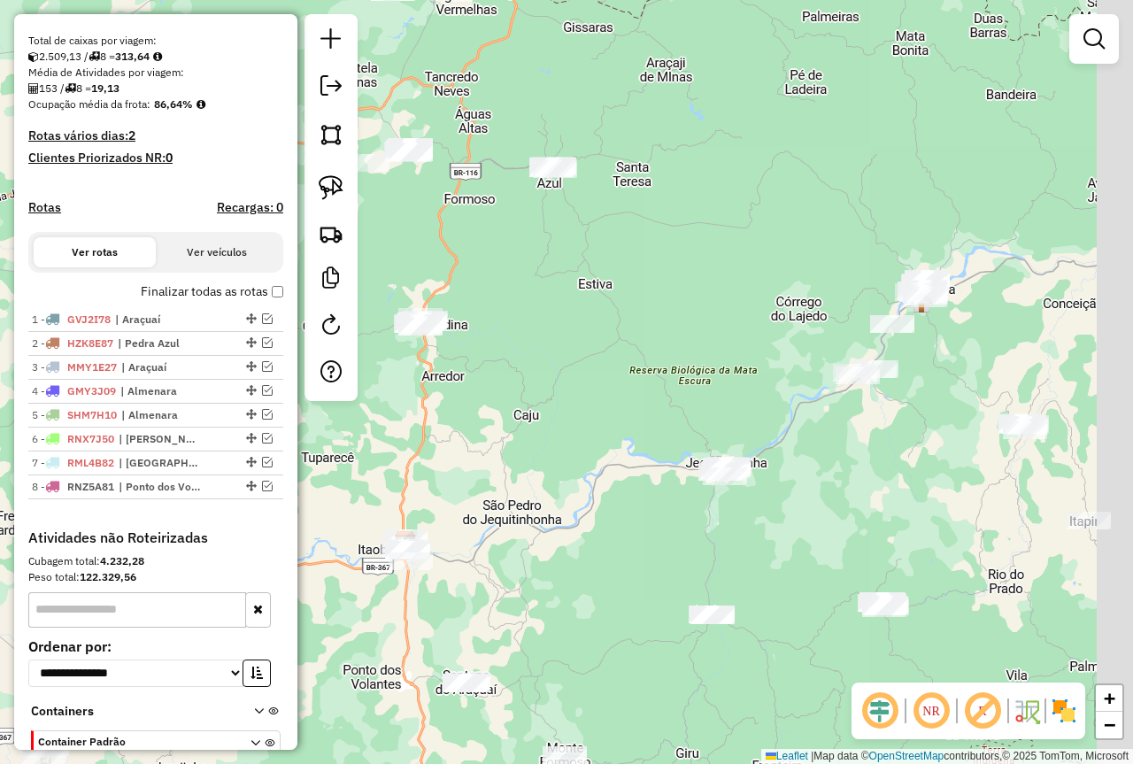
drag, startPoint x: 846, startPoint y: 486, endPoint x: 572, endPoint y: 456, distance: 276.0
click at [572, 456] on div "Janela de atendimento Grade de atendimento Capacidade Transportadoras Veículos …" at bounding box center [566, 382] width 1133 height 764
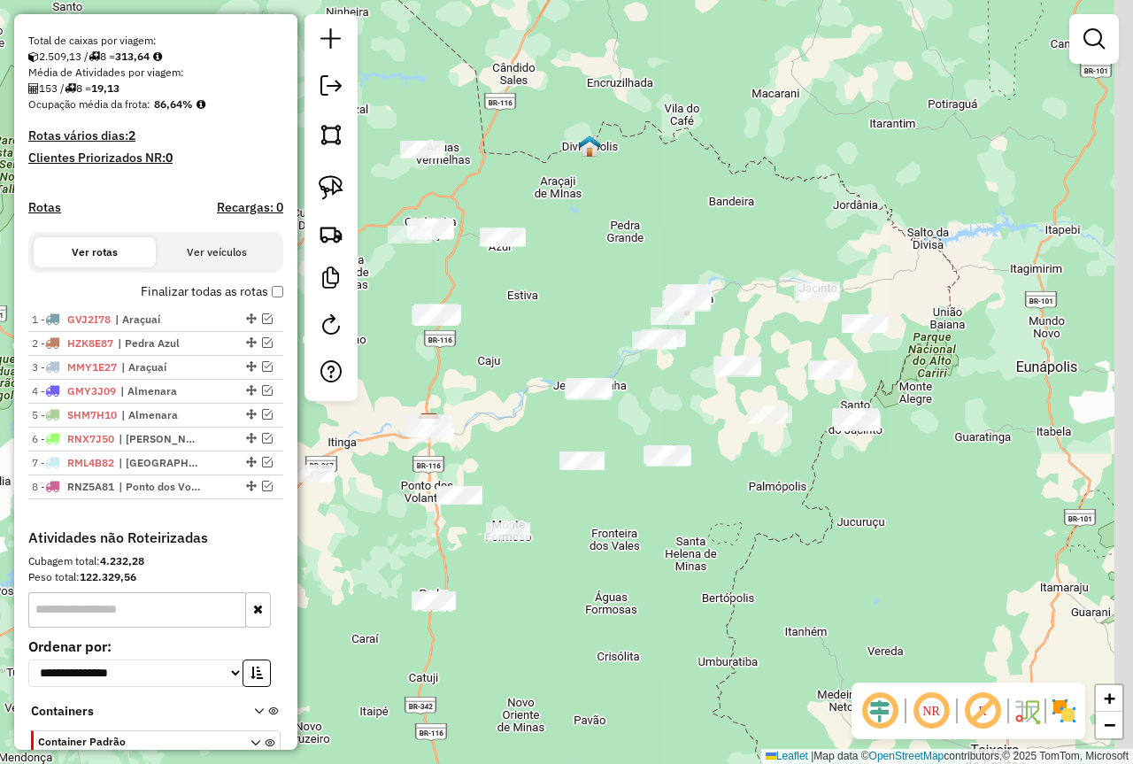
drag, startPoint x: 748, startPoint y: 638, endPoint x: 673, endPoint y: 579, distance: 95.1
click at [673, 579] on div "Janela de atendimento Grade de atendimento Capacidade Transportadoras Veículos …" at bounding box center [566, 382] width 1133 height 764
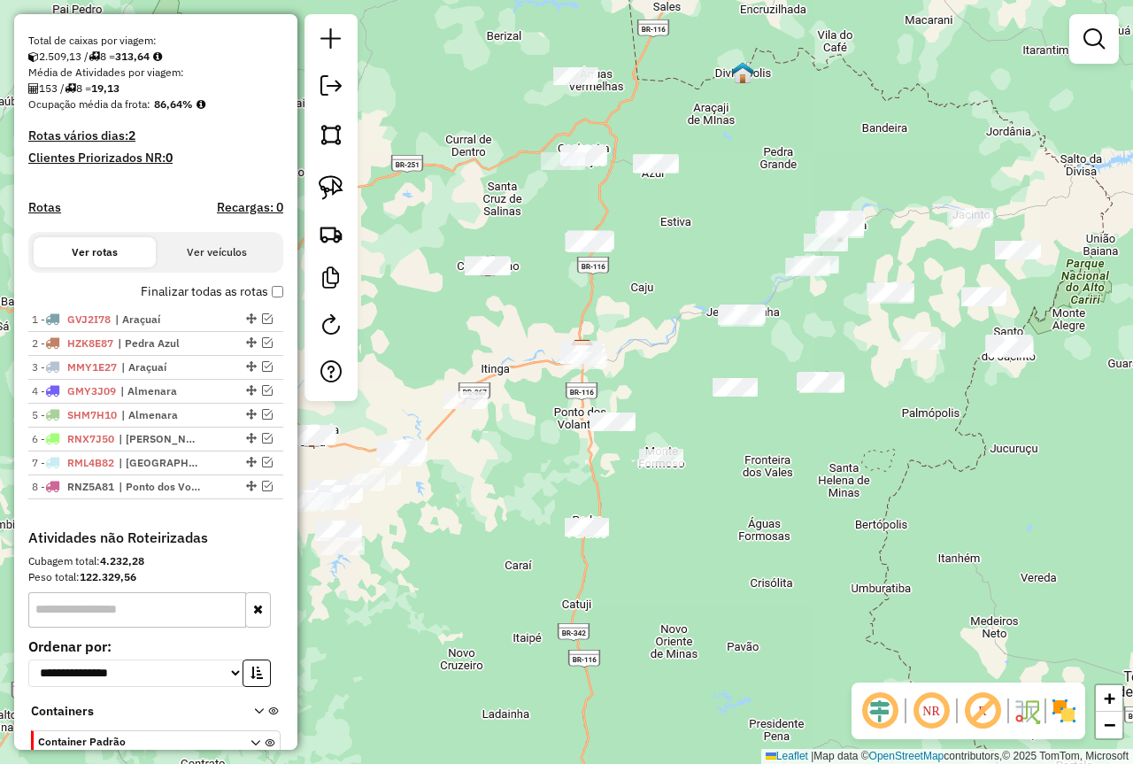
drag, startPoint x: 664, startPoint y: 574, endPoint x: 1039, endPoint y: 452, distance: 394.6
click at [1039, 452] on div "Janela de atendimento Grade de atendimento Capacidade Transportadoras Veículos …" at bounding box center [566, 382] width 1133 height 764
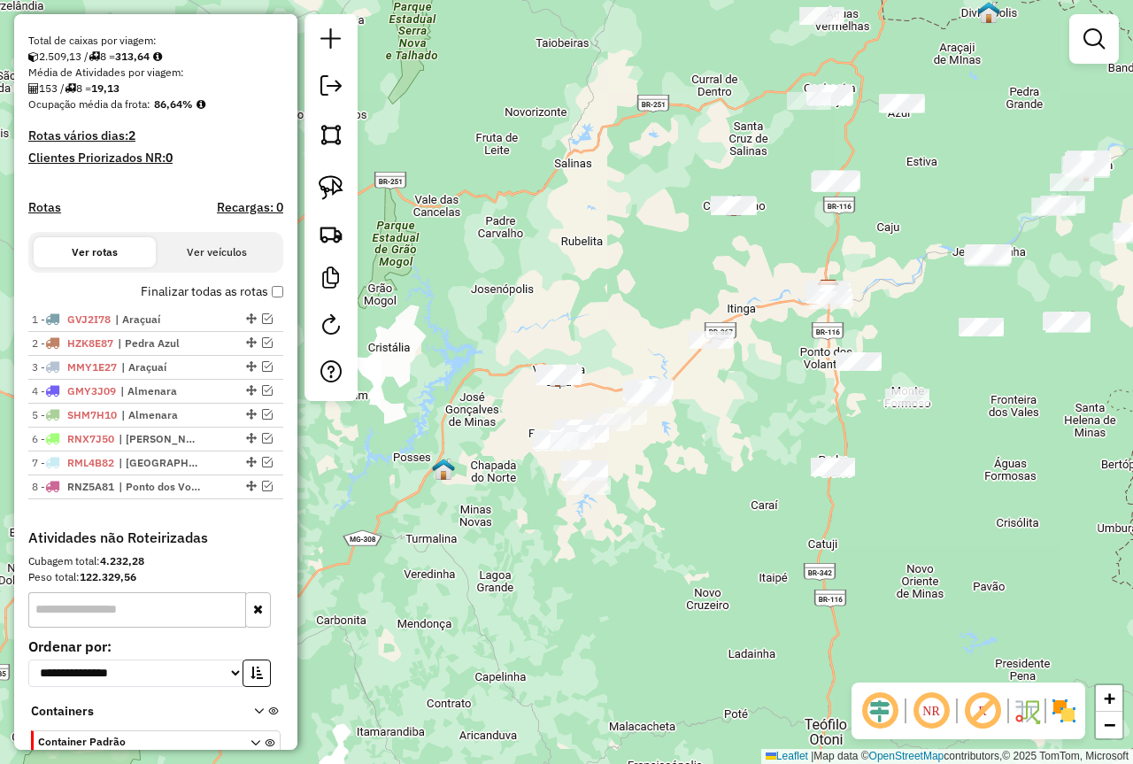
drag, startPoint x: 693, startPoint y: 614, endPoint x: 722, endPoint y: 596, distance: 34.6
click at [722, 596] on div "Janela de atendimento Grade de atendimento Capacidade Transportadoras Veículos …" at bounding box center [566, 382] width 1133 height 764
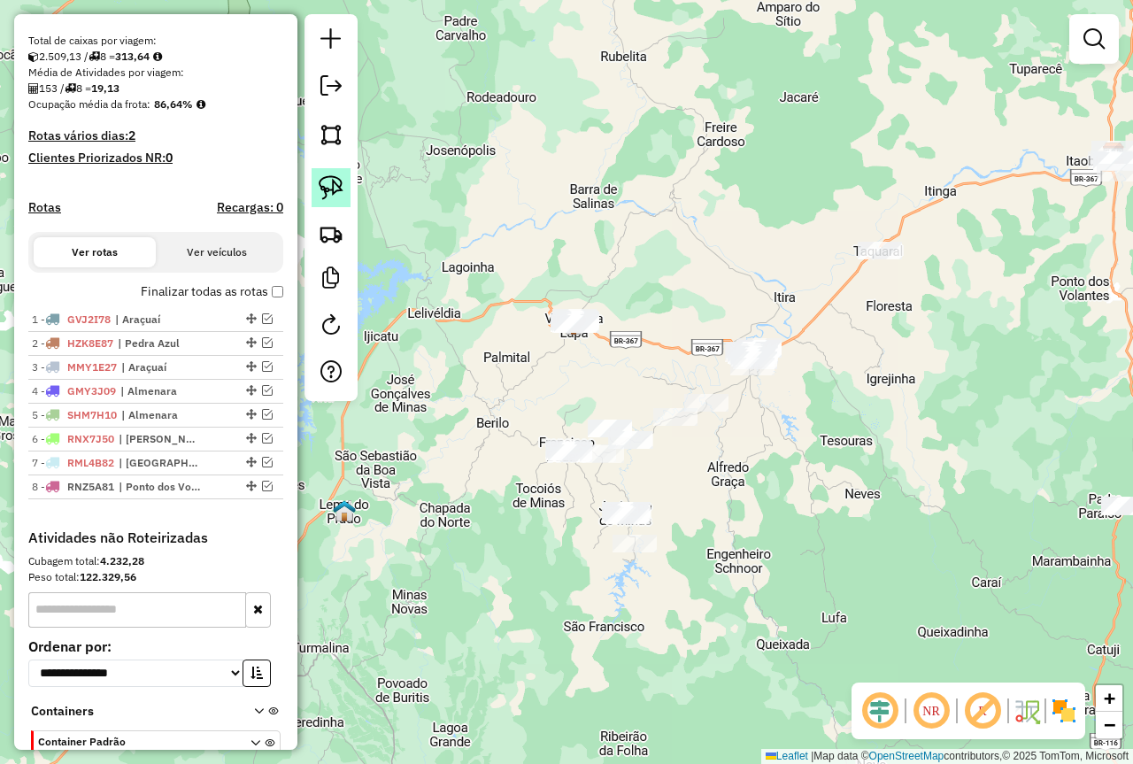
click at [327, 187] on img at bounding box center [331, 187] width 25 height 25
drag, startPoint x: 761, startPoint y: 319, endPoint x: 816, endPoint y: 365, distance: 72.2
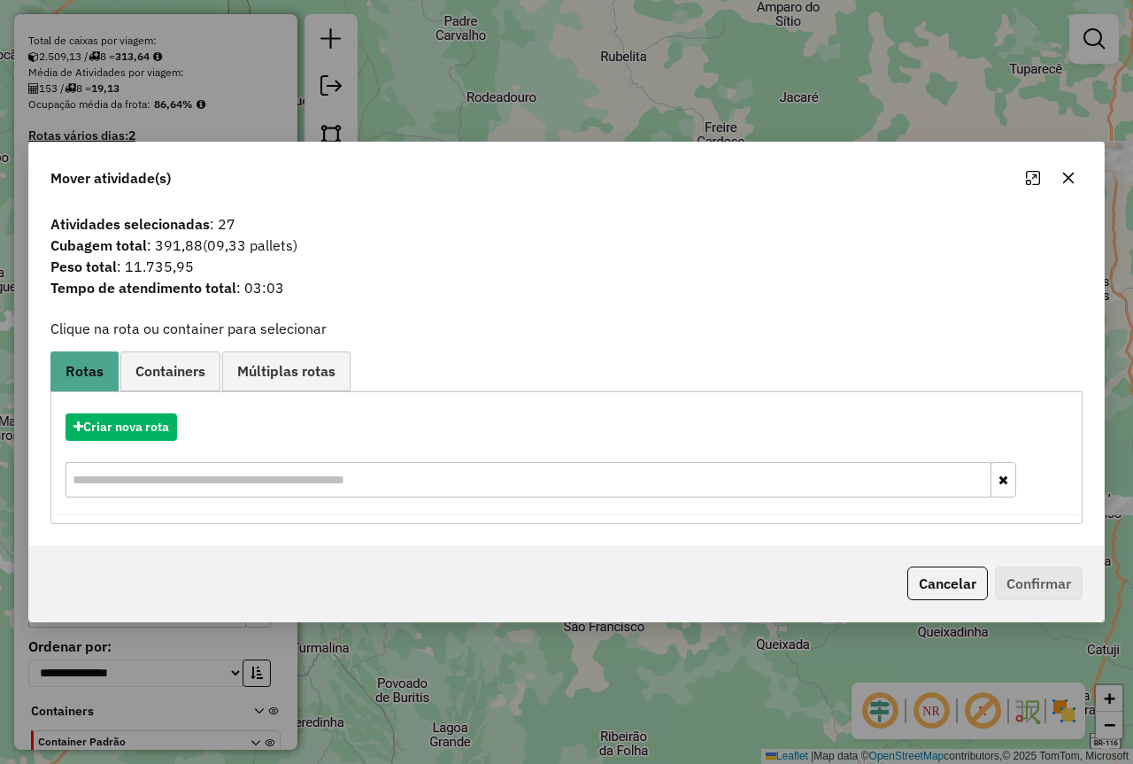
click at [1073, 183] on icon "button" at bounding box center [1068, 178] width 14 height 14
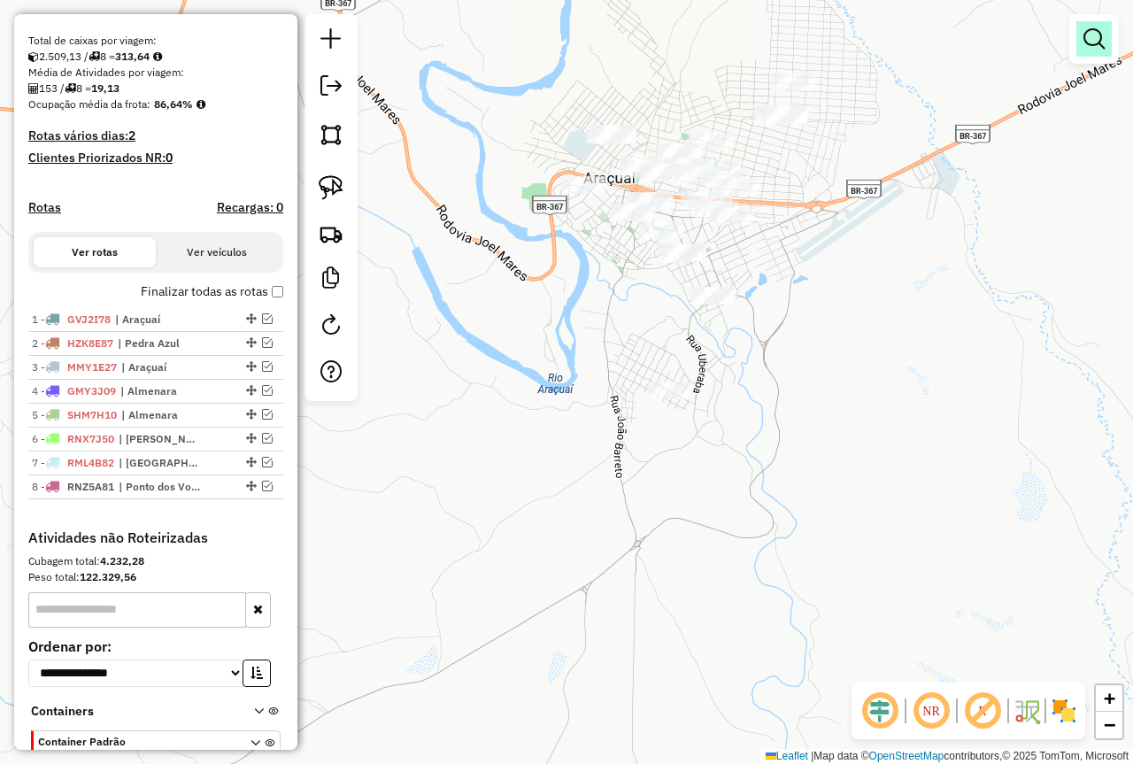
click at [1098, 46] on em at bounding box center [1093, 38] width 21 height 21
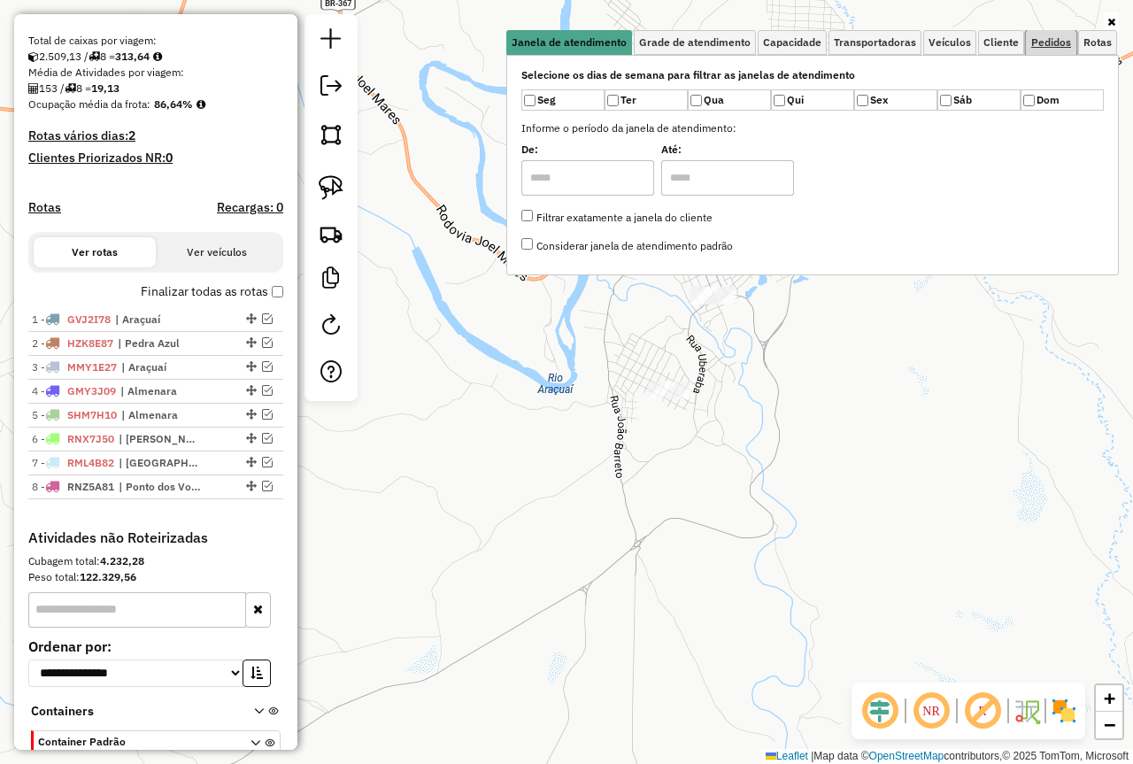
click at [1044, 50] on link "Pedidos" at bounding box center [1051, 42] width 50 height 25
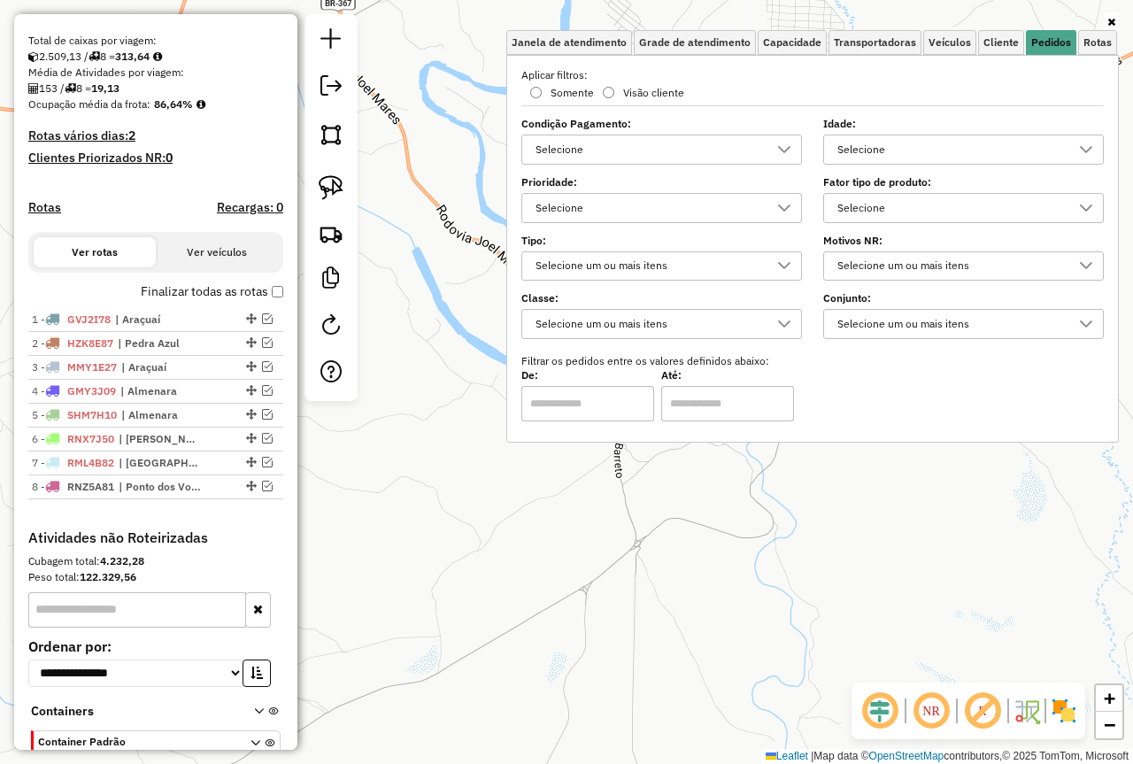
click at [921, 158] on div "Selecione" at bounding box center [950, 149] width 238 height 28
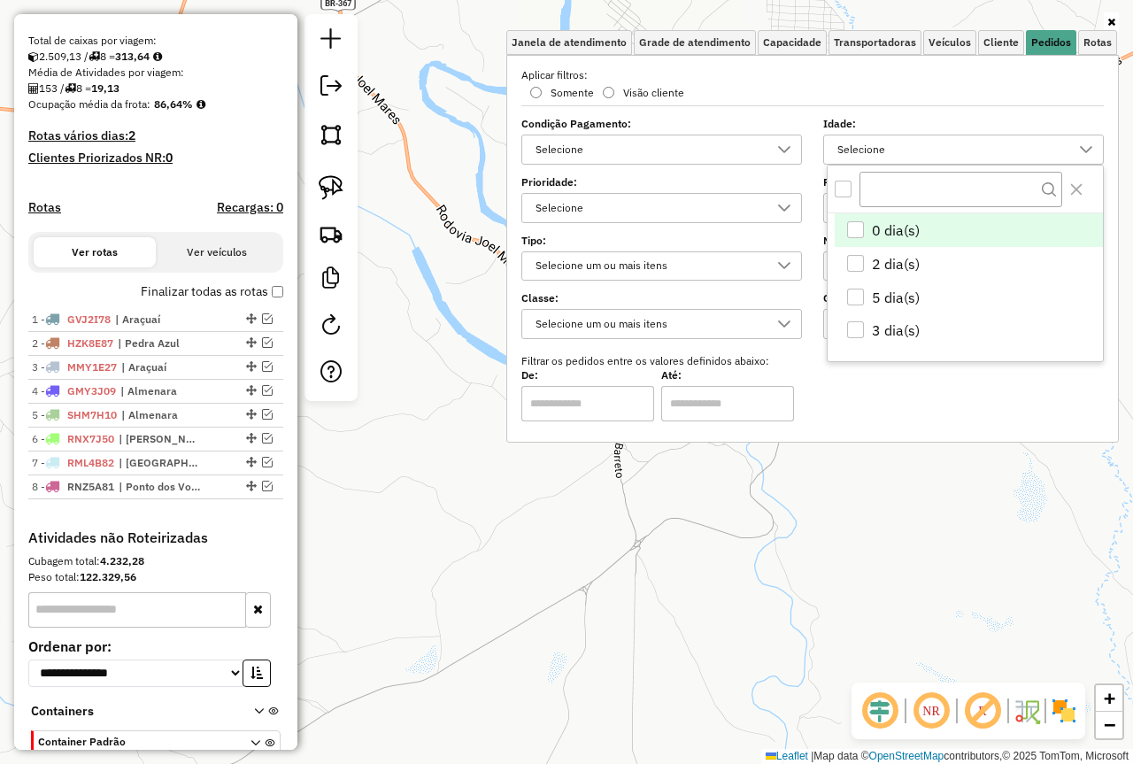
scroll to position [11, 61]
click at [850, 190] on div "All items unselected" at bounding box center [843, 189] width 17 height 17
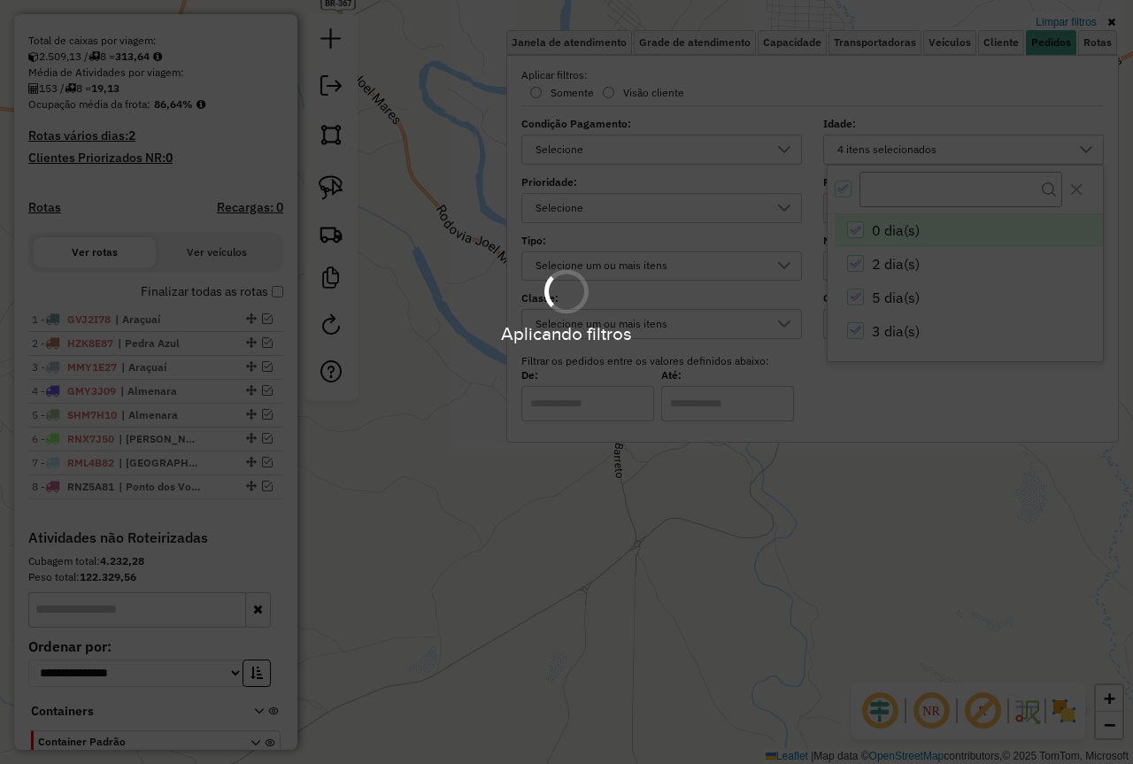
click at [854, 222] on body "Aplicando filtros Pop-up bloqueado! Seu navegador bloqueou automáticamente a ab…" at bounding box center [566, 382] width 1133 height 764
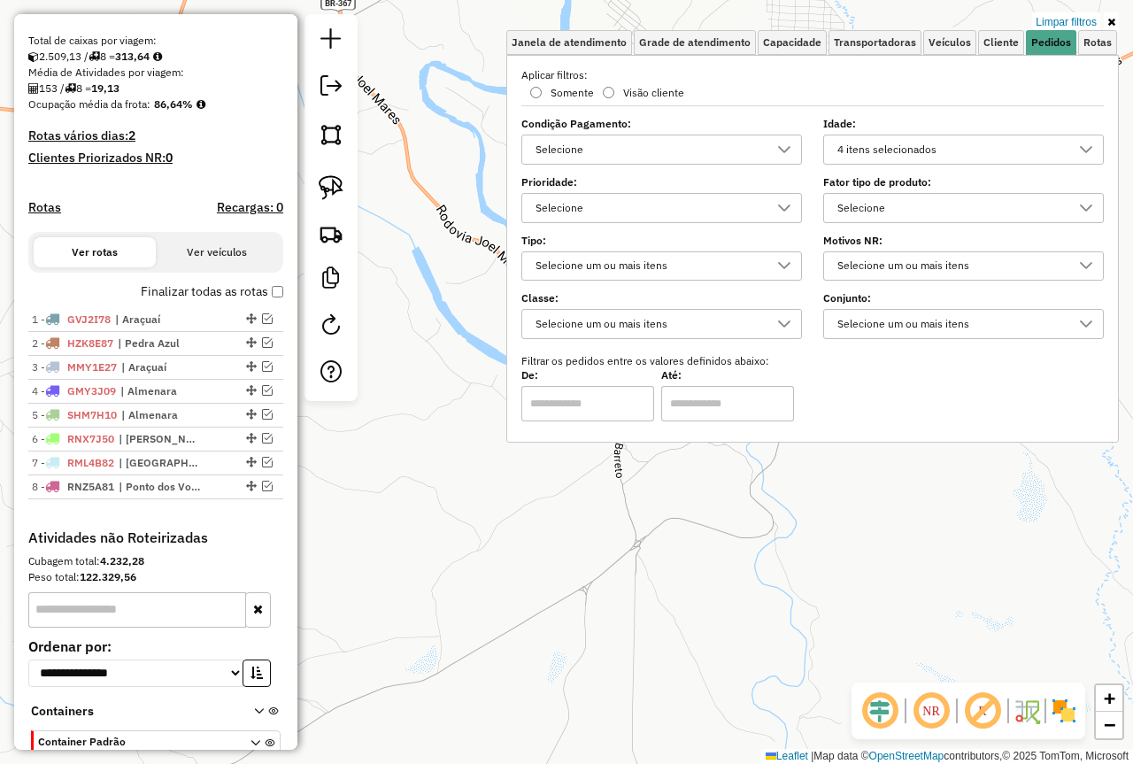
click at [879, 475] on div "Limpar filtros Janela de atendimento Grade de atendimento Capacidade Transporta…" at bounding box center [566, 382] width 1133 height 764
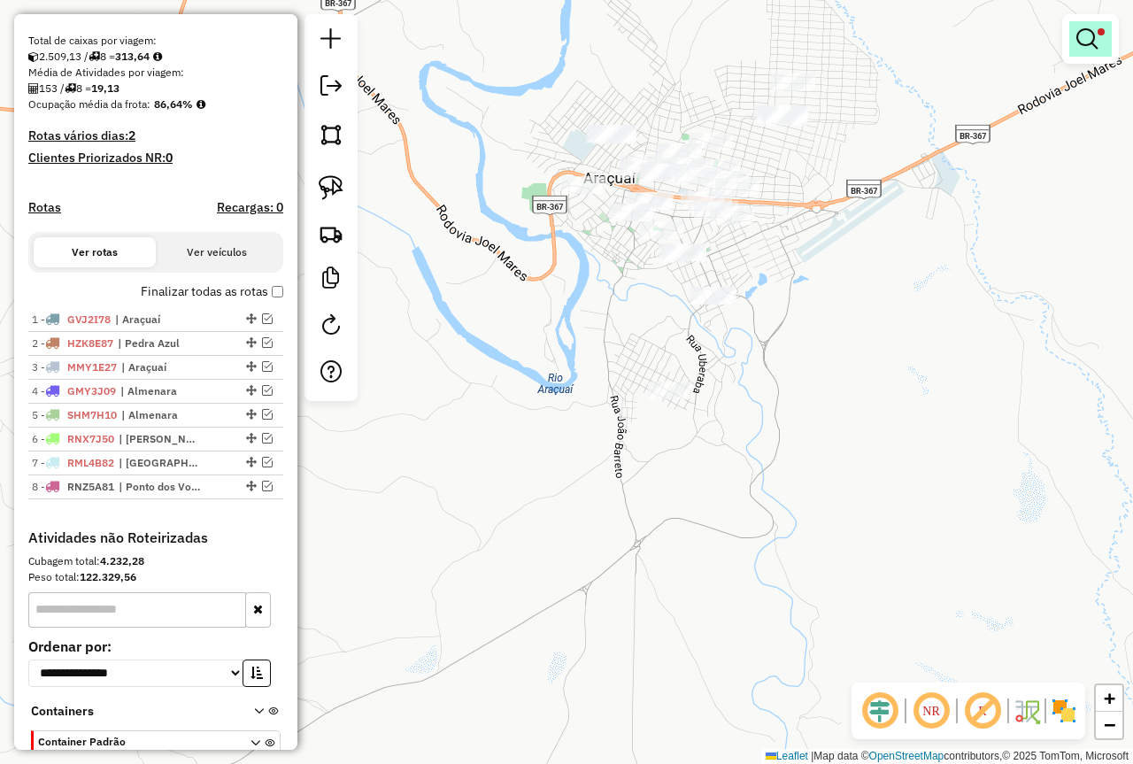
click at [1089, 44] on em at bounding box center [1086, 38] width 21 height 21
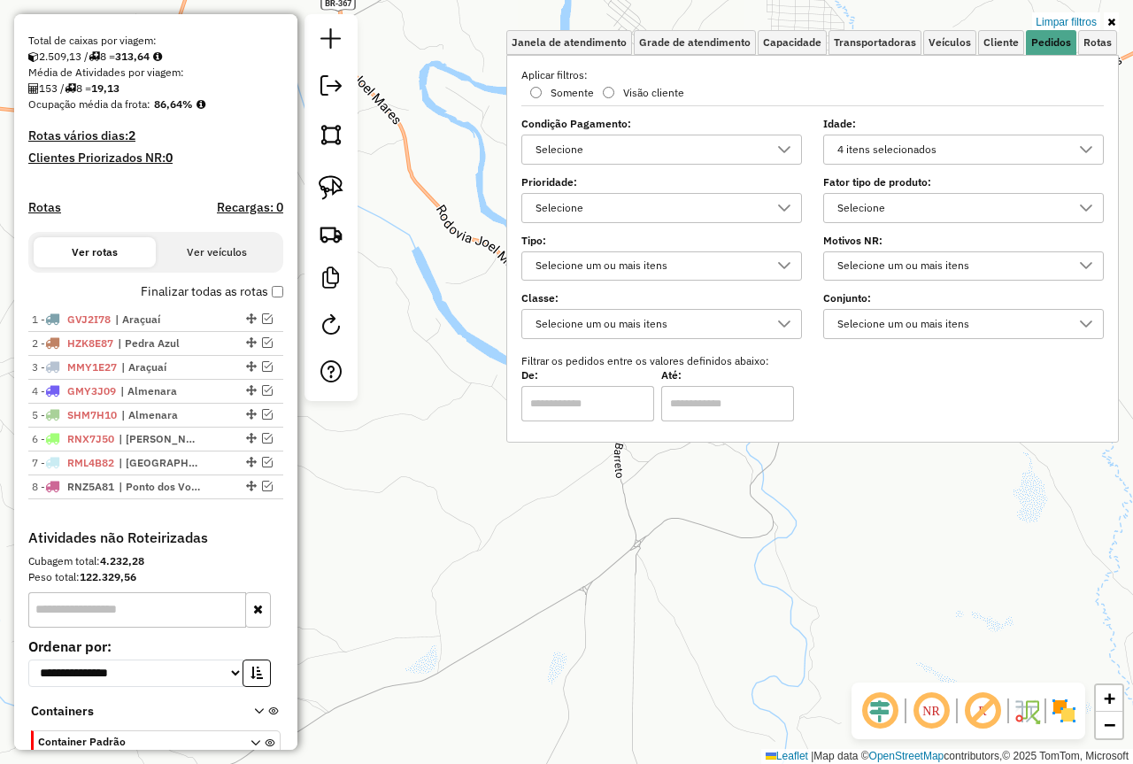
click at [926, 153] on div "4 itens selecionados" at bounding box center [950, 149] width 238 height 28
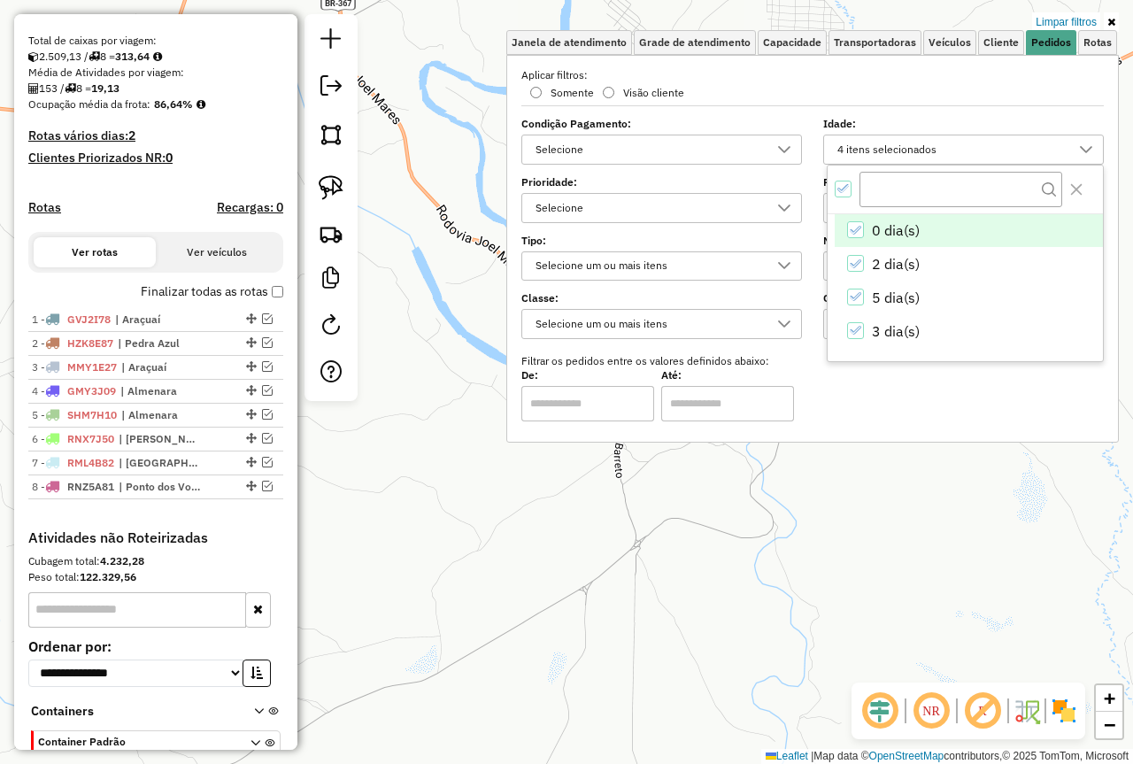
click at [858, 234] on icon "0 dia(s)" at bounding box center [855, 230] width 12 height 12
click at [919, 518] on div "Limpar filtros Janela de atendimento Grade de atendimento Capacidade Transporta…" at bounding box center [566, 382] width 1133 height 764
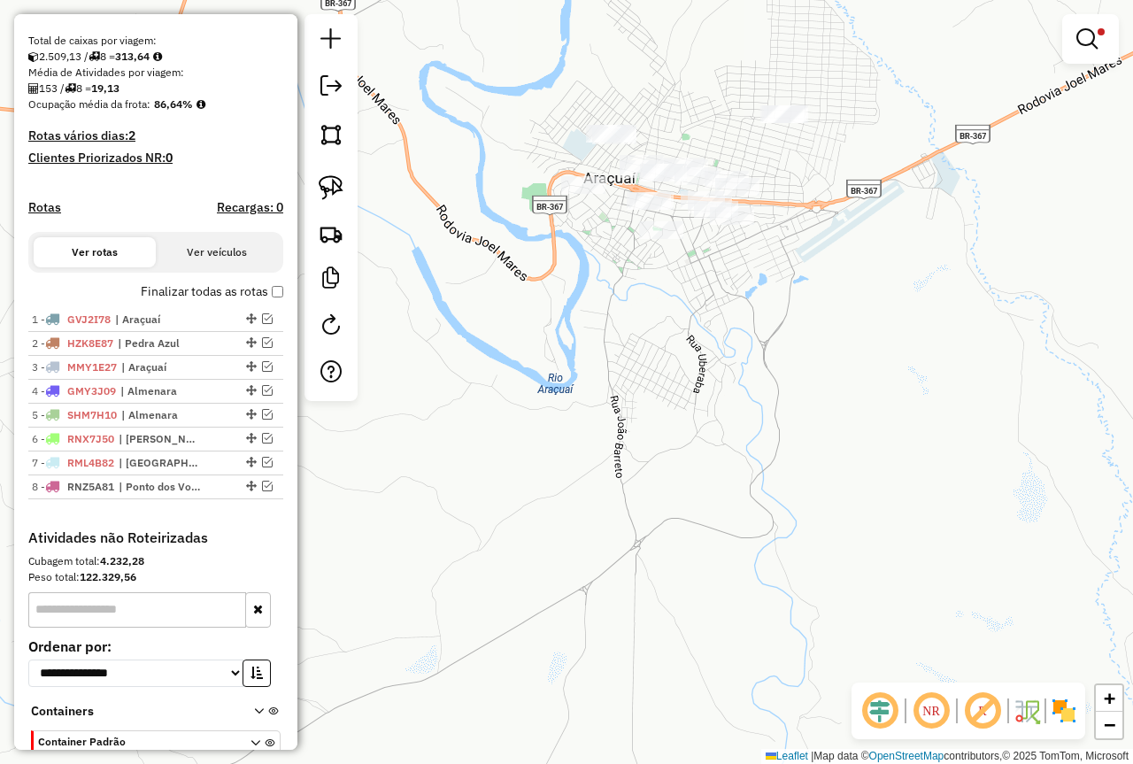
click at [860, 81] on div "Limpar filtros Janela de atendimento Grade de atendimento Capacidade Transporta…" at bounding box center [566, 382] width 1133 height 764
click at [323, 188] on img at bounding box center [331, 187] width 25 height 25
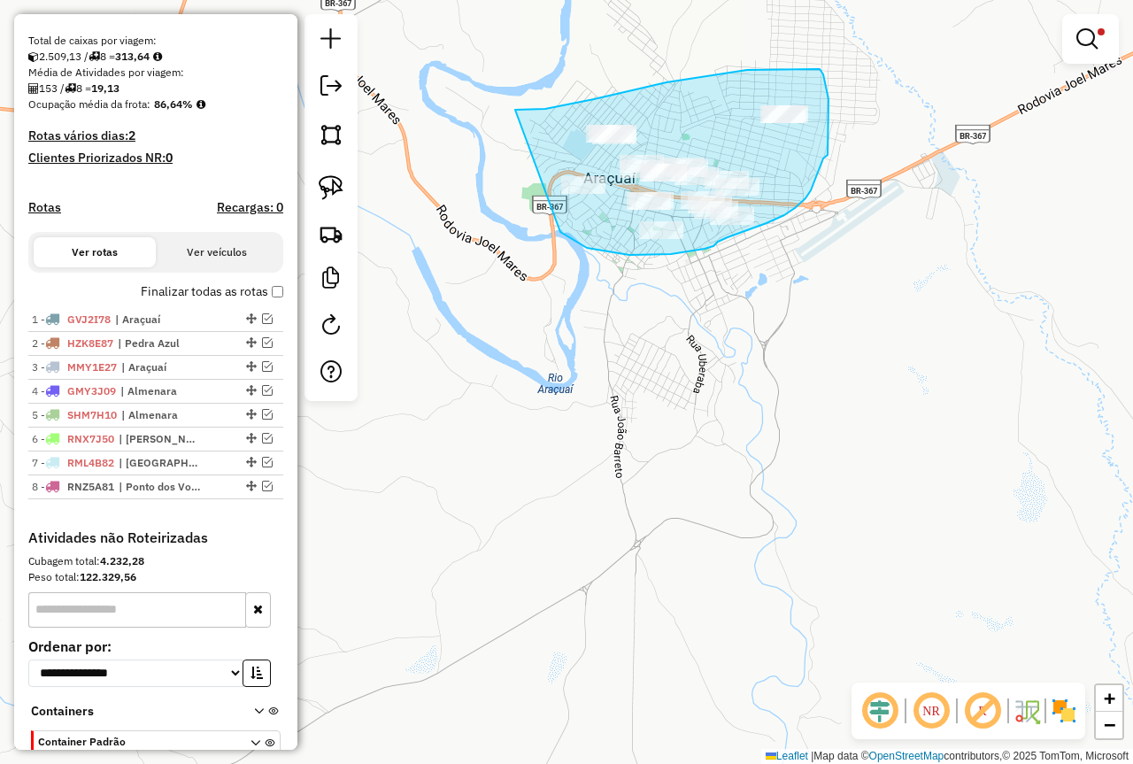
drag, startPoint x: 515, startPoint y: 110, endPoint x: 559, endPoint y: 231, distance: 129.1
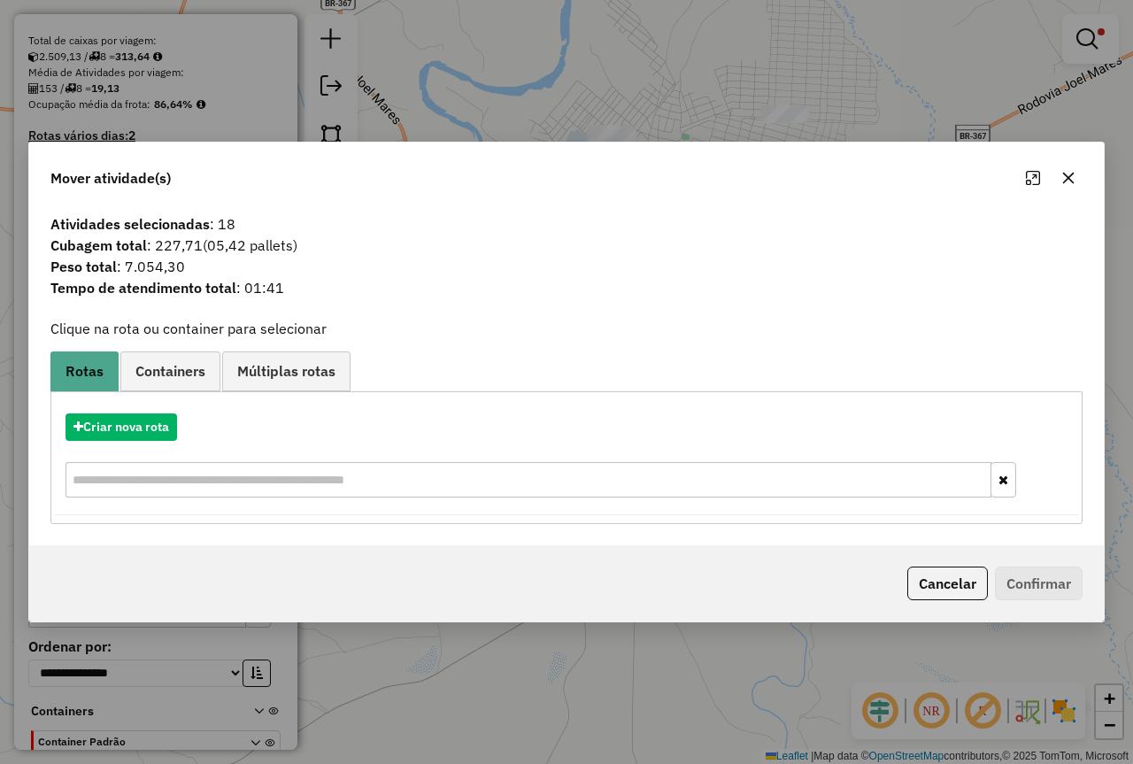
click at [1073, 179] on icon "button" at bounding box center [1068, 178] width 14 height 14
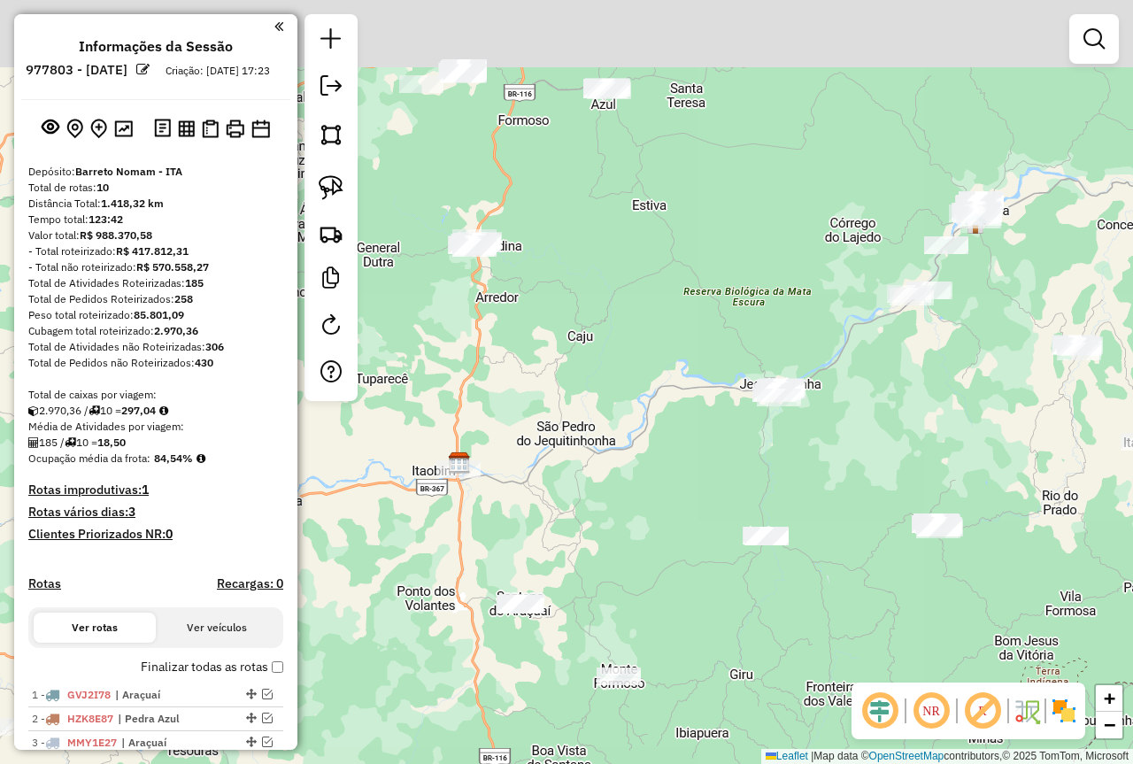
drag, startPoint x: 728, startPoint y: 512, endPoint x: 643, endPoint y: 553, distance: 94.6
click at [643, 553] on div "Janela de atendimento Grade de atendimento Capacidade Transportadoras Veículos …" at bounding box center [566, 382] width 1133 height 764
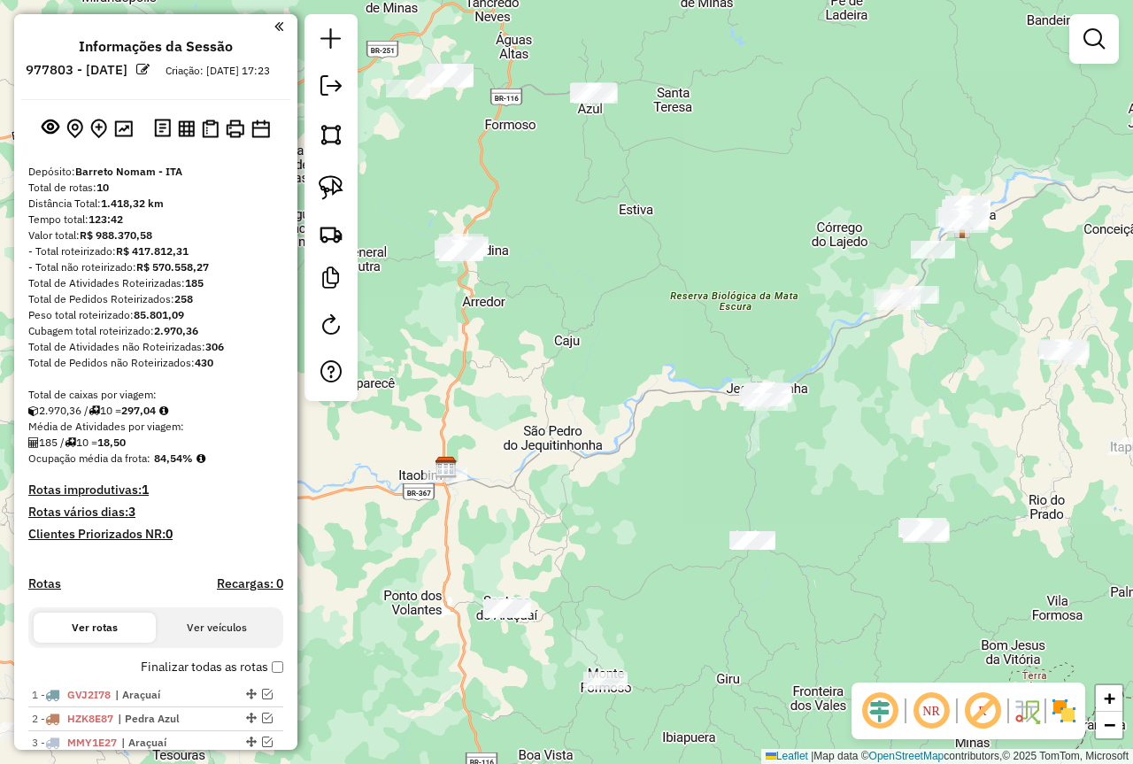
click at [677, 496] on div "Janela de atendimento Grade de atendimento Capacidade Transportadoras Veículos …" at bounding box center [566, 382] width 1133 height 764
click at [319, 178] on img at bounding box center [331, 187] width 25 height 25
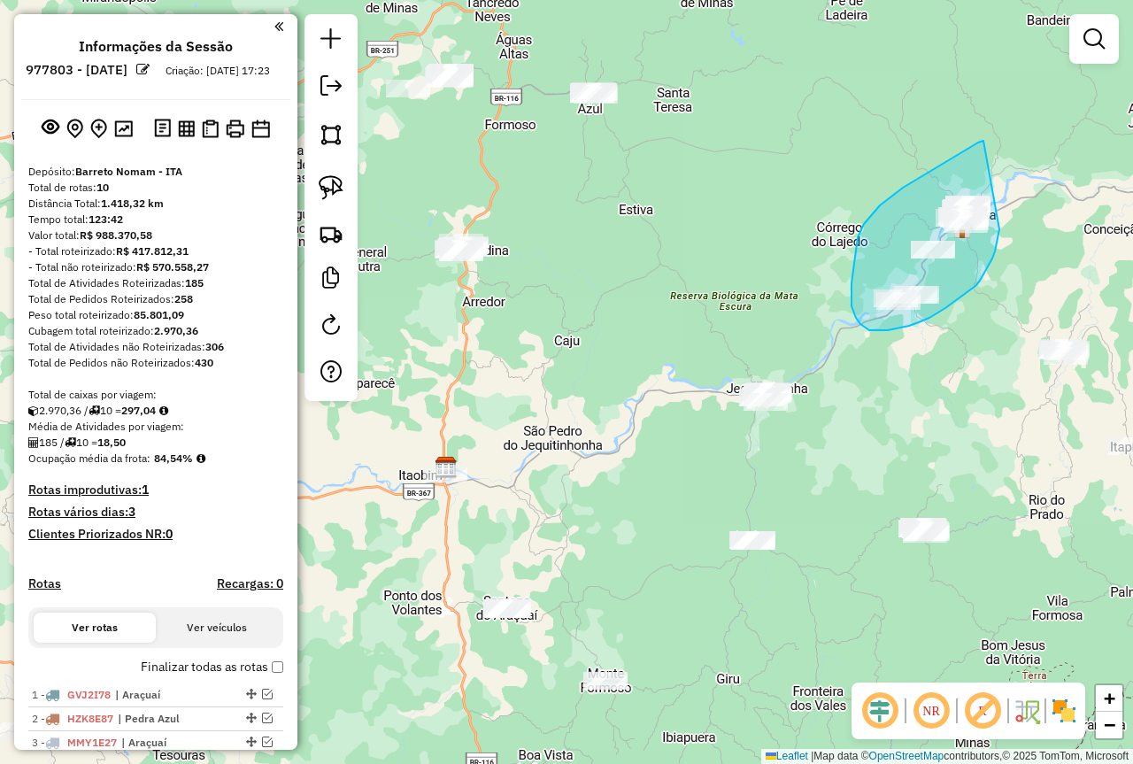
drag, startPoint x: 951, startPoint y: 158, endPoint x: 1009, endPoint y: 206, distance: 74.8
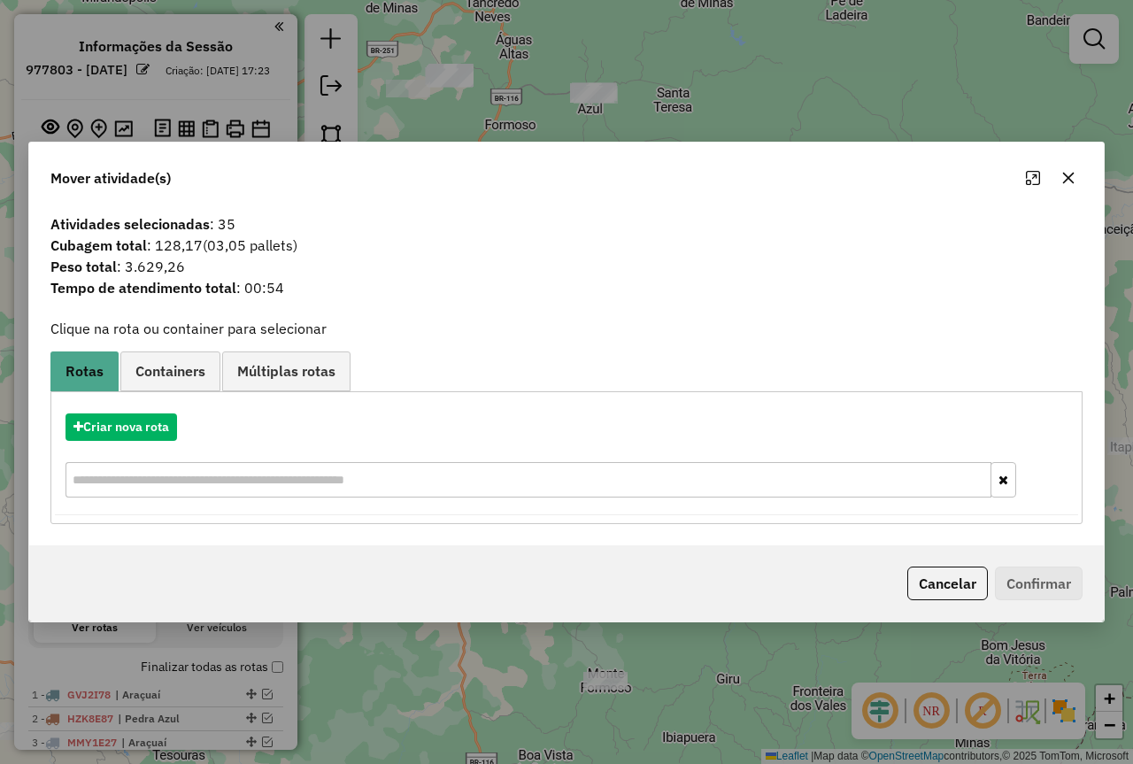
click at [1068, 178] on icon "button" at bounding box center [1069, 178] width 12 height 12
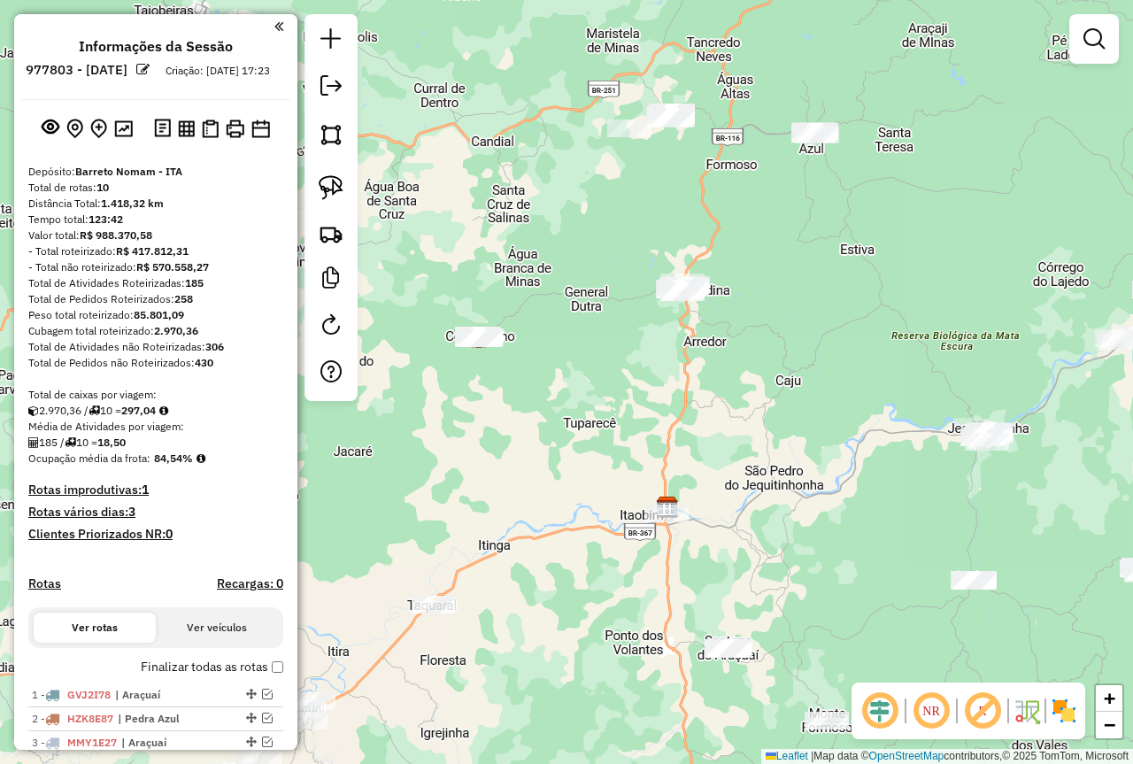
drag, startPoint x: 605, startPoint y: 258, endPoint x: 748, endPoint y: 290, distance: 146.0
click at [804, 265] on div "Janela de atendimento Grade de atendimento Capacidade Transportadoras Veículos …" at bounding box center [566, 382] width 1133 height 764
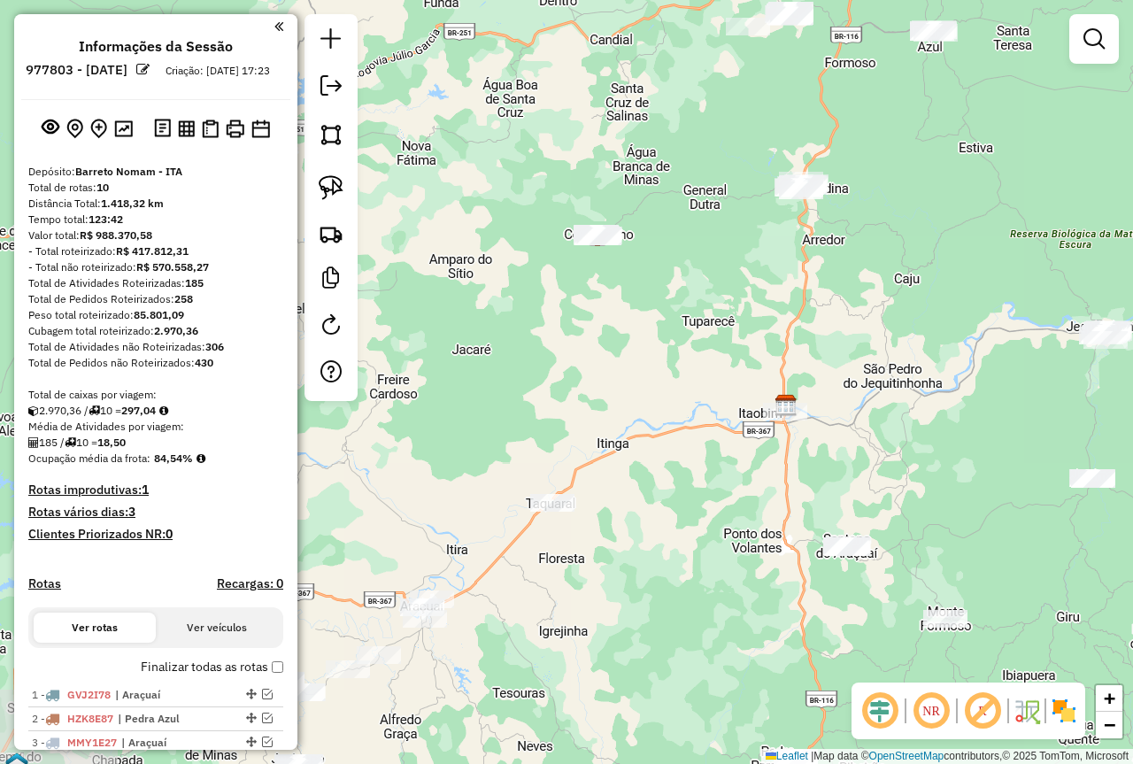
drag, startPoint x: 573, startPoint y: 434, endPoint x: 747, endPoint y: 296, distance: 221.1
click at [747, 296] on div "Janela de atendimento Grade de atendimento Capacidade Transportadoras Veículos …" at bounding box center [566, 382] width 1133 height 764
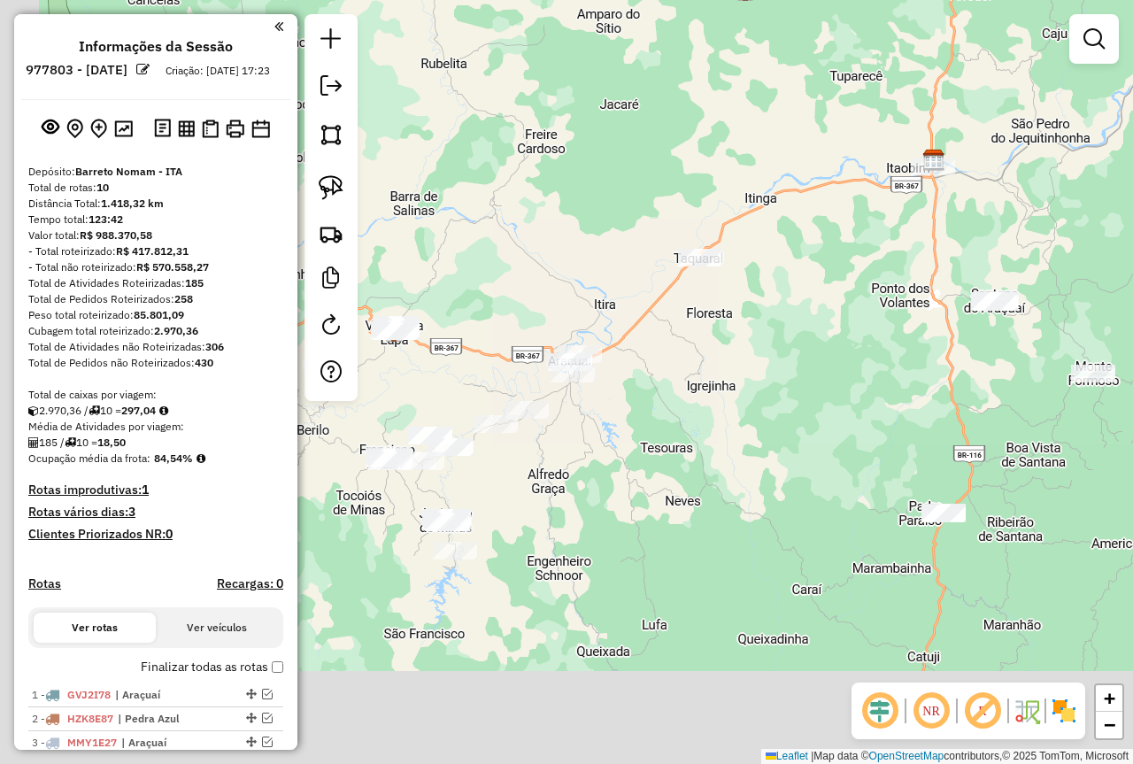
drag, startPoint x: 598, startPoint y: 591, endPoint x: 736, endPoint y: 289, distance: 332.7
click at [728, 307] on div "Janela de atendimento Grade de atendimento Capacidade Transportadoras Veículos …" at bounding box center [566, 382] width 1133 height 764
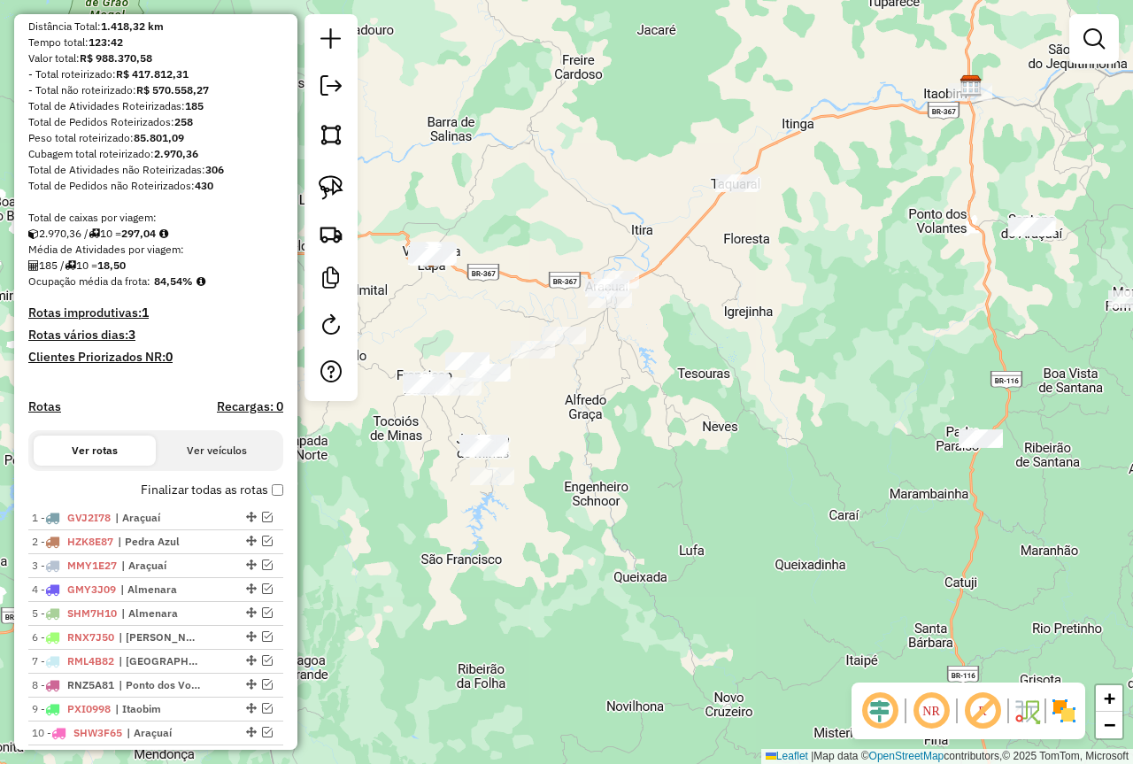
scroll to position [265, 0]
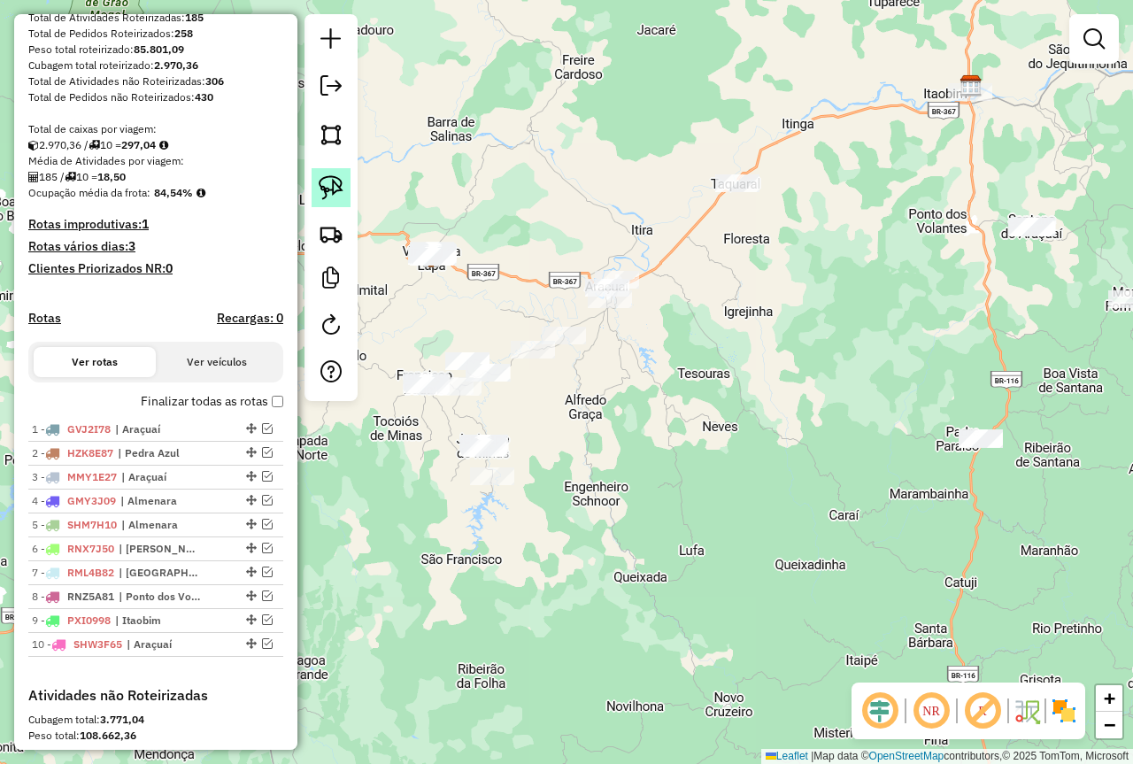
click at [327, 181] on img at bounding box center [331, 187] width 25 height 25
drag, startPoint x: 440, startPoint y: 203, endPoint x: 489, endPoint y: 256, distance: 72.0
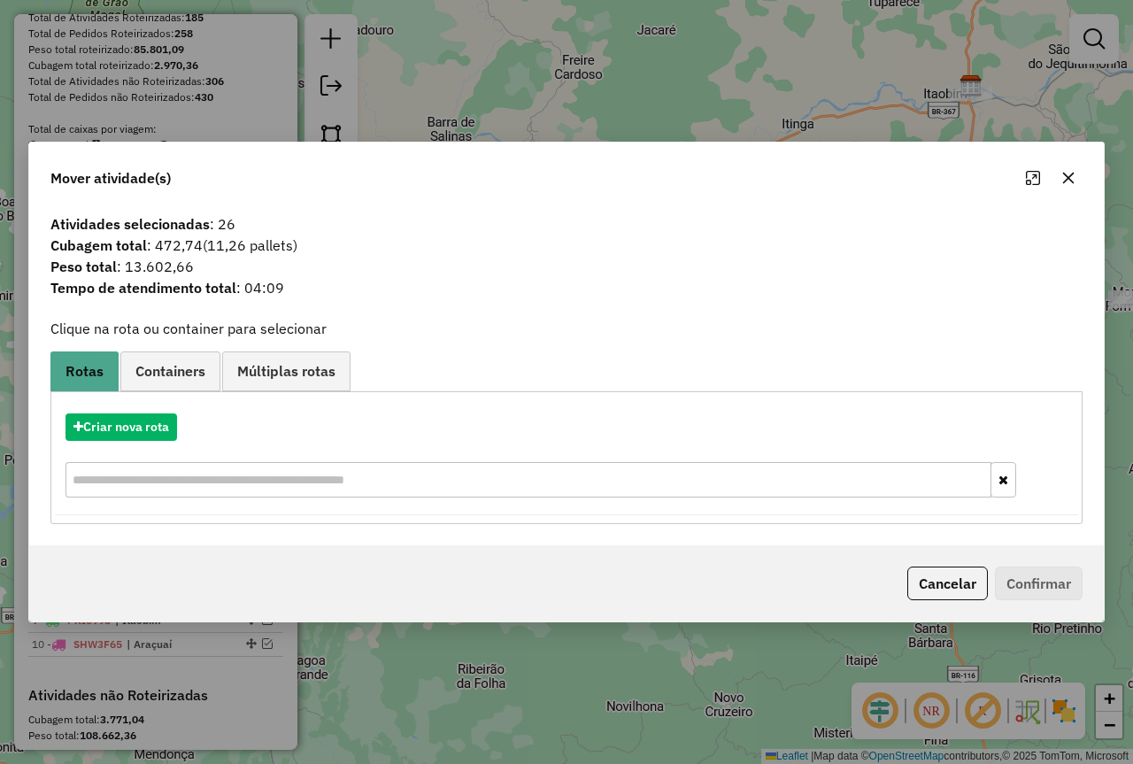
click at [1075, 178] on button "button" at bounding box center [1068, 178] width 28 height 28
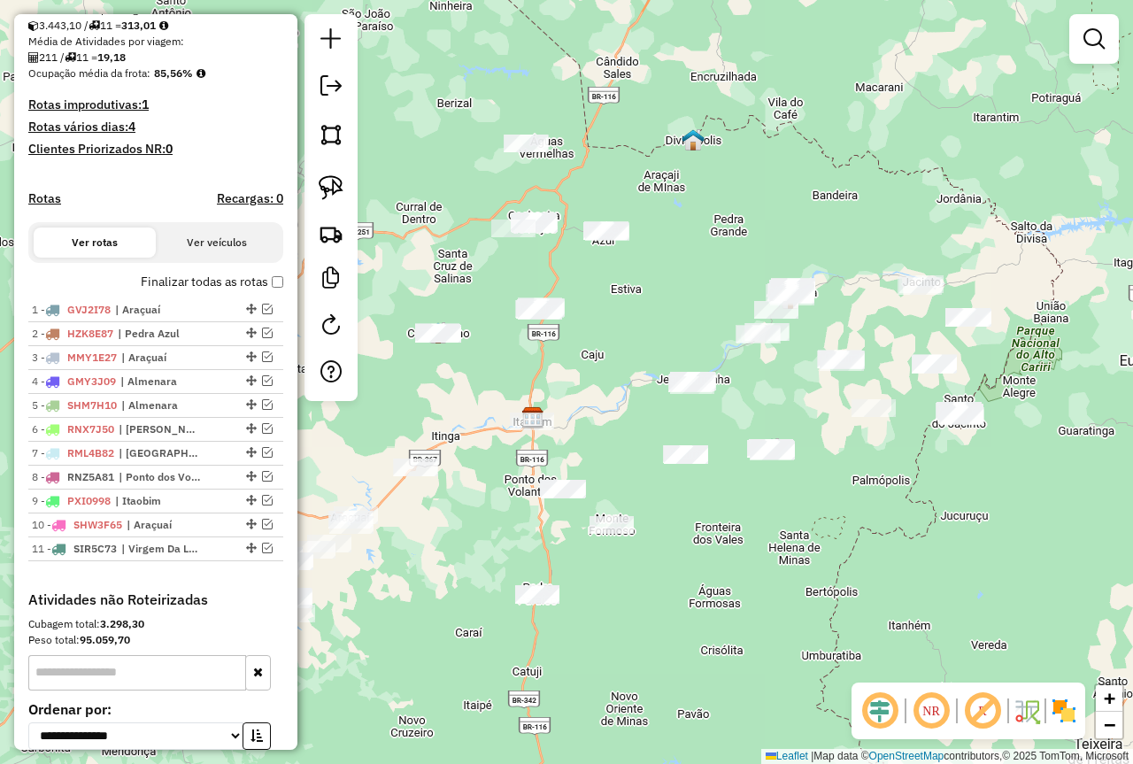
scroll to position [442, 0]
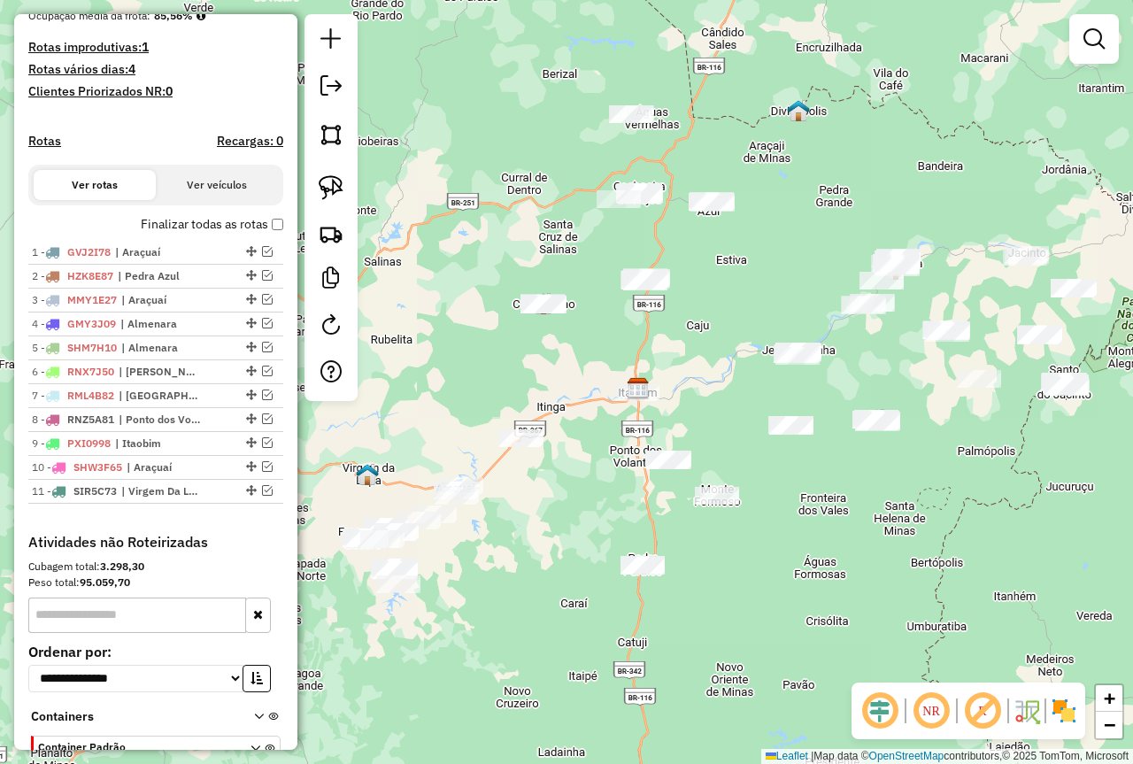
drag, startPoint x: 404, startPoint y: 592, endPoint x: 510, endPoint y: 563, distance: 109.3
click at [510, 563] on div "Janela de atendimento Grade de atendimento Capacidade Transportadoras Veículos …" at bounding box center [566, 382] width 1133 height 764
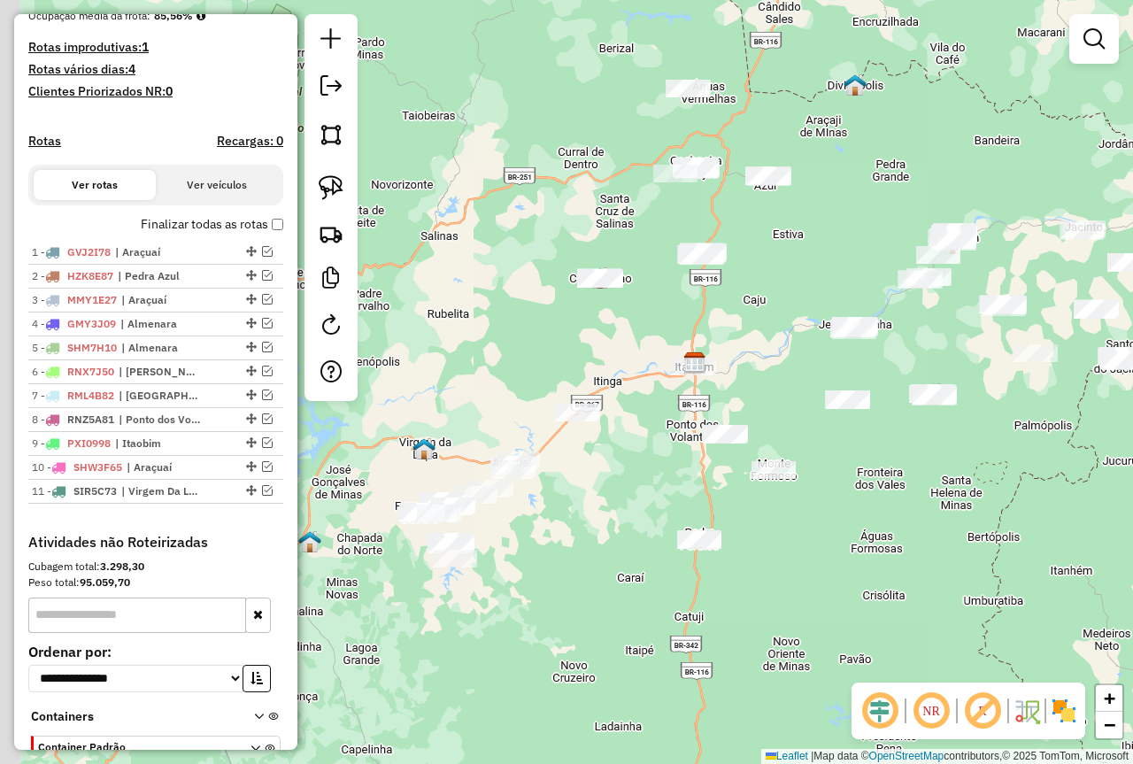
drag, startPoint x: 616, startPoint y: 563, endPoint x: 674, endPoint y: 535, distance: 64.9
click at [674, 535] on div "Janela de atendimento Grade de atendimento Capacidade Transportadoras Veículos …" at bounding box center [566, 382] width 1133 height 764
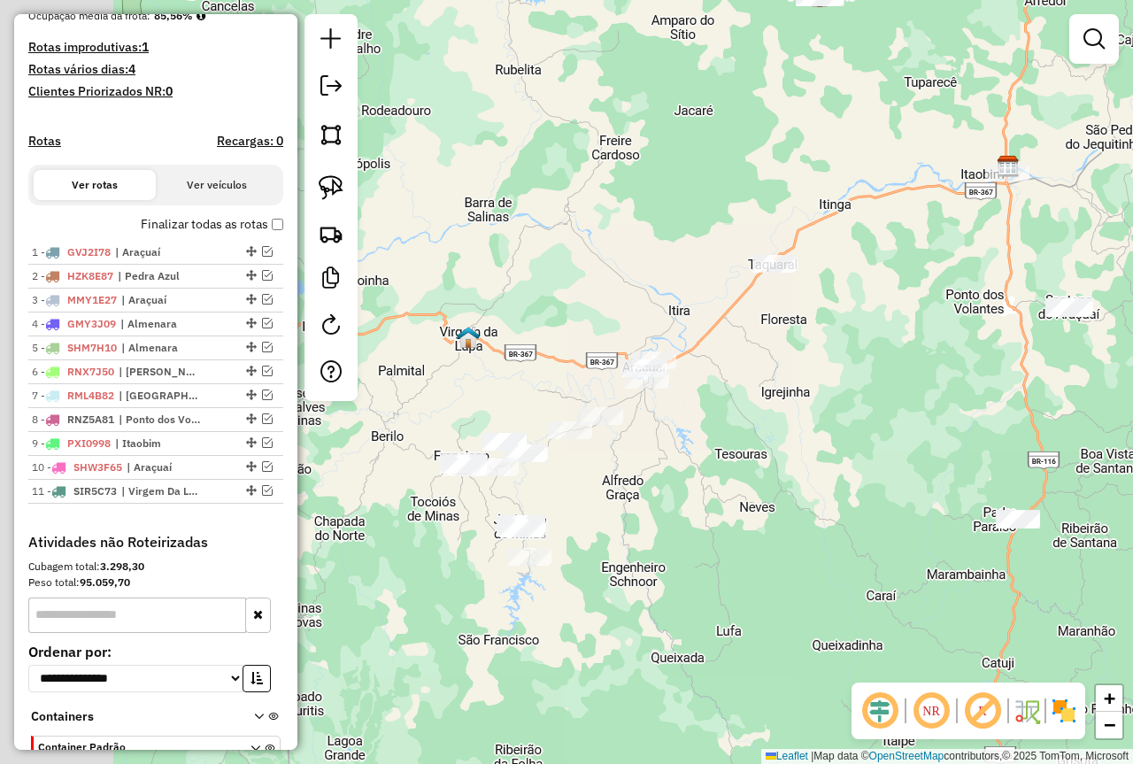
drag, startPoint x: 638, startPoint y: 527, endPoint x: 749, endPoint y: 468, distance: 125.5
click at [747, 469] on div "Janela de atendimento Grade de atendimento Capacidade Transportadoras Veículos …" at bounding box center [566, 382] width 1133 height 764
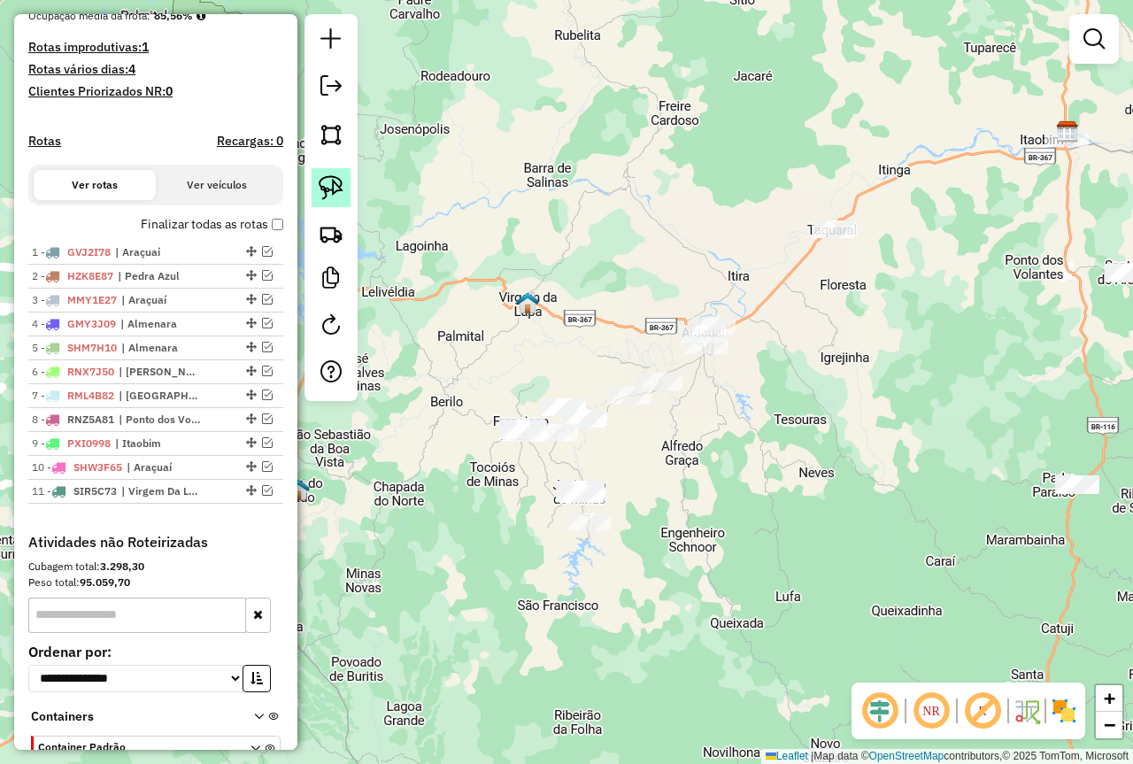
click at [336, 182] on img at bounding box center [331, 187] width 25 height 25
drag, startPoint x: 632, startPoint y: 449, endPoint x: 617, endPoint y: 528, distance: 81.1
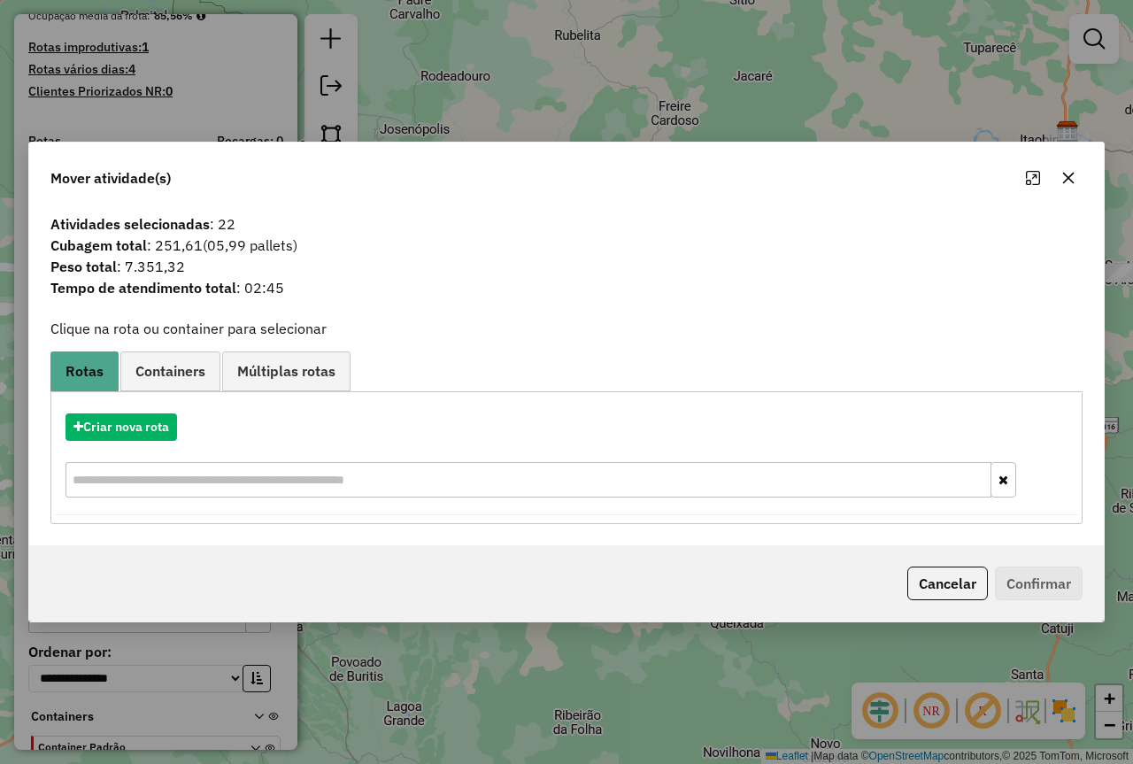
drag, startPoint x: 1066, startPoint y: 181, endPoint x: 1017, endPoint y: 185, distance: 49.8
click at [1066, 181] on icon "button" at bounding box center [1068, 178] width 14 height 14
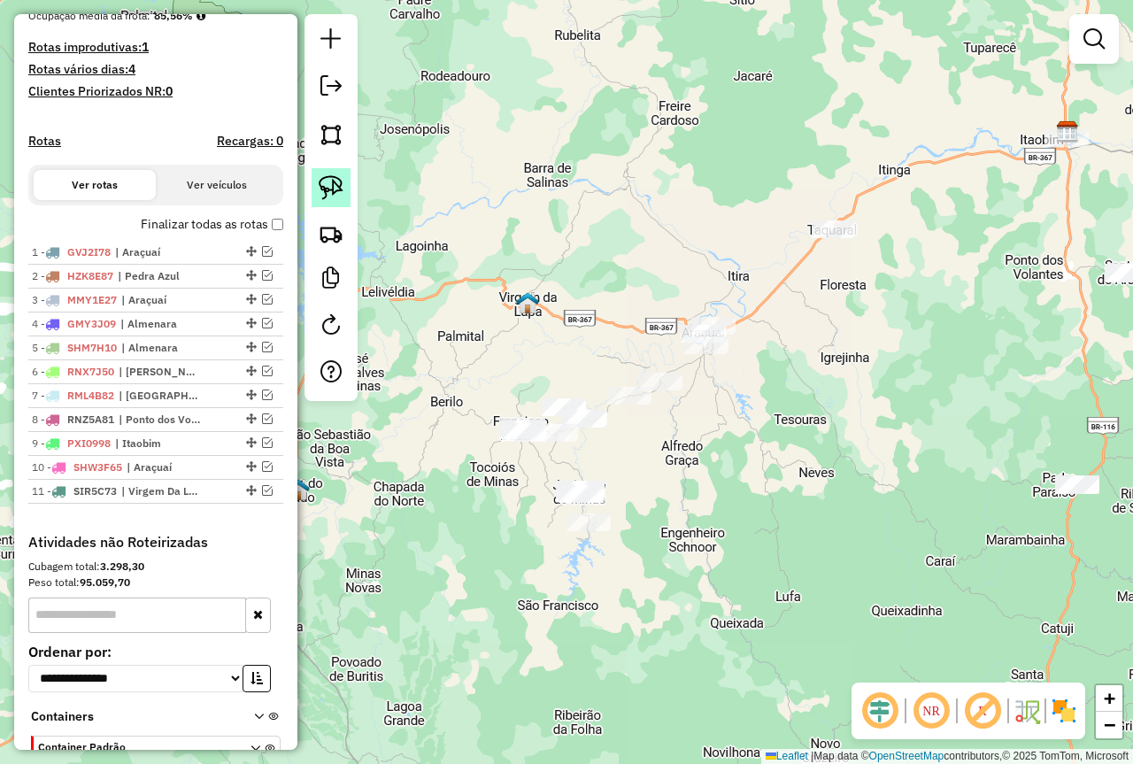
click at [338, 187] on img at bounding box center [331, 187] width 25 height 25
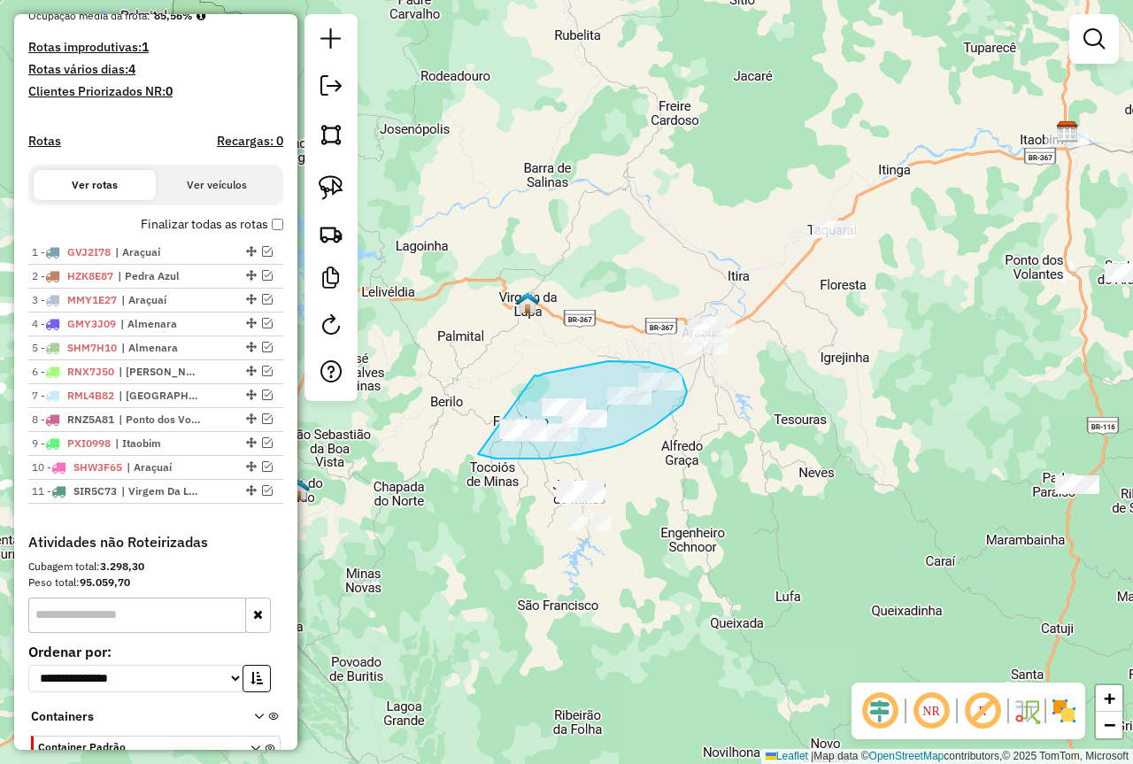
drag, startPoint x: 535, startPoint y: 375, endPoint x: 478, endPoint y: 454, distance: 97.0
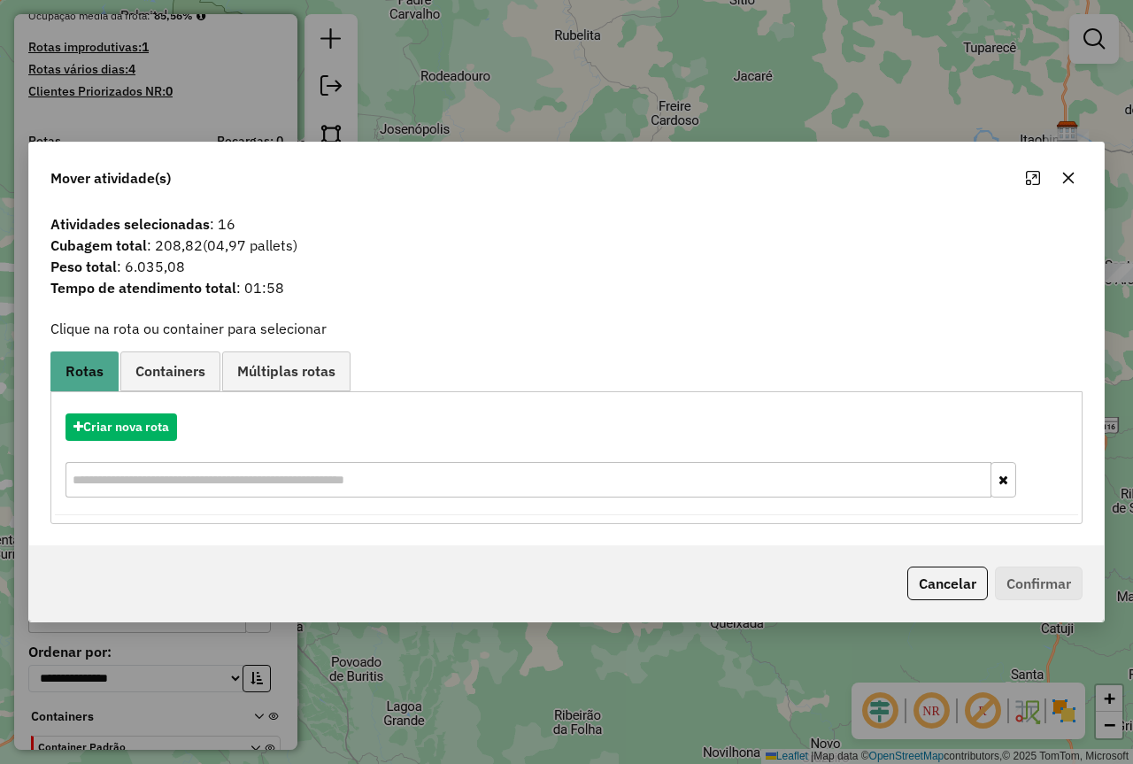
click at [1073, 177] on icon "button" at bounding box center [1068, 178] width 14 height 14
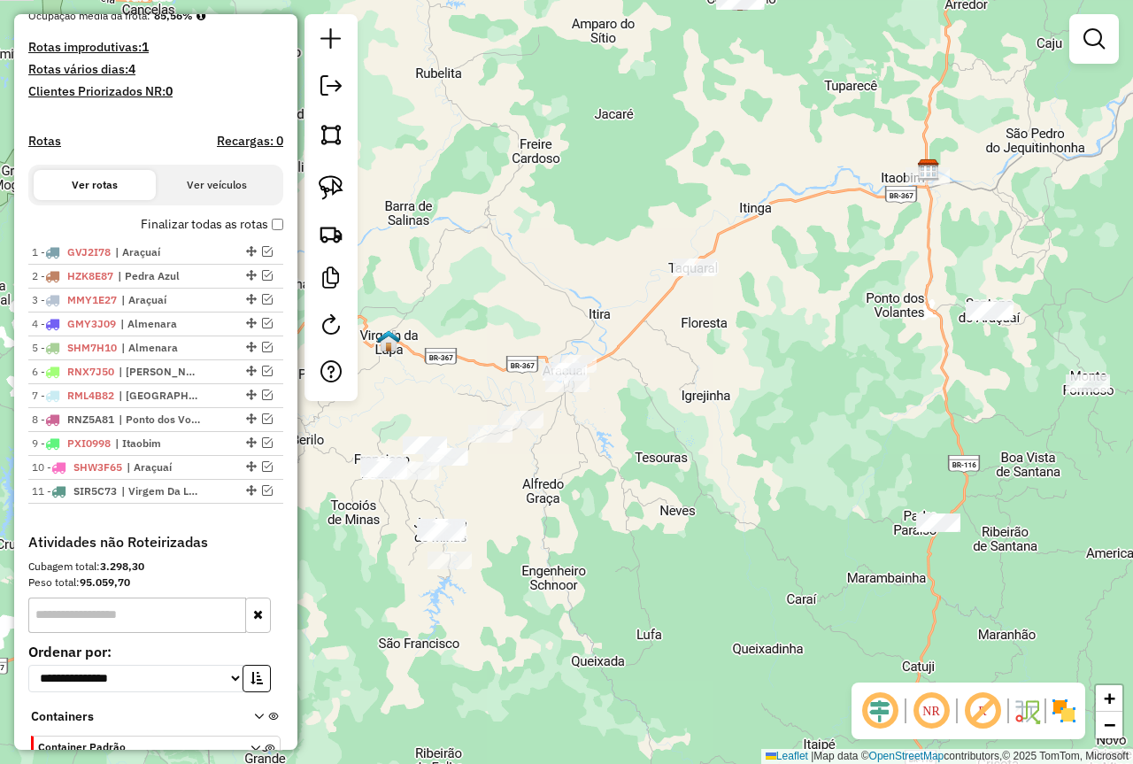
drag, startPoint x: 893, startPoint y: 433, endPoint x: 601, endPoint y: 485, distance: 296.7
click at [609, 487] on div "Janela de atendimento Grade de atendimento Capacidade Transportadoras Veículos …" at bounding box center [566, 382] width 1133 height 764
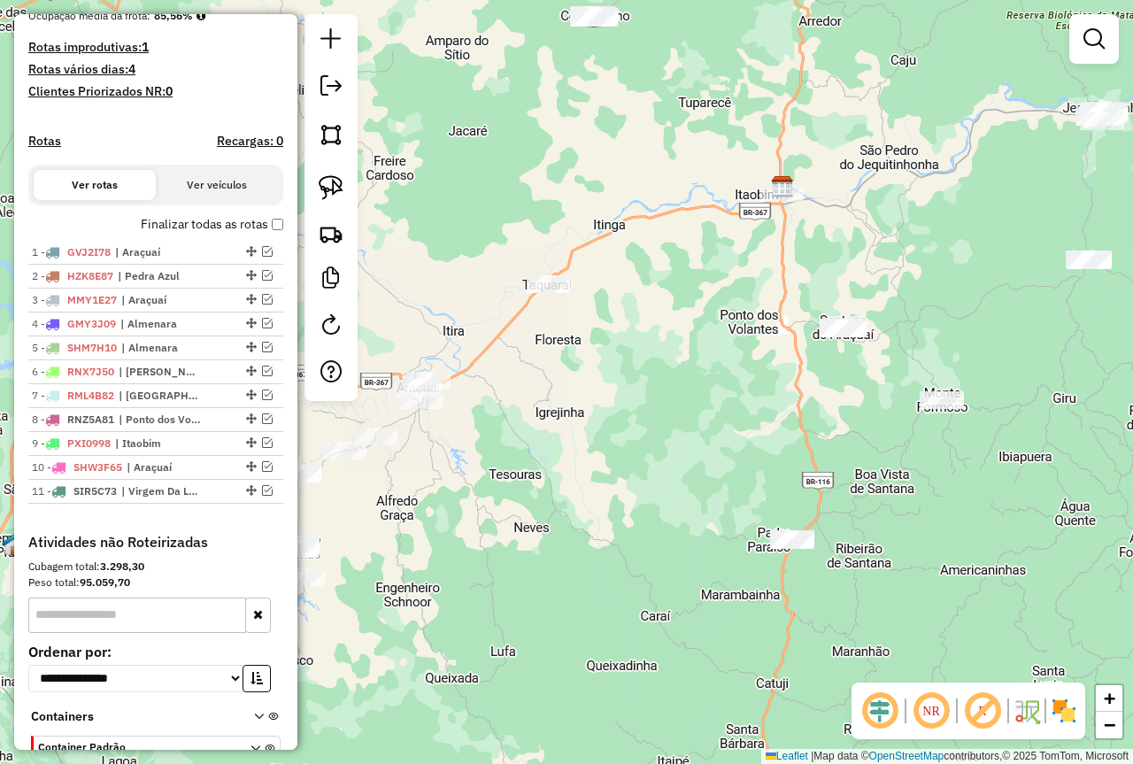
click at [310, 183] on div at bounding box center [330, 207] width 53 height 387
click at [326, 183] on img at bounding box center [331, 187] width 25 height 25
drag, startPoint x: 512, startPoint y: 262, endPoint x: 615, endPoint y: 281, distance: 105.4
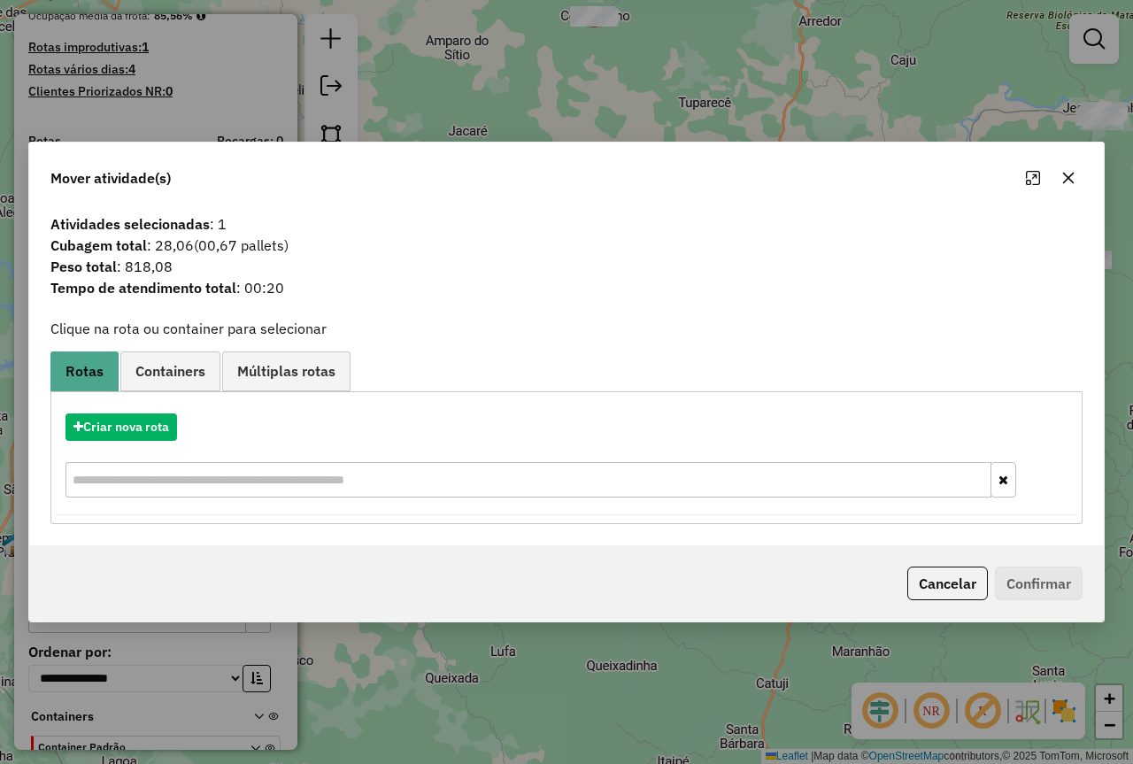
click at [1070, 178] on icon "button" at bounding box center [1068, 178] width 14 height 14
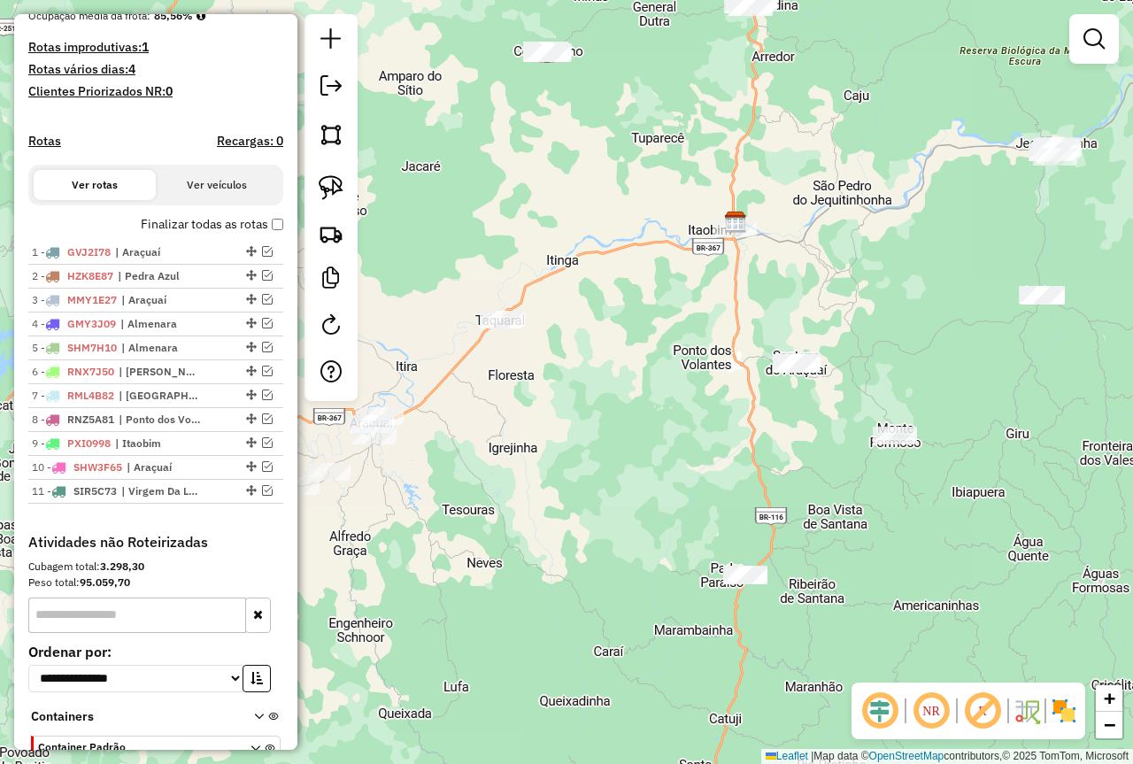
drag, startPoint x: 740, startPoint y: 359, endPoint x: 694, endPoint y: 394, distance: 57.5
click at [694, 394] on div "Janela de atendimento Grade de atendimento Capacidade Transportadoras Veículos …" at bounding box center [566, 382] width 1133 height 764
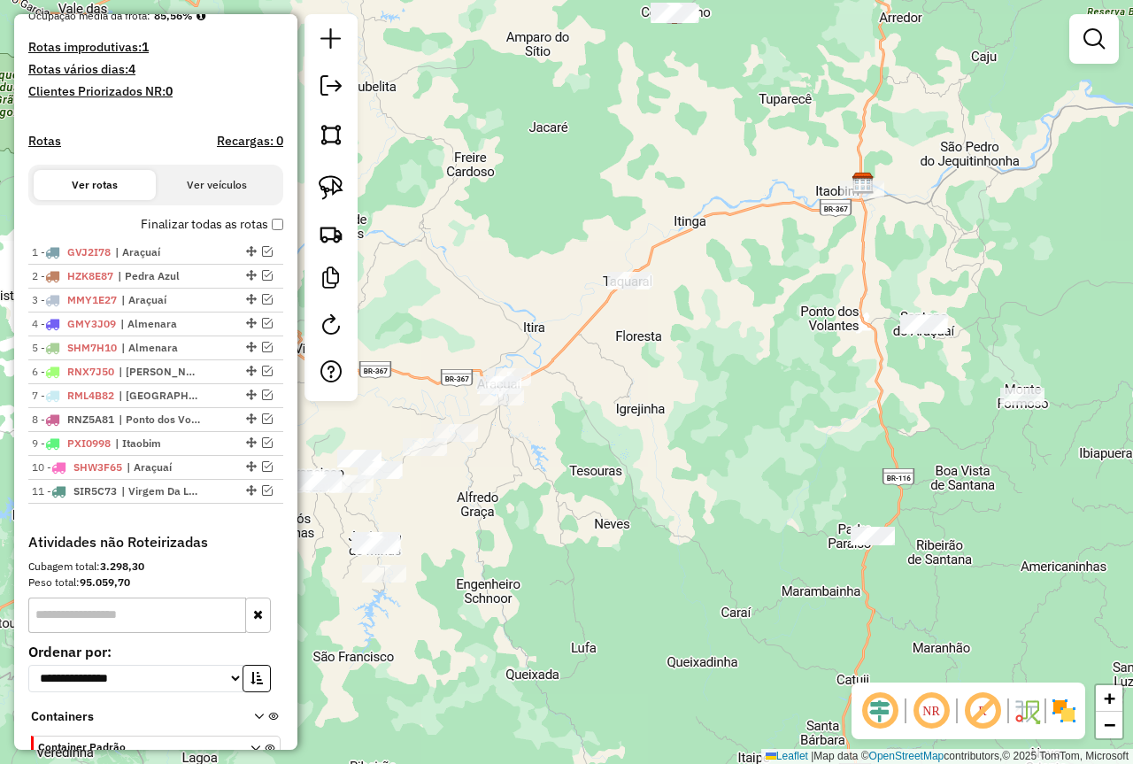
drag, startPoint x: 605, startPoint y: 402, endPoint x: 735, endPoint y: 363, distance: 135.8
click at [735, 363] on div "Janela de atendimento Grade de atendimento Capacidade Transportadoras Veículos …" at bounding box center [566, 382] width 1133 height 764
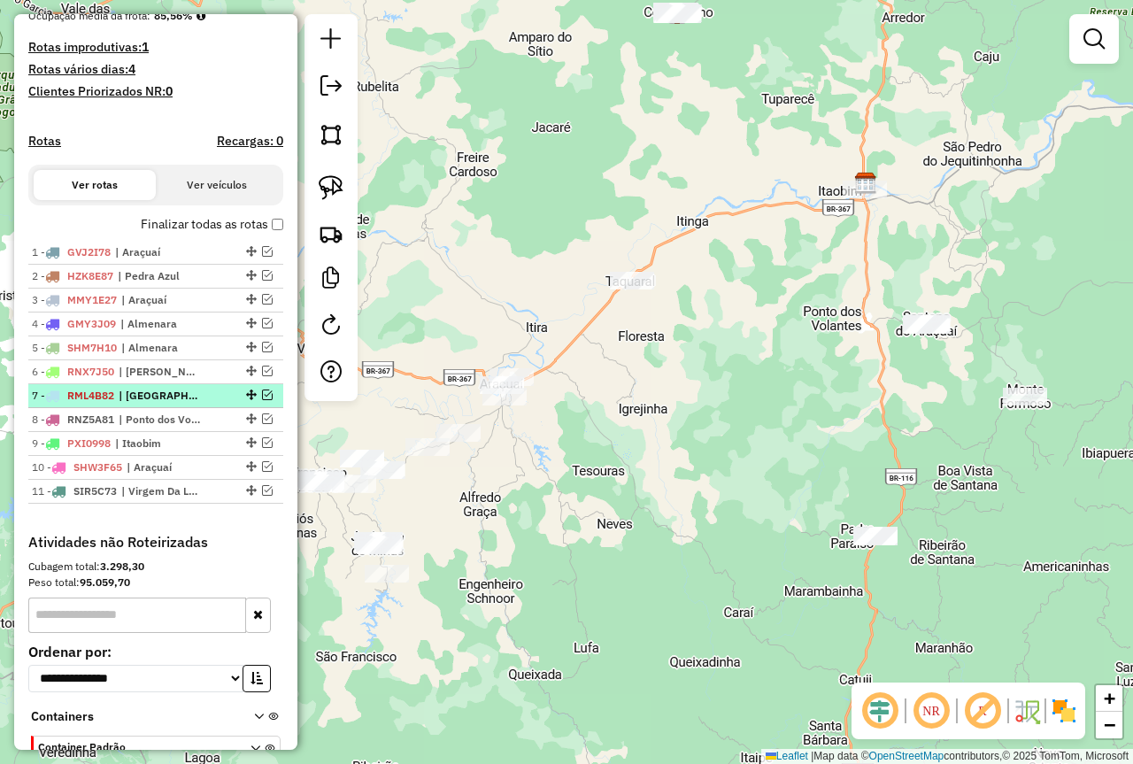
click at [264, 400] on em at bounding box center [267, 394] width 11 height 11
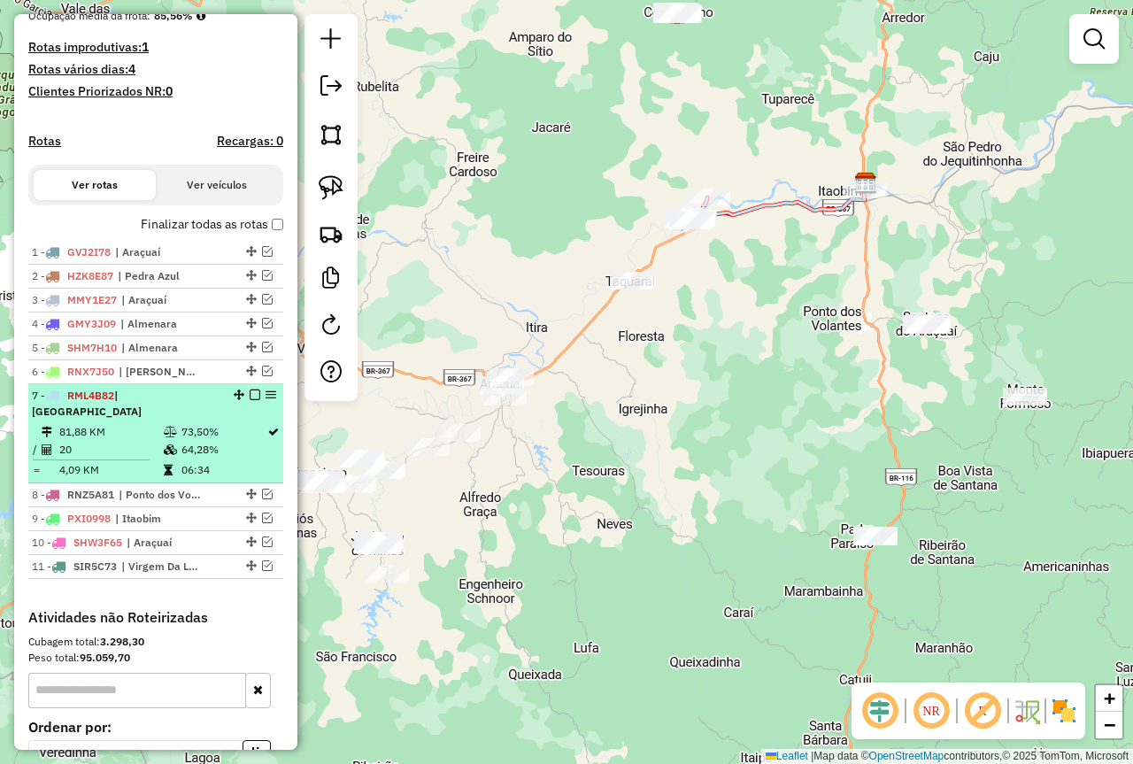
click at [212, 426] on td "73,50%" at bounding box center [224, 432] width 86 height 18
select select "**********"
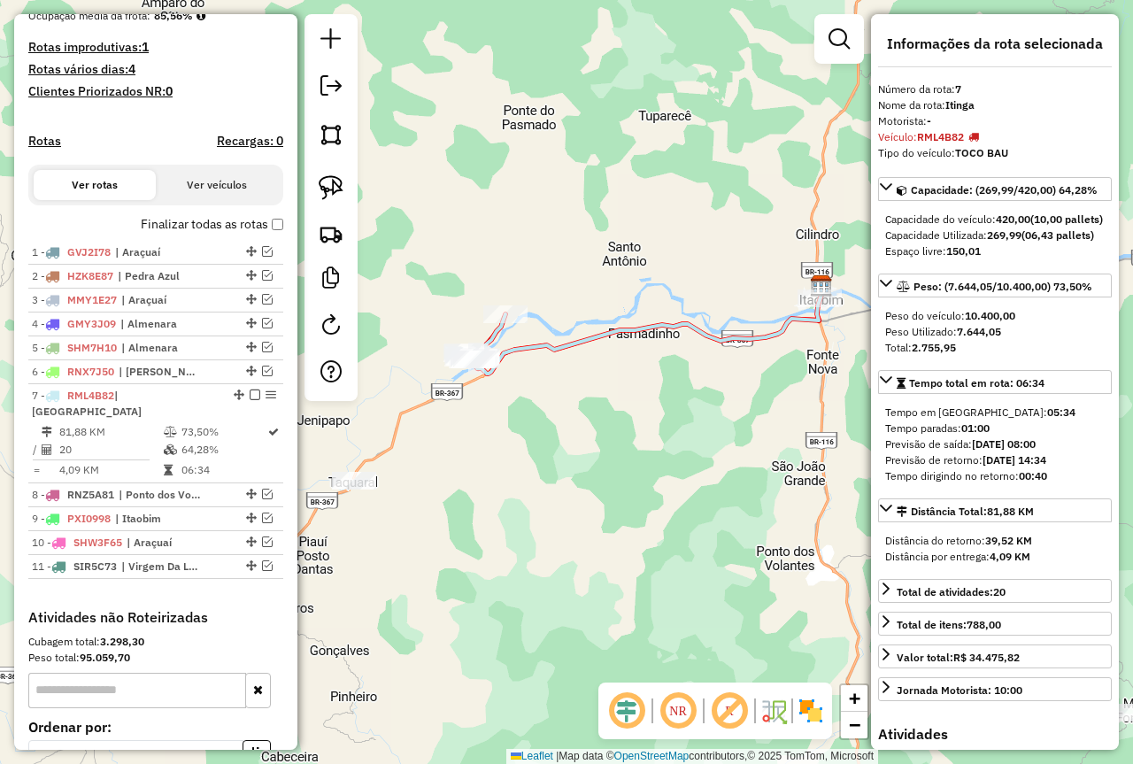
drag, startPoint x: 489, startPoint y: 468, endPoint x: 687, endPoint y: 354, distance: 228.0
click at [685, 355] on div "Janela de atendimento Grade de atendimento Capacidade Transportadoras Veículos …" at bounding box center [566, 382] width 1133 height 764
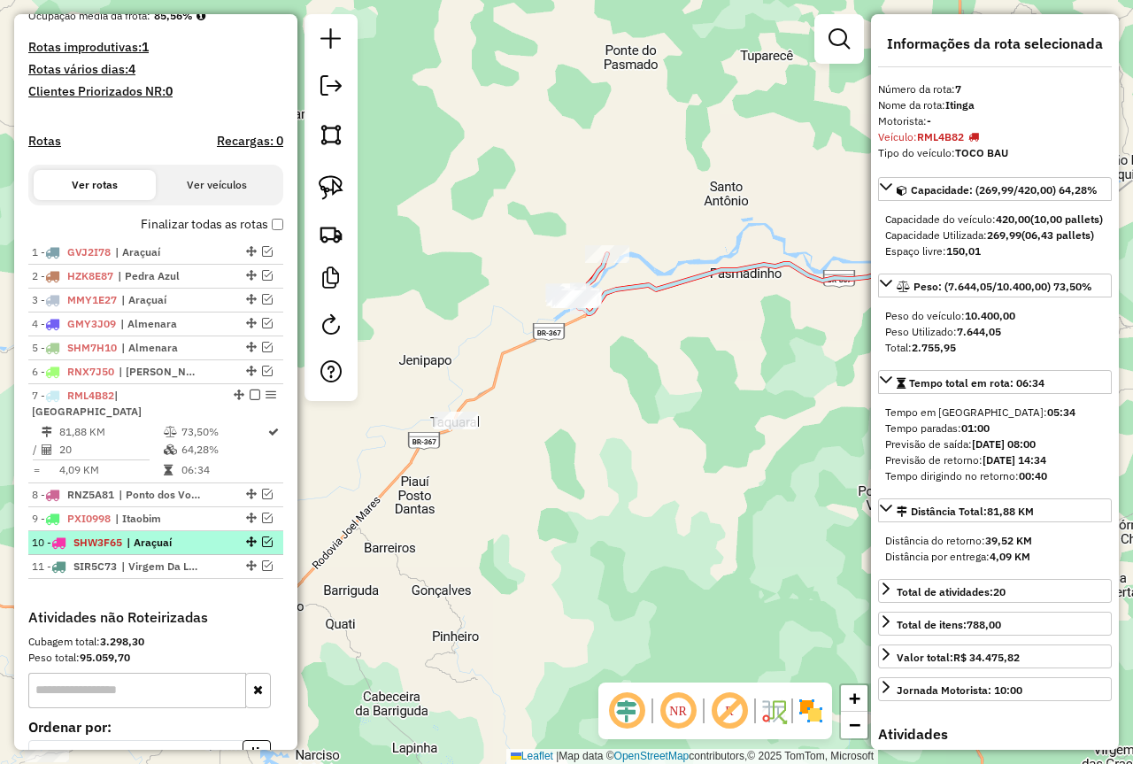
click at [269, 541] on div at bounding box center [249, 541] width 53 height 11
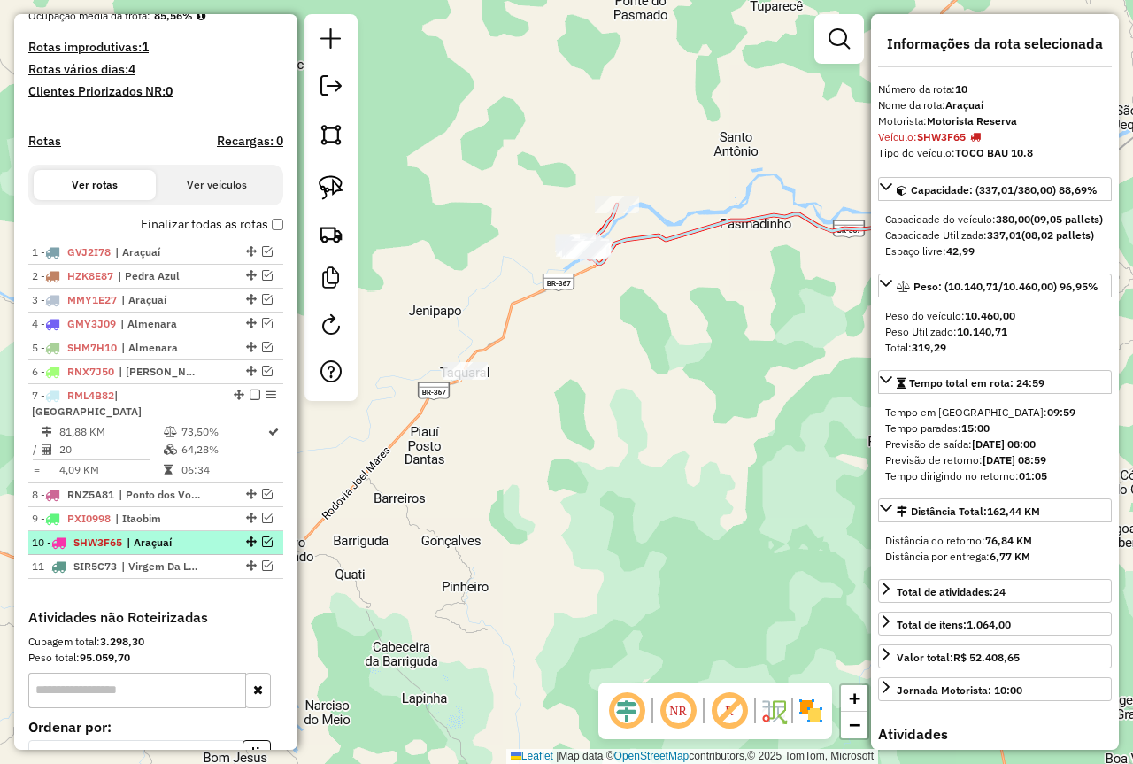
click at [265, 543] on em at bounding box center [267, 541] width 11 height 11
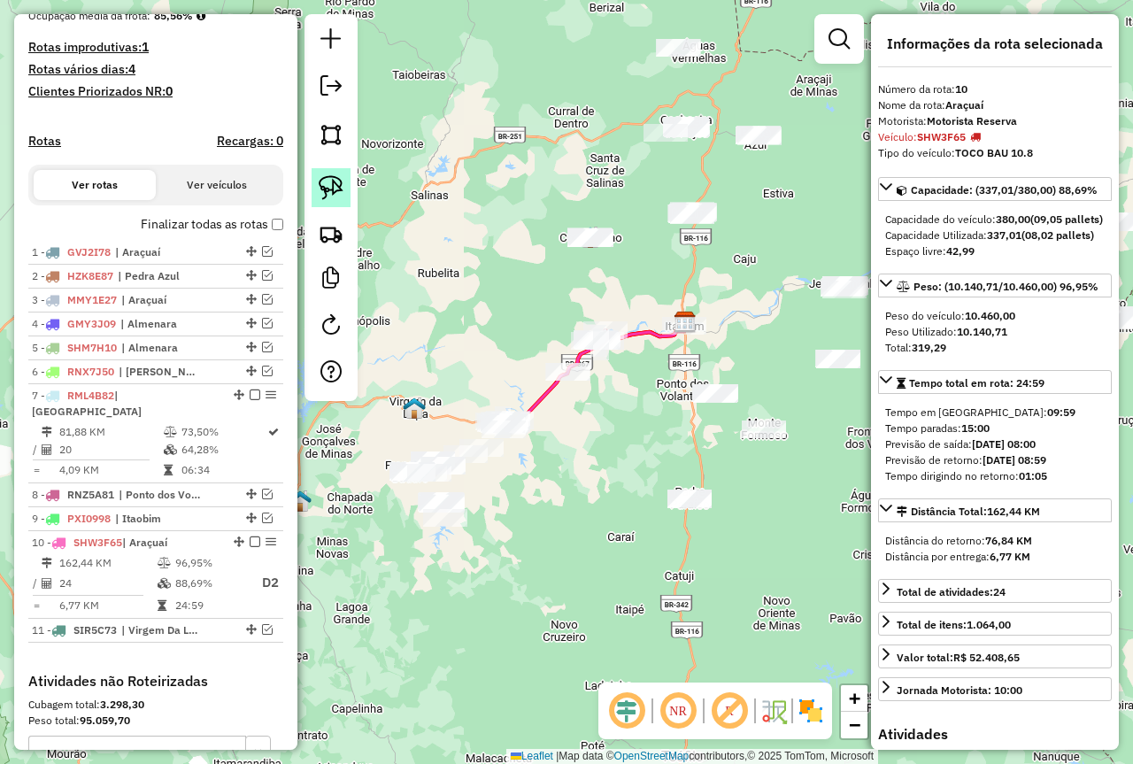
click at [325, 196] on img at bounding box center [331, 187] width 25 height 25
drag, startPoint x: 567, startPoint y: 227, endPoint x: 635, endPoint y: 240, distance: 68.6
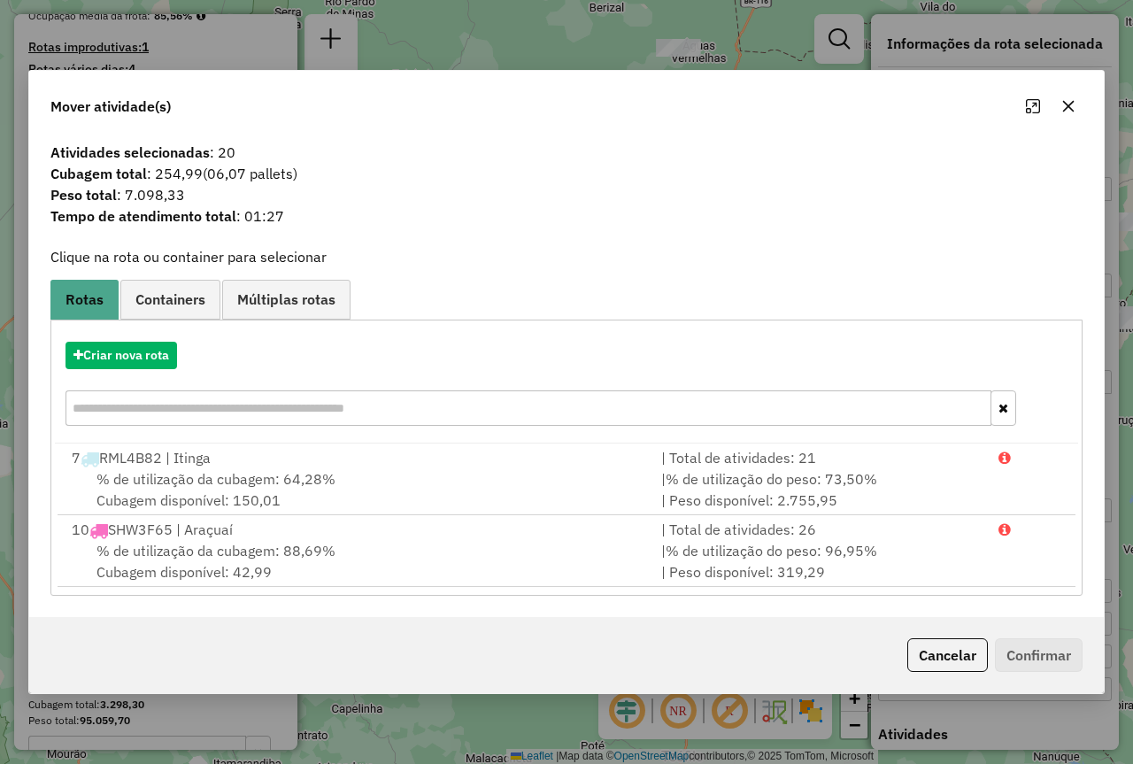
click at [1064, 109] on icon "button" at bounding box center [1068, 106] width 14 height 14
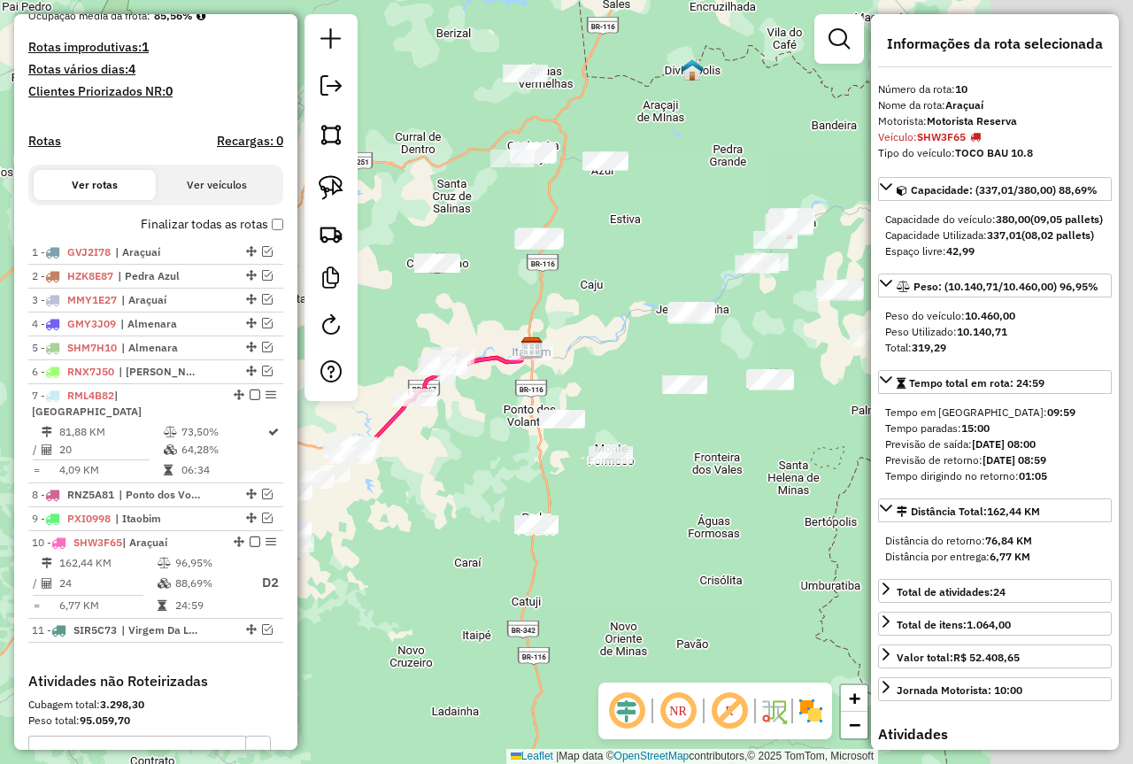
drag, startPoint x: 832, startPoint y: 435, endPoint x: 673, endPoint y: 445, distance: 159.6
click at [668, 455] on div "Janela de atendimento Grade de atendimento Capacidade Transportadoras Veículos …" at bounding box center [566, 382] width 1133 height 764
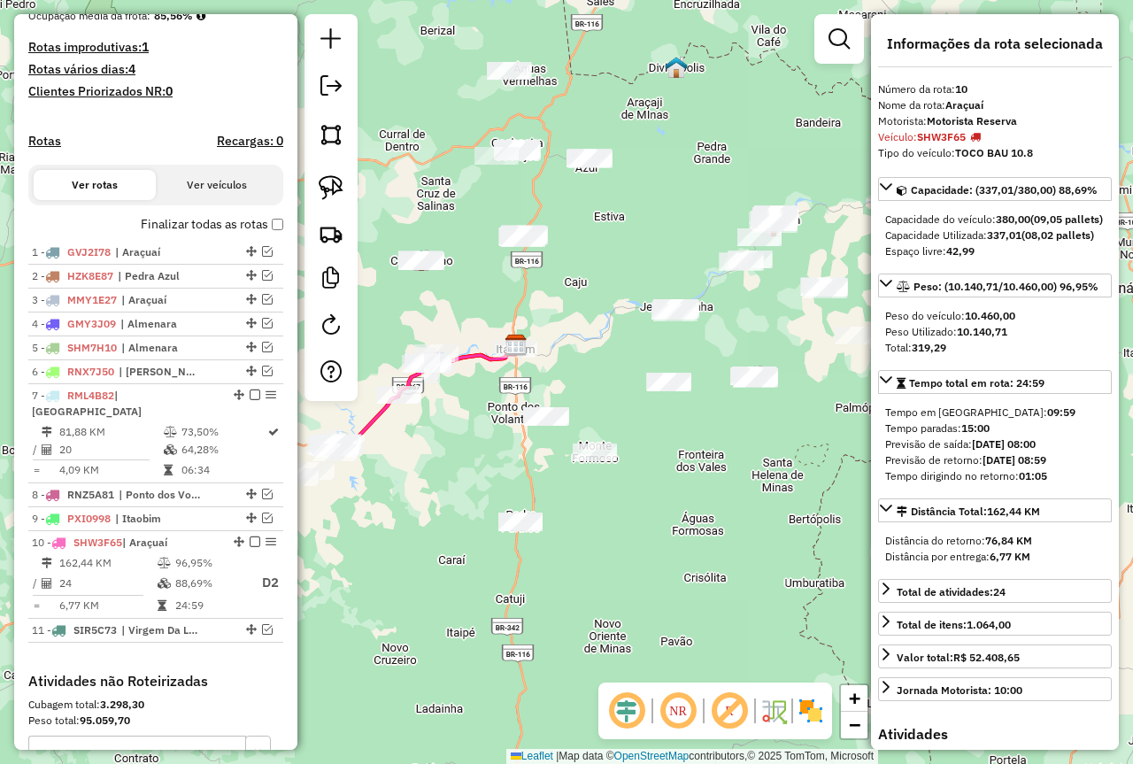
drag, startPoint x: 792, startPoint y: 465, endPoint x: 720, endPoint y: 473, distance: 72.1
click at [720, 480] on div "Janela de atendimento Grade de atendimento Capacidade Transportadoras Veículos …" at bounding box center [566, 382] width 1133 height 764
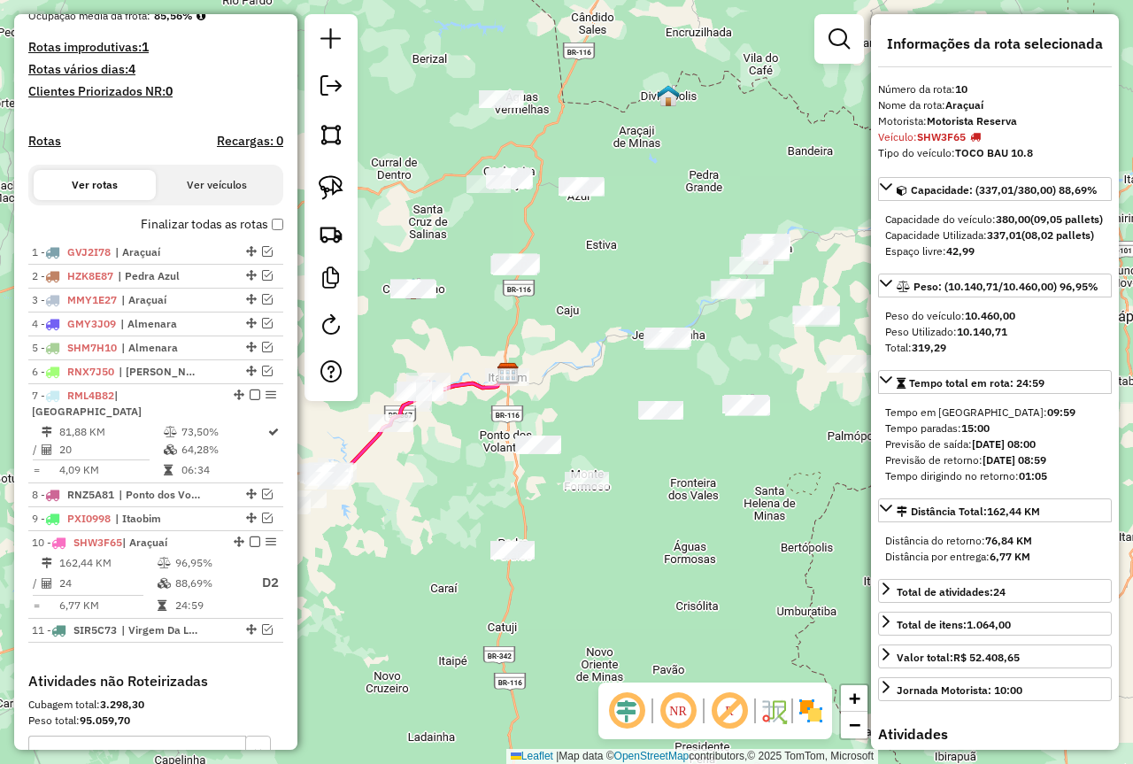
drag, startPoint x: 552, startPoint y: 362, endPoint x: 616, endPoint y: 375, distance: 65.1
click at [616, 375] on div "Janela de atendimento Grade de atendimento Capacidade Transportadoras Veículos …" at bounding box center [566, 382] width 1133 height 764
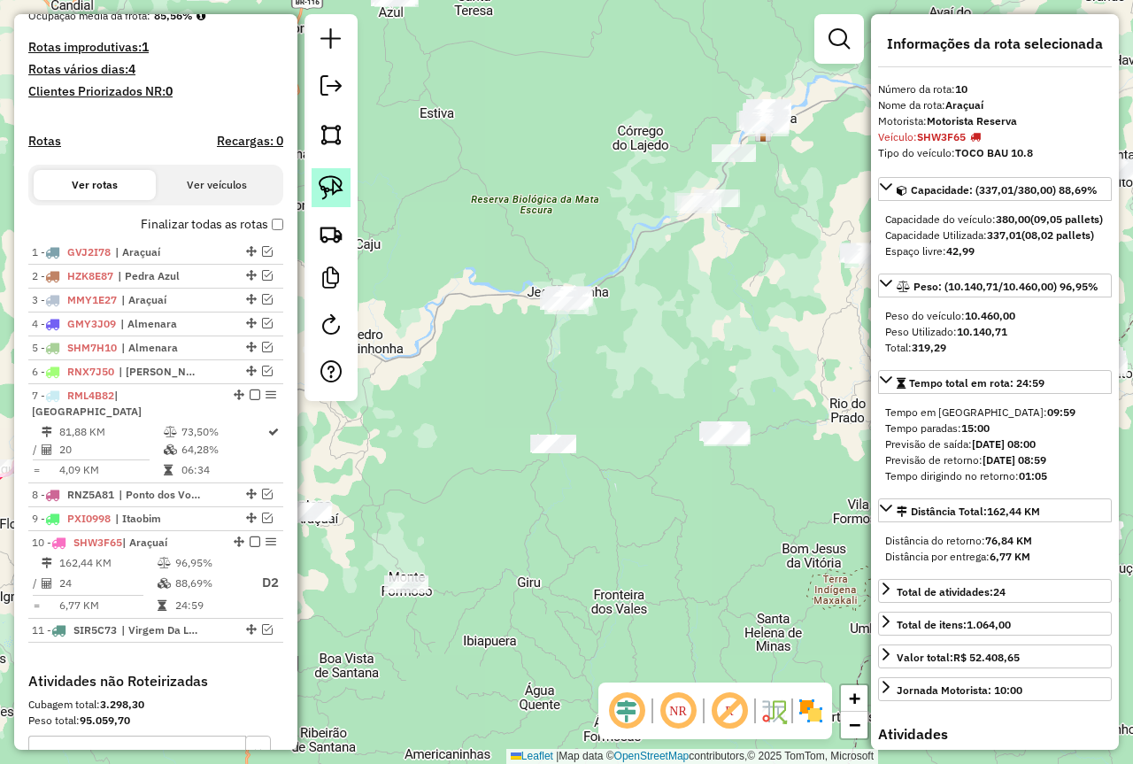
click at [344, 181] on link at bounding box center [331, 187] width 39 height 39
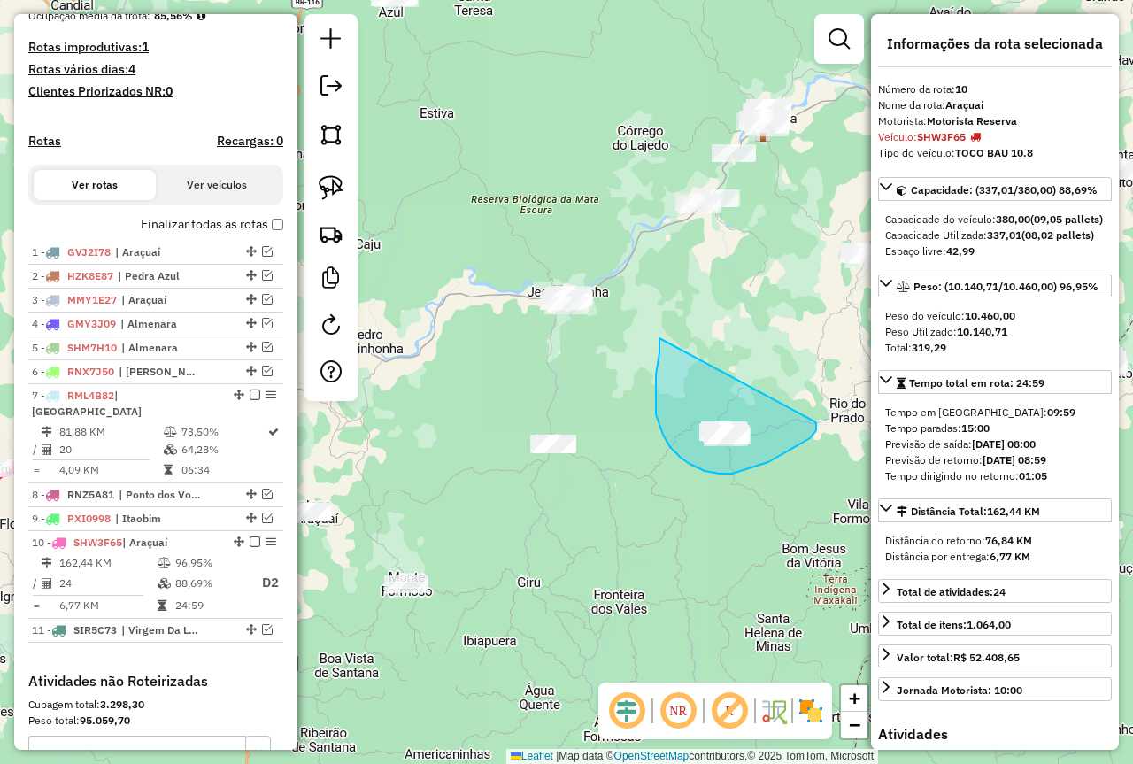
drag, startPoint x: 659, startPoint y: 338, endPoint x: 809, endPoint y: 416, distance: 168.6
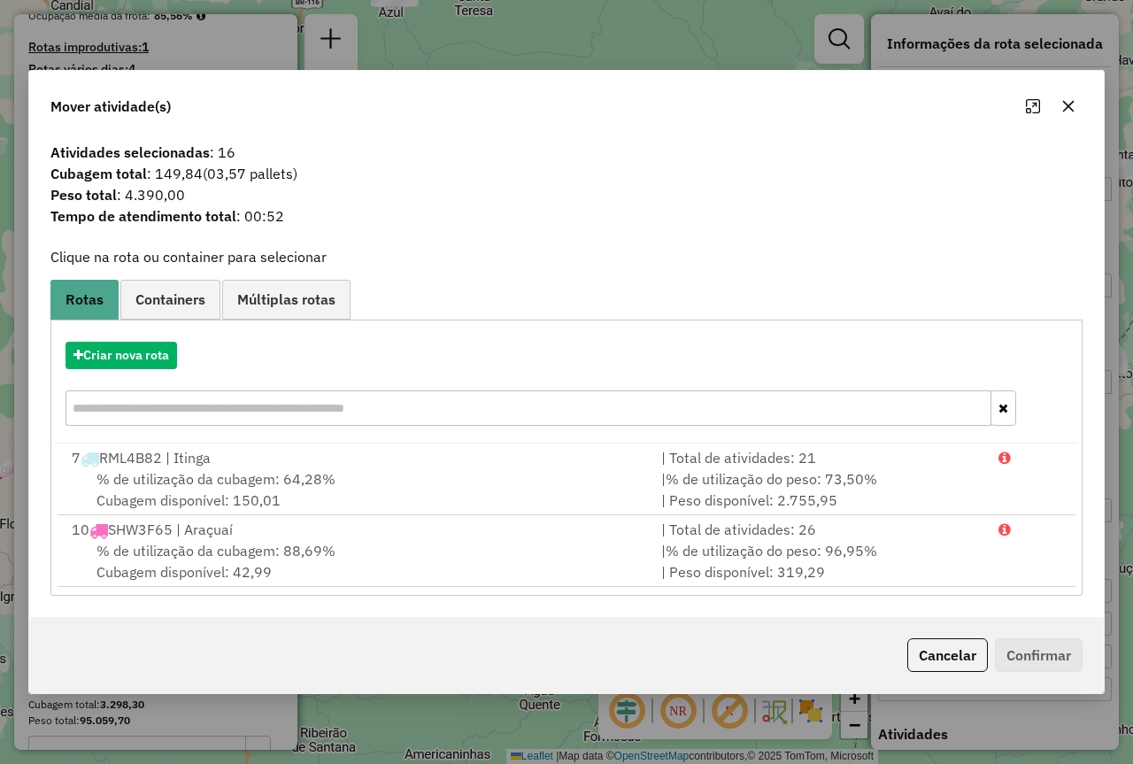
click at [1067, 107] on icon "button" at bounding box center [1069, 106] width 12 height 12
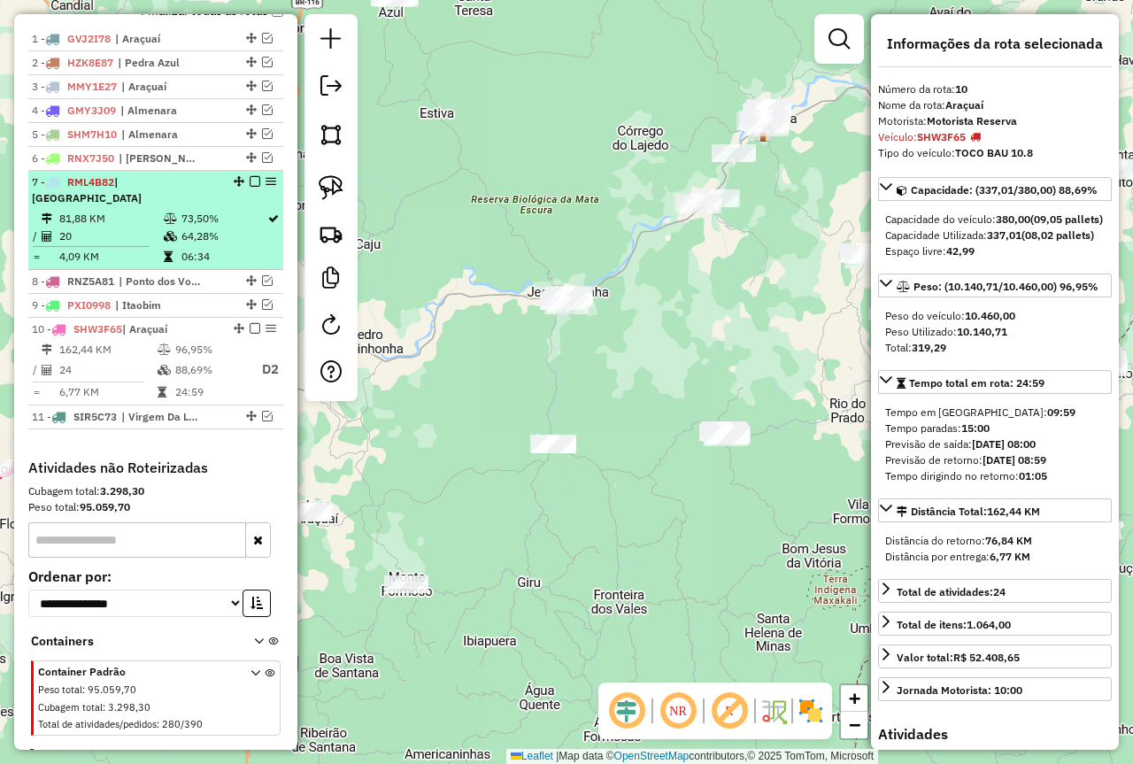
scroll to position [684, 0]
